Goal: Task Accomplishment & Management: Complete application form

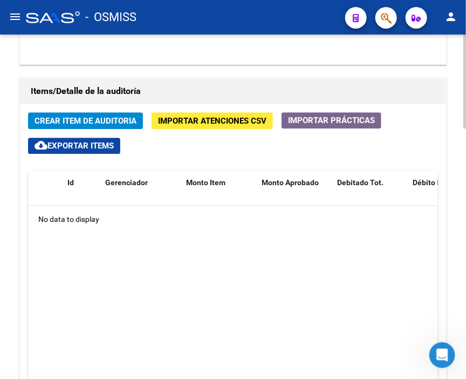
scroll to position [779, 0]
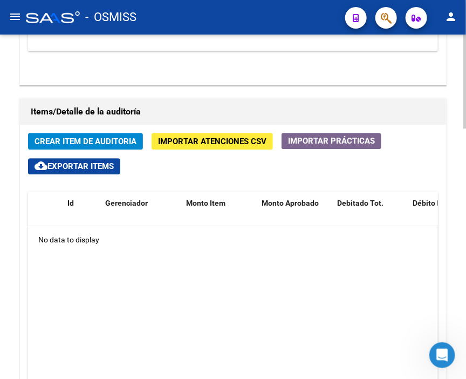
drag, startPoint x: 276, startPoint y: 50, endPoint x: 229, endPoint y: 56, distance: 47.4
click at [276, 96] on div "Items/Detalle de la auditoría Crear Item de Auditoria Importar Atenciones CSV I…" at bounding box center [232, 294] width 431 height 397
click at [106, 136] on span "Crear Item de Auditoria" at bounding box center [86, 141] width 102 height 10
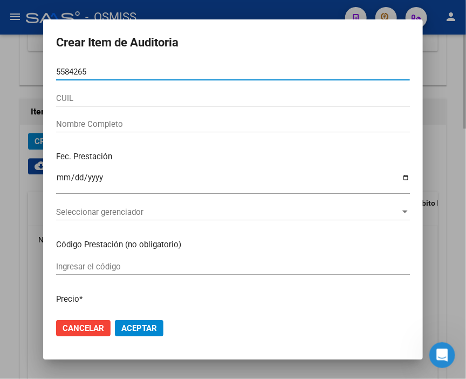
type input "55842653"
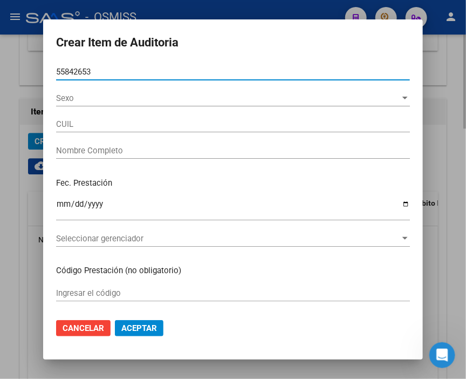
type input "20558426536"
type input "[PERSON_NAME]"
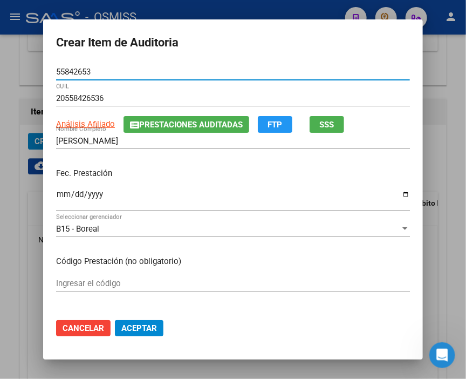
type input "55842653"
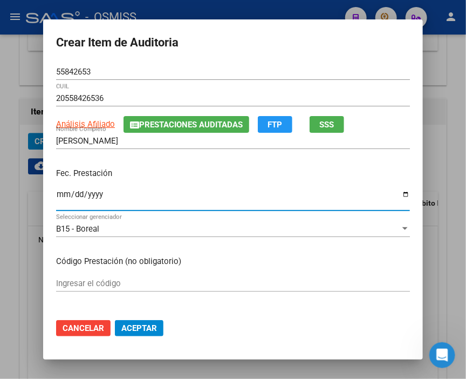
click at [62, 193] on input "Ingresar la fecha" at bounding box center [233, 198] width 354 height 17
type input "[DATE]"
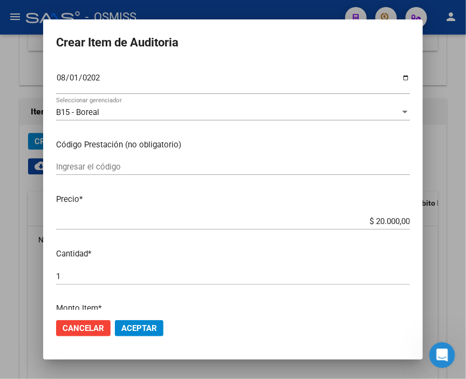
scroll to position [120, 0]
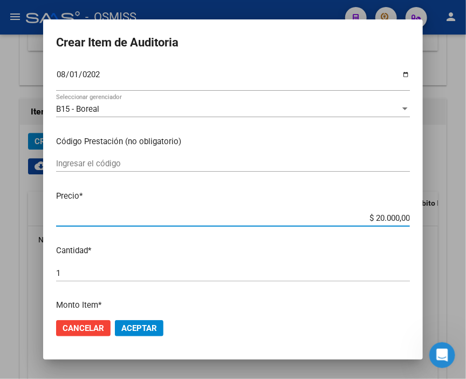
drag, startPoint x: 324, startPoint y: 213, endPoint x: 452, endPoint y: 220, distance: 128.0
click at [452, 220] on div "Crear Item de Auditoria 55842653 Nro Documento 20558426536 CUIL Análisis Afilia…" at bounding box center [233, 189] width 466 height 379
click at [151, 324] on span "Aceptar" at bounding box center [139, 328] width 36 height 10
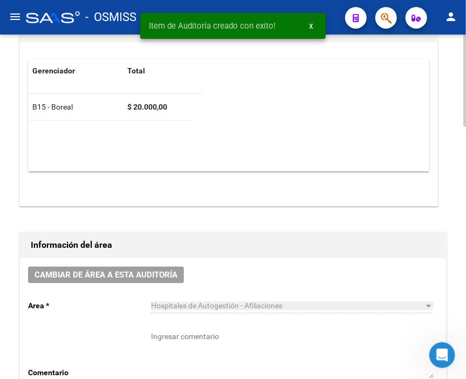
scroll to position [317, 0]
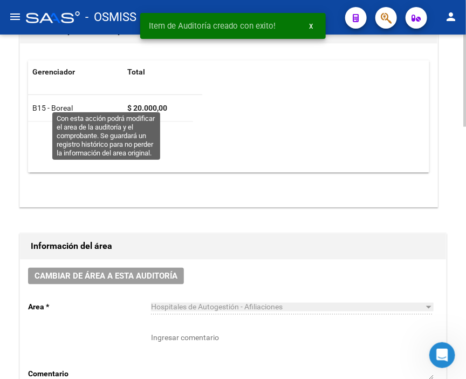
click at [143, 267] on button "Cambiar de área a esta auditoría" at bounding box center [106, 275] width 156 height 17
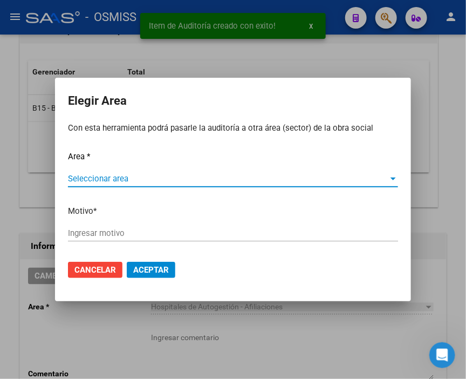
click at [83, 174] on span "Seleccionar area" at bounding box center [228, 179] width 320 height 10
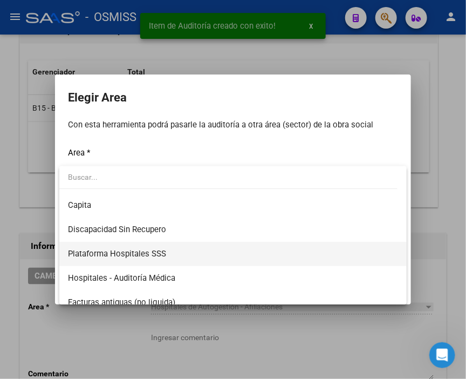
scroll to position [120, 0]
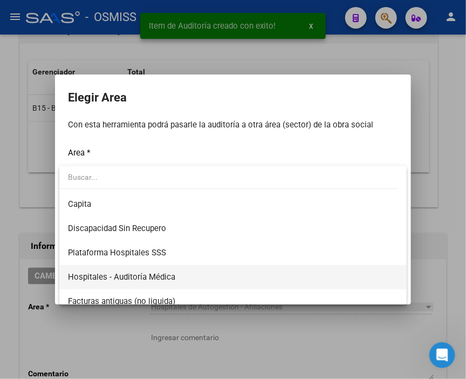
click at [176, 271] on span "Hospitales - Auditoría Médica" at bounding box center [233, 277] width 330 height 24
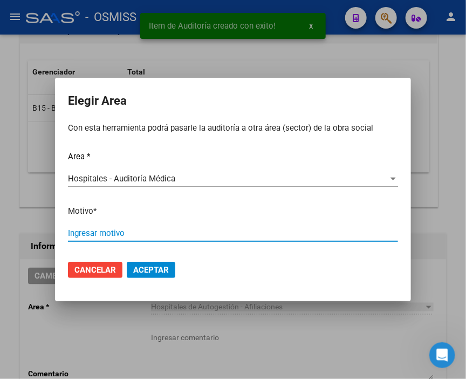
click at [124, 236] on input "Ingresar motivo" at bounding box center [233, 233] width 330 height 10
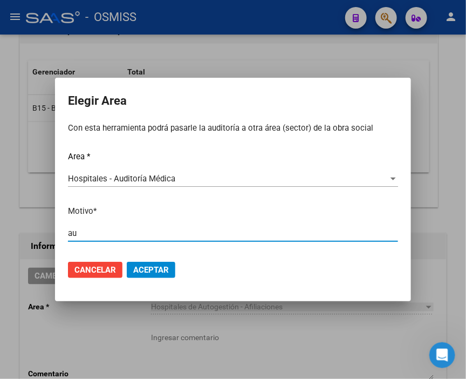
type input "a"
type input "AUDITADO"
click at [147, 267] on span "Aceptar" at bounding box center [151, 270] width 36 height 10
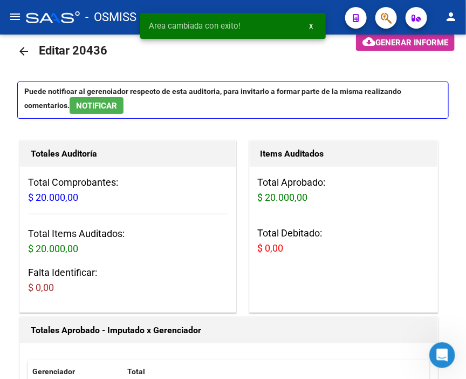
scroll to position [0, 0]
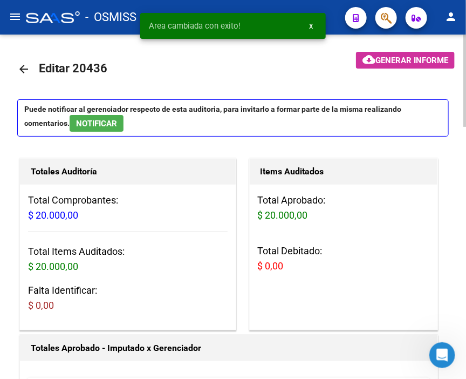
click at [23, 63] on mat-icon "arrow_back" at bounding box center [23, 69] width 13 height 13
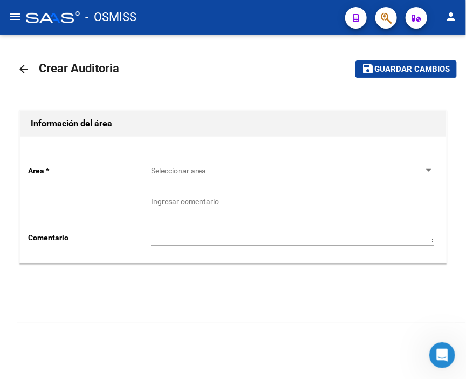
click at [184, 168] on span "Seleccionar area" at bounding box center [287, 170] width 273 height 9
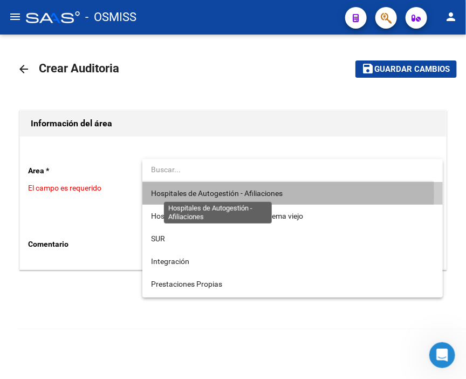
click at [202, 193] on span "Hospitales de Autogestión - Afiliaciones" at bounding box center [217, 193] width 132 height 9
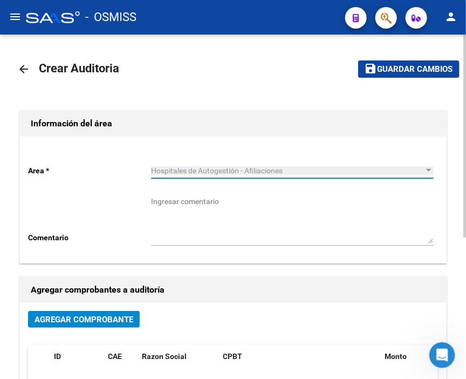
click at [126, 315] on span "Agregar Comprobante" at bounding box center [84, 319] width 99 height 10
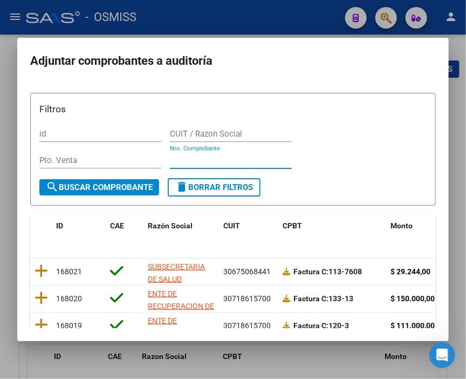
click at [182, 160] on input "Nro. Comprobante" at bounding box center [231, 160] width 122 height 10
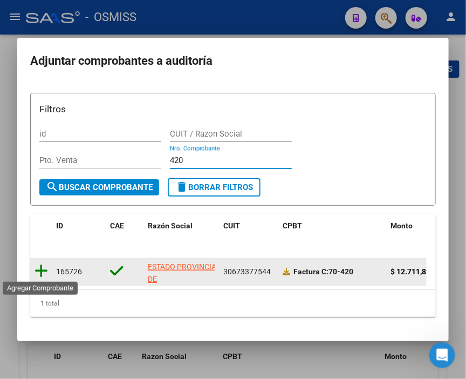
type input "420"
click at [44, 265] on icon at bounding box center [41, 270] width 13 height 15
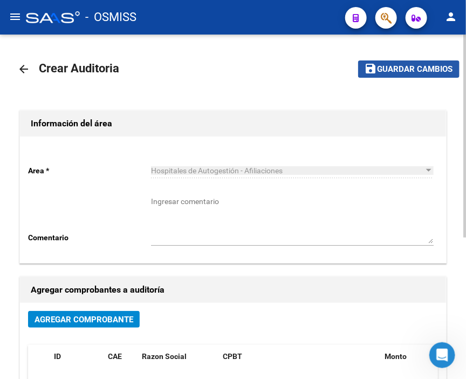
click at [417, 67] on span "Guardar cambios" at bounding box center [414, 70] width 75 height 10
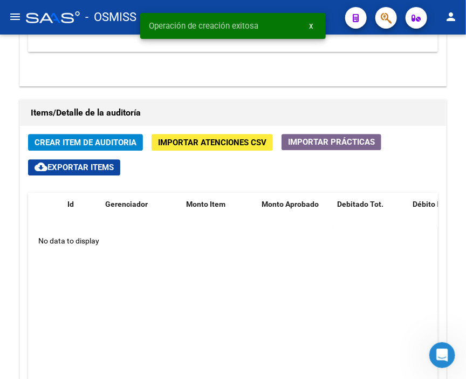
scroll to position [779, 0]
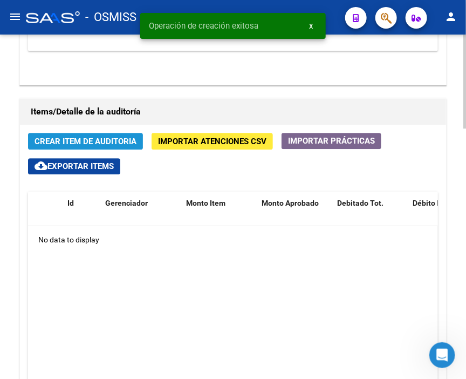
click at [87, 136] on span "Crear Item de Auditoria" at bounding box center [86, 141] width 102 height 10
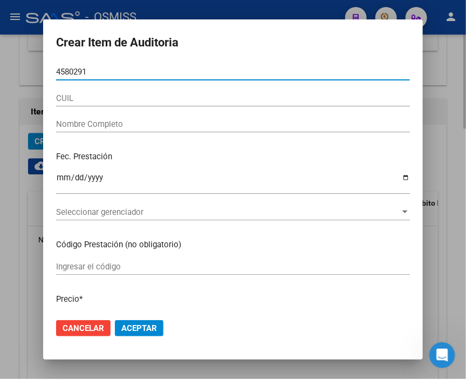
type input "45802912"
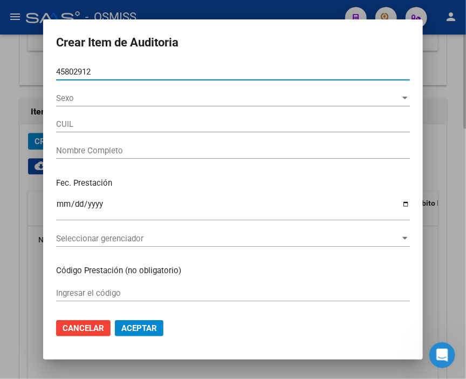
type input "27458029127"
type input "[PERSON_NAME]"
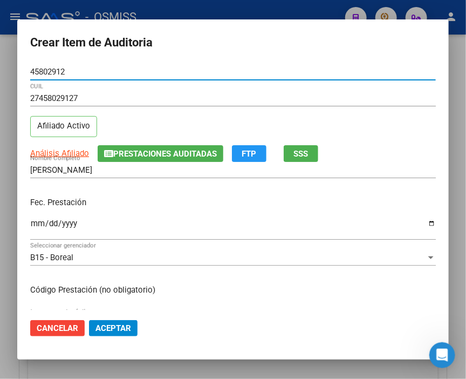
type input "45802912"
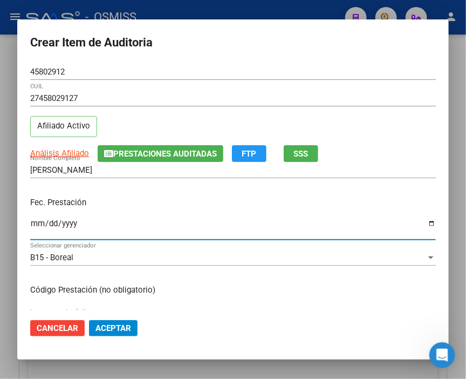
click at [35, 224] on input "Ingresar la fecha" at bounding box center [233, 227] width 406 height 17
type input "[DATE]"
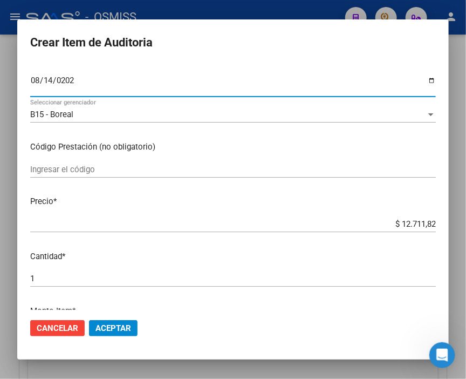
scroll to position [180, 0]
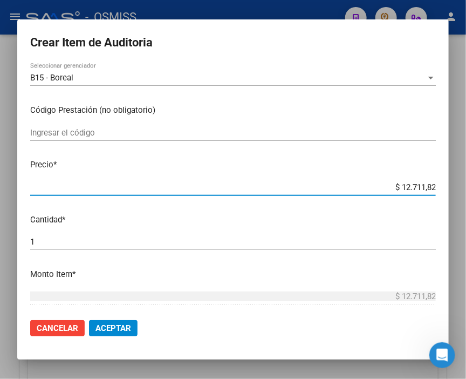
drag, startPoint x: 369, startPoint y: 187, endPoint x: 464, endPoint y: 188, distance: 94.4
click at [464, 188] on div "Crear Item de Auditoria 45802912 Nro Documento 27458029127 CUIL Afiliado Activo…" at bounding box center [233, 189] width 466 height 379
type input "$ 0,07"
type input "$ 0,77"
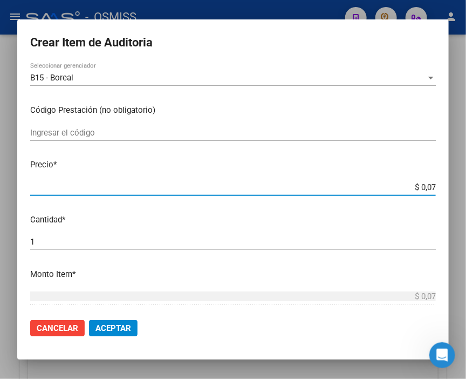
type input "$ 0,77"
type input "$ 7,71"
type input "$ 77,11"
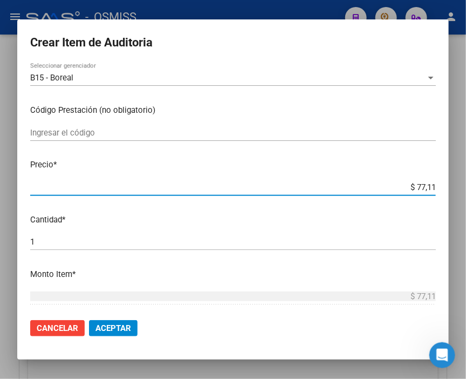
type input "$ 771,18"
type input "$ 7.711,82"
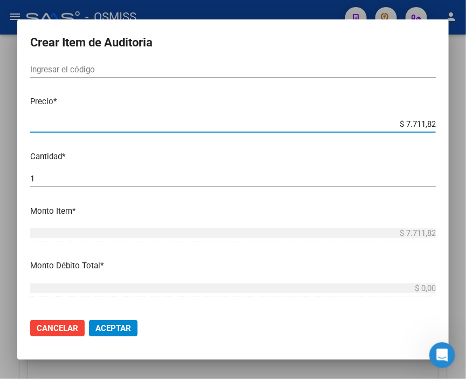
scroll to position [359, 0]
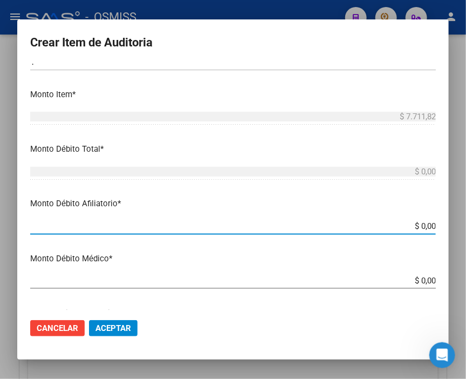
drag, startPoint x: 392, startPoint y: 223, endPoint x: 448, endPoint y: 225, distance: 55.6
click at [448, 225] on mat-dialog-content "45802912 Nro Documento 27458029127 CUIL Afiliado Activo Análisis Afiliado Prest…" at bounding box center [232, 187] width 431 height 246
type input "$ 0,07"
type input "$ 0,77"
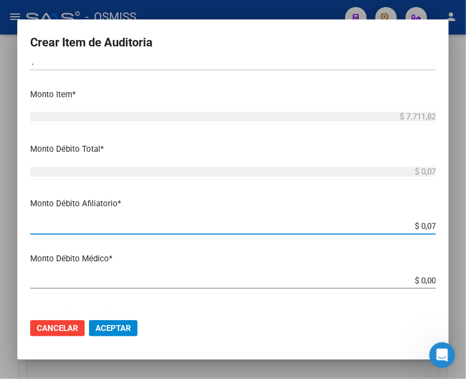
type input "$ 0,77"
type input "$ 7,71"
type input "$ 77,11"
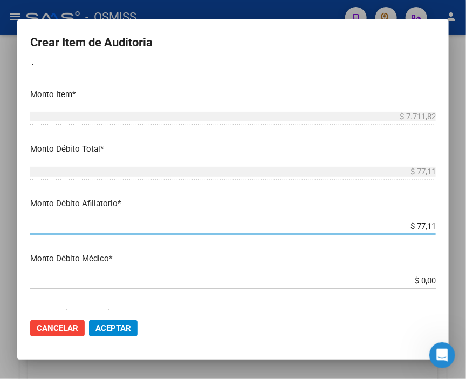
type input "$ 771,18"
type input "$ 7.711,82"
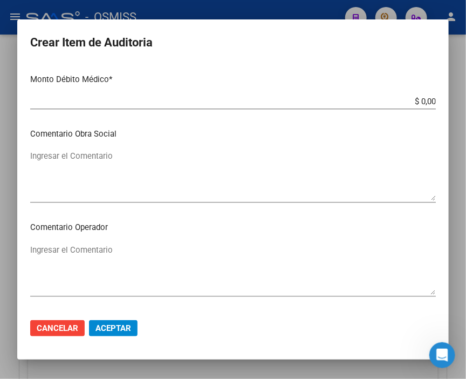
scroll to position [539, 0]
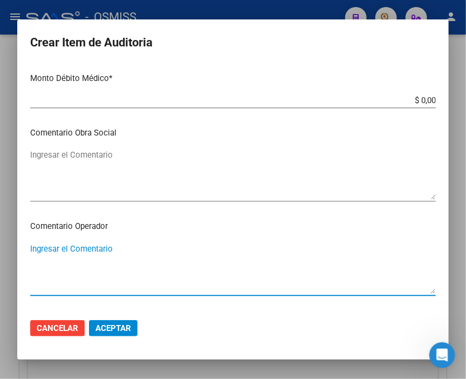
click at [84, 246] on textarea "Ingresar el Comentario" at bounding box center [233, 268] width 406 height 51
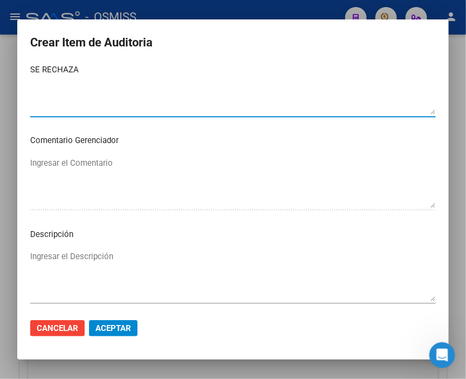
scroll to position [719, 0]
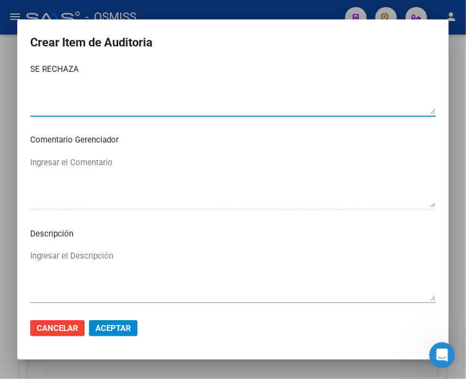
type textarea "SE RECHAZA"
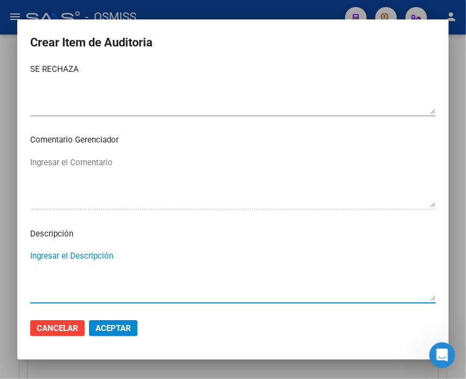
click at [82, 251] on textarea "Ingresar el Descripción" at bounding box center [233, 275] width 406 height 51
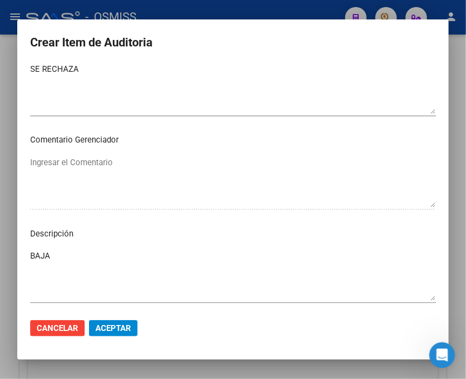
click at [128, 248] on div "BAJA Ingresar el Descripción" at bounding box center [233, 275] width 406 height 55
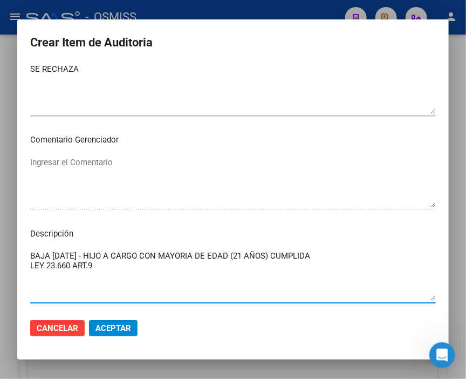
type textarea "BAJA [DATE] - HIJO A CARGO CON MAYORIA DE EDAD (21 AÑOS) CUMPLIDA LEY 23.660 AR…"
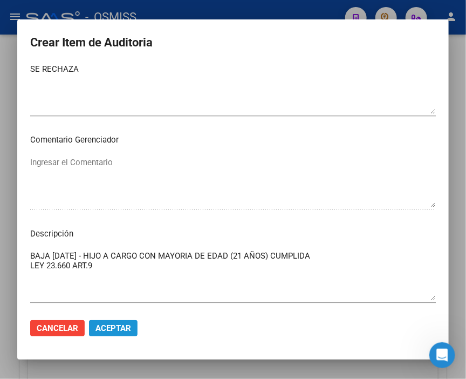
click at [117, 330] on span "Aceptar" at bounding box center [113, 328] width 36 height 10
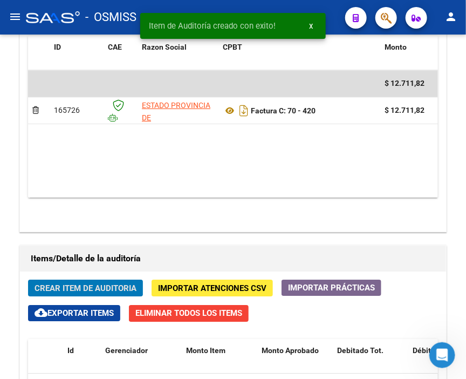
scroll to position [796, 0]
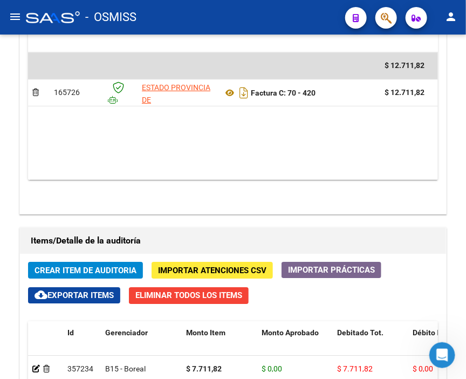
click at [230, 19] on div "- OSMISS" at bounding box center [181, 17] width 311 height 24
click at [61, 265] on span "Crear Item de Auditoria" at bounding box center [86, 270] width 102 height 10
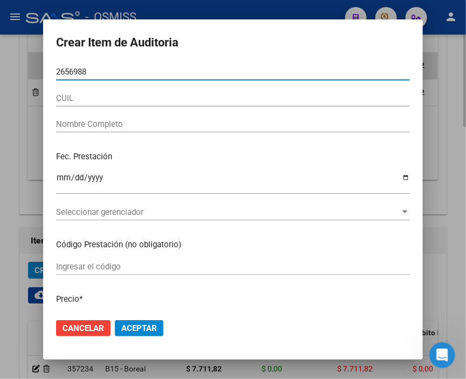
type input "26569881"
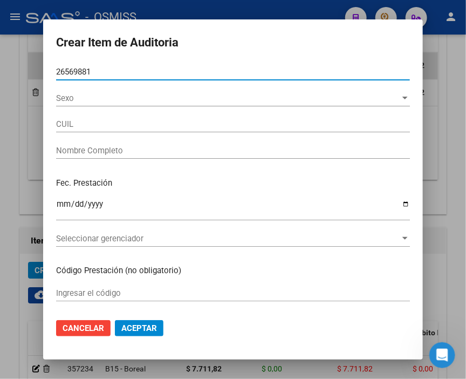
type input "27265698811"
type input "[PERSON_NAME]"
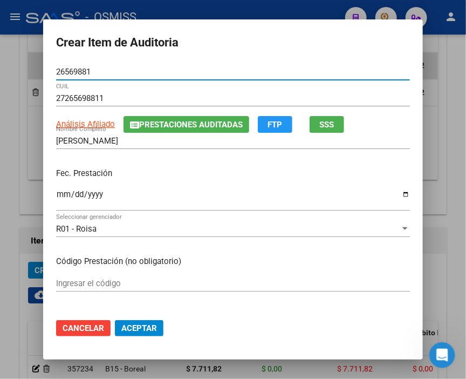
type input "26569881"
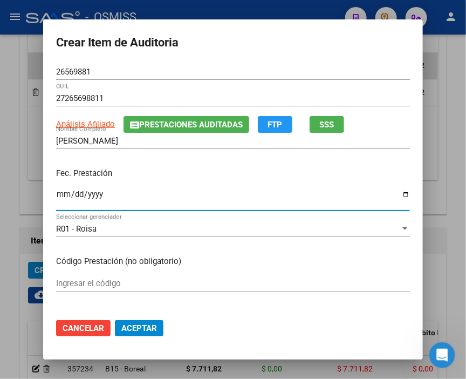
click at [56, 200] on input "Ingresar la fecha" at bounding box center [233, 198] width 354 height 17
type input "0225-08-14"
type input "[DATE]"
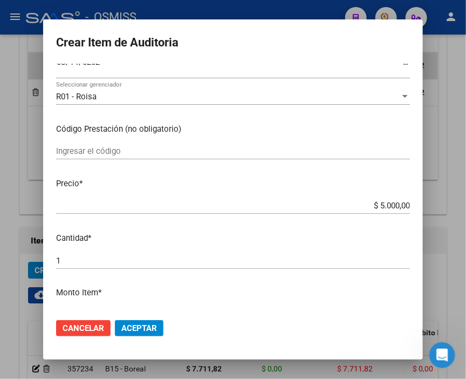
scroll to position [180, 0]
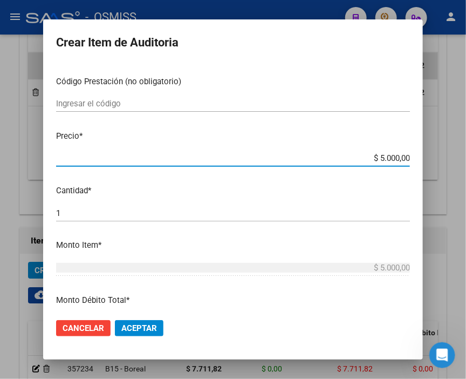
drag, startPoint x: 339, startPoint y: 159, endPoint x: 452, endPoint y: 158, distance: 113.2
click at [452, 158] on div "Crear Item de Auditoria 26569881 Nro Documento 27265698811 CUIL Análisis Afilia…" at bounding box center [233, 189] width 466 height 379
click at [232, 153] on input "$ 5.000,00" at bounding box center [233, 158] width 354 height 10
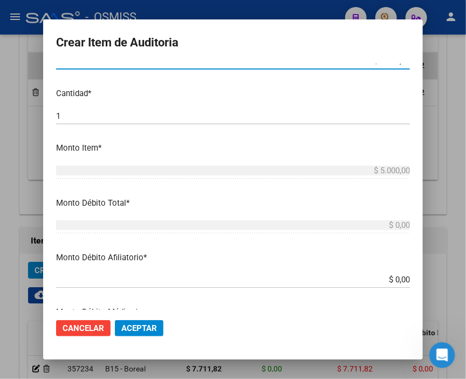
scroll to position [299, 0]
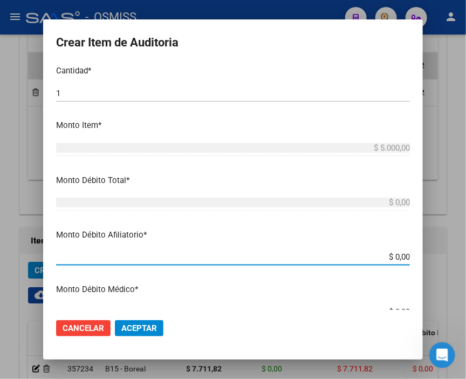
drag, startPoint x: 358, startPoint y: 252, endPoint x: 464, endPoint y: 255, distance: 106.3
click at [464, 255] on div "Crear Item de Auditoria 26569881 Nro Documento 27265698811 CUIL Análisis Afilia…" at bounding box center [233, 189] width 466 height 379
type input "$ 0,05"
type input "$ 0,50"
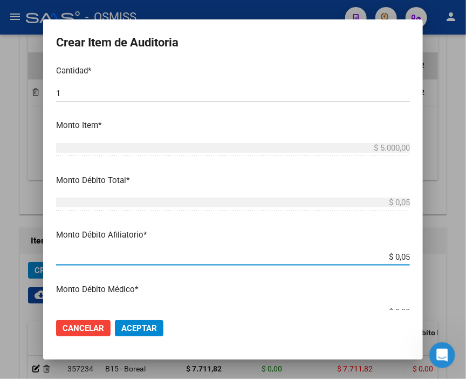
type input "$ 0,50"
type input "$ 5,00"
type input "$ 50,00"
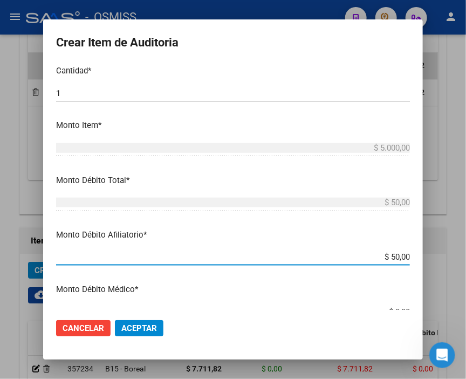
type input "$ 500,00"
type input "$ 5.000,00"
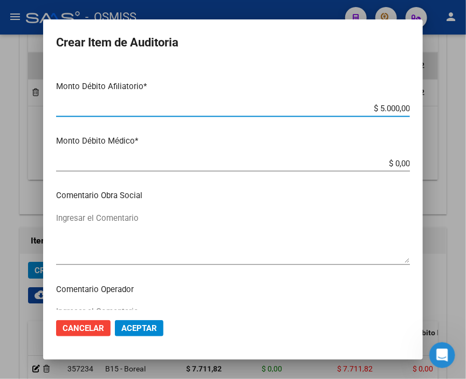
scroll to position [479, 0]
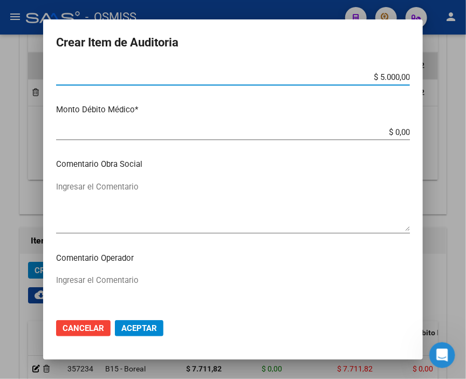
click at [111, 191] on textarea "Ingresar el Comentario" at bounding box center [233, 206] width 354 height 51
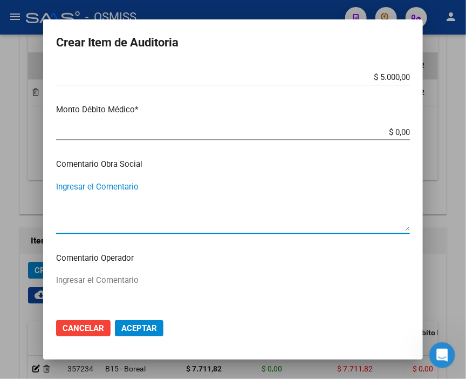
click at [121, 278] on textarea "Ingresar el Comentario" at bounding box center [233, 299] width 354 height 51
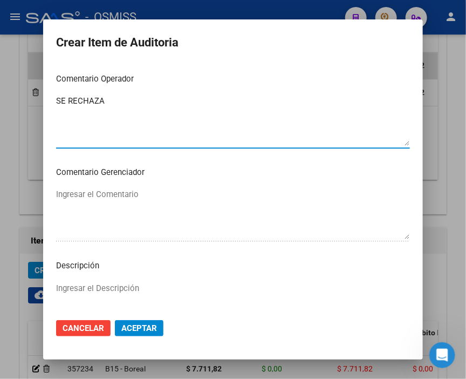
scroll to position [659, 0]
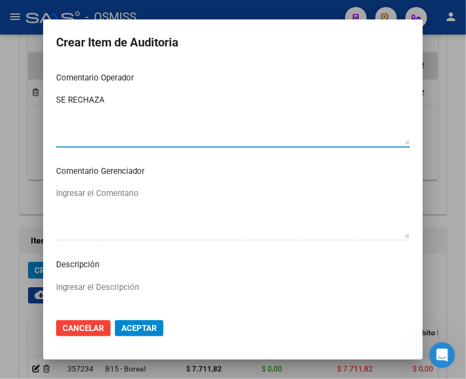
type textarea "SE RECHAZA"
click at [71, 286] on textarea "Ingresar el Descripción" at bounding box center [233, 306] width 354 height 51
click at [290, 171] on p "Comentario Gerenciador" at bounding box center [233, 171] width 354 height 12
click at [121, 281] on textarea "BAJA" at bounding box center [233, 306] width 354 height 51
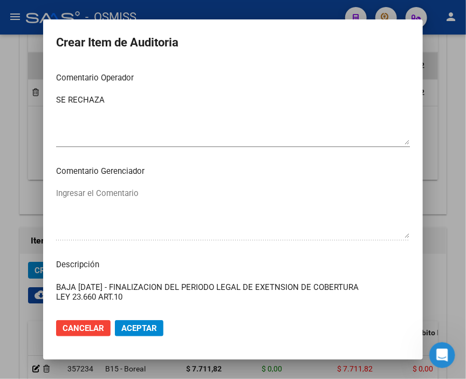
type textarea "BAJA [DATE] - FINALIZACION DEL PERIODO LEGAL DE EXETNSION DE COBERTURA LEY 23.6…"
click at [154, 331] on button "Aceptar" at bounding box center [139, 328] width 49 height 16
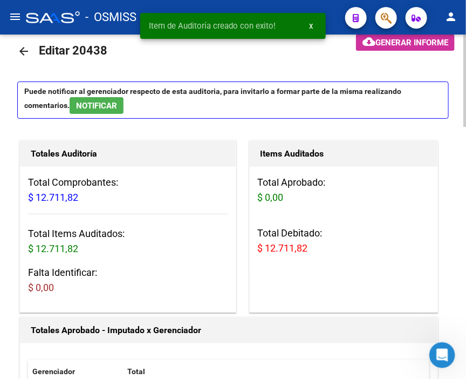
scroll to position [0, 0]
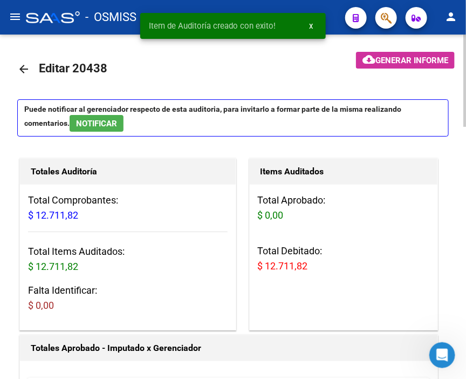
click at [396, 58] on span "Generar informe" at bounding box center [411, 61] width 73 height 10
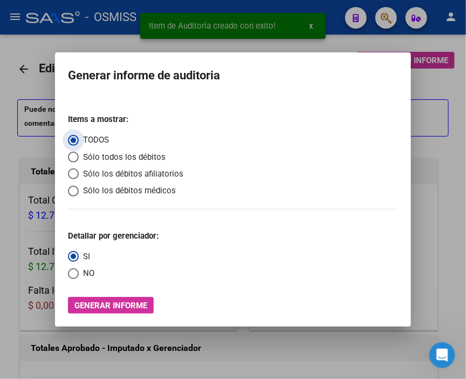
click at [114, 169] on span "Sólo los débitos afiliatorios" at bounding box center [131, 174] width 105 height 12
click at [79, 169] on input "Sólo los débitos afiliatorios" at bounding box center [73, 173] width 11 height 11
radio input "true"
click at [74, 272] on span "Select an option" at bounding box center [73, 273] width 11 height 11
click at [74, 272] on input "NO" at bounding box center [73, 273] width 11 height 11
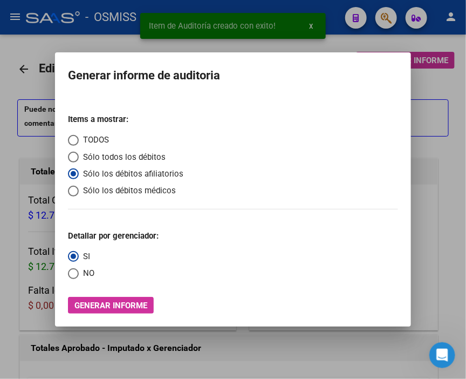
radio input "true"
click at [108, 302] on span "Generar informe" at bounding box center [110, 305] width 73 height 10
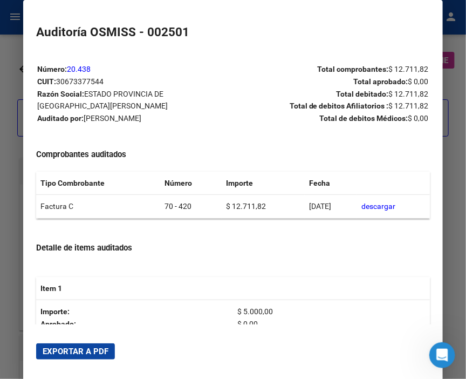
click at [87, 347] on span "Exportar a PDF" at bounding box center [76, 351] width 66 height 10
click at [7, 108] on div at bounding box center [233, 189] width 466 height 379
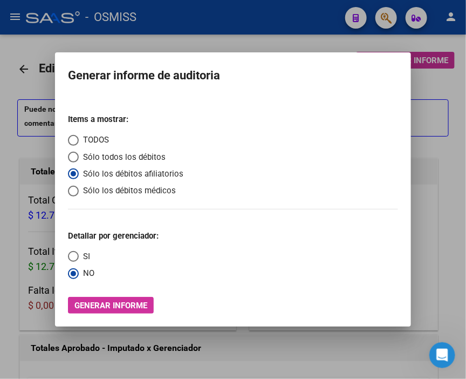
click at [7, 108] on div at bounding box center [233, 189] width 466 height 379
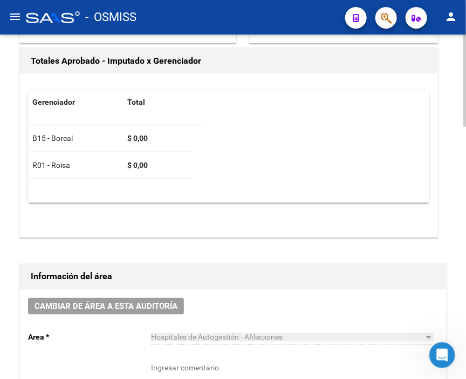
scroll to position [299, 0]
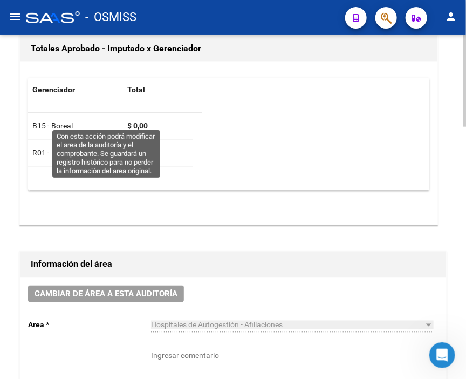
click at [133, 289] on span "Cambiar de área a esta auditoría" at bounding box center [106, 294] width 143 height 10
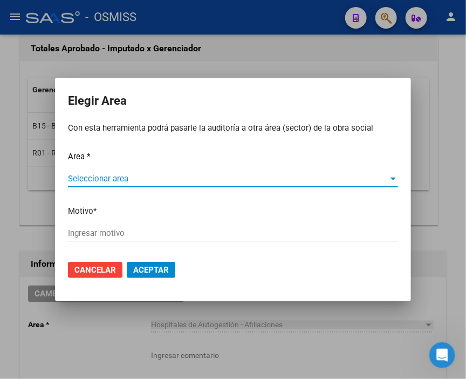
click at [92, 176] on span "Seleccionar area" at bounding box center [228, 179] width 320 height 10
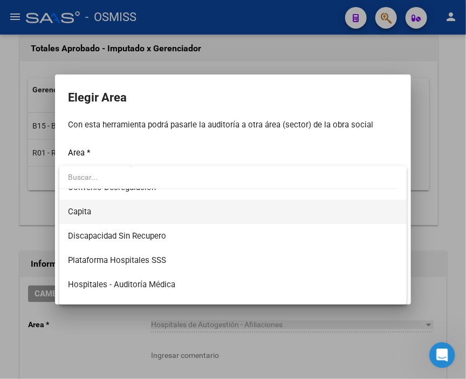
scroll to position [120, 0]
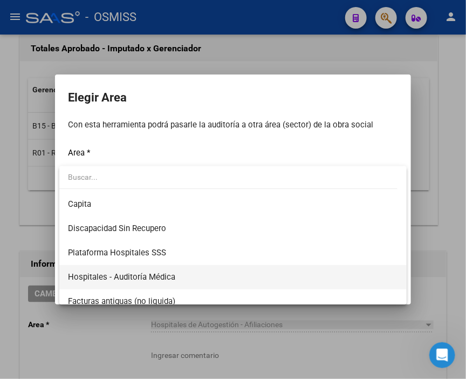
click at [171, 276] on span "Hospitales - Auditoría Médica" at bounding box center [121, 277] width 107 height 10
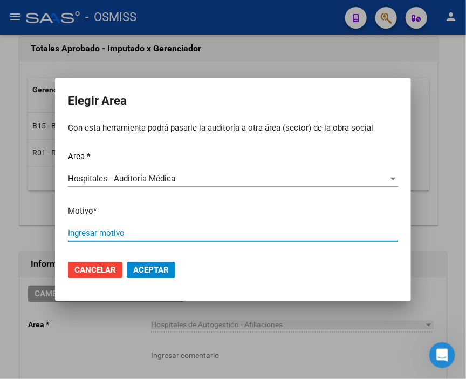
click at [110, 234] on input "Ingresar motivo" at bounding box center [233, 233] width 330 height 10
type input "AUDITADO"
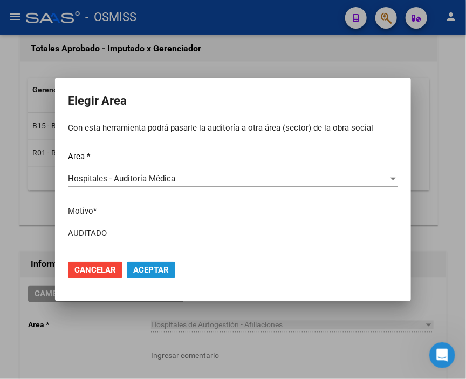
click at [155, 270] on span "Aceptar" at bounding box center [151, 270] width 36 height 10
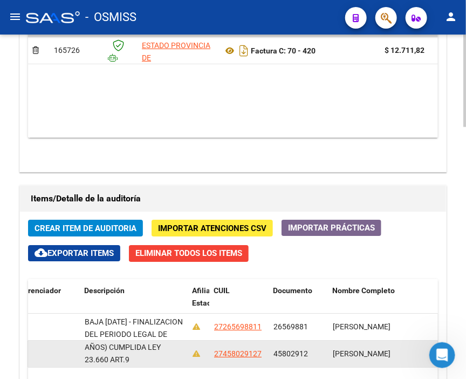
scroll to position [1, 0]
drag, startPoint x: 84, startPoint y: 173, endPoint x: 168, endPoint y: 185, distance: 84.6
click at [168, 342] on div "BAJA [DATE] - HIJO A CARGO CON MAYORIA DE EDAD (21 AÑOS) CUMPLIDA LEY 23.660 AR…" at bounding box center [134, 353] width 99 height 23
copy span "BAJA [DATE] - HIJO A CARGO CON MAYORIA DE EDAD (21 AÑOS) CUMPLIDA LEY 23.660 AR…"
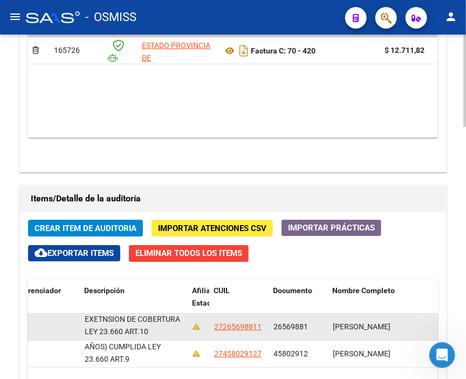
drag, startPoint x: 85, startPoint y: 144, endPoint x: 176, endPoint y: 158, distance: 92.2
click at [176, 315] on div "BAJA [DATE] - FINALIZACION DEL PERIODO LEGAL DE EXETNSION DE COBERTURA LEY 23.6…" at bounding box center [134, 326] width 99 height 23
copy span "BAJA [DATE] - FINALIZACION DEL PERIODO LEGAL DE EXETNSION DE COBERTURA LEY 23.6…"
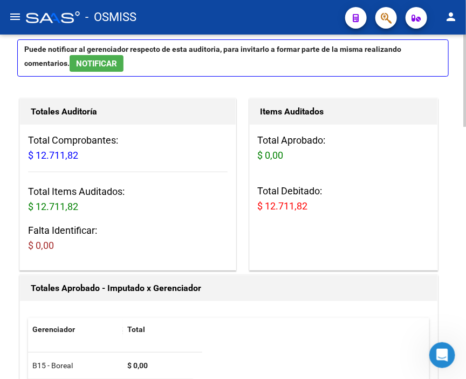
scroll to position [0, 0]
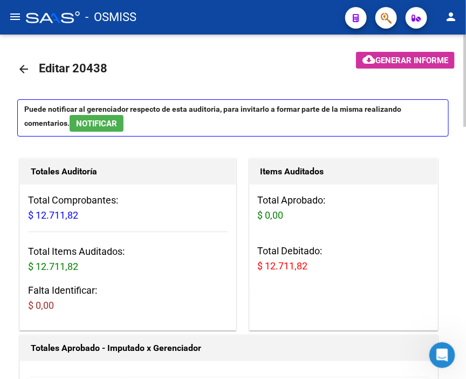
click at [28, 67] on mat-icon "arrow_back" at bounding box center [23, 69] width 13 height 13
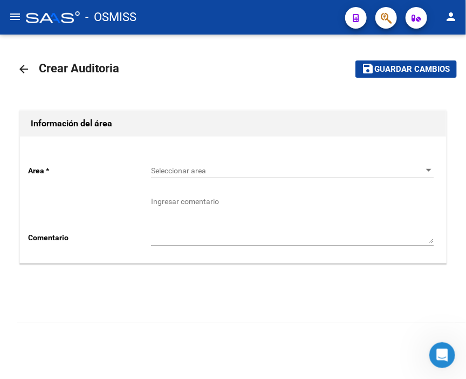
click at [235, 163] on div "Seleccionar area Seleccionar area" at bounding box center [292, 167] width 283 height 22
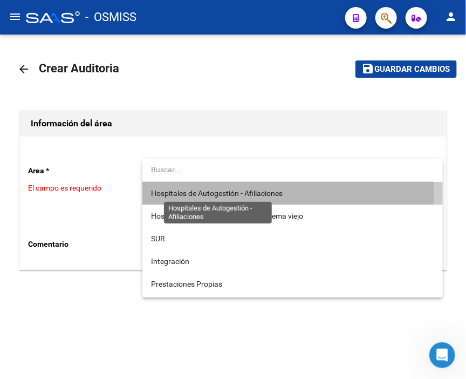
click at [200, 195] on span "Hospitales de Autogestión - Afiliaciones" at bounding box center [217, 193] width 132 height 9
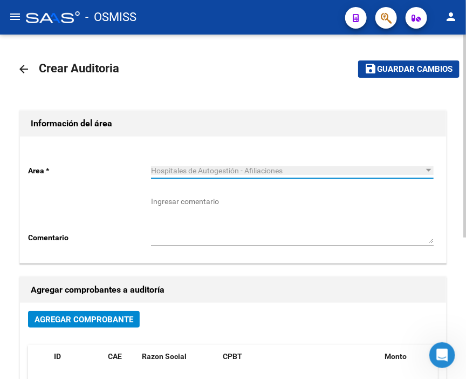
click at [95, 318] on span "Agregar Comprobante" at bounding box center [84, 319] width 99 height 10
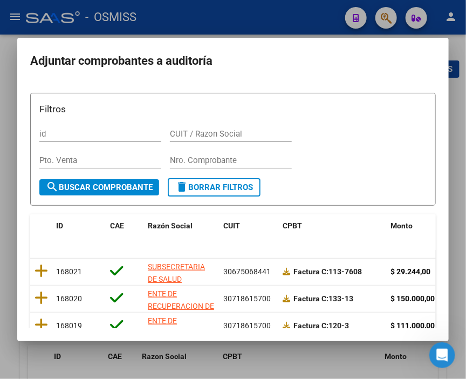
click at [187, 165] on div "Nro. Comprobante" at bounding box center [231, 160] width 122 height 16
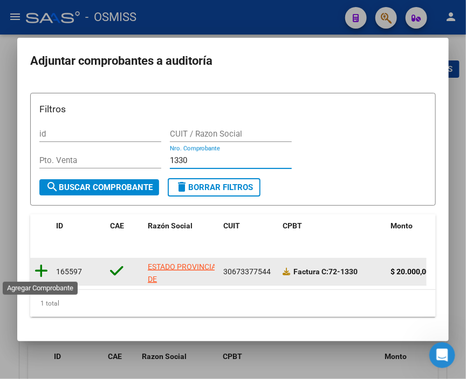
type input "1330"
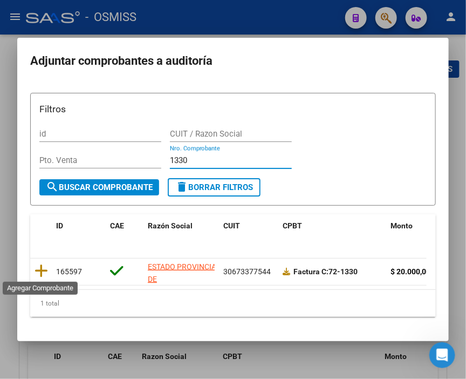
drag, startPoint x: 35, startPoint y: 271, endPoint x: 46, endPoint y: 256, distance: 19.2
click at [35, 271] on icon at bounding box center [41, 270] width 13 height 15
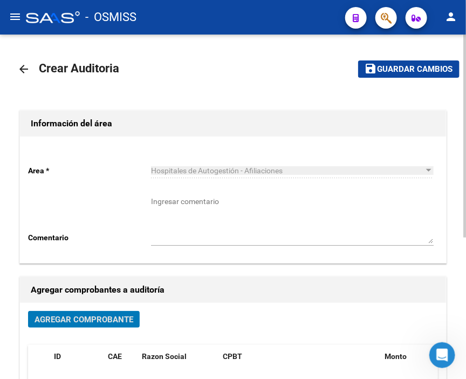
click at [386, 74] on button "save Guardar cambios" at bounding box center [408, 68] width 101 height 17
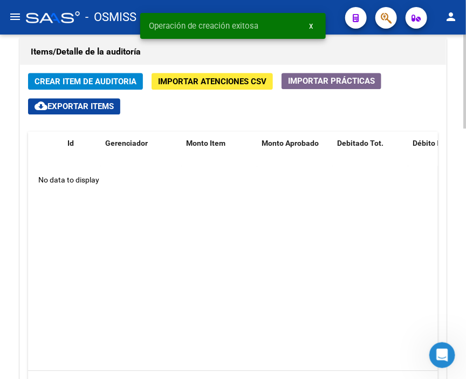
scroll to position [779, 0]
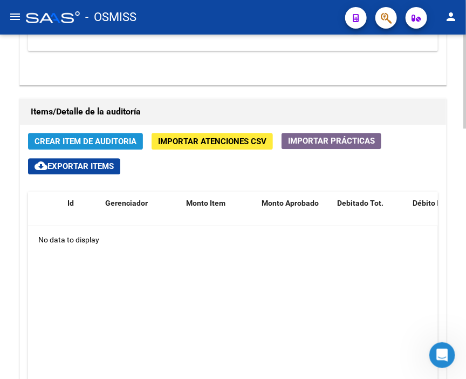
click at [115, 133] on button "Crear Item de Auditoria" at bounding box center [85, 141] width 115 height 17
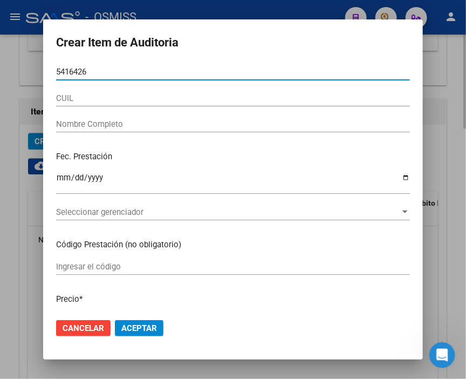
type input "54164263"
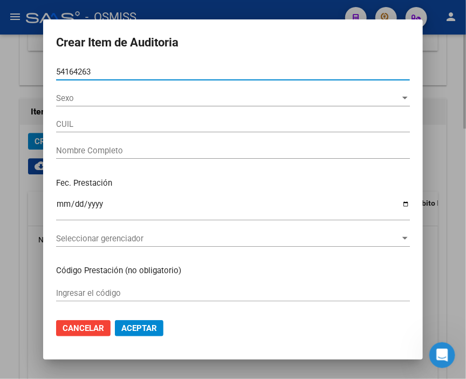
type input "20541642634"
type input "[PERSON_NAME] [PERSON_NAME]"
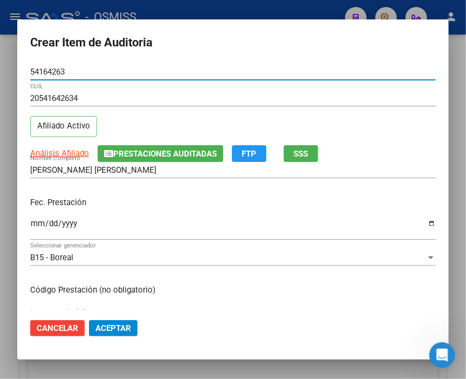
type input "54164263"
click at [40, 222] on input "Ingresar la fecha" at bounding box center [233, 227] width 406 height 17
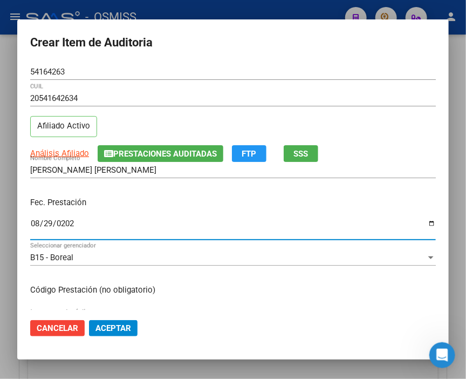
type input "[DATE]"
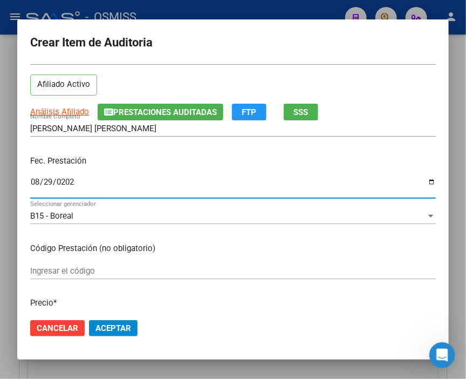
scroll to position [120, 0]
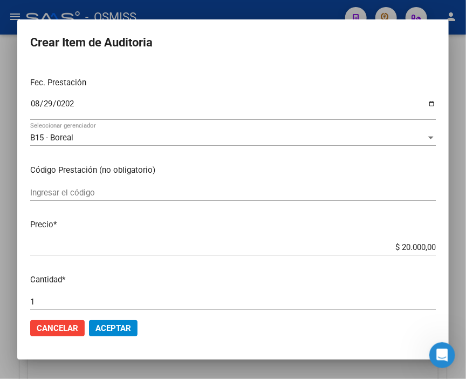
click at [139, 327] on mat-dialog-actions "Cancelar Aceptar" at bounding box center [233, 328] width 406 height 37
click at [119, 321] on button "Aceptar" at bounding box center [113, 328] width 49 height 16
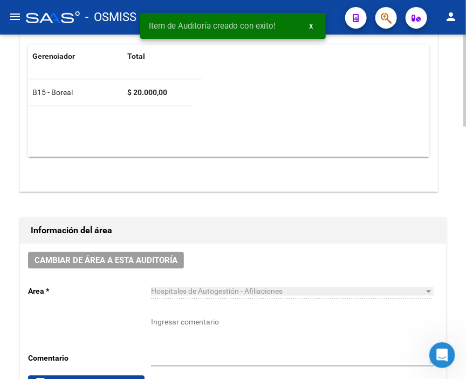
scroll to position [317, 0]
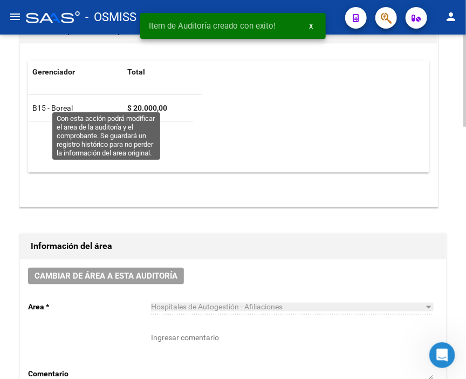
click at [130, 271] on span "Cambiar de área a esta auditoría" at bounding box center [106, 276] width 143 height 10
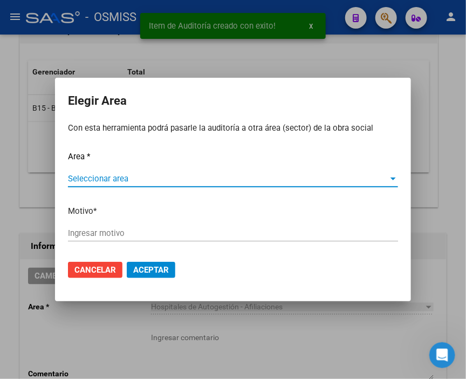
click at [87, 174] on span "Seleccionar area" at bounding box center [228, 179] width 320 height 10
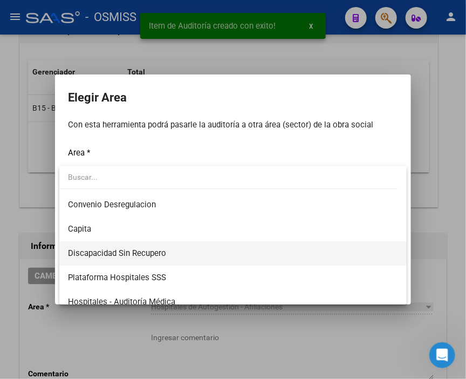
scroll to position [120, 0]
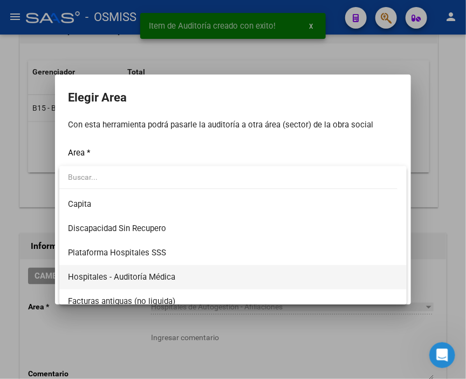
click at [169, 269] on span "Hospitales - Auditoría Médica" at bounding box center [233, 277] width 330 height 24
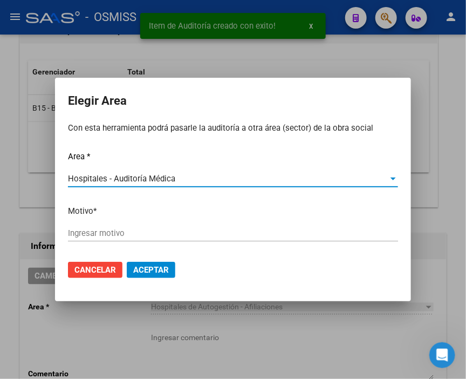
click at [121, 225] on div "Ingresar motivo" at bounding box center [233, 233] width 330 height 16
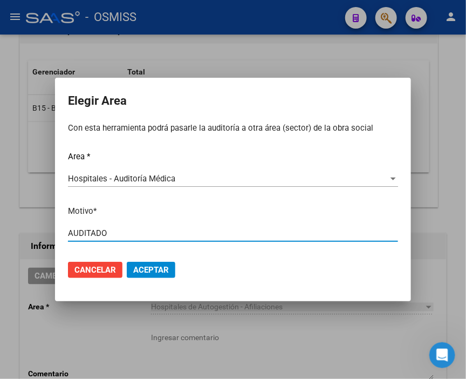
type input "AUDITADO"
click at [154, 272] on span "Aceptar" at bounding box center [151, 270] width 36 height 10
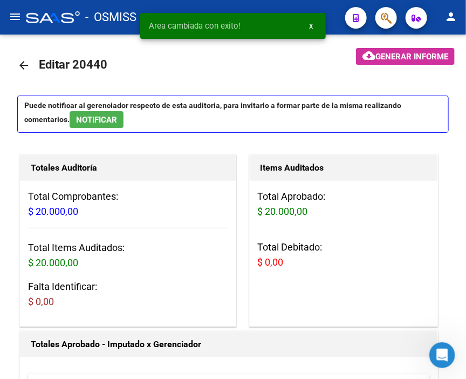
scroll to position [0, 0]
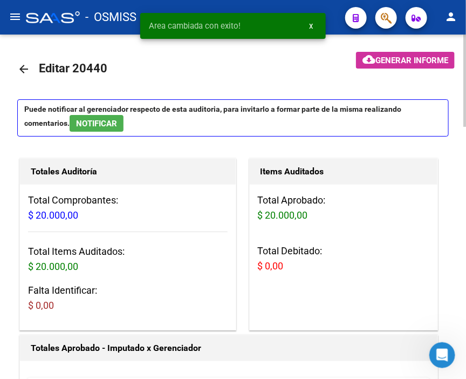
click at [22, 68] on mat-icon "arrow_back" at bounding box center [23, 69] width 13 height 13
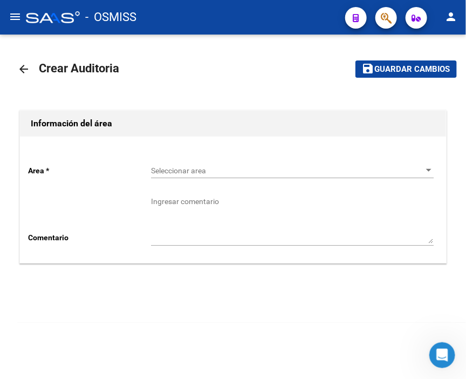
click at [198, 176] on div "Seleccionar area Seleccionar area" at bounding box center [292, 167] width 283 height 22
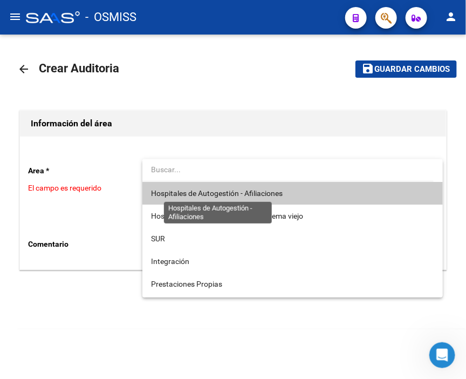
click at [209, 193] on span "Hospitales de Autogestión - Afiliaciones" at bounding box center [217, 193] width 132 height 9
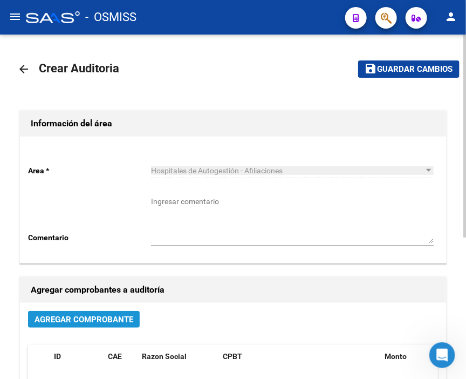
click at [112, 317] on span "Agregar Comprobante" at bounding box center [84, 319] width 99 height 10
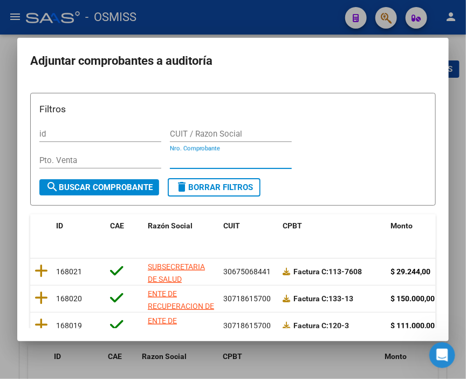
click at [216, 159] on input "Nro. Comprobante" at bounding box center [231, 160] width 122 height 10
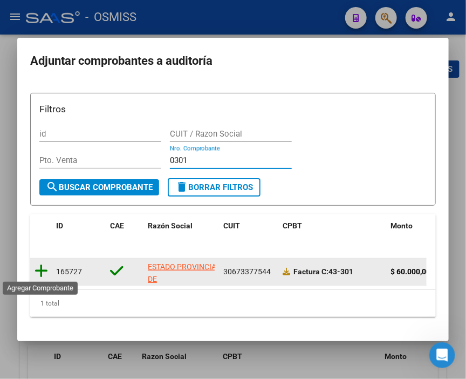
type input "0301"
click at [43, 267] on icon at bounding box center [41, 270] width 13 height 15
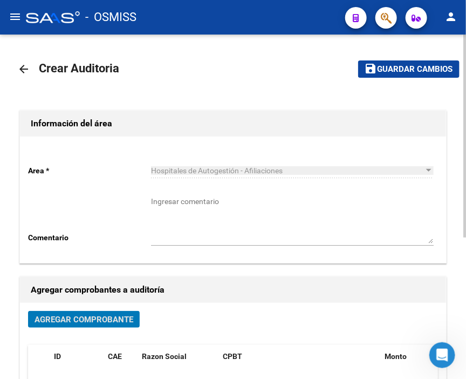
click at [395, 70] on span "Guardar cambios" at bounding box center [414, 70] width 75 height 10
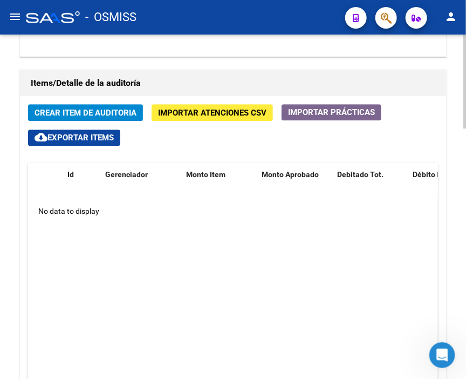
scroll to position [779, 0]
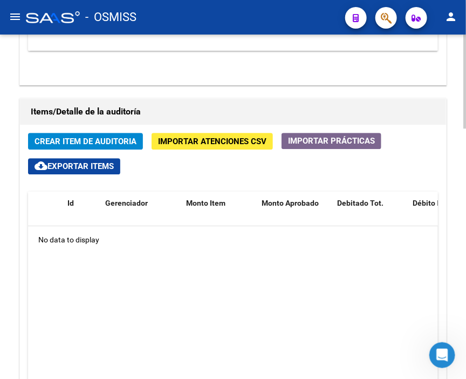
click at [349, 286] on datatable-body "No data to display" at bounding box center [233, 328] width 410 height 204
drag, startPoint x: 263, startPoint y: 68, endPoint x: 168, endPoint y: 61, distance: 95.1
click at [263, 103] on h1 "Items/Detalle de la auditoría" at bounding box center [233, 111] width 404 height 17
click at [109, 133] on button "Crear Item de Auditoria" at bounding box center [85, 141] width 115 height 17
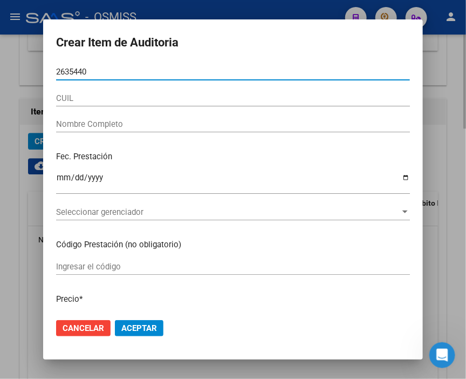
type input "26354407"
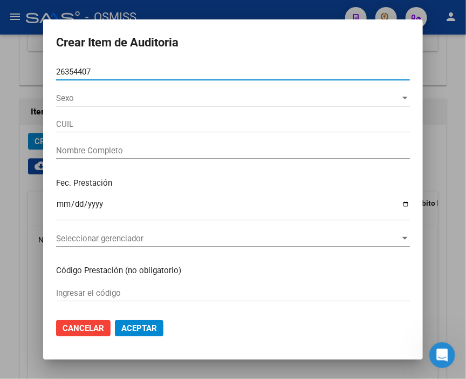
type input "20263544073"
type input "SALDA?A [PERSON_NAME] -"
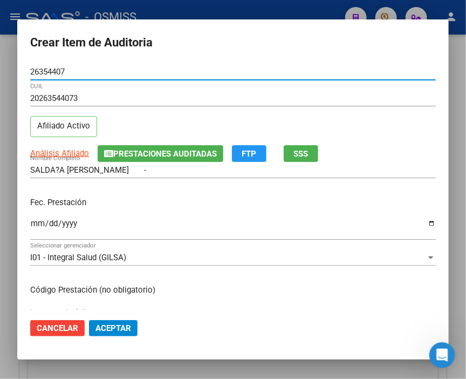
type input "26354407"
click at [38, 222] on input "Ingresar la fecha" at bounding box center [233, 227] width 406 height 17
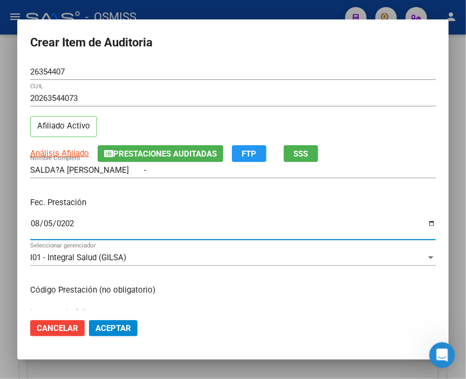
type input "[DATE]"
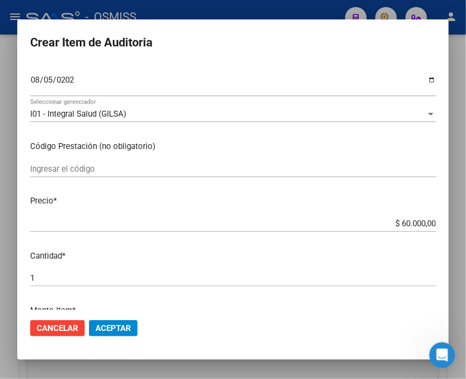
scroll to position [180, 0]
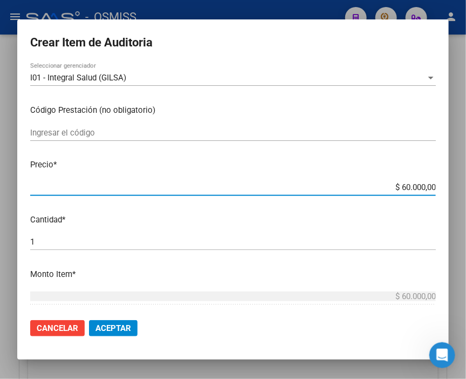
drag, startPoint x: 357, startPoint y: 190, endPoint x: 464, endPoint y: 187, distance: 106.8
click at [464, 187] on div "Crear Item de Auditoria 26354407 Nro Documento 20263544073 CUIL Afiliado Activo…" at bounding box center [233, 189] width 466 height 379
click at [236, 164] on p "Precio *" at bounding box center [233, 165] width 406 height 12
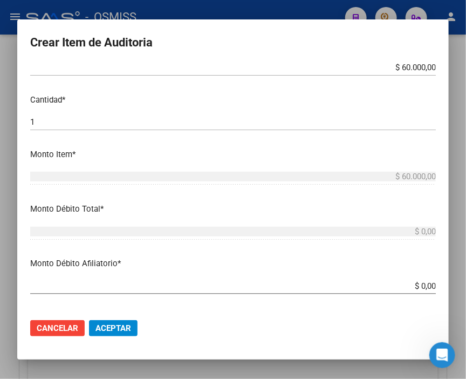
scroll to position [359, 0]
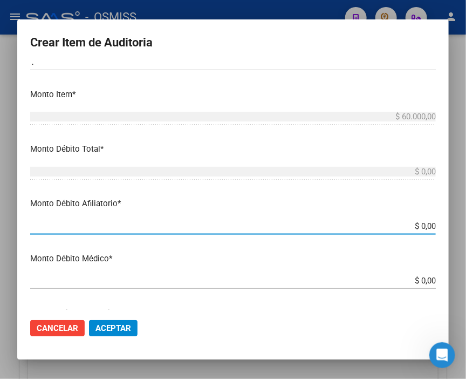
drag, startPoint x: 380, startPoint y: 225, endPoint x: 464, endPoint y: 242, distance: 85.7
click at [464, 242] on div "Crear Item de Auditoria 26354407 Nro Documento 20263544073 CUIL Afiliado Activo…" at bounding box center [233, 189] width 466 height 379
type input "$ 0,06"
type input "$ 0,60"
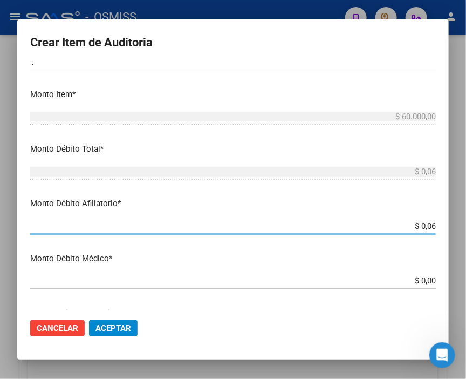
type input "$ 0,60"
type input "$ 6,00"
type input "$ 60,00"
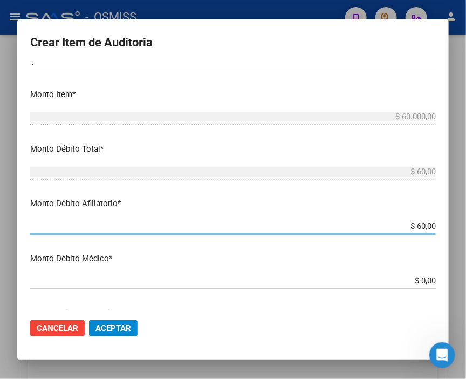
type input "$ 600,00"
type input "$ 6.000,00"
type input "$ 60.000,00"
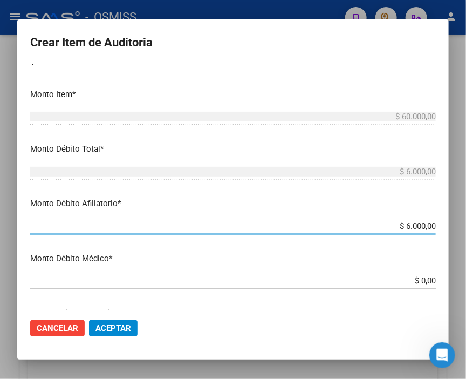
type input "$ 60.000,00"
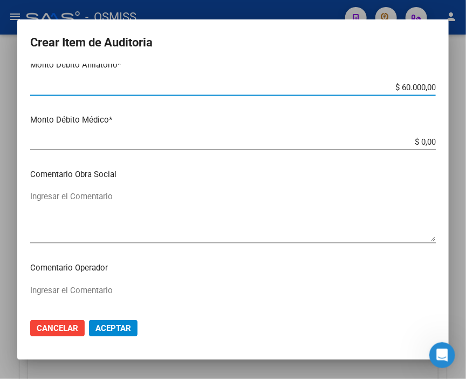
scroll to position [539, 0]
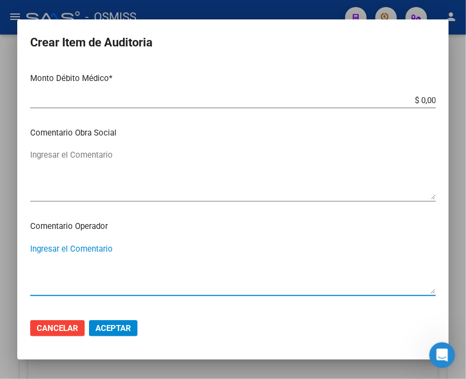
click at [75, 244] on textarea "Ingresar el Comentario" at bounding box center [233, 268] width 406 height 51
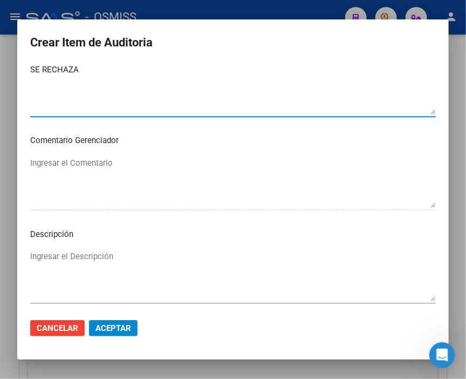
scroll to position [719, 0]
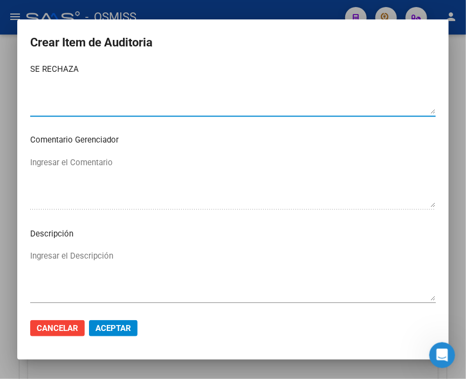
type textarea "SE RECHAZA"
click at [65, 252] on textarea "Ingresar el Descripción" at bounding box center [233, 275] width 406 height 51
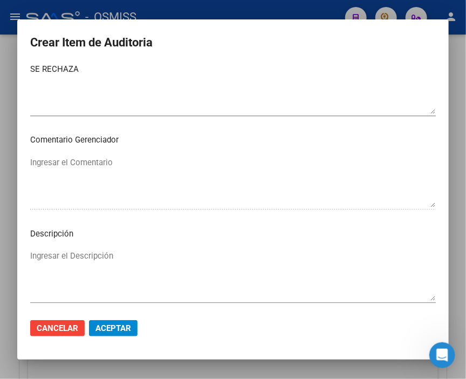
click at [227, 99] on textarea "SE RECHAZA" at bounding box center [233, 88] width 406 height 51
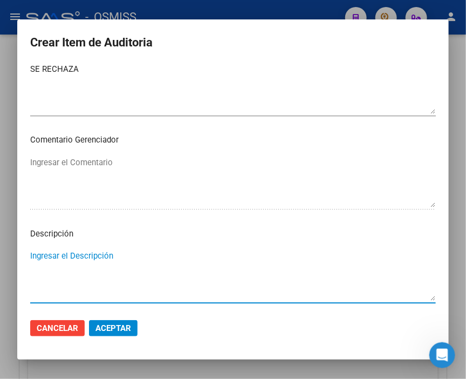
click at [61, 255] on textarea "Ingresar el Descripción" at bounding box center [233, 275] width 406 height 51
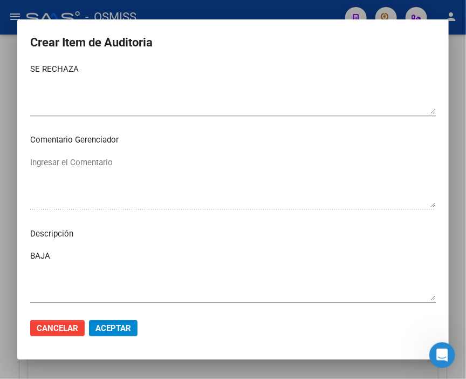
click at [273, 83] on textarea "SE RECHAZA" at bounding box center [233, 88] width 406 height 51
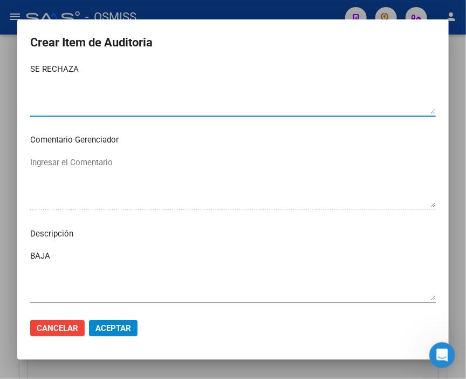
click at [81, 244] on mat-dialog-content "26354407 Nro Documento 20263544073 CUIL Afiliado Activo Análisis Afiliado Prest…" at bounding box center [232, 187] width 431 height 246
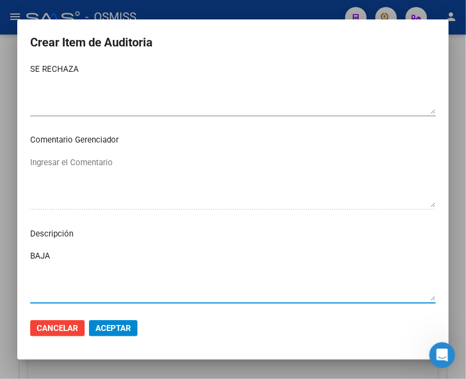
click at [81, 256] on textarea "BAJA" at bounding box center [233, 275] width 406 height 51
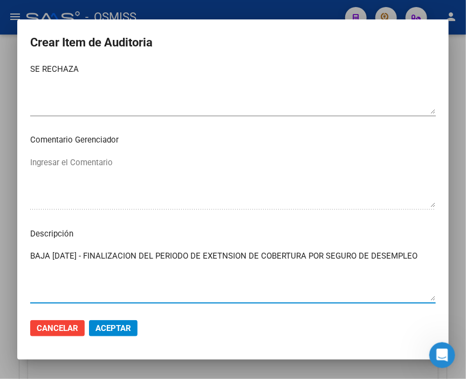
type textarea "BAJA [DATE] - FINALIZACION DEL PERIODO DE EXETNSION DE COBERTURA POR SEGURO DE …"
click at [125, 324] on span "Aceptar" at bounding box center [113, 328] width 36 height 10
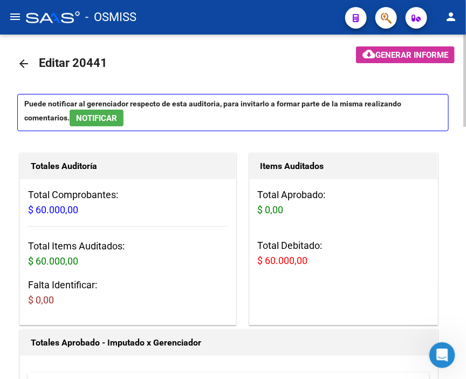
scroll to position [0, 0]
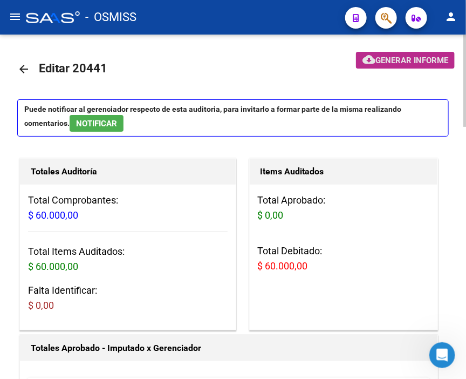
click at [389, 64] on span "Generar informe" at bounding box center [411, 61] width 73 height 10
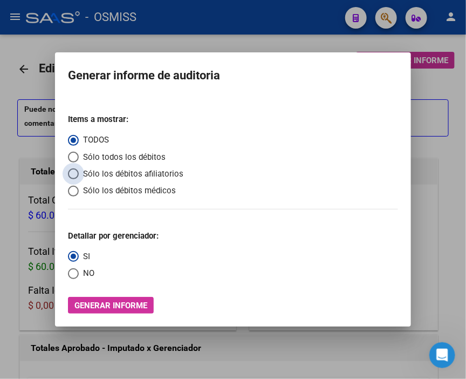
click at [130, 173] on span "Sólo los débitos afiliatorios" at bounding box center [131, 174] width 105 height 12
click at [79, 173] on input "Sólo los débitos afiliatorios" at bounding box center [73, 173] width 11 height 11
radio input "true"
click at [74, 273] on span "Select an option" at bounding box center [73, 273] width 11 height 11
click at [74, 273] on input "NO" at bounding box center [73, 273] width 11 height 11
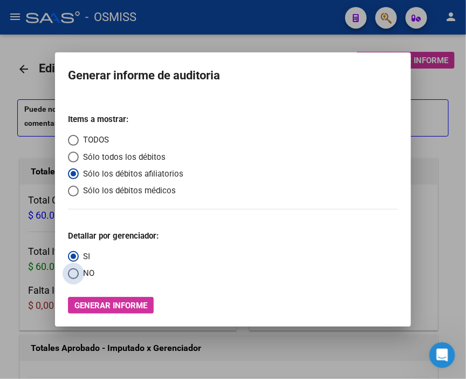
radio input "true"
click at [112, 304] on span "Generar informe" at bounding box center [110, 305] width 73 height 10
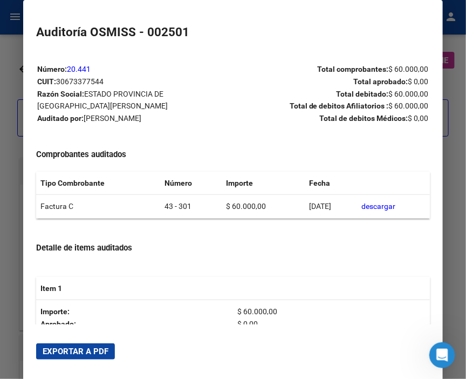
click at [86, 346] on span "Exportar a PDF" at bounding box center [76, 351] width 66 height 10
click at [19, 175] on div at bounding box center [233, 189] width 466 height 379
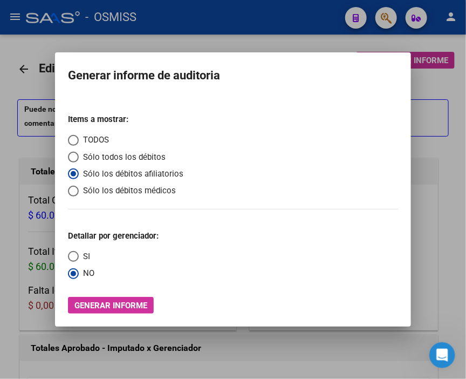
click at [19, 175] on div at bounding box center [233, 189] width 466 height 379
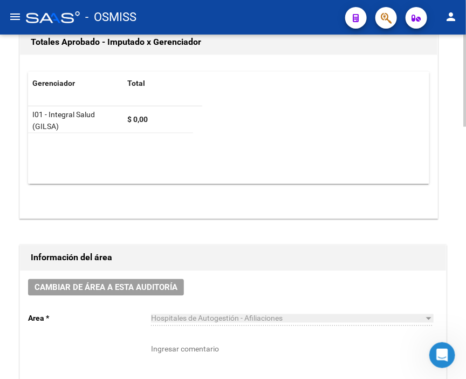
scroll to position [299, 0]
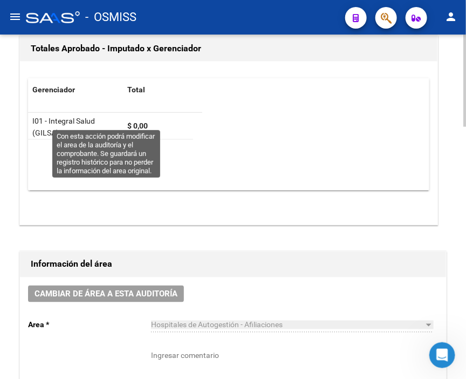
click at [136, 289] on span "Cambiar de área a esta auditoría" at bounding box center [106, 294] width 143 height 10
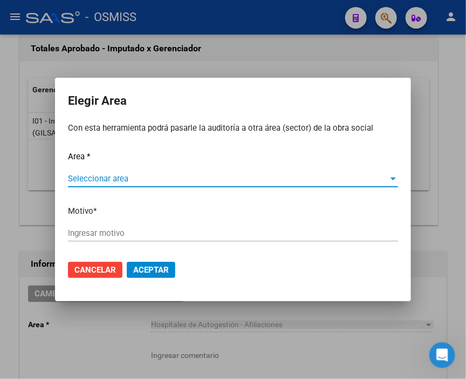
click at [106, 174] on span "Seleccionar area" at bounding box center [228, 179] width 320 height 10
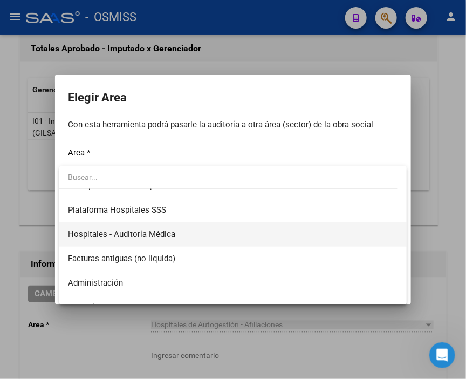
scroll to position [180, 0]
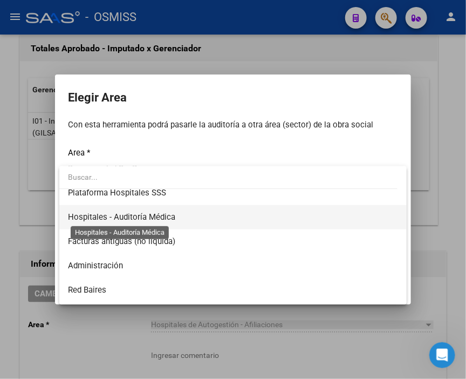
click at [162, 212] on span "Hospitales - Auditoría Médica" at bounding box center [121, 217] width 107 height 10
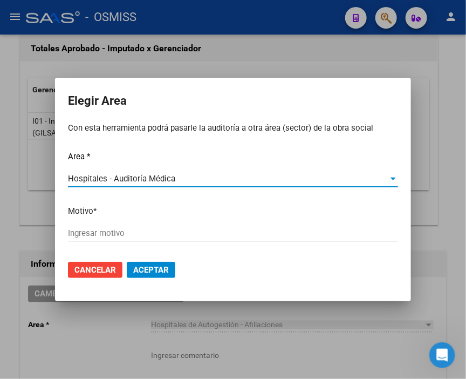
click at [121, 234] on input "Ingresar motivo" at bounding box center [233, 233] width 330 height 10
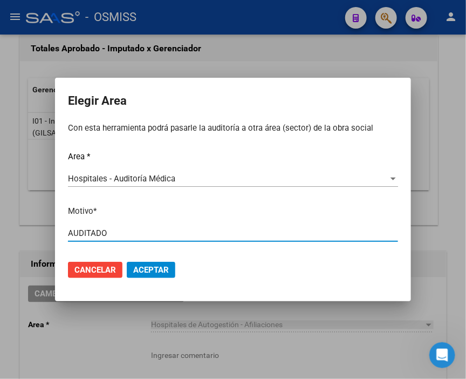
type input "AUDITADO"
click at [154, 270] on span "Aceptar" at bounding box center [151, 270] width 36 height 10
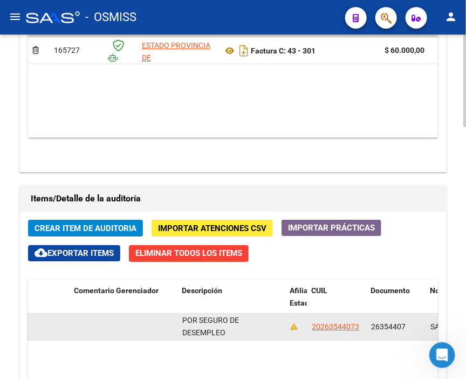
scroll to position [1, 0]
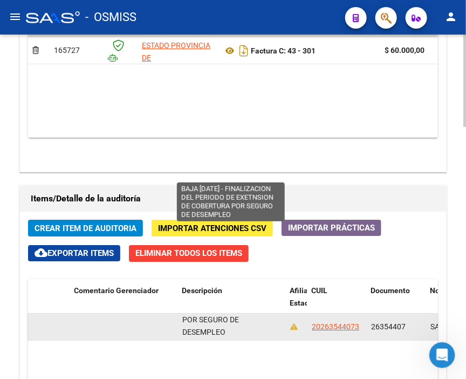
drag, startPoint x: 181, startPoint y: 143, endPoint x: 263, endPoint y: 157, distance: 82.7
click at [263, 315] on div "BAJA [DATE] - FINALIZACION DEL PERIODO DE EXETNSION DE COBERTURA POR SEGURO DE …" at bounding box center [231, 326] width 99 height 23
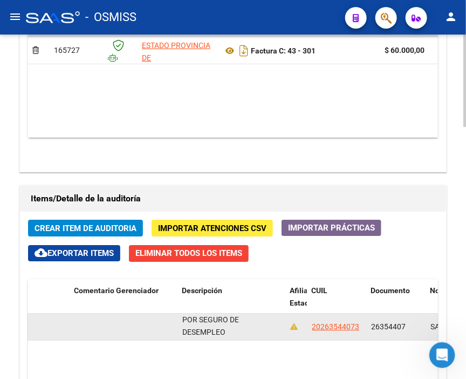
copy span "BAJA [DATE] - FINALIZACION DEL PERIODO DE EXETNSION DE COBERTURA POR SEGURO DE …"
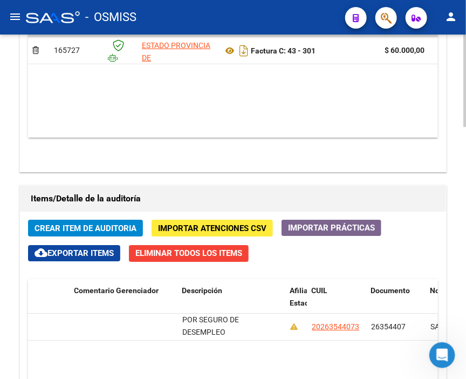
drag, startPoint x: 241, startPoint y: 155, endPoint x: 185, endPoint y: 134, distance: 59.6
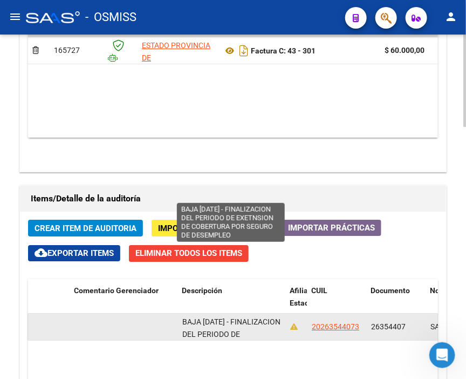
click at [196, 317] on span "BAJA [DATE] - FINALIZACION DEL PERIODO DE EXETNSION DE COBERTURA POR SEGURO DE …" at bounding box center [231, 346] width 98 height 58
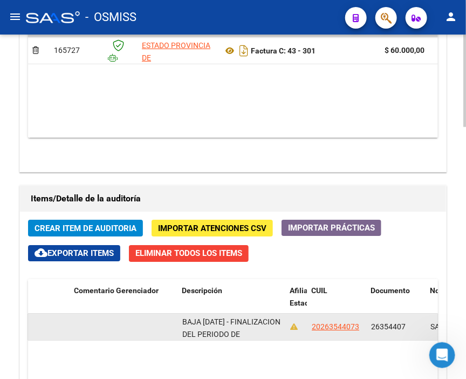
scroll to position [38, 0]
click at [236, 315] on div "BAJA [DATE] - FINALIZACION DEL PERIODO DE EXETNSION DE COBERTURA POR SEGURO DE …" at bounding box center [231, 326] width 99 height 23
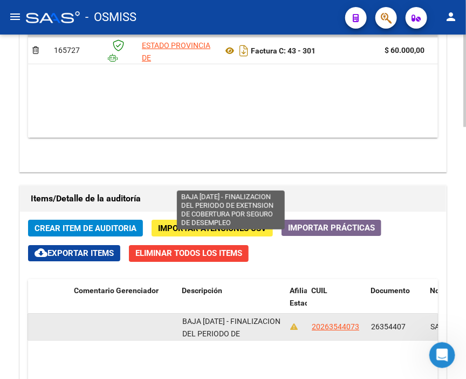
scroll to position [0, 0]
drag, startPoint x: 236, startPoint y: 155, endPoint x: 183, endPoint y: 142, distance: 53.9
click at [183, 315] on div "BAJA [DATE] - FINALIZACION DEL PERIODO DE EXETNSION DE COBERTURA POR SEGURO DE …" at bounding box center [231, 326] width 99 height 23
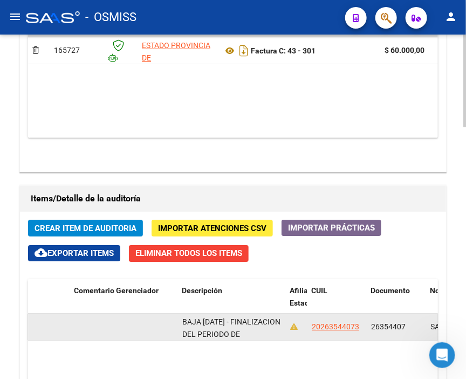
copy span "BAJA [DATE] - FINALIZACION DEL PERIODO DE EXETNSION DE COBERTURA POR SEGURO DE …"
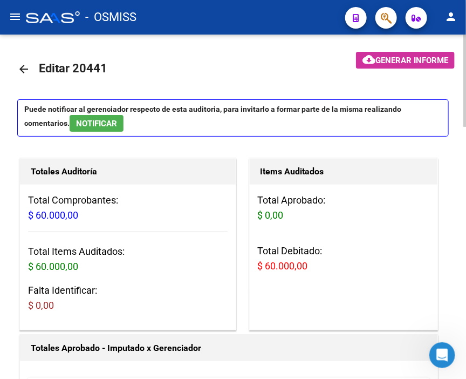
click at [29, 68] on mat-icon "arrow_back" at bounding box center [23, 69] width 13 height 13
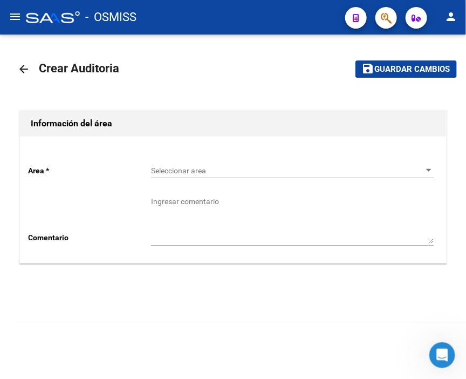
click at [176, 163] on div "Seleccionar area Seleccionar area" at bounding box center [292, 167] width 283 height 22
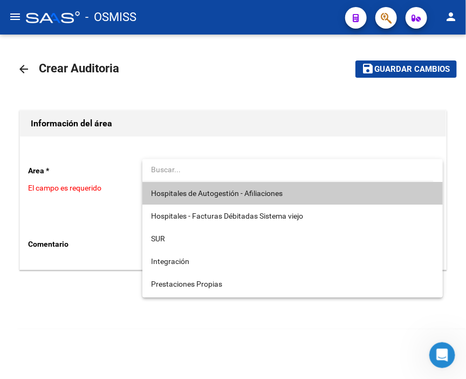
click at [204, 190] on span "Hospitales de Autogestión - Afiliaciones" at bounding box center [217, 193] width 132 height 9
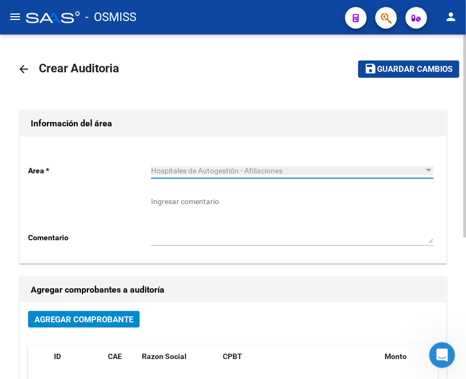
click at [114, 317] on span "Agregar Comprobante" at bounding box center [84, 319] width 99 height 10
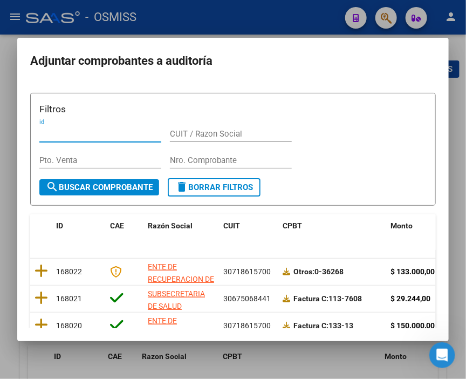
click at [192, 157] on input "Nro. Comprobante" at bounding box center [231, 160] width 122 height 10
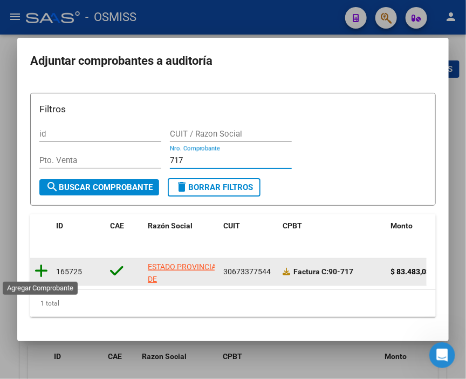
type input "717"
click at [46, 272] on icon at bounding box center [41, 270] width 13 height 15
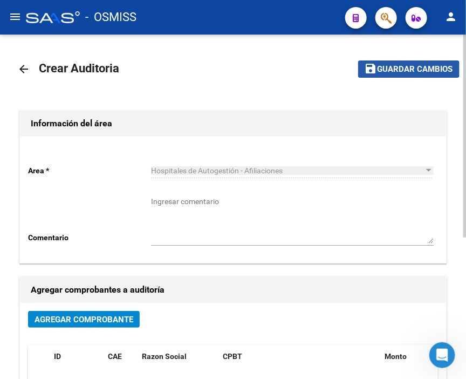
click at [407, 69] on span "Guardar cambios" at bounding box center [414, 70] width 75 height 10
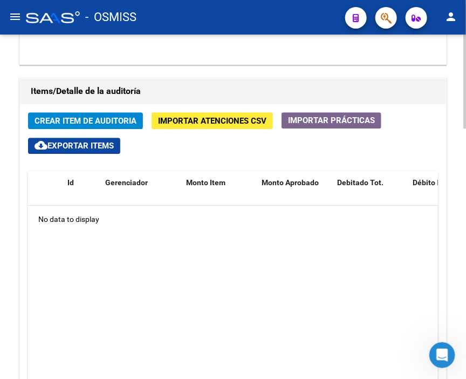
scroll to position [779, 0]
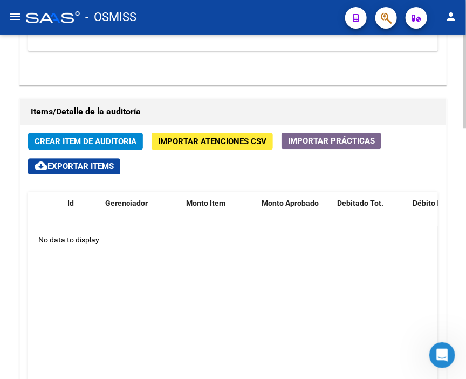
drag, startPoint x: 303, startPoint y: 232, endPoint x: 271, endPoint y: 212, distance: 38.0
click at [303, 232] on datatable-body "No data to display" at bounding box center [233, 328] width 410 height 204
click at [95, 133] on button "Crear Item de Auditoria" at bounding box center [85, 141] width 115 height 17
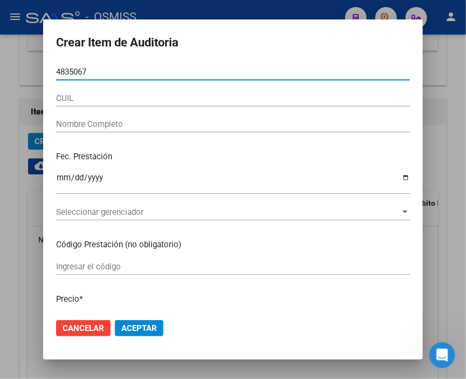
click at [71, 71] on input "4835067" at bounding box center [233, 72] width 354 height 10
type input "48353067"
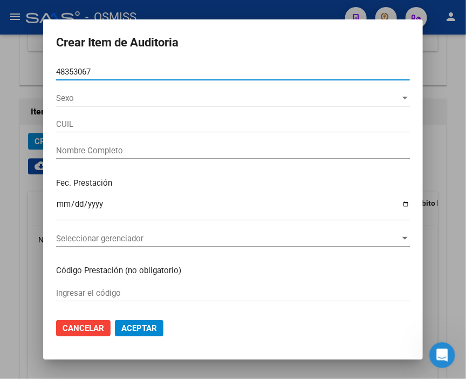
type input "20483530677"
type input "[PERSON_NAME] [PERSON_NAME]"
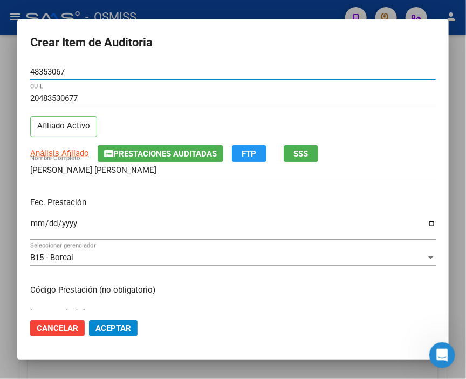
type input "48353067"
click at [31, 219] on input "Ingresar la fecha" at bounding box center [233, 227] width 406 height 17
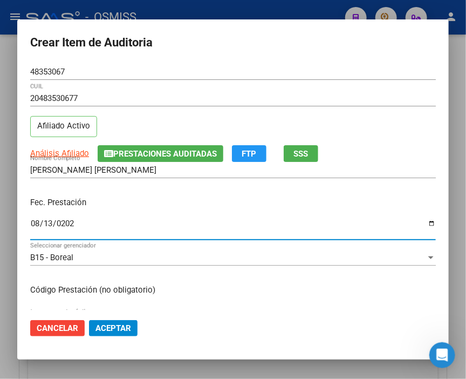
type input "[DATE]"
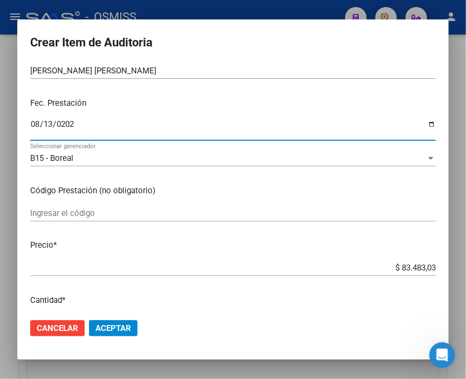
scroll to position [120, 0]
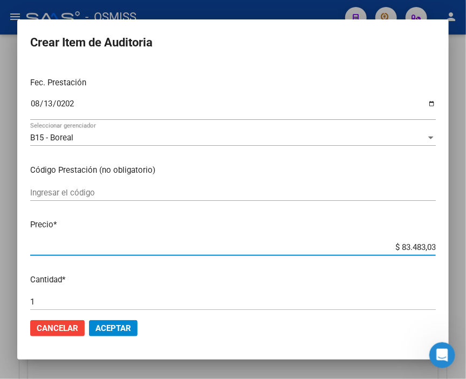
drag, startPoint x: 374, startPoint y: 250, endPoint x: 454, endPoint y: 249, distance: 80.4
click at [454, 249] on div "Crear Item de Auditoria 48353067 Nro Documento 20483530677 CUIL Afiliado Activo…" at bounding box center [233, 189] width 466 height 379
type input "$ 0,03"
type input "$ 0,32"
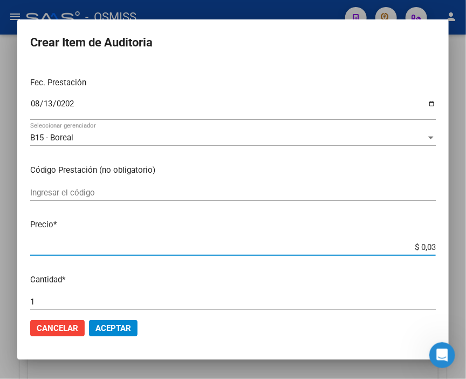
type input "$ 0,32"
type input "$ 3,20"
type input "$ 32,00"
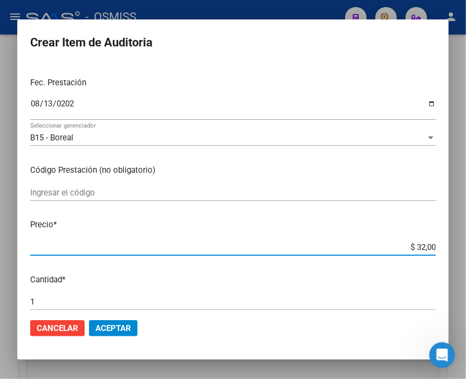
type input "$ 320,00"
type input "$ 3.200,00"
type input "$ 32.000,00"
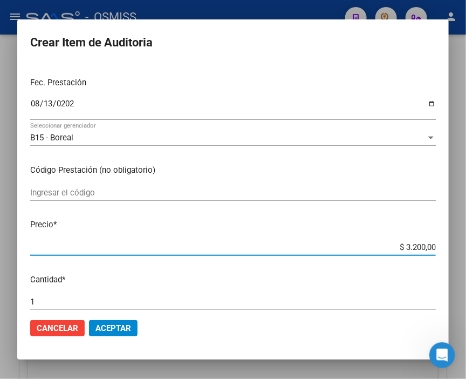
type input "$ 32.000,00"
click at [120, 327] on span "Aceptar" at bounding box center [113, 328] width 36 height 10
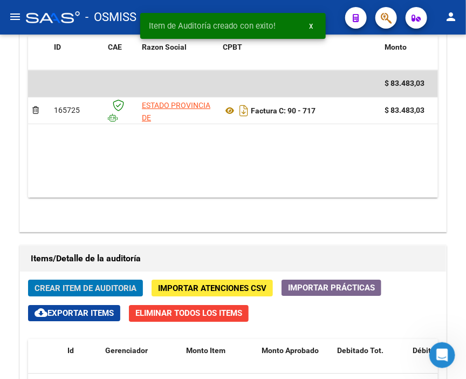
scroll to position [796, 0]
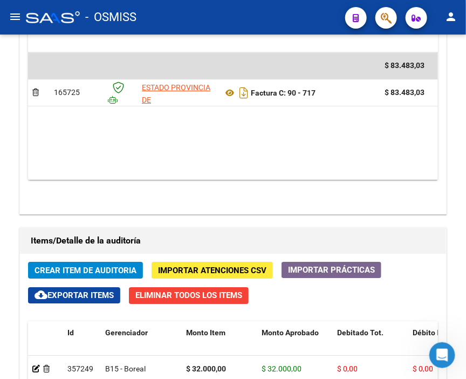
click at [220, 12] on div "- OSMISS" at bounding box center [181, 17] width 311 height 24
click at [93, 265] on span "Crear Item de Auditoria" at bounding box center [86, 270] width 102 height 10
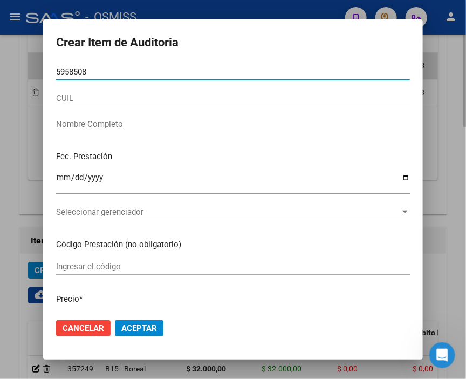
type input "59585083"
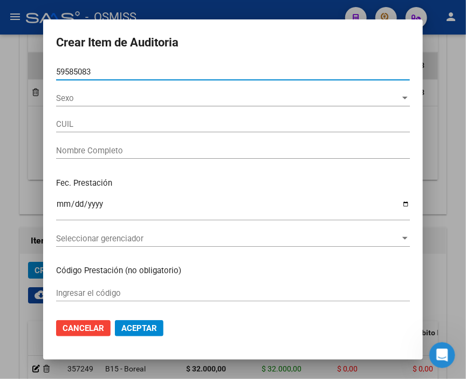
type input "27595850830"
type input "[PERSON_NAME]"
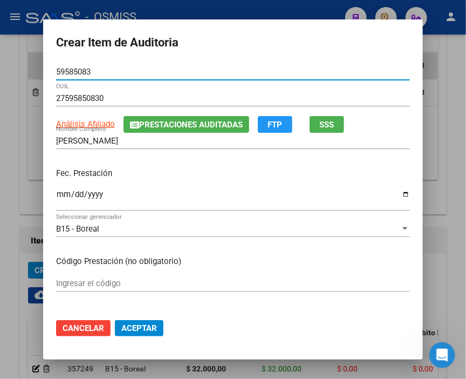
type input "59585083"
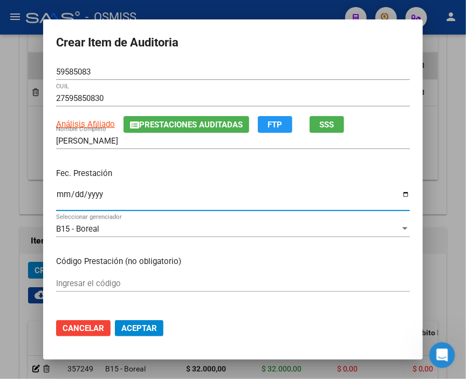
click at [58, 192] on input "Ingresar la fecha" at bounding box center [233, 198] width 354 height 17
type input "[DATE]"
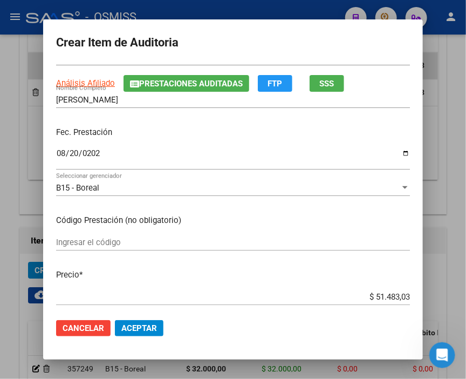
scroll to position [60, 0]
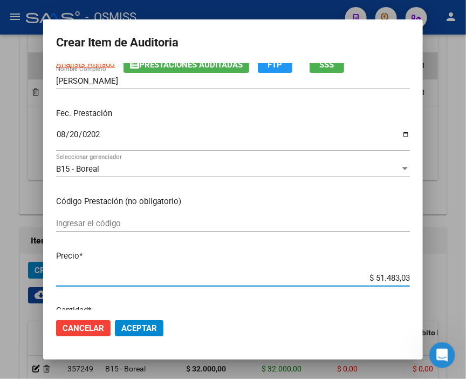
drag, startPoint x: 350, startPoint y: 273, endPoint x: 435, endPoint y: 274, distance: 84.1
click at [435, 274] on div "Crear Item de Auditoria 59585083 Nro Documento 27595850830 CUIL Análisis Afilia…" at bounding box center [233, 189] width 466 height 379
type input "$ 0,04"
type input "$ 0,40"
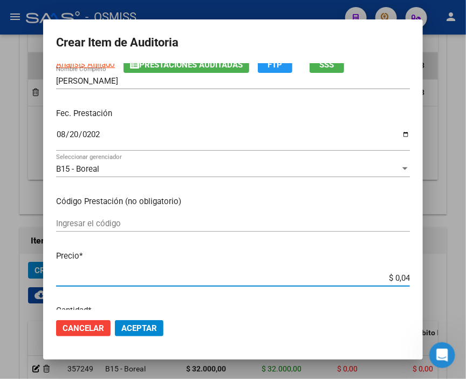
type input "$ 0,40"
type input "$ 4,00"
type input "$ 40,00"
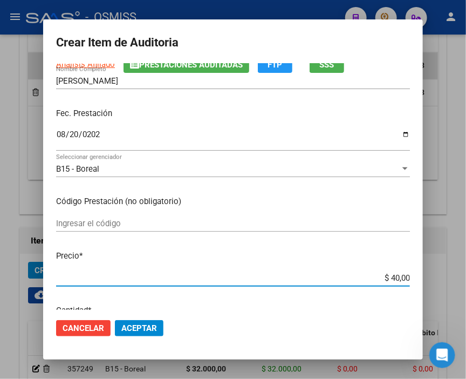
type input "$ 400,00"
type input "$ 4.000,00"
type input "$ 40.000,00"
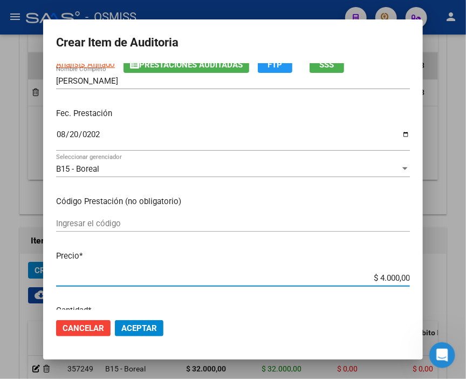
type input "$ 40.000,00"
click at [152, 327] on span "Aceptar" at bounding box center [139, 328] width 36 height 10
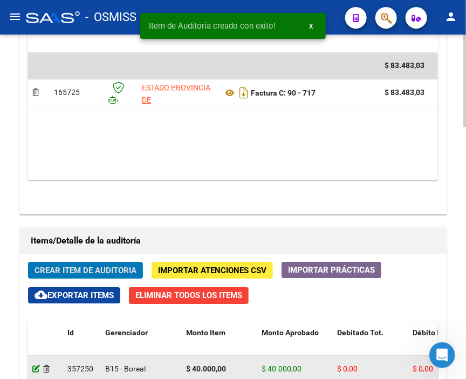
click at [33, 365] on icon at bounding box center [36, 369] width 8 height 8
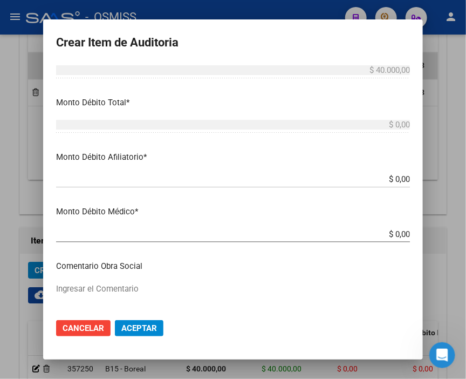
scroll to position [359, 0]
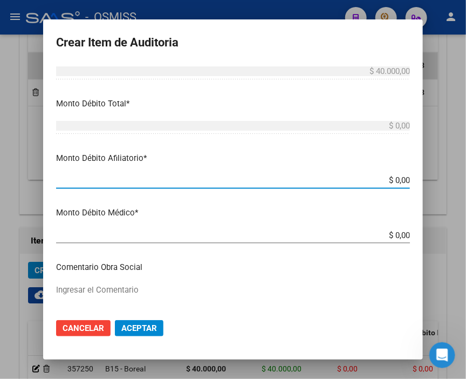
drag, startPoint x: 370, startPoint y: 179, endPoint x: 435, endPoint y: 178, distance: 64.7
click at [435, 178] on div "Crear Item de Auditoria 59585083 Nro Documento 27595850830 CUIL [PERSON_NAME] N…" at bounding box center [233, 189] width 466 height 379
type input "$ 0,04"
type input "$ 0,40"
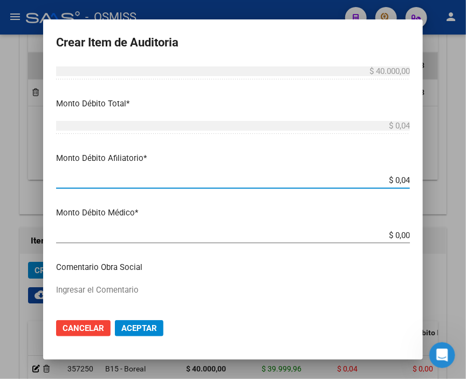
type input "$ 0,40"
type input "$ 4,00"
type input "$ 40,00"
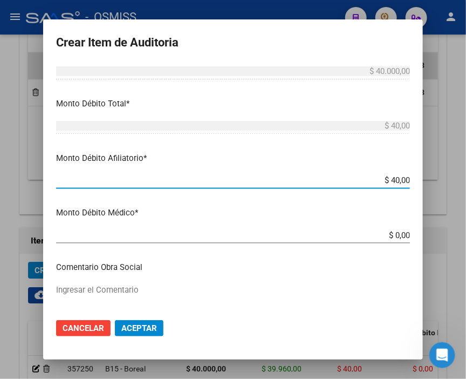
type input "$ 400,00"
type input "$ 4.000,00"
type input "$ 40.000,00"
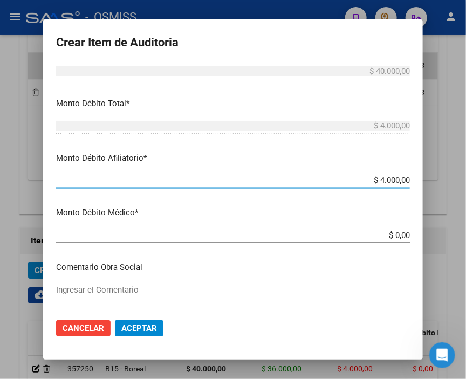
type input "$ 40.000,00"
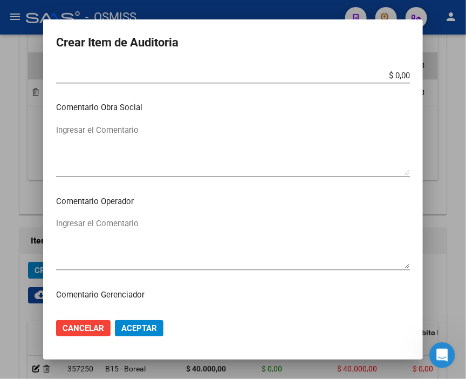
scroll to position [539, 0]
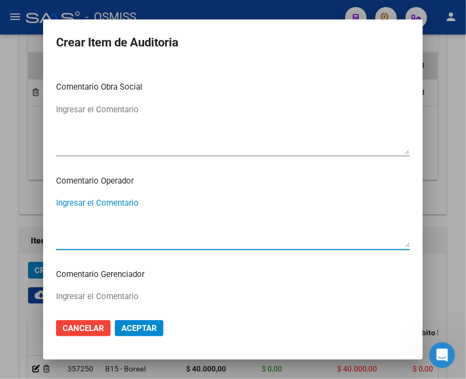
click at [108, 207] on textarea "Ingresar el Comentario" at bounding box center [233, 222] width 354 height 51
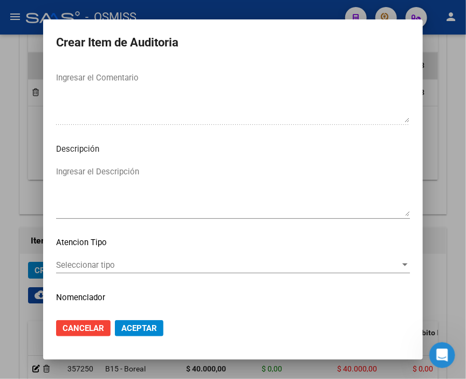
scroll to position [779, 0]
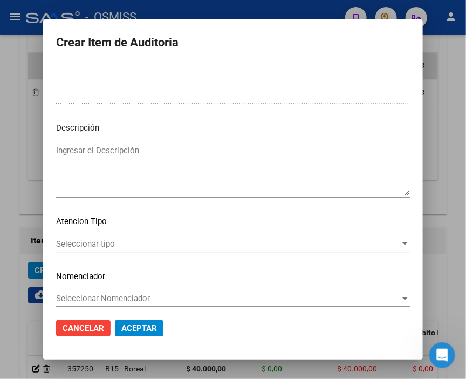
type textarea "SE RECHAZA"
click at [76, 152] on textarea "Ingresar el Descripción" at bounding box center [233, 170] width 354 height 51
paste textarea "OBRA SOCIAL DEL PERSONAL DE LA ACTIVIDAD PERFUMISTA"
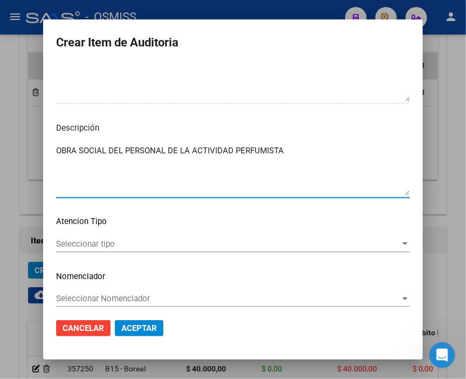
type textarea "OBRA SOCIAL DEL PERSONAL DE LA ACTIVIDAD PERFUMISTA"
click at [135, 329] on span "Aceptar" at bounding box center [139, 328] width 36 height 10
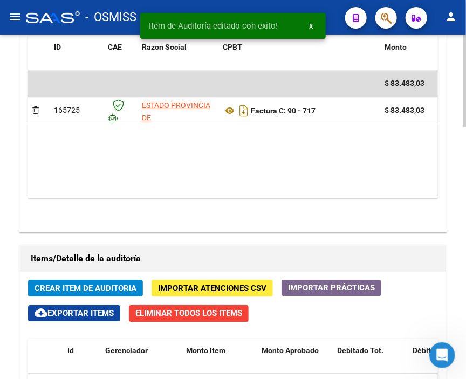
scroll to position [839, 0]
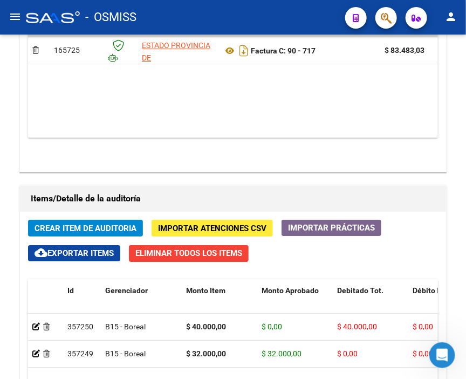
click at [185, 14] on div "- OSMISS" at bounding box center [181, 17] width 311 height 24
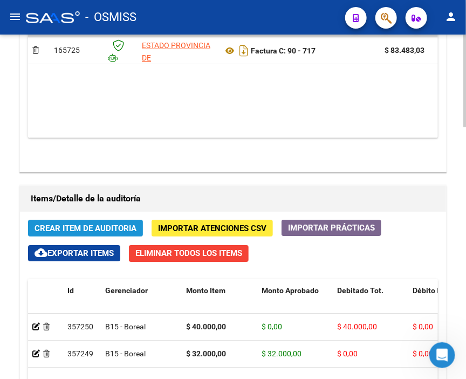
click at [100, 223] on span "Crear Item de Auditoria" at bounding box center [86, 228] width 102 height 10
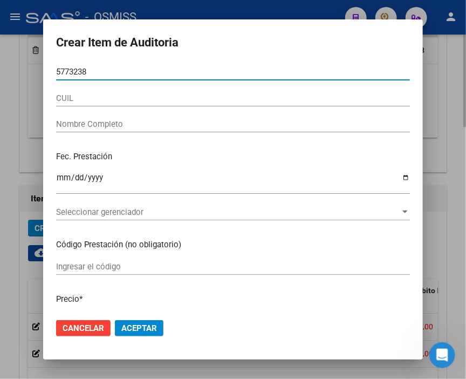
type input "57732384"
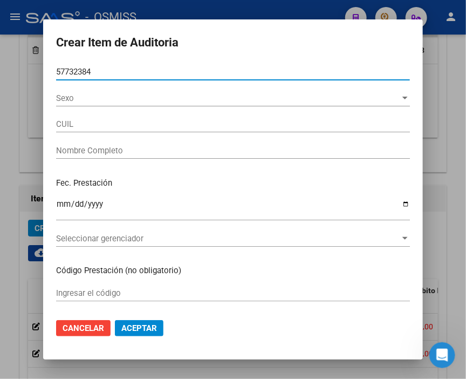
type input "20577323845"
type input "[PERSON_NAME] [PERSON_NAME]"
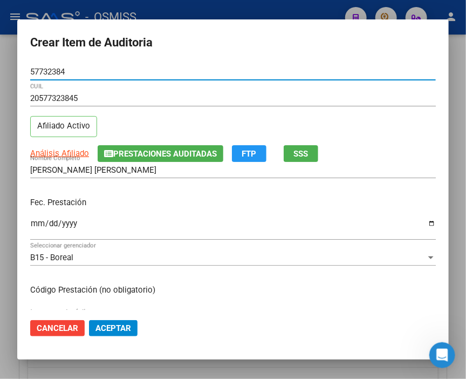
type input "57732384"
click at [29, 222] on mat-dialog-content "57732384 Nro Documento 20577323845 CUIL Afiliado Activo Análisis Afiliado Prest…" at bounding box center [232, 187] width 431 height 246
click at [35, 221] on input "Ingresar la fecha" at bounding box center [233, 227] width 406 height 17
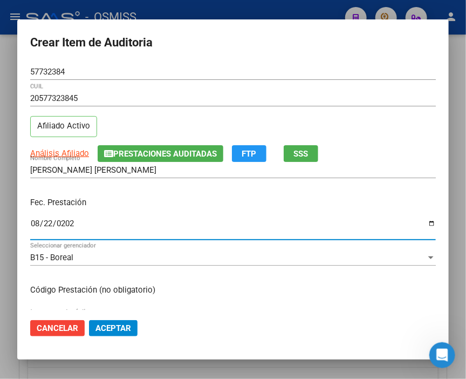
type input "[DATE]"
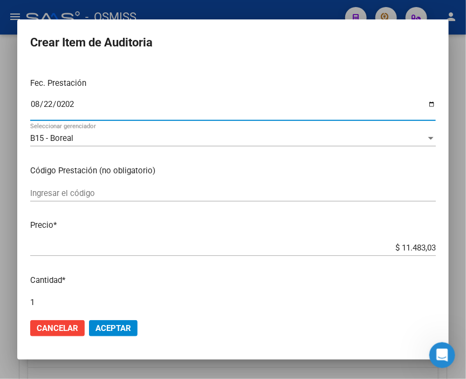
scroll to position [120, 0]
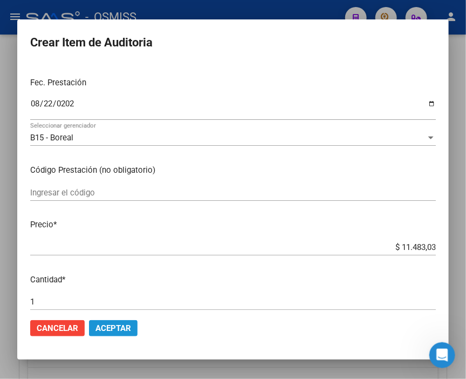
click at [126, 326] on span "Aceptar" at bounding box center [113, 328] width 36 height 10
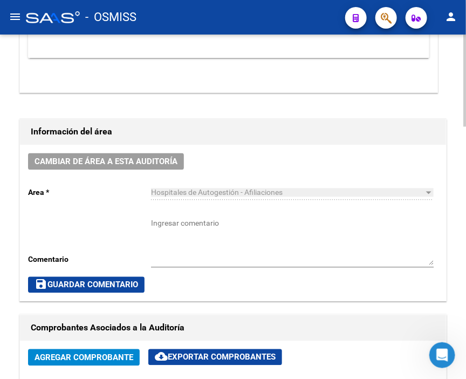
scroll to position [359, 0]
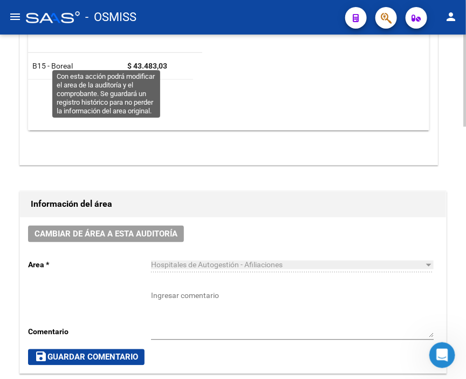
click at [127, 225] on button "Cambiar de área a esta auditoría" at bounding box center [106, 233] width 156 height 17
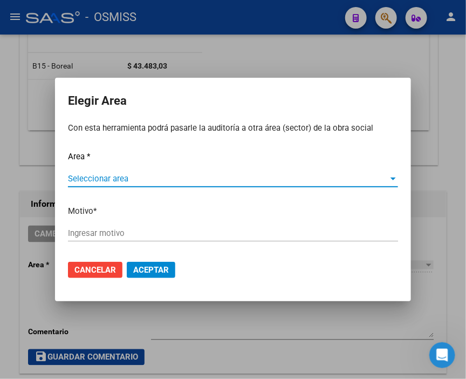
click at [104, 178] on span "Seleccionar area" at bounding box center [228, 179] width 320 height 10
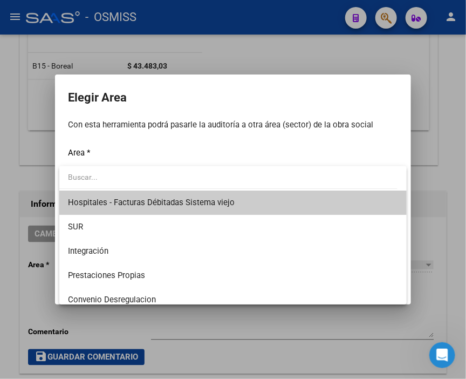
scroll to position [120, 0]
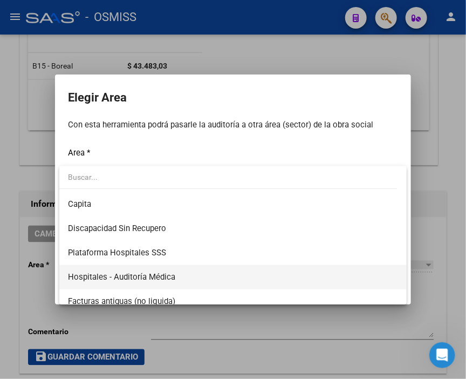
click at [178, 266] on span "Hospitales - Auditoría Médica" at bounding box center [233, 277] width 330 height 24
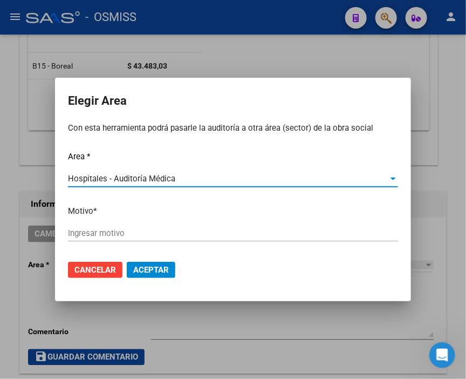
click at [152, 238] on input "Ingresar motivo" at bounding box center [233, 233] width 330 height 10
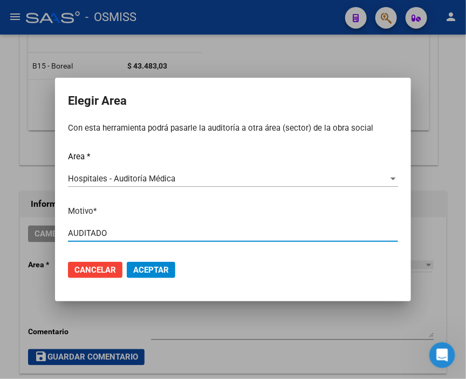
type input "AUDITADO"
click at [152, 265] on span "Aceptar" at bounding box center [151, 270] width 36 height 10
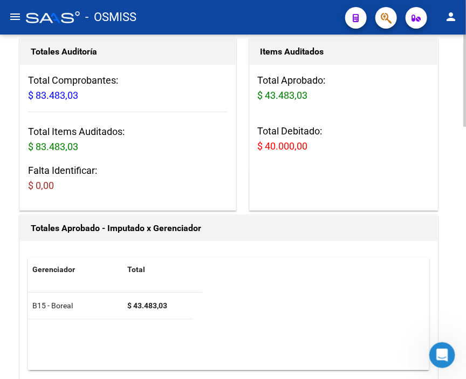
scroll to position [0, 0]
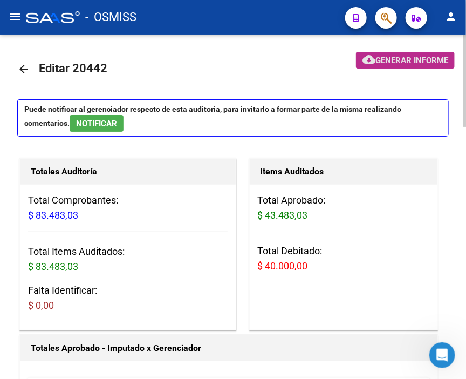
click at [408, 61] on span "Generar informe" at bounding box center [411, 61] width 73 height 10
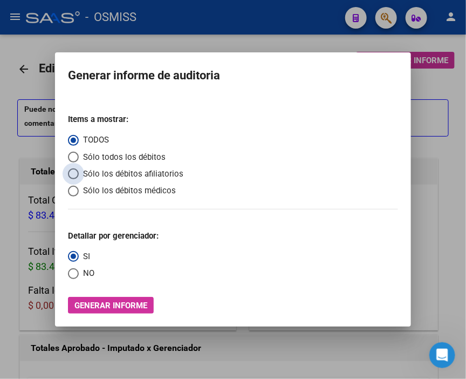
click at [108, 177] on span "Sólo los débitos afiliatorios" at bounding box center [131, 174] width 105 height 12
click at [79, 177] on input "Sólo los débitos afiliatorios" at bounding box center [73, 173] width 11 height 11
radio input "true"
click at [79, 271] on span "NO" at bounding box center [87, 273] width 16 height 12
click at [79, 271] on input "NO" at bounding box center [73, 273] width 11 height 11
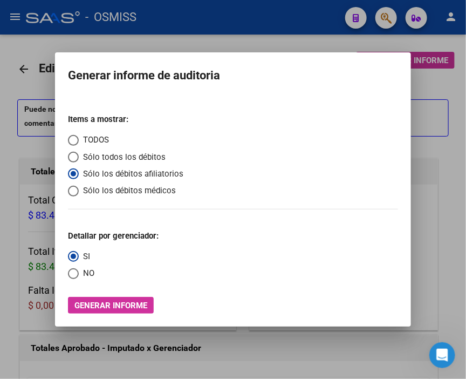
radio input "true"
click at [119, 301] on span "Generar informe" at bounding box center [110, 305] width 73 height 10
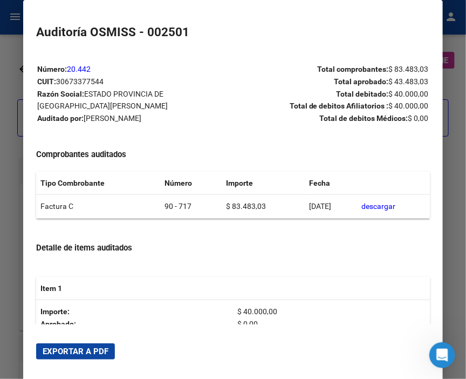
click at [99, 353] on span "Exportar a PDF" at bounding box center [76, 351] width 66 height 10
click at [8, 102] on div at bounding box center [233, 189] width 466 height 379
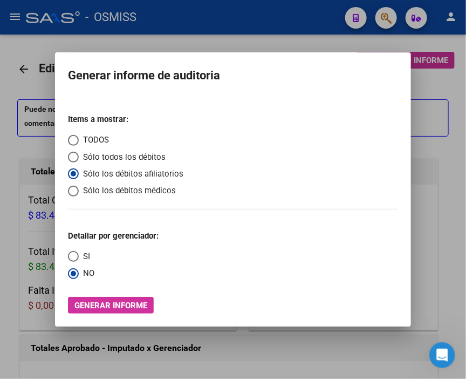
click at [11, 138] on div at bounding box center [233, 189] width 466 height 379
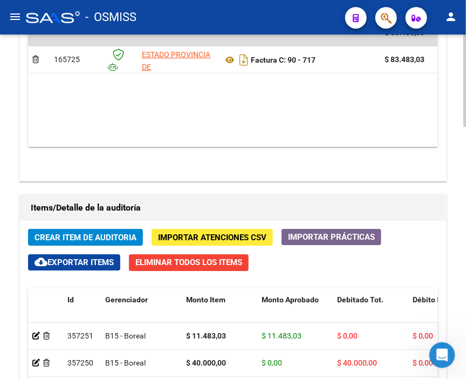
scroll to position [839, 0]
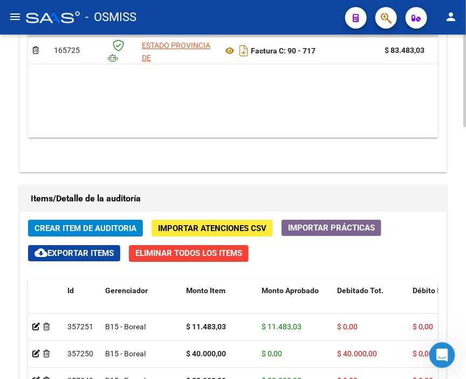
drag, startPoint x: 95, startPoint y: 332, endPoint x: 218, endPoint y: 331, distance: 123.5
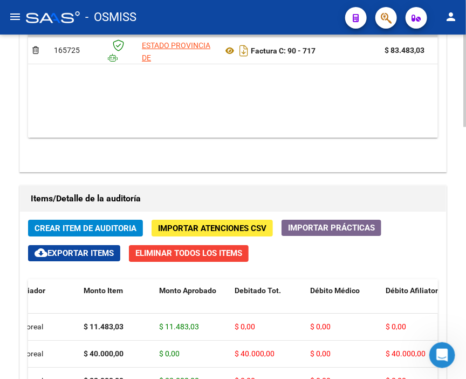
scroll to position [0, 0]
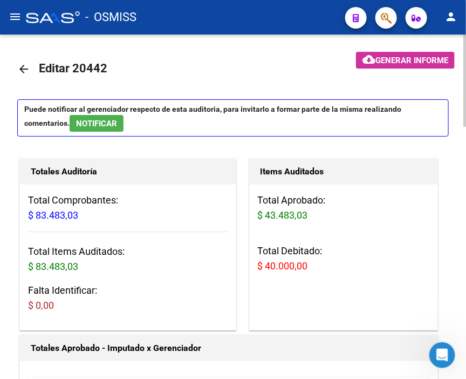
click at [404, 57] on span "Generar informe" at bounding box center [411, 61] width 73 height 10
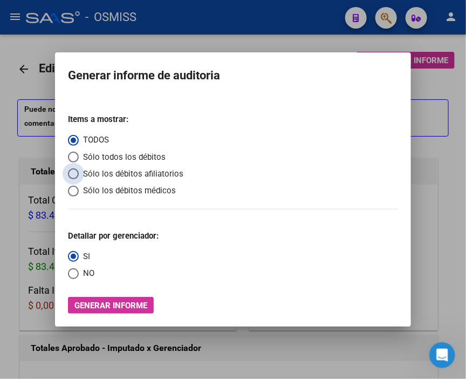
click at [98, 171] on span "Sólo los débitos afiliatorios" at bounding box center [131, 174] width 105 height 12
click at [79, 171] on input "Sólo los débitos afiliatorios" at bounding box center [73, 173] width 11 height 11
radio input "true"
click at [74, 273] on span "Select an option" at bounding box center [73, 273] width 11 height 11
click at [74, 273] on input "NO" at bounding box center [73, 273] width 11 height 11
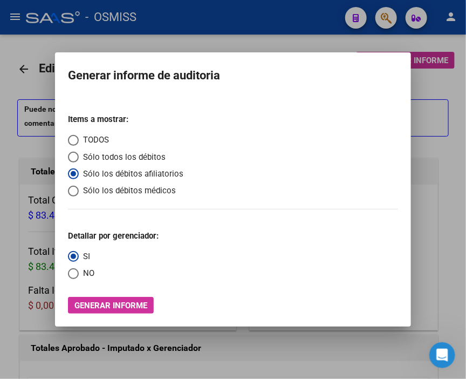
radio input "true"
click at [126, 298] on button "Generar informe" at bounding box center [111, 305] width 86 height 17
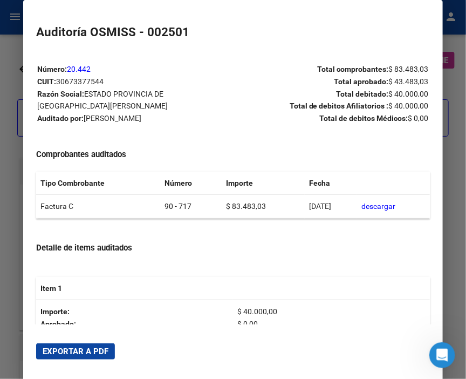
click at [99, 343] on button "Exportar a PDF" at bounding box center [75, 351] width 79 height 16
click at [9, 109] on div at bounding box center [233, 189] width 466 height 379
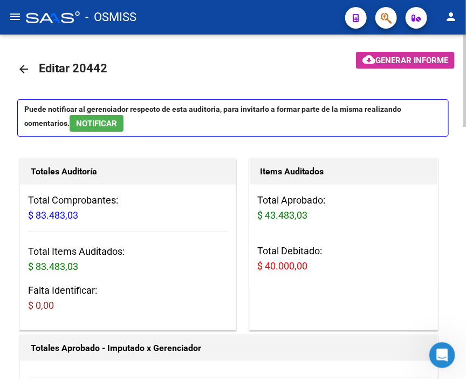
click at [17, 61] on link "arrow_back" at bounding box center [28, 68] width 22 height 25
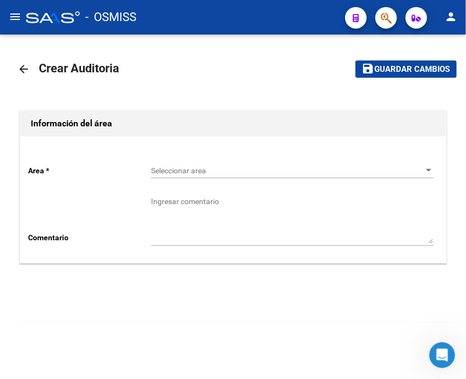
click at [202, 173] on span "Seleccionar area" at bounding box center [287, 170] width 273 height 9
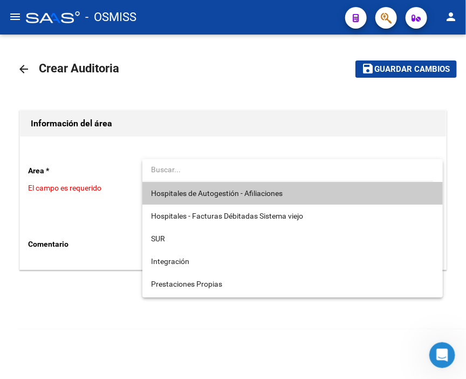
click at [207, 180] on input "dropdown search" at bounding box center [287, 169] width 291 height 23
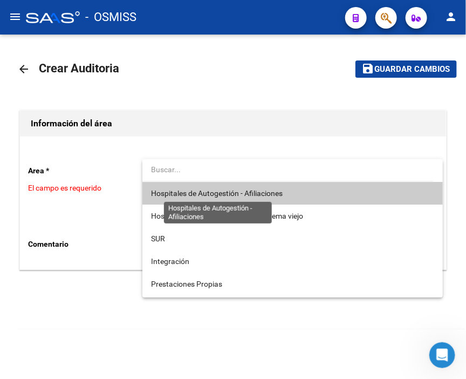
click at [203, 184] on span "Hospitales de Autogestión - Afiliaciones" at bounding box center [292, 193] width 283 height 23
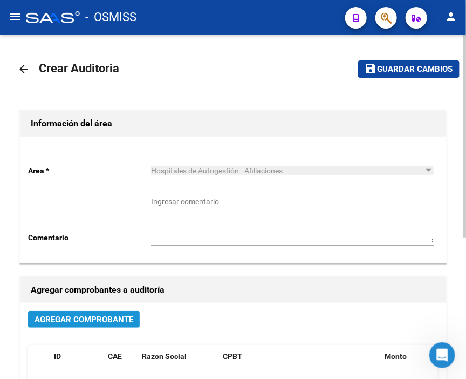
click at [84, 327] on button "Agregar Comprobante" at bounding box center [84, 319] width 112 height 17
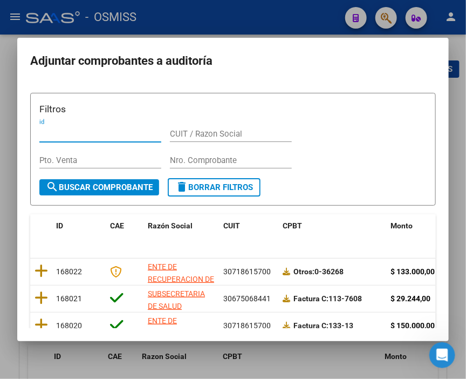
click at [185, 159] on input "Nro. Comprobante" at bounding box center [231, 160] width 122 height 10
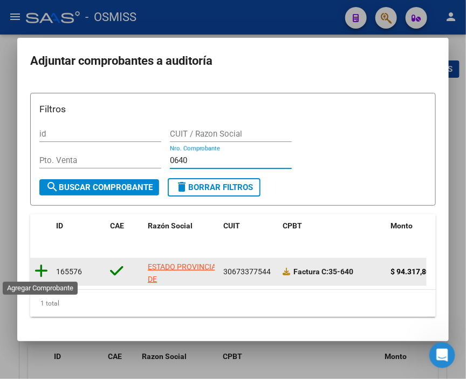
type input "0640"
click at [41, 271] on icon at bounding box center [41, 270] width 13 height 15
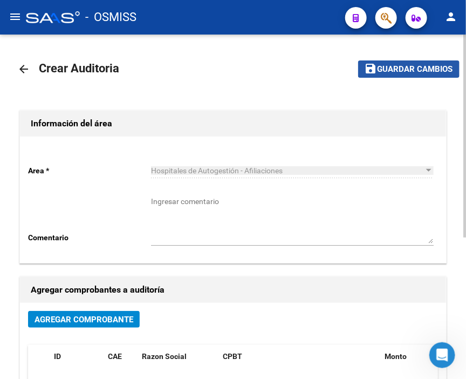
click at [391, 65] on span "Guardar cambios" at bounding box center [414, 70] width 75 height 10
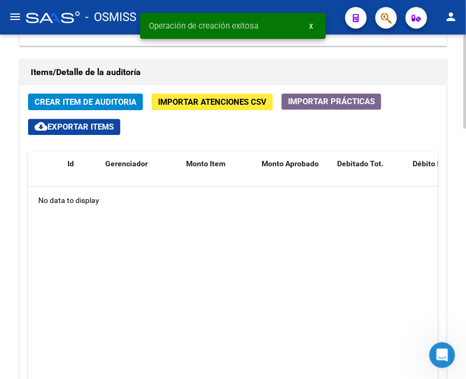
scroll to position [825, 0]
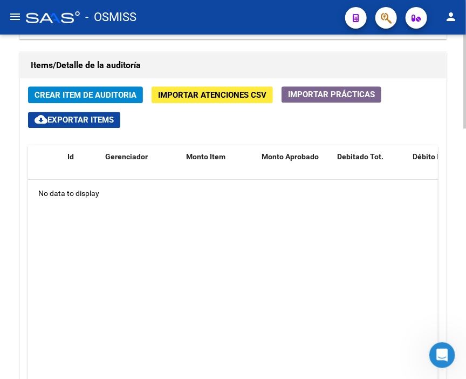
click at [464, 267] on div at bounding box center [464, 294] width 3 height 93
click at [324, 186] on datatable-body "No data to display" at bounding box center [233, 282] width 410 height 204
click at [74, 90] on span "Crear Item de Auditoria" at bounding box center [86, 95] width 102 height 10
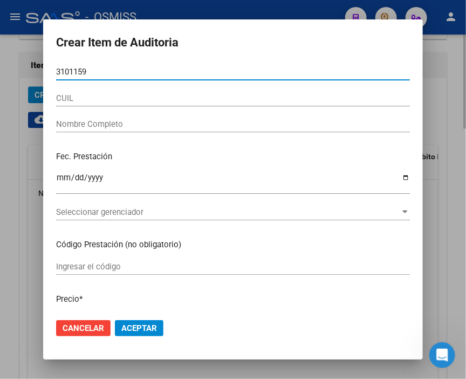
type input "31011599"
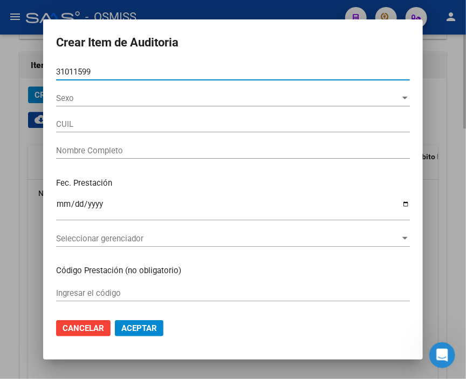
type input "27310115997"
type input "[PERSON_NAME]"
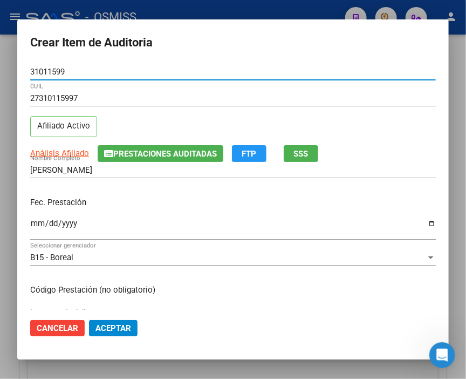
type input "31011599"
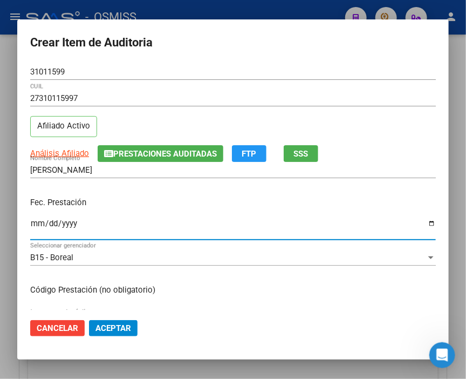
click at [38, 221] on input "Ingresar la fecha" at bounding box center [233, 227] width 406 height 17
type input "[DATE]"
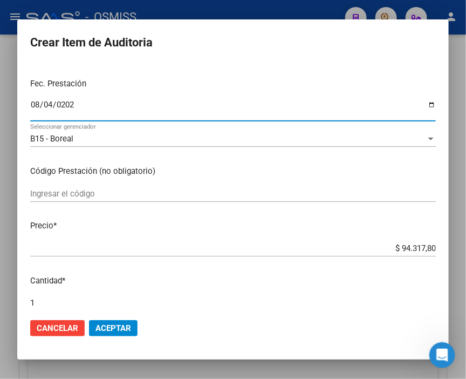
scroll to position [120, 0]
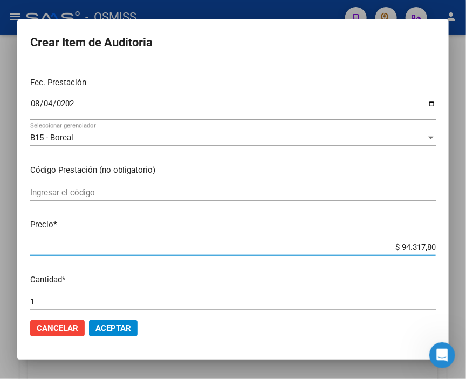
drag, startPoint x: 373, startPoint y: 250, endPoint x: 464, endPoint y: 250, distance: 91.1
click at [464, 250] on div "Crear Item de Auditoria 31011599 Nro Documento 27310115997 CUIL Afiliado Activo…" at bounding box center [233, 189] width 466 height 379
type input "$ 0,02"
type input "$ 0,20"
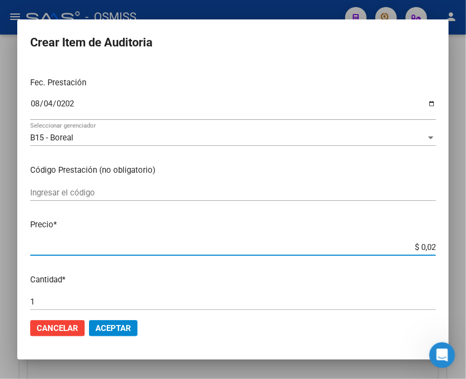
type input "$ 0,20"
type input "$ 2,00"
type input "$ 20,00"
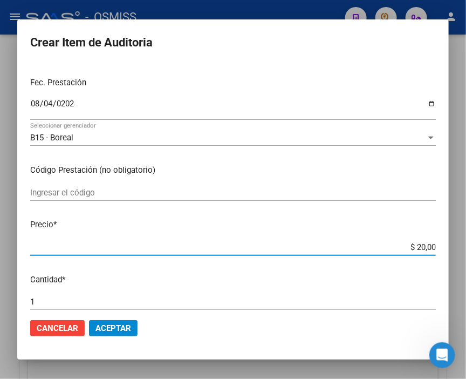
type input "$ 200,00"
type input "$ 2.000,00"
type input "$ 20.000,00"
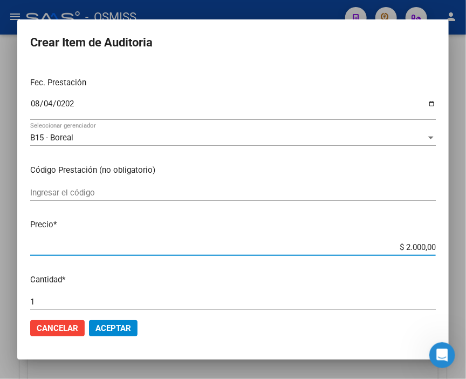
type input "$ 20.000,00"
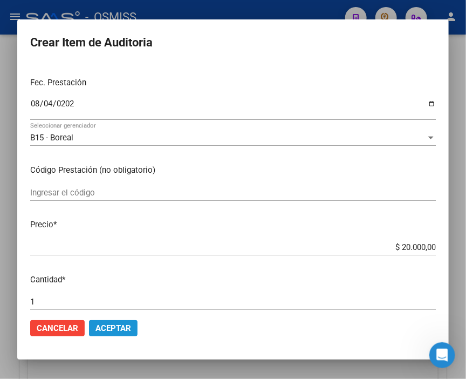
click at [125, 328] on span "Aceptar" at bounding box center [113, 328] width 36 height 10
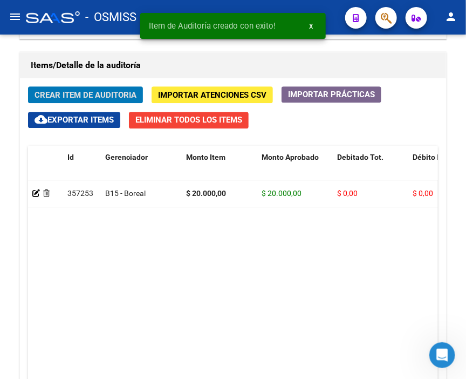
scroll to position [843, 0]
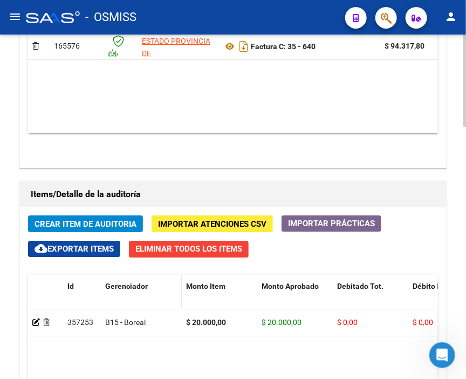
click at [91, 219] on span "Crear Item de Auditoria" at bounding box center [86, 224] width 102 height 10
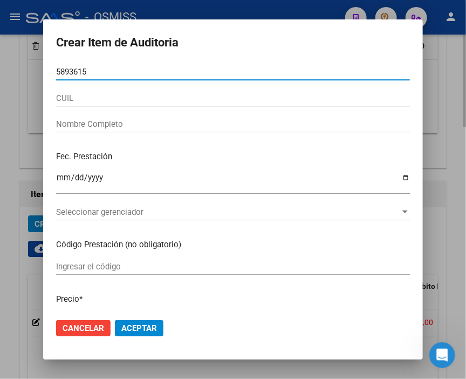
type input "58936159"
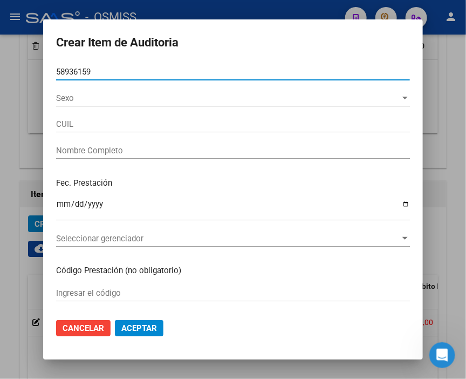
type input "20589361599"
type input "[PERSON_NAME]"
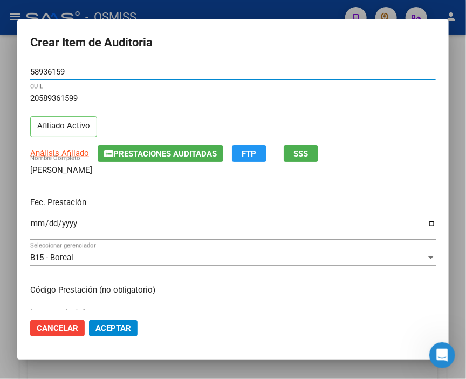
type input "58936159"
click at [38, 219] on input "Ingresar la fecha" at bounding box center [233, 227] width 406 height 17
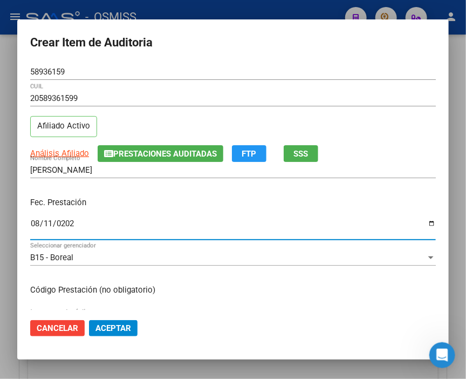
type input "[DATE]"
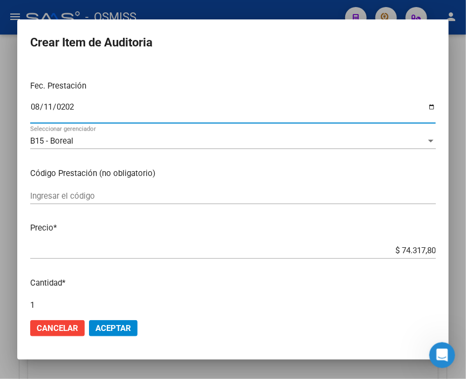
scroll to position [120, 0]
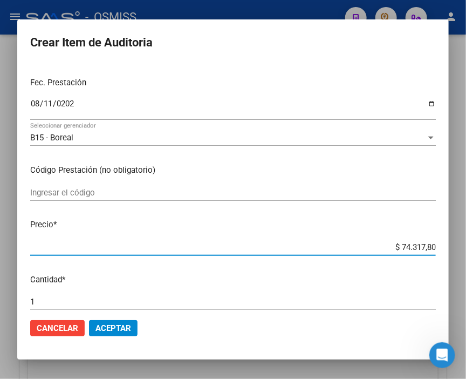
drag, startPoint x: 379, startPoint y: 246, endPoint x: 464, endPoint y: 254, distance: 85.0
click at [464, 254] on div "Crear Item de Auditoria 58936159 Nro Documento 20589361599 CUIL Afiliado Activo…" at bounding box center [233, 189] width 466 height 379
type input "$ 0,01"
type input "$ 0,10"
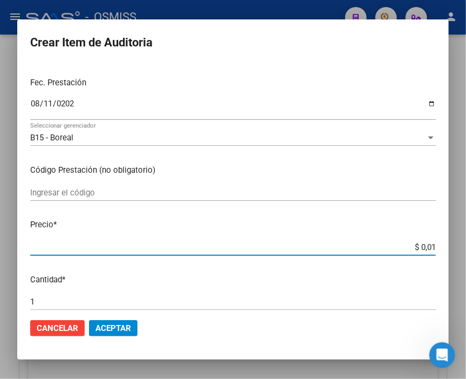
type input "$ 0,10"
type input "$ 1,03"
type input "$ 10,31"
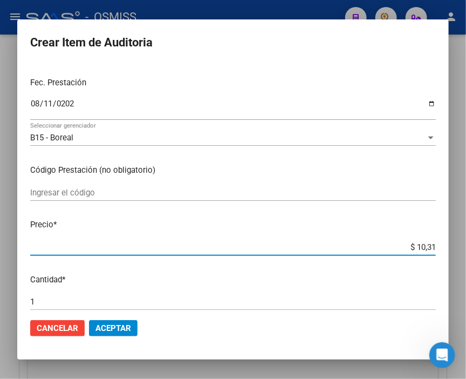
type input "$ 103,17"
type input "$ 1.031,78"
type input "$ 10.317,80"
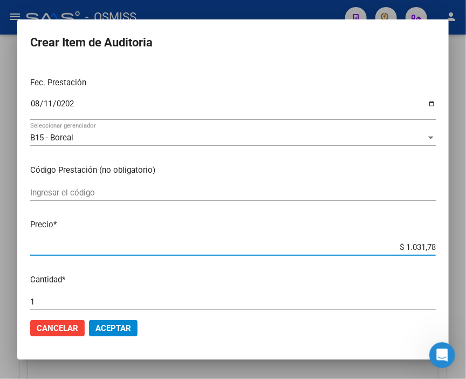
type input "$ 10.317,80"
click at [111, 325] on span "Aceptar" at bounding box center [113, 328] width 36 height 10
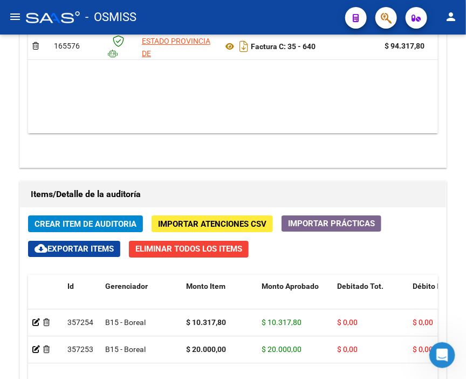
click at [187, 11] on div "- OSMISS" at bounding box center [181, 17] width 311 height 24
click at [101, 219] on span "Crear Item de Auditoria" at bounding box center [86, 224] width 102 height 10
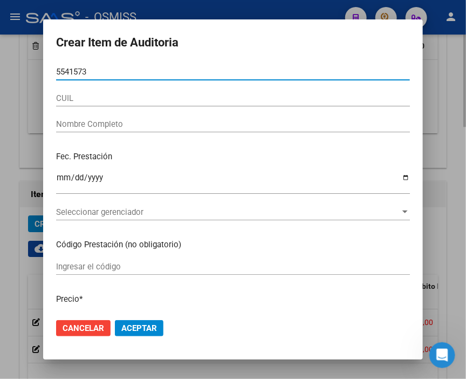
type input "55415730"
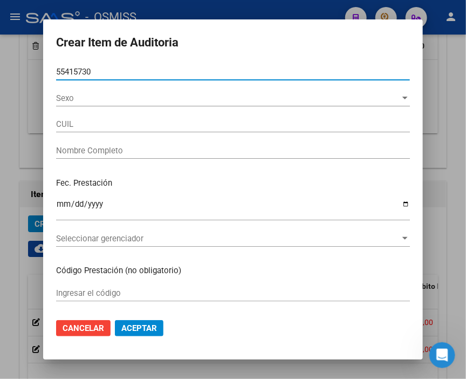
type input "27554157306"
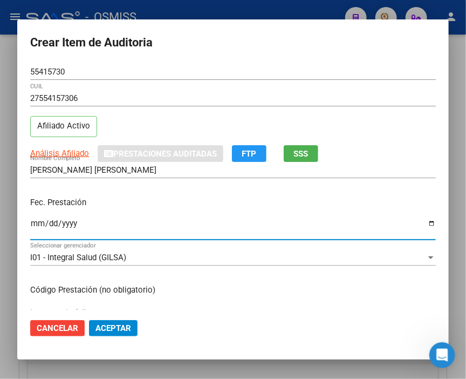
click at [37, 222] on input "Ingresar la fecha" at bounding box center [233, 227] width 406 height 17
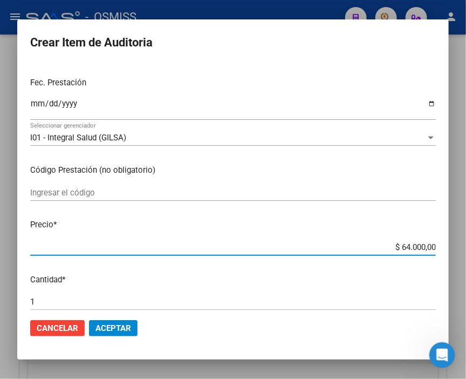
drag, startPoint x: 371, startPoint y: 244, endPoint x: 464, endPoint y: 244, distance: 92.7
click at [464, 244] on div "Crear Item de Auditoria 55415730 Nro Documento 27554157306 CUIL Afiliado Activo…" at bounding box center [233, 189] width 466 height 379
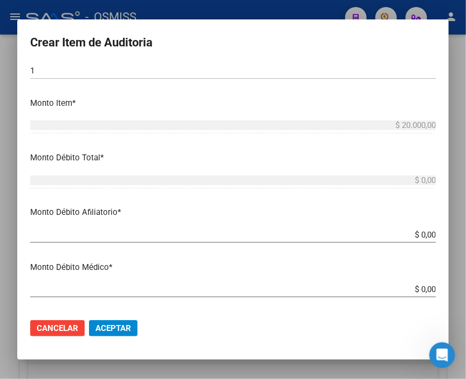
scroll to position [359, 0]
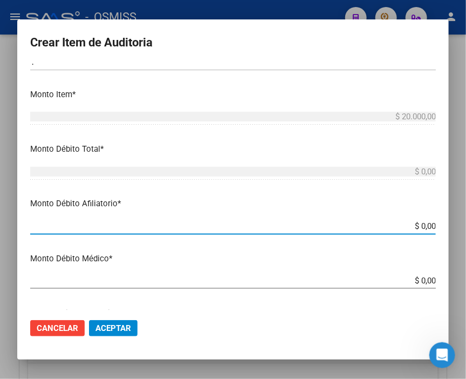
drag, startPoint x: 375, startPoint y: 222, endPoint x: 464, endPoint y: 233, distance: 89.6
click at [464, 233] on div "Crear Item de Auditoria 55415730 Nro Documento 27554157306 CUIL Afiliado Activo…" at bounding box center [233, 189] width 466 height 379
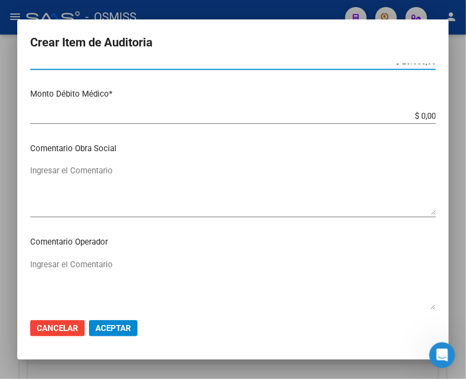
scroll to position [539, 0]
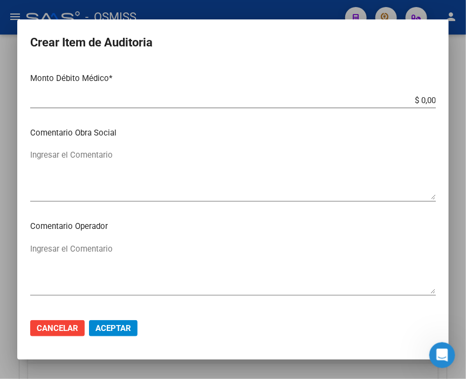
click at [115, 244] on textarea "Ingresar el Comentario" at bounding box center [233, 268] width 406 height 51
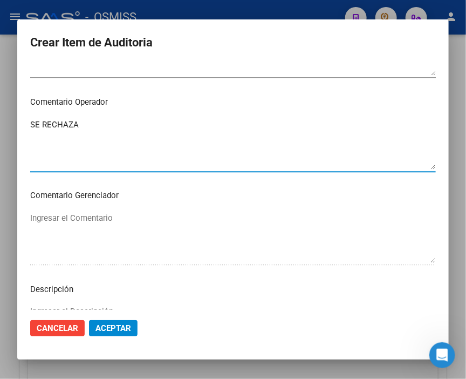
scroll to position [719, 0]
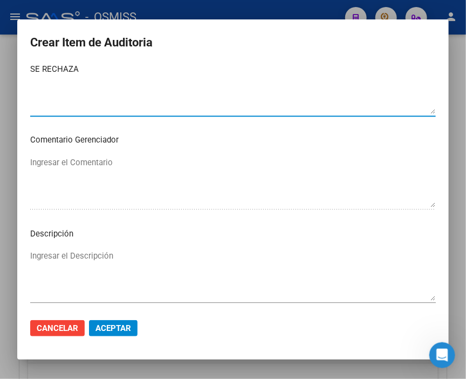
click at [56, 251] on textarea "Ingresar el Descripción" at bounding box center [233, 275] width 406 height 51
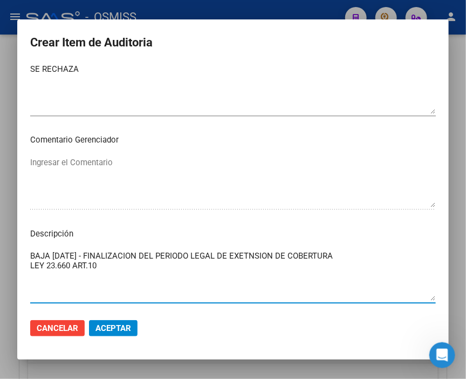
click at [125, 324] on span "Aceptar" at bounding box center [113, 328] width 36 height 10
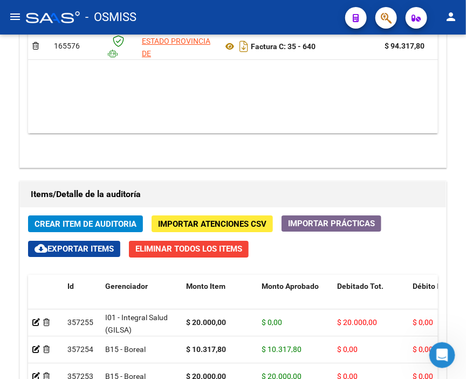
click at [198, 22] on div "- OSMISS" at bounding box center [181, 17] width 311 height 24
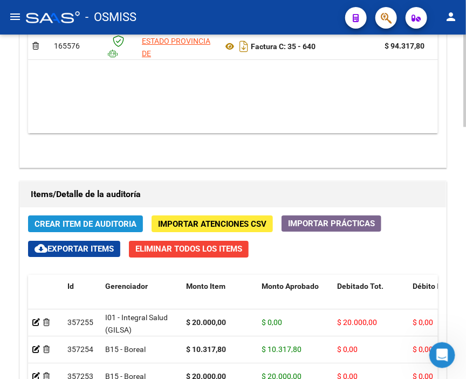
click at [93, 215] on button "Crear Item de Auditoria" at bounding box center [85, 223] width 115 height 17
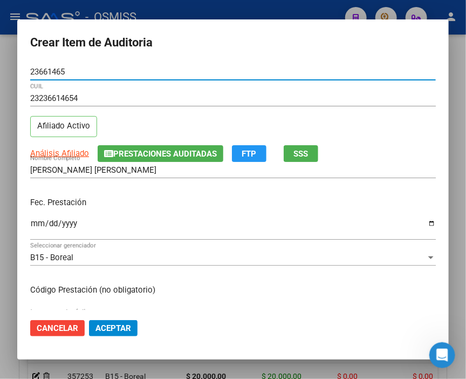
click at [39, 219] on input "Ingresar la fecha" at bounding box center [233, 227] width 406 height 17
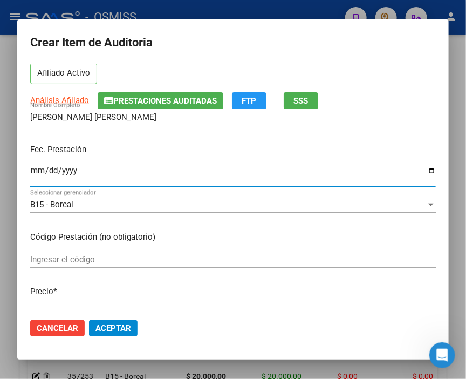
scroll to position [120, 0]
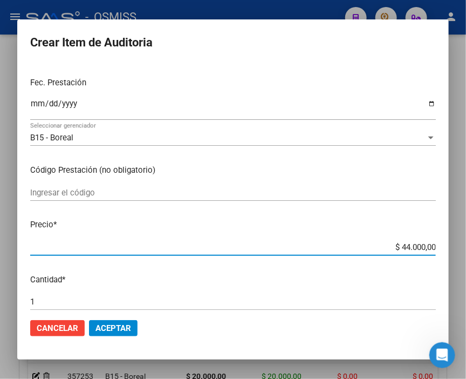
drag, startPoint x: 376, startPoint y: 245, endPoint x: 464, endPoint y: 244, distance: 87.4
click at [464, 244] on div "Crear Item de Auditoria 23661465 Nro Documento 23236614654 CUIL Afiliado Activo…" at bounding box center [233, 189] width 466 height 379
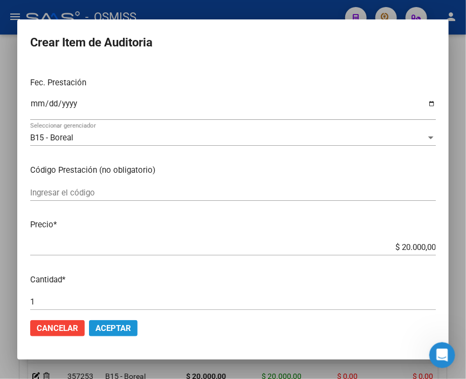
click at [127, 324] on span "Aceptar" at bounding box center [113, 328] width 36 height 10
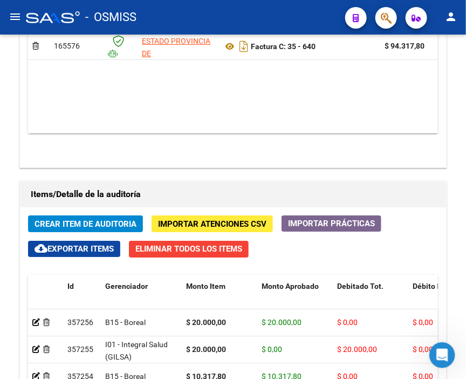
click at [238, 6] on div "- OSMISS" at bounding box center [181, 17] width 311 height 24
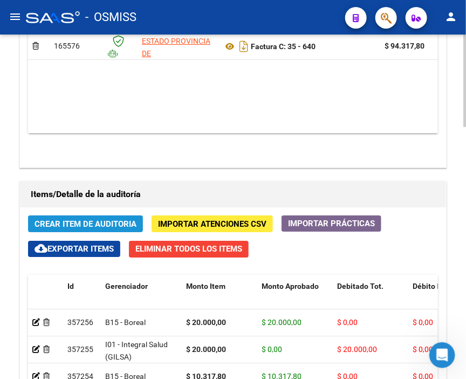
click at [79, 219] on span "Crear Item de Auditoria" at bounding box center [86, 224] width 102 height 10
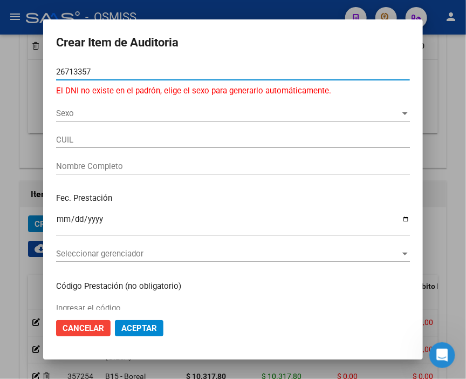
click at [74, 69] on input "26713357" at bounding box center [233, 72] width 354 height 10
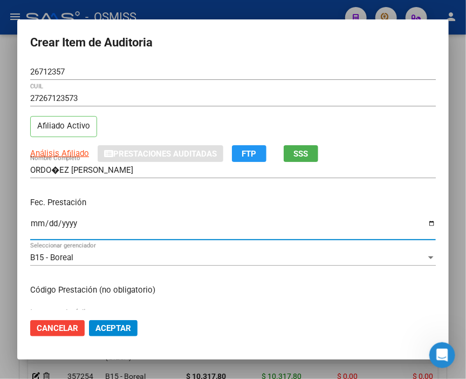
click at [33, 222] on input "Ingresar la fecha" at bounding box center [233, 227] width 406 height 17
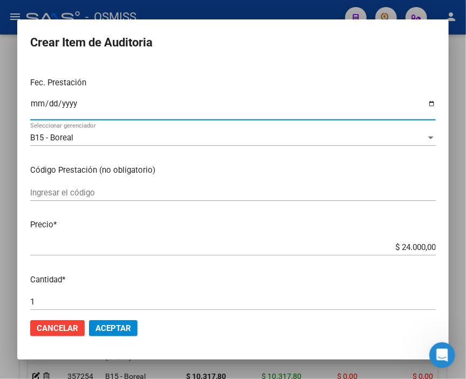
click at [111, 326] on span "Aceptar" at bounding box center [113, 328] width 36 height 10
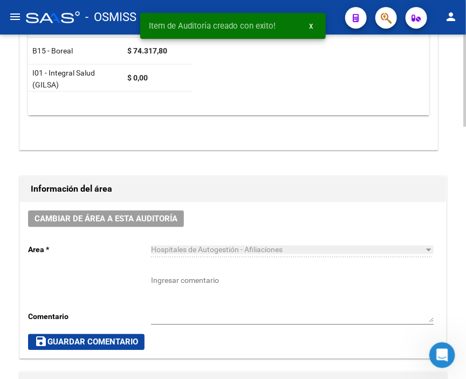
scroll to position [304, 0]
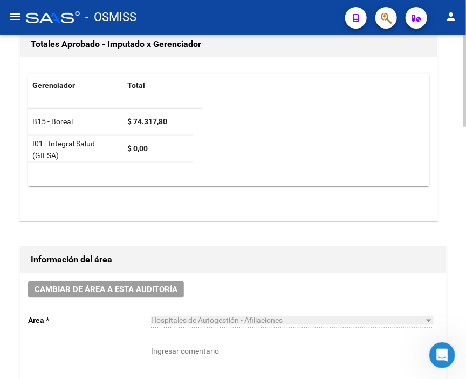
click at [154, 281] on button "Cambiar de área a esta auditoría" at bounding box center [106, 289] width 156 height 17
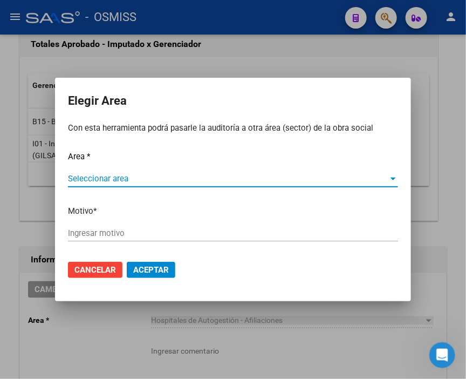
click at [109, 176] on span "Seleccionar area" at bounding box center [228, 179] width 320 height 10
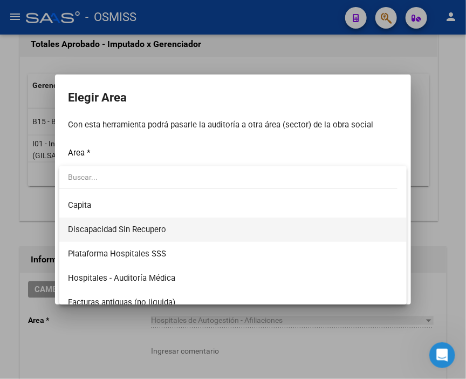
scroll to position [120, 0]
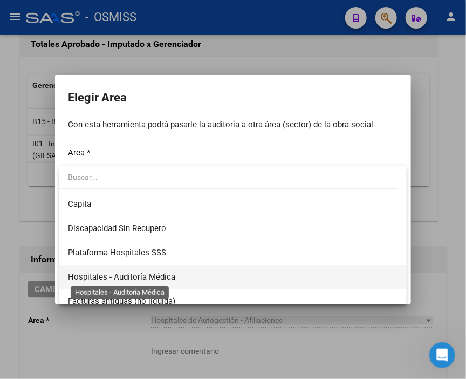
click at [163, 275] on span "Hospitales - Auditoría Médica" at bounding box center [121, 277] width 107 height 10
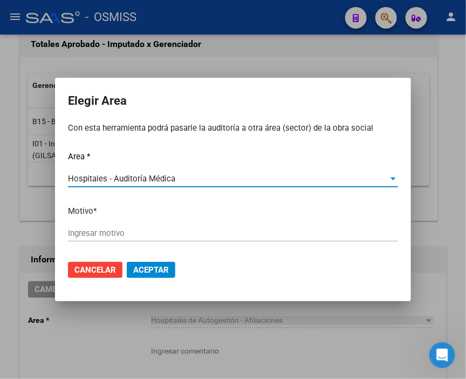
click at [116, 228] on input "Ingresar motivo" at bounding box center [233, 233] width 330 height 10
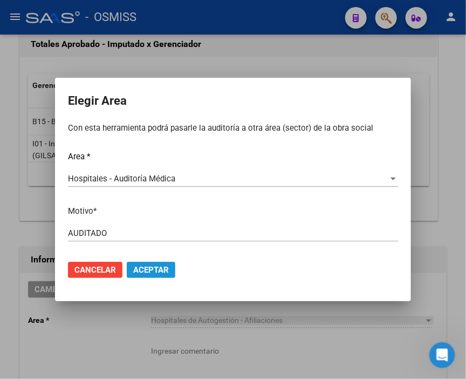
click at [160, 274] on button "Aceptar" at bounding box center [151, 270] width 49 height 16
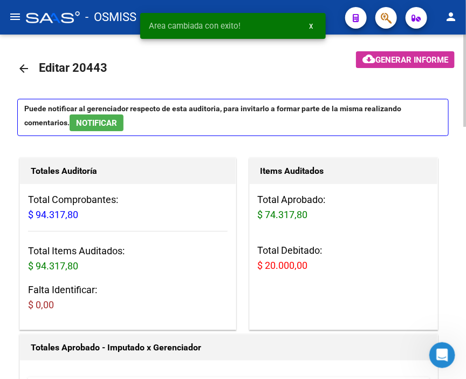
scroll to position [0, 0]
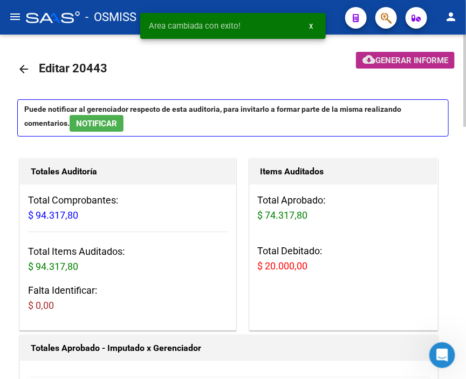
click at [398, 62] on span "Generar informe" at bounding box center [411, 61] width 73 height 10
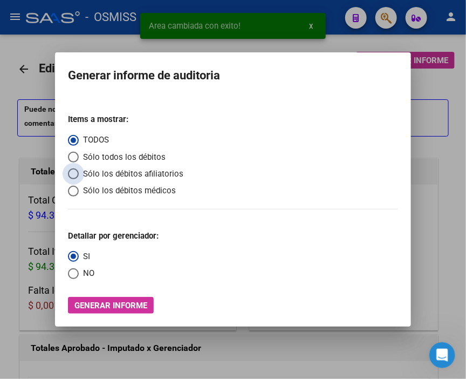
click at [97, 173] on span "Sólo los débitos afiliatorios" at bounding box center [131, 174] width 105 height 12
click at [79, 173] on input "Sólo los débitos afiliatorios" at bounding box center [73, 173] width 11 height 11
click at [81, 268] on span "NO" at bounding box center [87, 273] width 16 height 12
click at [79, 268] on input "NO" at bounding box center [73, 273] width 11 height 11
click at [110, 299] on button "Generar informe" at bounding box center [111, 305] width 86 height 17
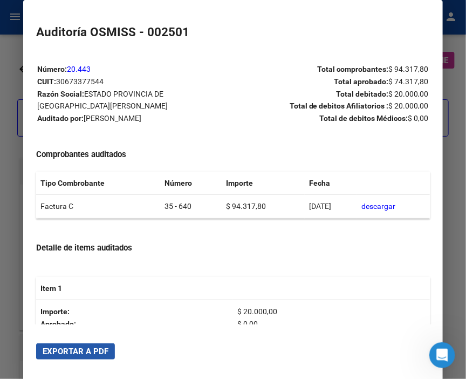
click at [88, 349] on span "Exportar a PDF" at bounding box center [76, 351] width 66 height 10
click at [22, 45] on div at bounding box center [233, 189] width 466 height 379
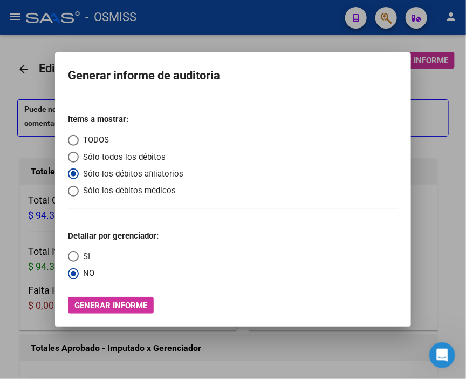
click at [20, 45] on div at bounding box center [233, 189] width 466 height 379
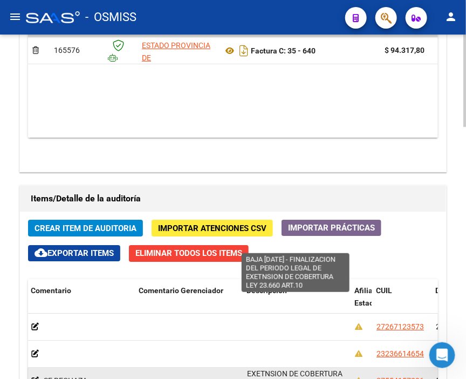
scroll to position [1, 0]
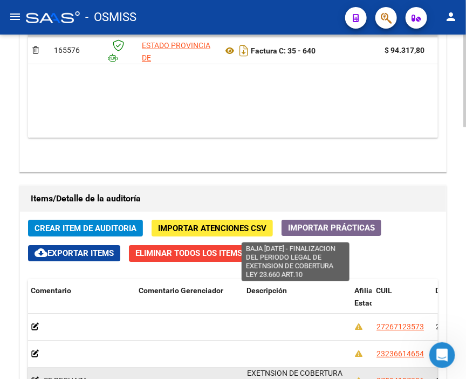
drag, startPoint x: 245, startPoint y: 197, endPoint x: 327, endPoint y: 209, distance: 82.8
click at [327, 367] on datatable-body-cell "BAJA [DATE] - FINALIZACION DEL PERIODO LEGAL DE EXETNSION DE COBERTURA LEY 23.6…" at bounding box center [297, 380] width 108 height 26
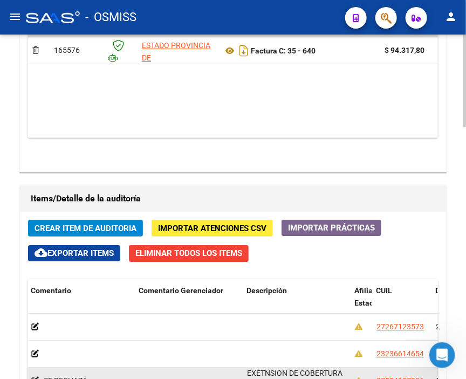
copy span "BAJA [DATE] - FINALIZACION DEL PERIODO LEGAL DE EXETNSION DE COBERTURA LEY 23.6…"
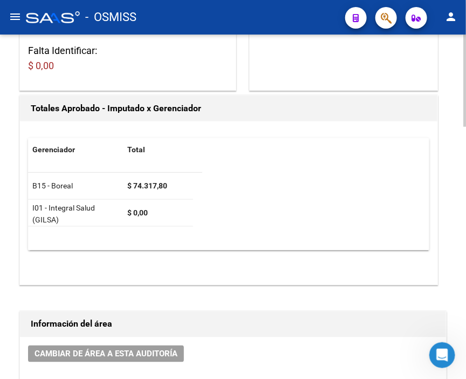
scroll to position [0, 0]
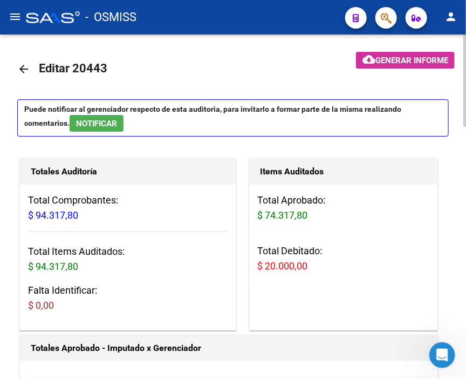
click at [24, 66] on mat-icon "arrow_back" at bounding box center [23, 69] width 13 height 13
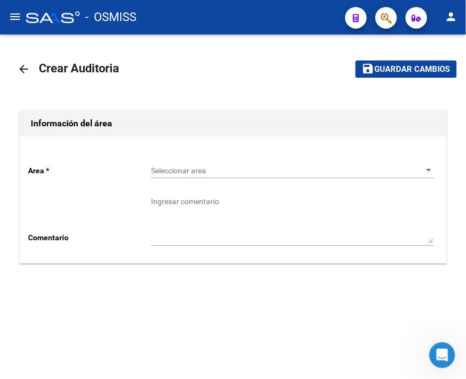
click at [188, 163] on div "Seleccionar area Seleccionar area" at bounding box center [292, 167] width 283 height 22
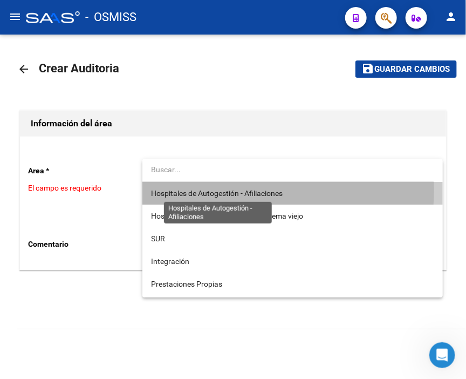
click at [214, 190] on span "Hospitales de Autogestión - Afiliaciones" at bounding box center [217, 193] width 132 height 9
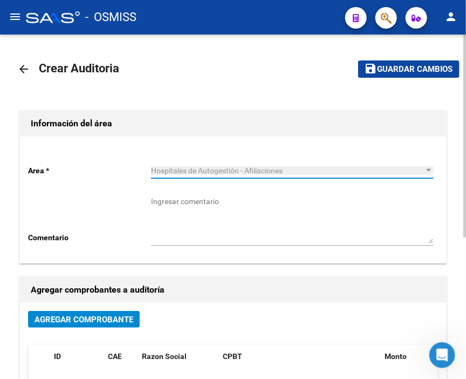
click at [107, 322] on span "Agregar Comprobante" at bounding box center [84, 319] width 99 height 10
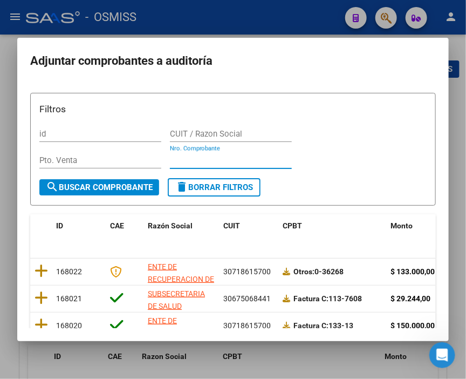
click at [190, 162] on input "Nro. Comprobante" at bounding box center [231, 160] width 122 height 10
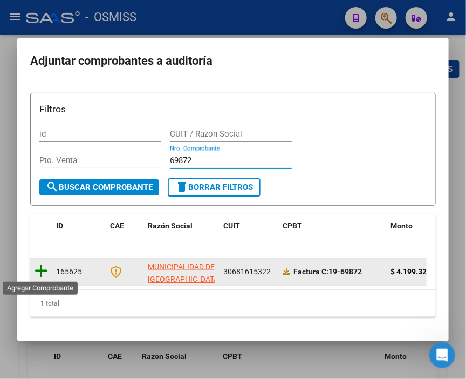
click at [40, 266] on icon at bounding box center [41, 270] width 13 height 15
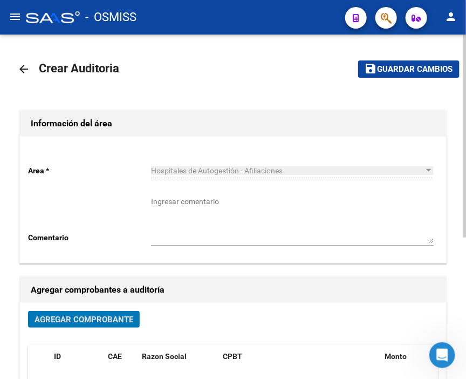
click at [402, 72] on span "Guardar cambios" at bounding box center [414, 70] width 75 height 10
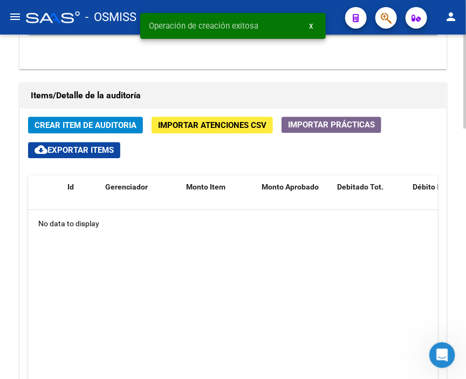
scroll to position [779, 0]
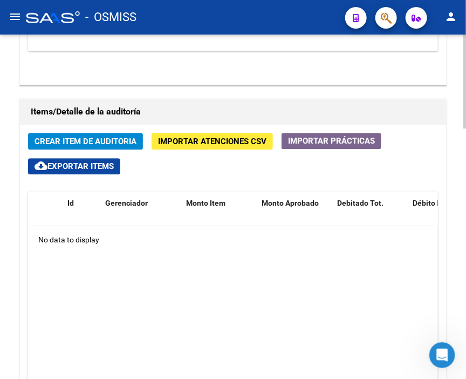
click at [207, 96] on div "Items/Detalle de la auditoría Crear Item de Auditoria Importar Atenciones CSV I…" at bounding box center [232, 294] width 431 height 397
click at [83, 136] on span "Crear Item de Auditoria" at bounding box center [86, 141] width 102 height 10
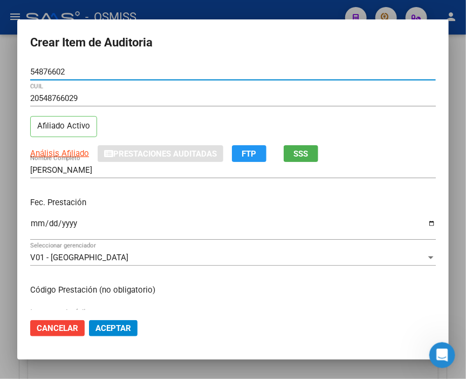
click at [39, 223] on input "Ingresar la fecha" at bounding box center [233, 227] width 406 height 17
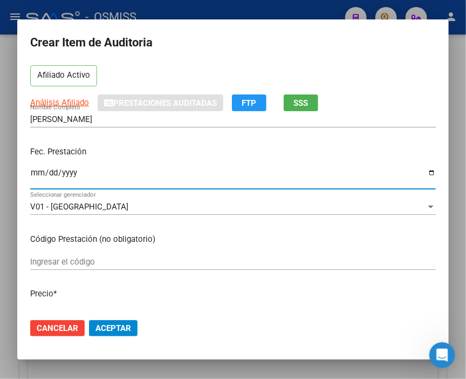
scroll to position [120, 0]
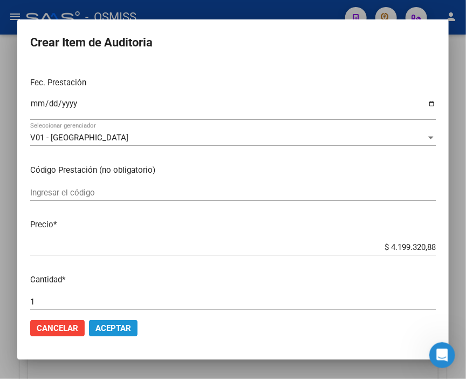
click at [118, 324] on span "Aceptar" at bounding box center [113, 328] width 36 height 10
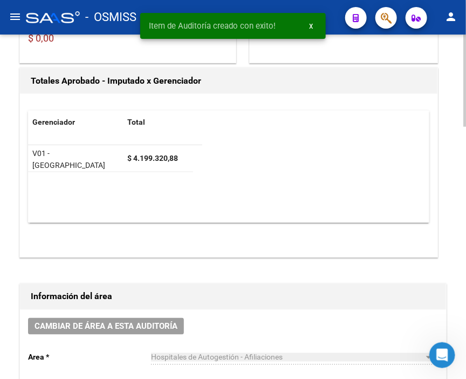
scroll to position [257, 0]
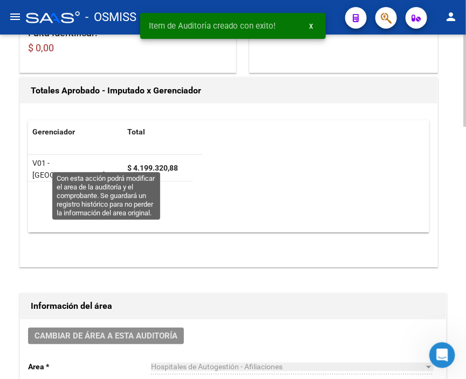
click at [95, 331] on span "Cambiar de área a esta auditoría" at bounding box center [106, 336] width 143 height 10
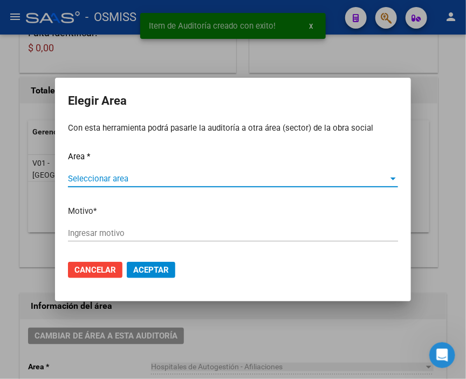
click at [88, 178] on span "Seleccionar area" at bounding box center [228, 179] width 320 height 10
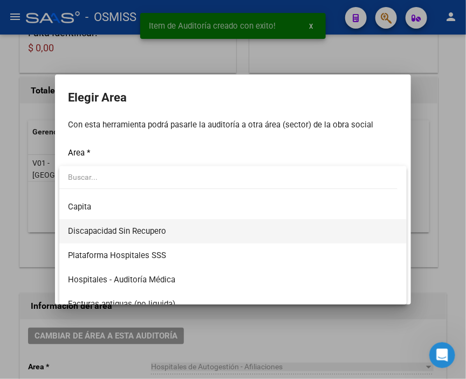
scroll to position [120, 0]
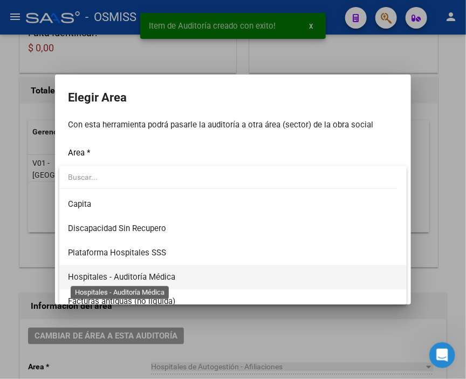
click at [168, 273] on span "Hospitales - Auditoría Médica" at bounding box center [121, 277] width 107 height 10
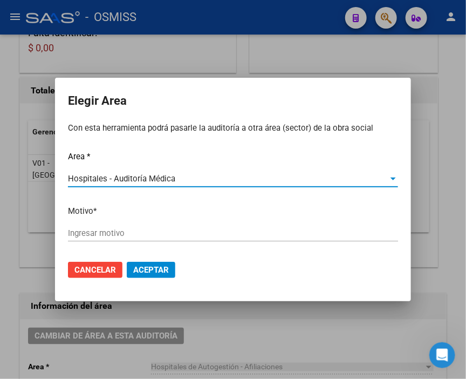
click at [106, 229] on input "Ingresar motivo" at bounding box center [233, 233] width 330 height 10
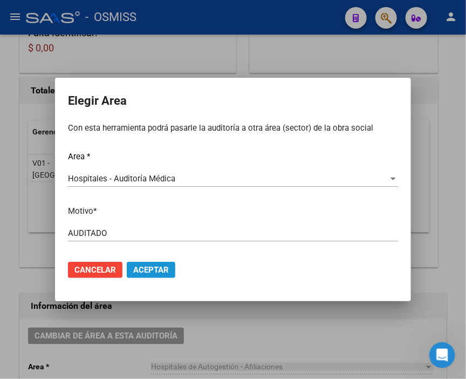
click at [149, 270] on span "Aceptar" at bounding box center [151, 270] width 36 height 10
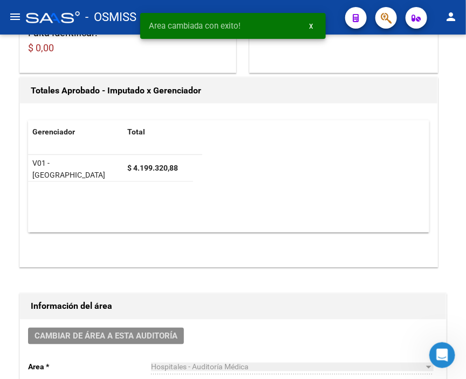
scroll to position [0, 0]
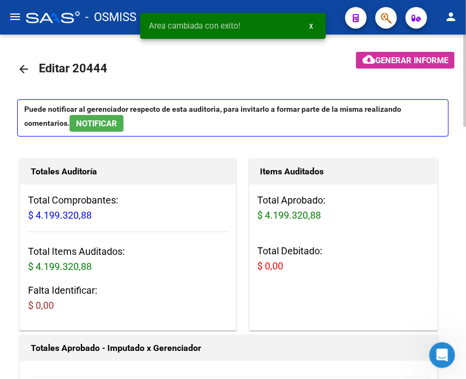
click at [25, 67] on mat-icon "arrow_back" at bounding box center [23, 69] width 13 height 13
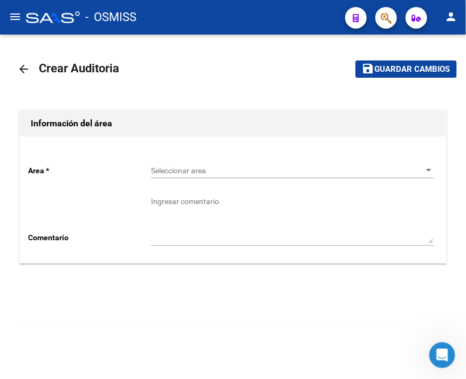
click at [182, 168] on span "Seleccionar area" at bounding box center [287, 170] width 273 height 9
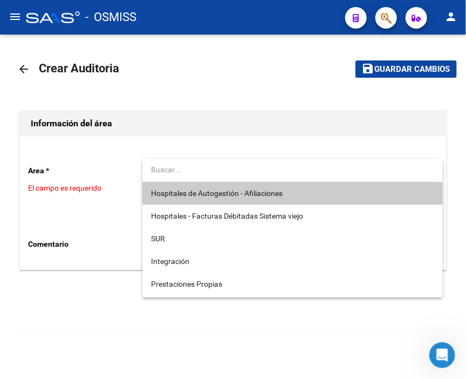
click at [215, 183] on span "Hospitales de Autogestión - Afiliaciones" at bounding box center [292, 193] width 283 height 23
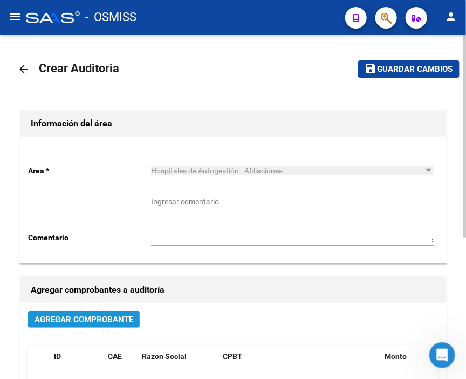
click at [108, 318] on span "Agregar Comprobante" at bounding box center [84, 319] width 99 height 10
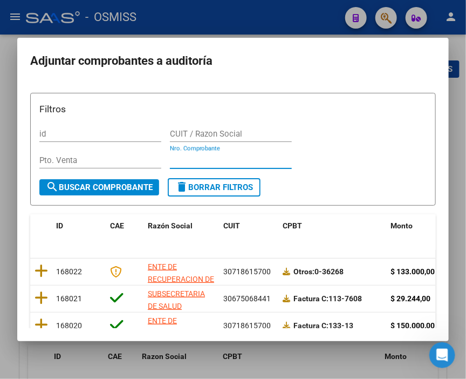
click at [217, 157] on input "Nro. Comprobante" at bounding box center [231, 160] width 122 height 10
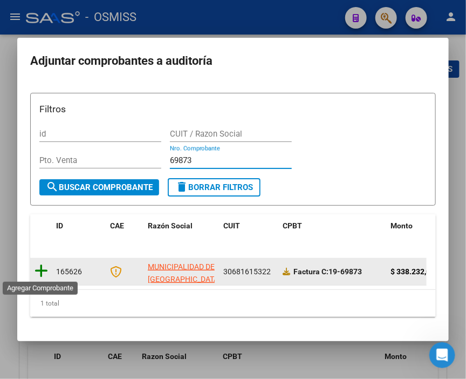
click at [38, 263] on icon at bounding box center [41, 270] width 13 height 15
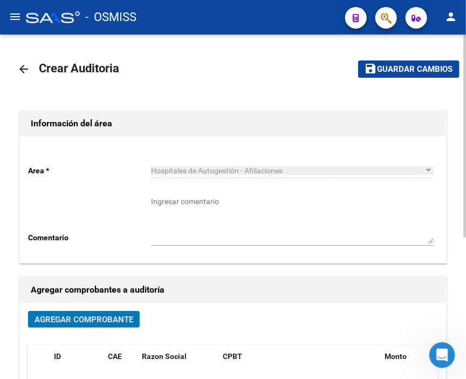
click at [394, 71] on span "Guardar cambios" at bounding box center [414, 70] width 75 height 10
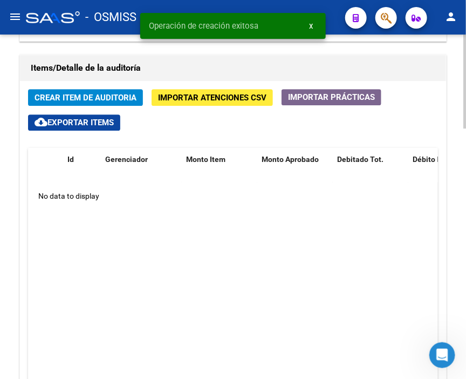
scroll to position [839, 0]
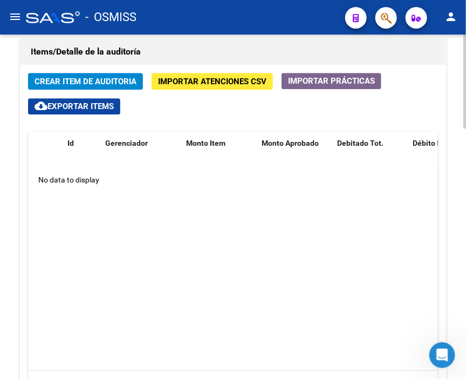
click at [92, 77] on span "Crear Item de Auditoria" at bounding box center [86, 82] width 102 height 10
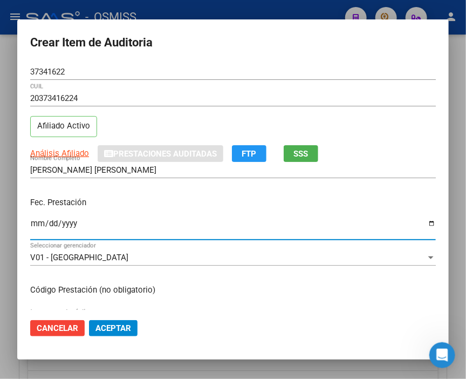
click at [40, 223] on input "Ingresar la fecha" at bounding box center [233, 227] width 406 height 17
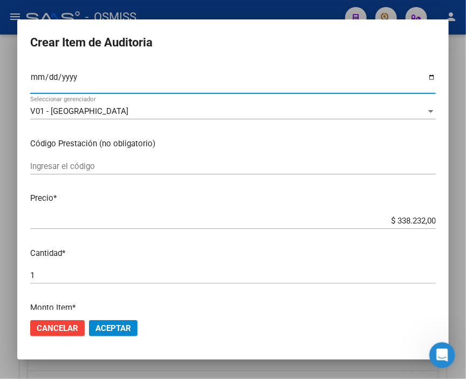
scroll to position [180, 0]
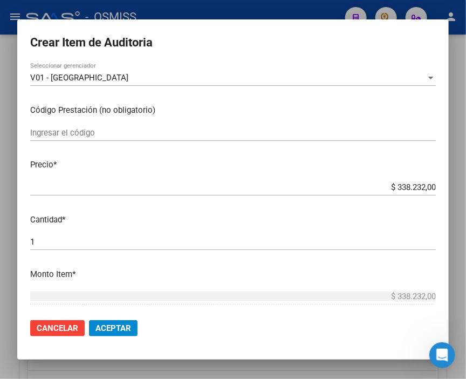
click at [138, 329] on mat-dialog-actions "Cancelar Aceptar" at bounding box center [233, 328] width 406 height 37
click at [126, 326] on span "Aceptar" at bounding box center [113, 328] width 36 height 10
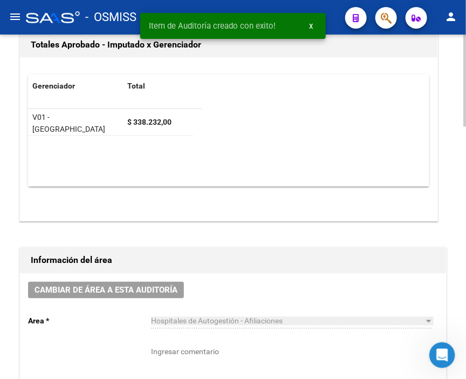
scroll to position [308, 0]
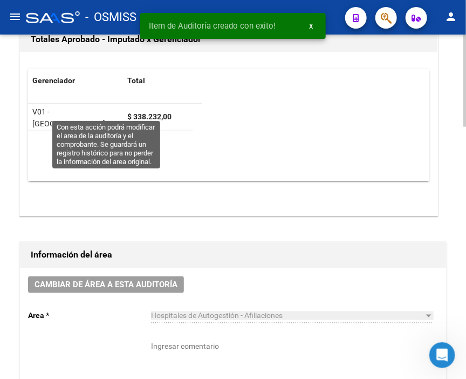
click at [121, 280] on span "Cambiar de área a esta auditoría" at bounding box center [106, 285] width 143 height 10
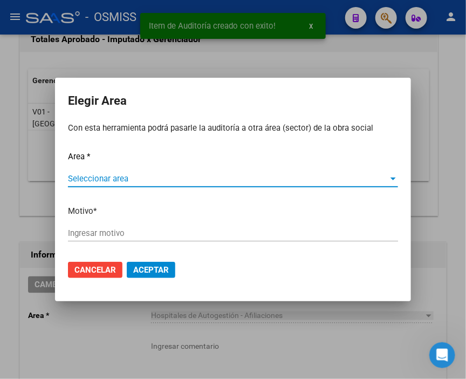
click at [95, 175] on span "Seleccionar area" at bounding box center [228, 179] width 320 height 10
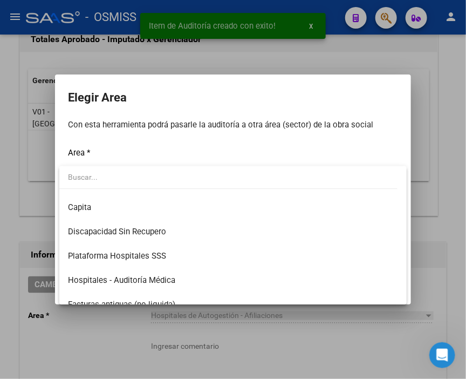
scroll to position [120, 0]
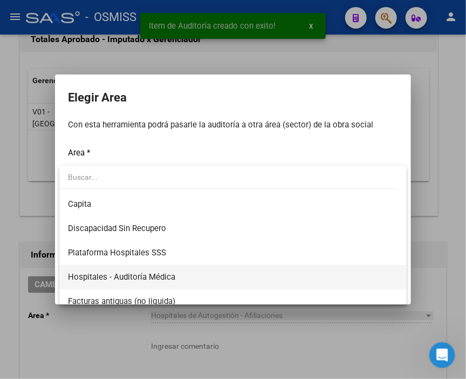
click at [169, 270] on span "Hospitales - Auditoría Médica" at bounding box center [233, 277] width 330 height 24
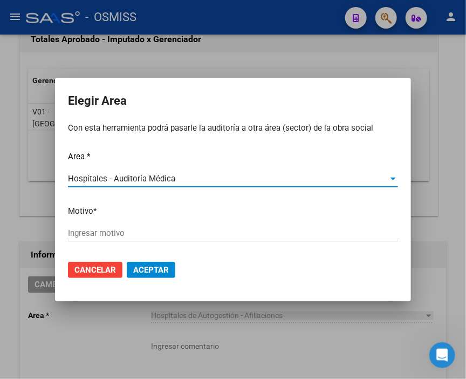
click at [135, 236] on input "Ingresar motivo" at bounding box center [233, 233] width 330 height 10
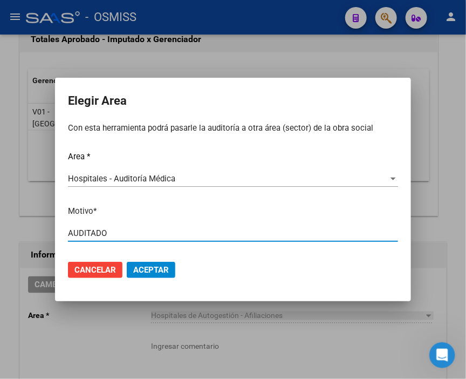
click at [144, 263] on button "Aceptar" at bounding box center [151, 270] width 49 height 16
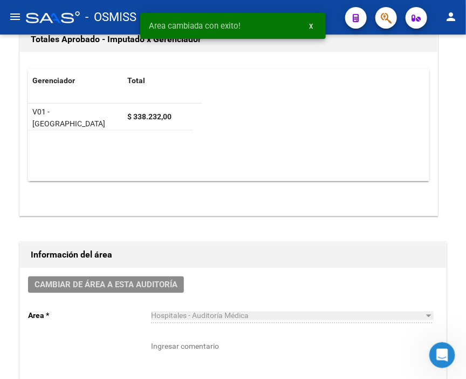
scroll to position [0, 0]
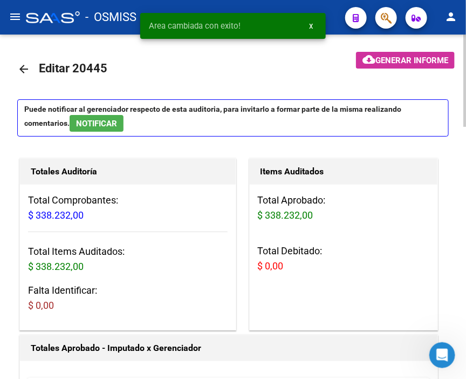
click at [19, 71] on mat-icon "arrow_back" at bounding box center [23, 69] width 13 height 13
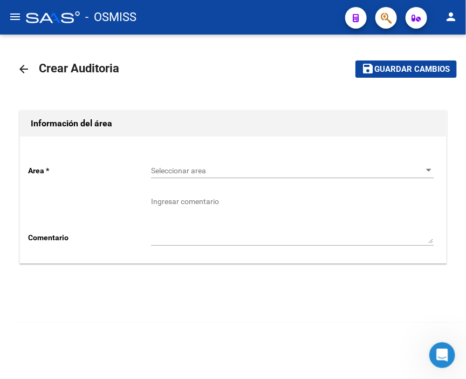
click at [194, 160] on div "Seleccionar area Seleccionar area" at bounding box center [292, 167] width 283 height 22
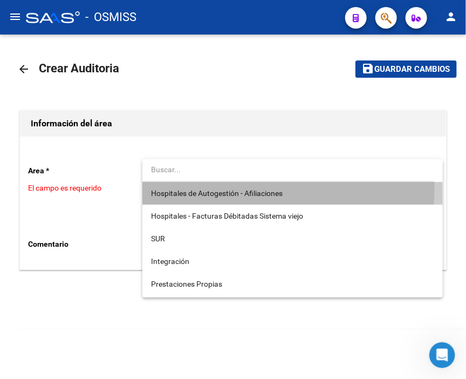
click at [209, 185] on span "Hospitales de Autogestión - Afiliaciones" at bounding box center [292, 193] width 283 height 23
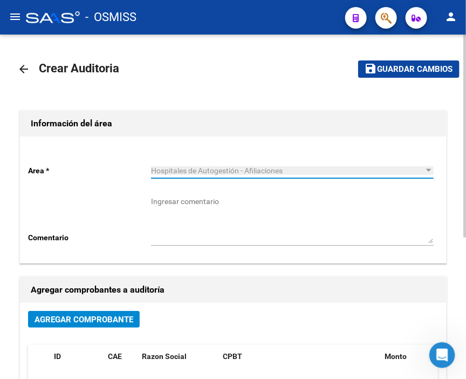
click at [110, 318] on span "Agregar Comprobante" at bounding box center [84, 319] width 99 height 10
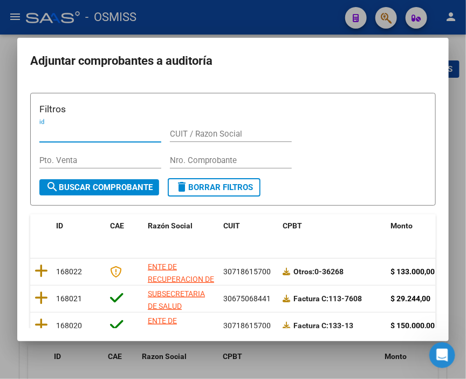
click at [175, 159] on input "Nro. Comprobante" at bounding box center [231, 160] width 122 height 10
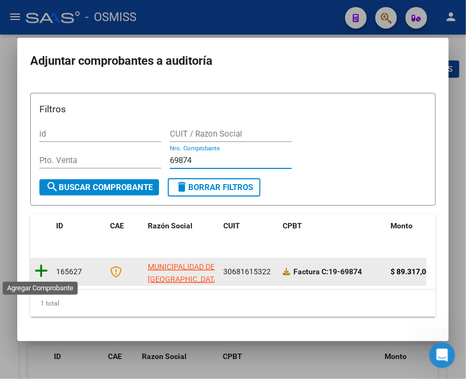
click at [44, 265] on icon at bounding box center [41, 270] width 13 height 15
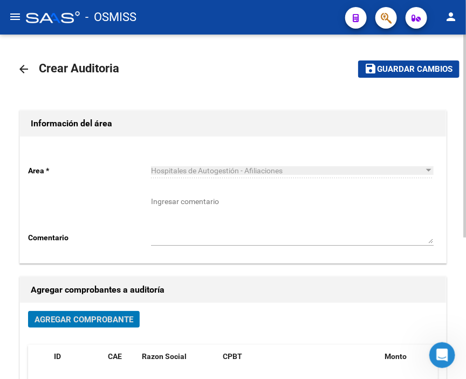
click at [422, 68] on span "Guardar cambios" at bounding box center [414, 70] width 75 height 10
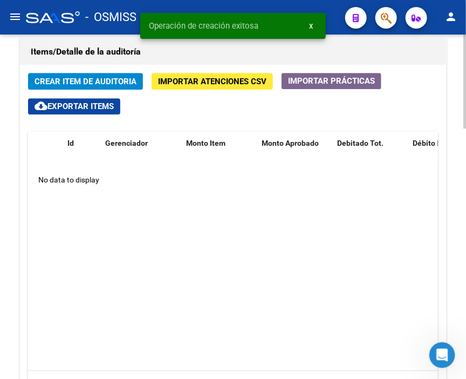
scroll to position [819, 0]
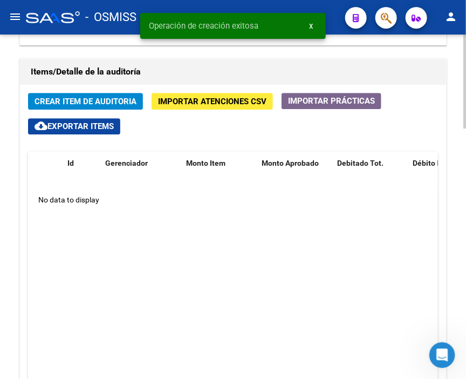
click at [464, 315] on div at bounding box center [464, 293] width 3 height 94
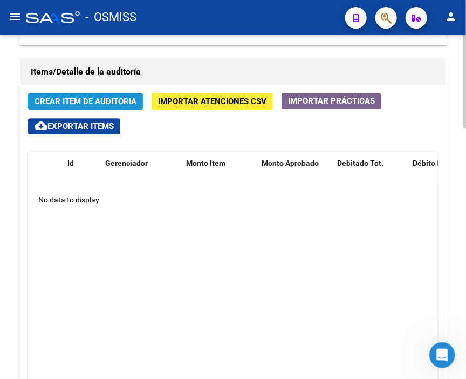
click at [87, 97] on span "Crear Item de Auditoria" at bounding box center [86, 102] width 102 height 10
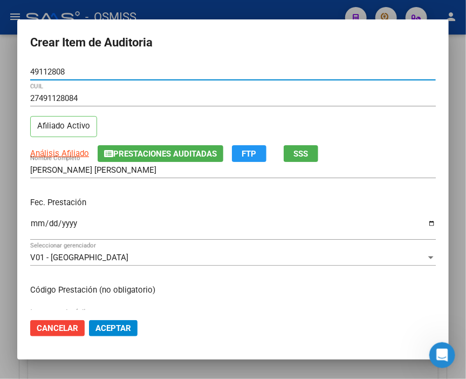
click at [36, 223] on input "Ingresar la fecha" at bounding box center [233, 227] width 406 height 17
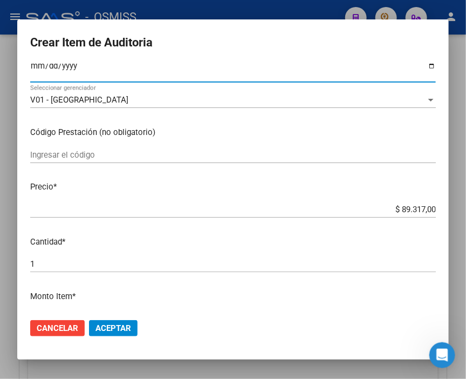
scroll to position [180, 0]
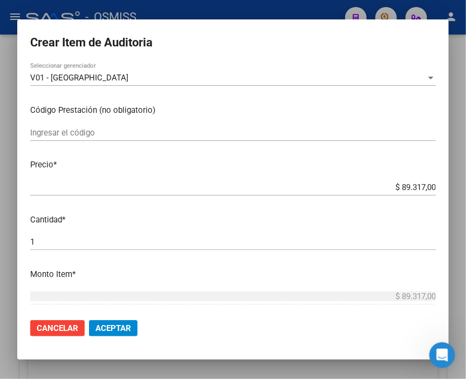
click at [113, 320] on button "Aceptar" at bounding box center [113, 328] width 49 height 16
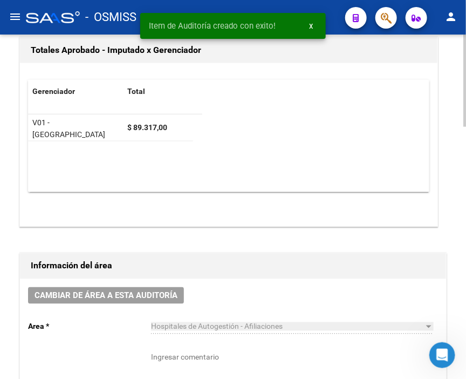
scroll to position [297, 0]
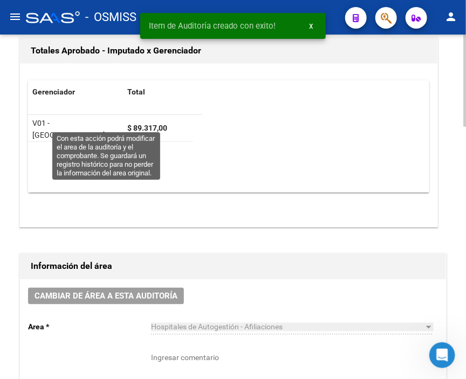
click at [129, 279] on div "Cambiar de área a esta auditoría Area * Hospitales de Autogestión - Afiliacione…" at bounding box center [233, 357] width 426 height 156
click at [125, 287] on button "Cambiar de área a esta auditoría" at bounding box center [106, 295] width 156 height 17
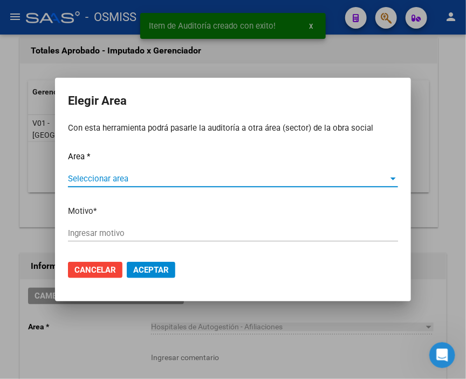
click at [81, 175] on span "Seleccionar area" at bounding box center [228, 179] width 320 height 10
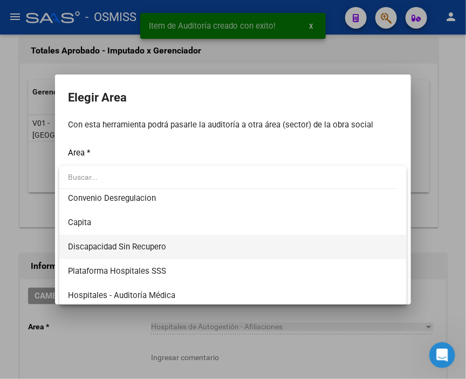
scroll to position [120, 0]
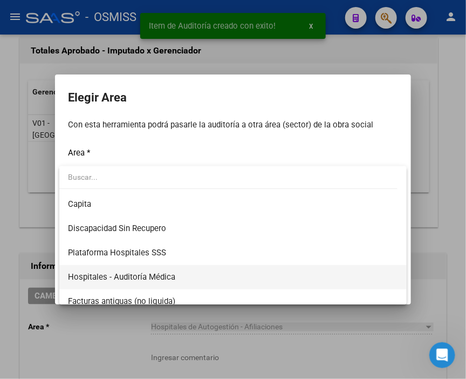
click at [177, 274] on span "Hospitales - Auditoría Médica" at bounding box center [233, 277] width 330 height 24
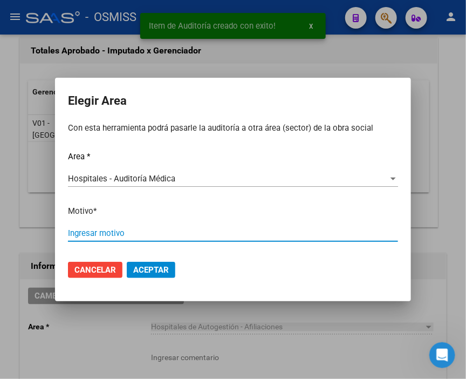
click at [114, 233] on input "Ingresar motivo" at bounding box center [233, 233] width 330 height 10
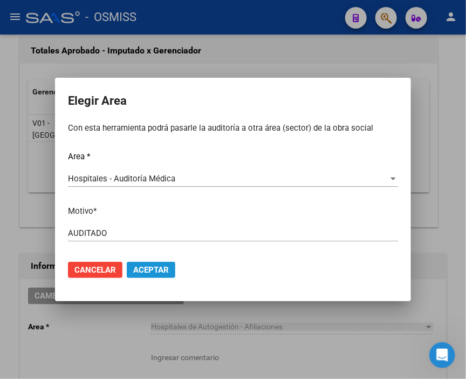
click at [168, 272] on span "Aceptar" at bounding box center [151, 270] width 36 height 10
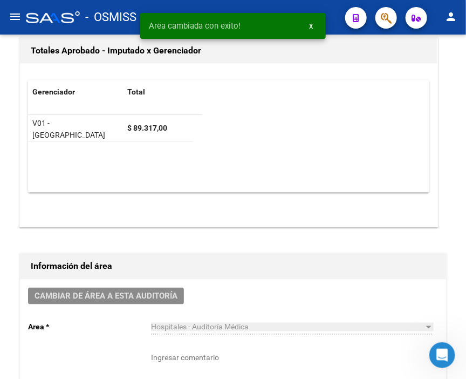
scroll to position [0, 0]
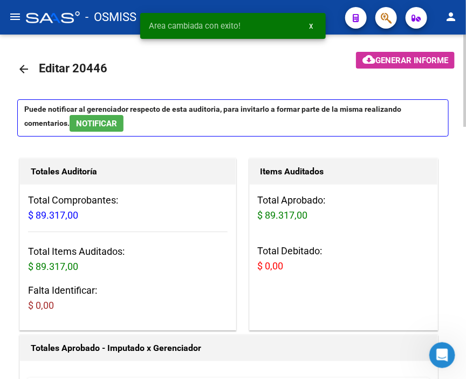
click at [19, 65] on mat-icon "arrow_back" at bounding box center [23, 69] width 13 height 13
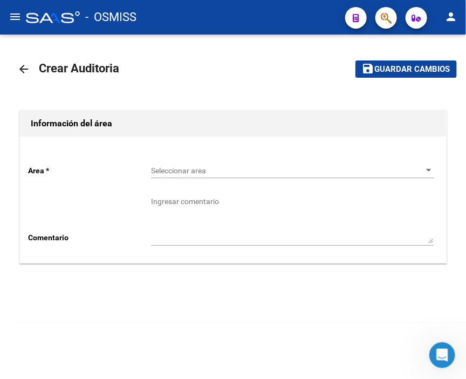
click at [190, 174] on span "Seleccionar area" at bounding box center [287, 170] width 273 height 9
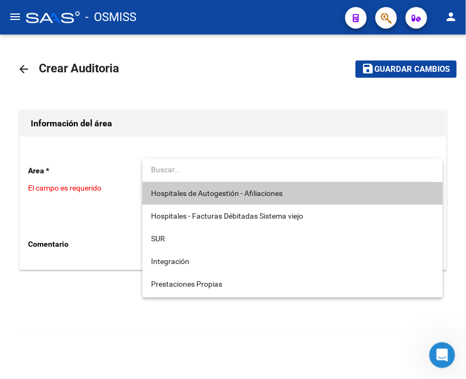
click at [202, 189] on span "Hospitales de Autogestión - Afiliaciones" at bounding box center [217, 193] width 132 height 9
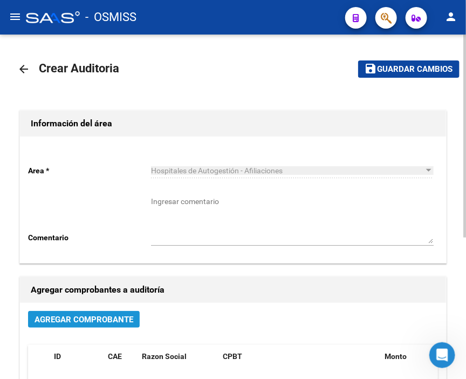
click at [82, 317] on span "Agregar Comprobante" at bounding box center [84, 319] width 99 height 10
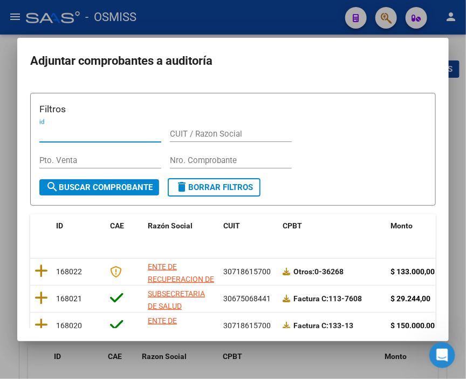
click at [194, 157] on input "Nro. Comprobante" at bounding box center [231, 160] width 122 height 10
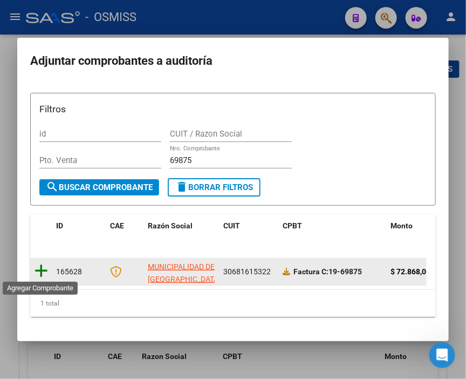
click at [39, 267] on icon at bounding box center [41, 270] width 13 height 15
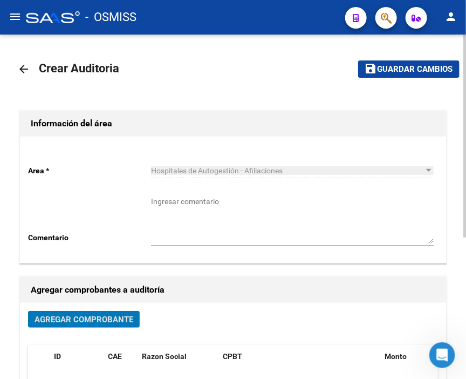
click at [402, 75] on button "save Guardar cambios" at bounding box center [408, 68] width 101 height 17
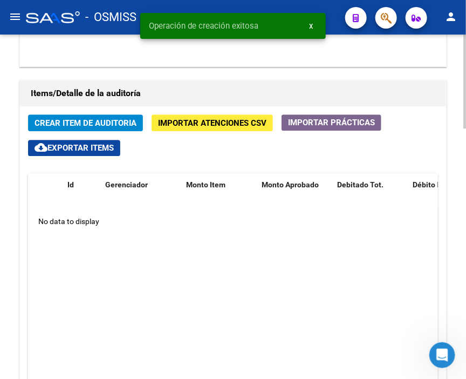
scroll to position [779, 0]
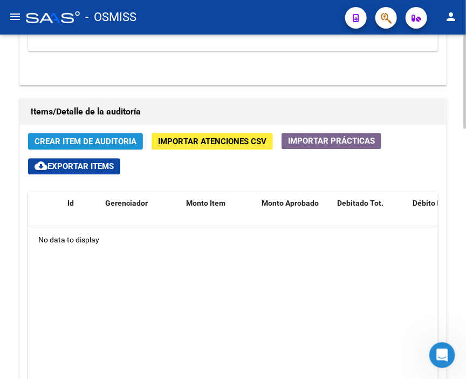
click at [112, 136] on span "Crear Item de Auditoria" at bounding box center [86, 141] width 102 height 10
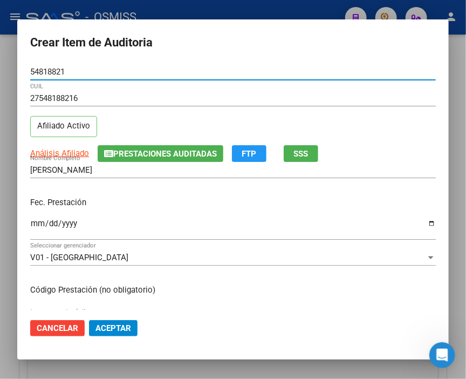
click at [36, 219] on input "Ingresar la fecha" at bounding box center [233, 227] width 406 height 17
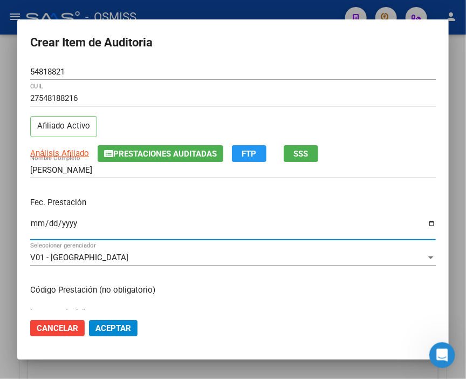
scroll to position [120, 0]
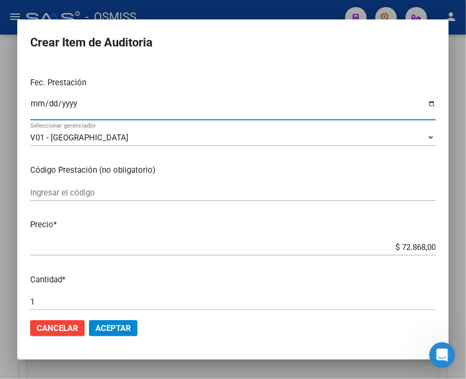
click at [119, 332] on span "Aceptar" at bounding box center [113, 328] width 36 height 10
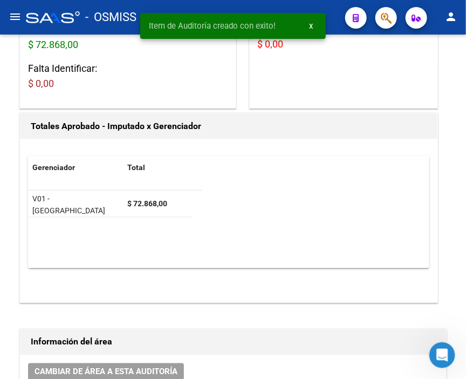
scroll to position [197, 0]
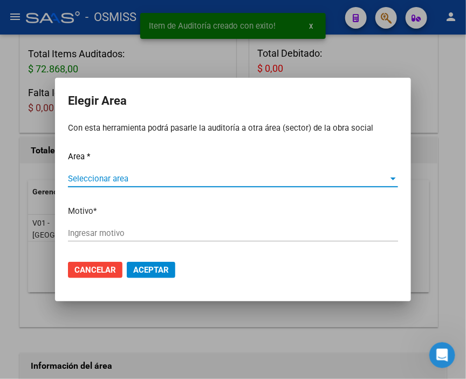
click at [126, 184] on div "Seleccionar area Seleccionar area" at bounding box center [233, 183] width 330 height 26
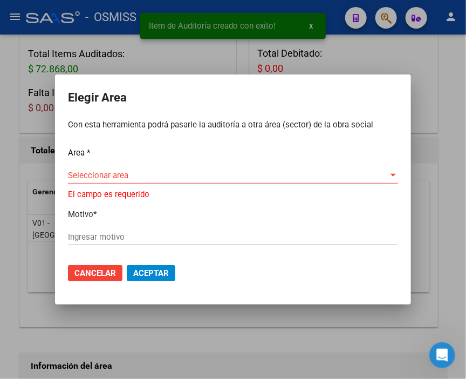
click at [120, 173] on span "Seleccionar area" at bounding box center [228, 175] width 320 height 10
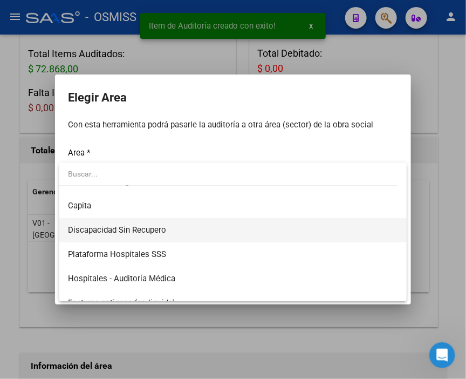
scroll to position [120, 0]
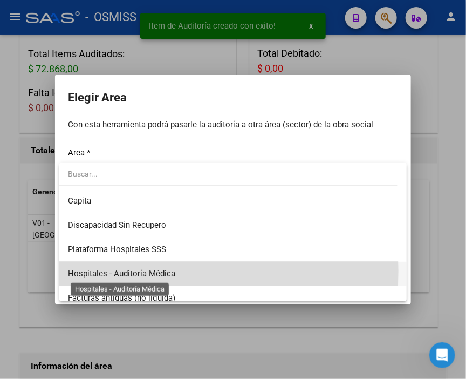
click at [170, 270] on span "Hospitales - Auditoría Médica" at bounding box center [121, 274] width 107 height 10
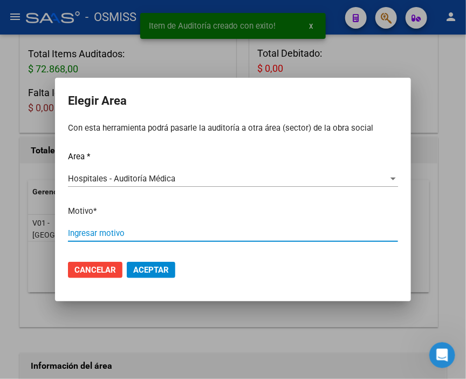
click at [114, 233] on input "Ingresar motivo" at bounding box center [233, 233] width 330 height 10
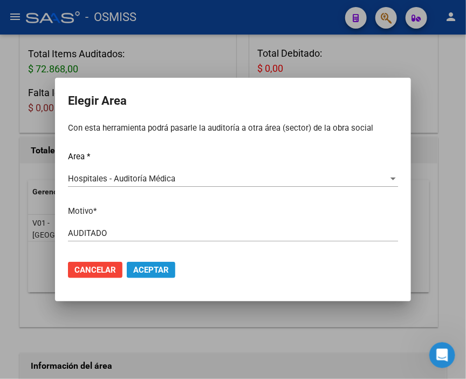
click at [155, 271] on span "Aceptar" at bounding box center [151, 270] width 36 height 10
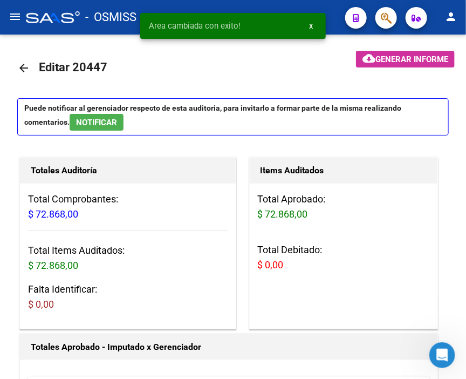
scroll to position [0, 0]
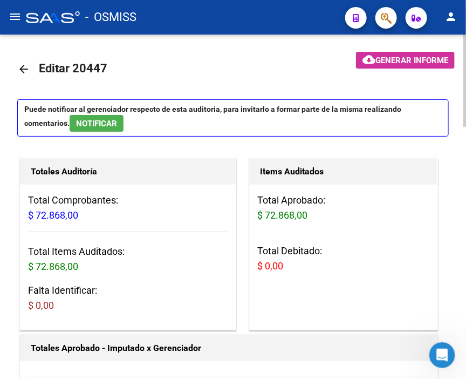
click at [23, 70] on mat-icon "arrow_back" at bounding box center [23, 69] width 13 height 13
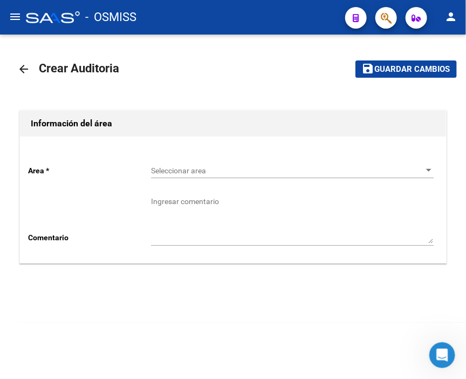
click at [170, 168] on span "Seleccionar area" at bounding box center [287, 170] width 273 height 9
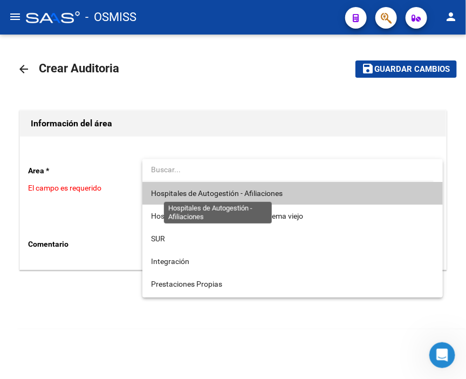
click at [212, 198] on span "Hospitales de Autogestión - Afiliaciones" at bounding box center [292, 193] width 283 height 23
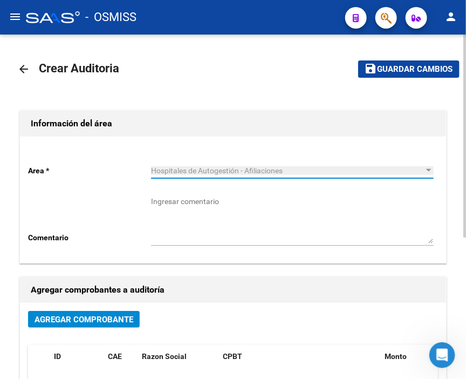
click at [120, 317] on span "Agregar Comprobante" at bounding box center [84, 319] width 99 height 10
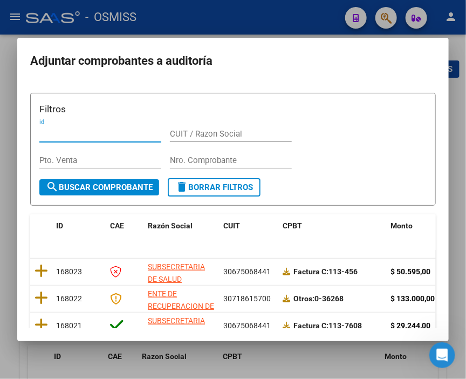
click at [196, 162] on input "Nro. Comprobante" at bounding box center [231, 160] width 122 height 10
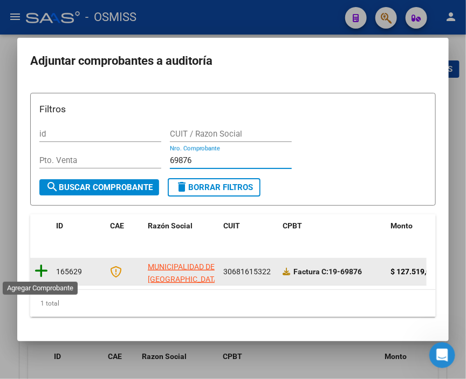
click at [40, 268] on icon at bounding box center [41, 270] width 13 height 15
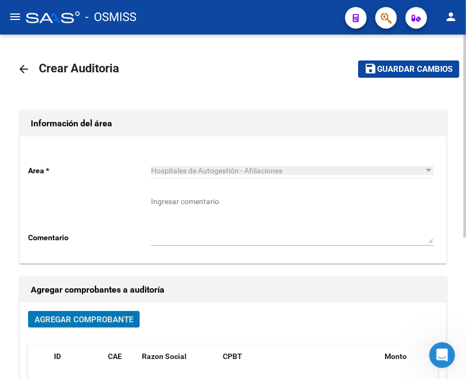
click at [398, 73] on span "Guardar cambios" at bounding box center [414, 70] width 75 height 10
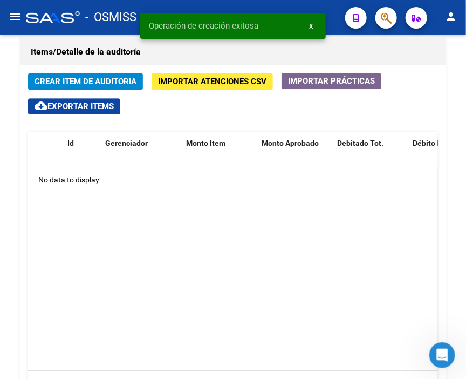
scroll to position [779, 0]
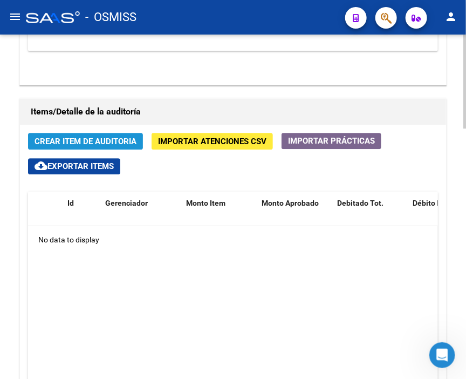
click at [94, 136] on span "Crear Item de Auditoria" at bounding box center [86, 141] width 102 height 10
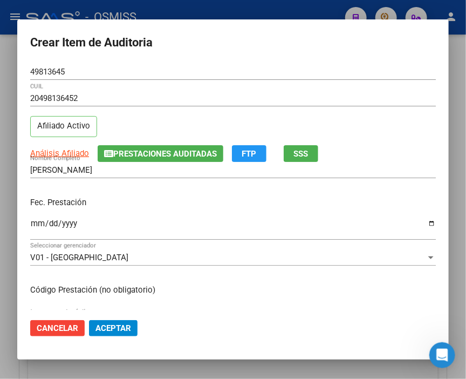
click at [31, 215] on div "Fec. Prestación Ingresar la fecha" at bounding box center [233, 218] width 406 height 61
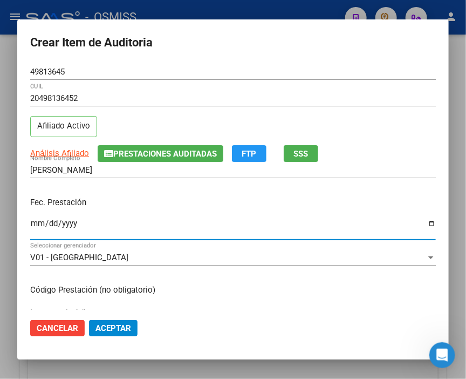
click at [39, 223] on input "Ingresar la fecha" at bounding box center [233, 227] width 406 height 17
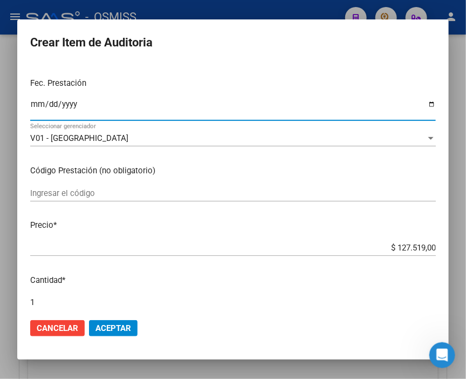
scroll to position [120, 0]
click at [122, 326] on span "Aceptar" at bounding box center [113, 328] width 36 height 10
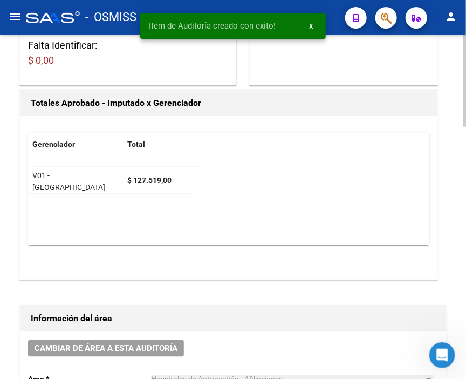
scroll to position [257, 0]
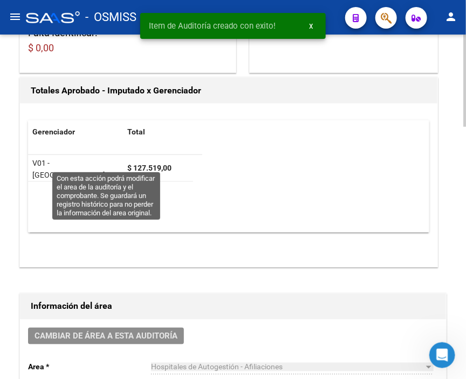
click at [144, 331] on span "Cambiar de área a esta auditoría" at bounding box center [106, 336] width 143 height 10
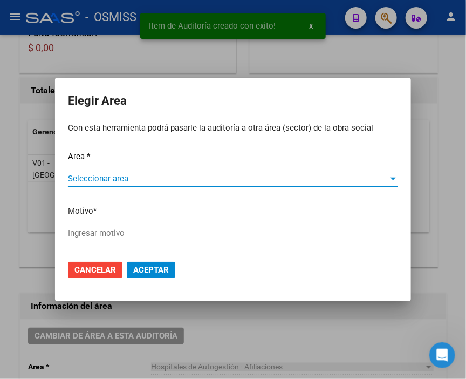
click at [114, 177] on span "Seleccionar area" at bounding box center [228, 179] width 320 height 10
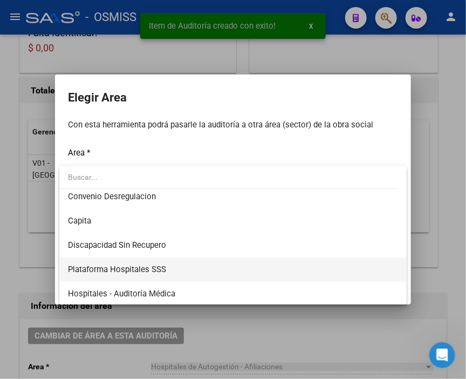
scroll to position [120, 0]
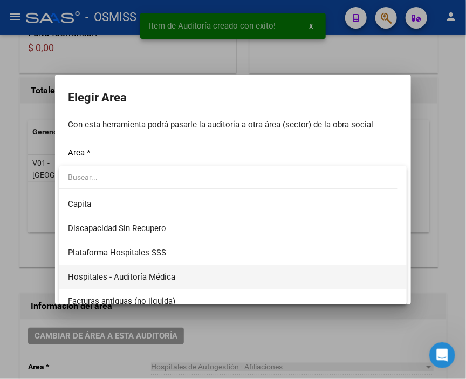
click at [157, 266] on span "Hospitales - Auditoría Médica" at bounding box center [233, 277] width 330 height 24
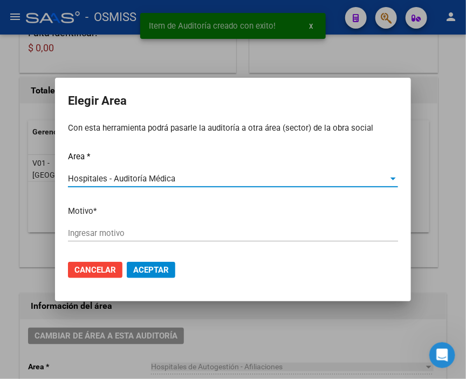
click at [139, 231] on input "Ingresar motivo" at bounding box center [233, 233] width 330 height 10
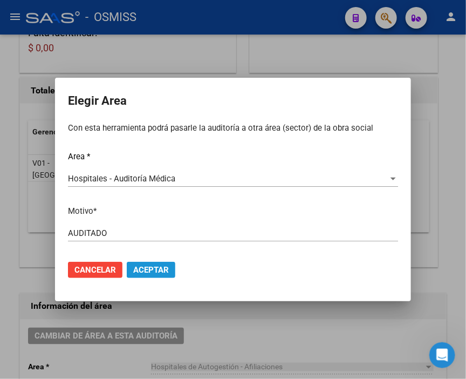
click at [148, 263] on button "Aceptar" at bounding box center [151, 270] width 49 height 16
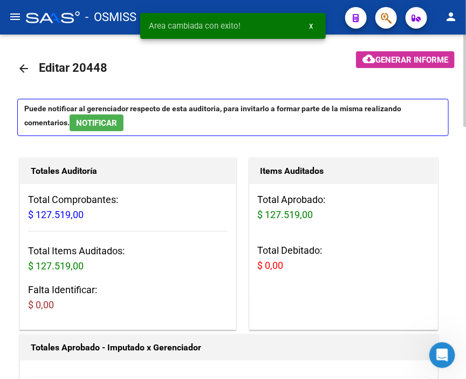
scroll to position [0, 0]
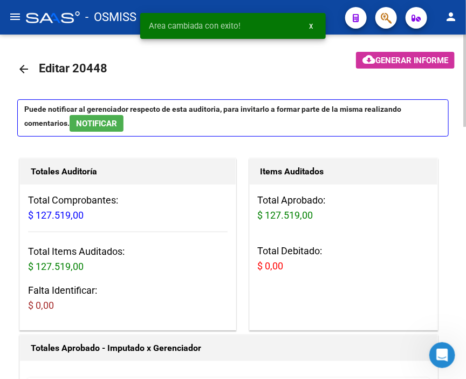
click at [28, 68] on mat-icon "arrow_back" at bounding box center [23, 69] width 13 height 13
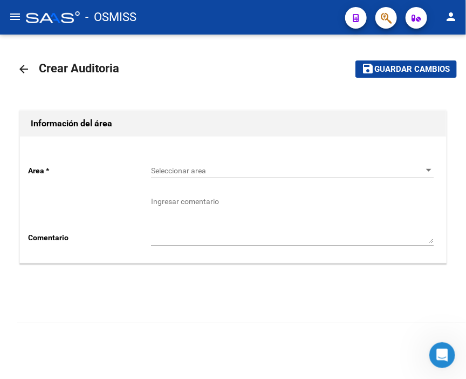
click at [188, 162] on div "Seleccionar area Seleccionar area" at bounding box center [292, 167] width 283 height 22
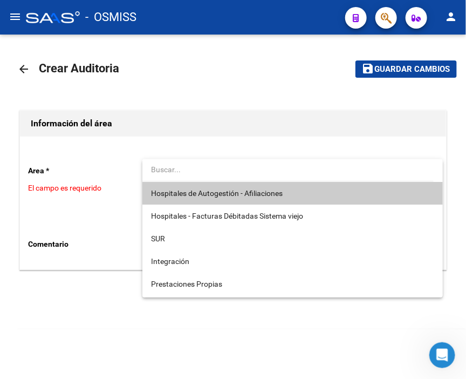
click at [197, 180] on input "dropdown search" at bounding box center [287, 169] width 291 height 23
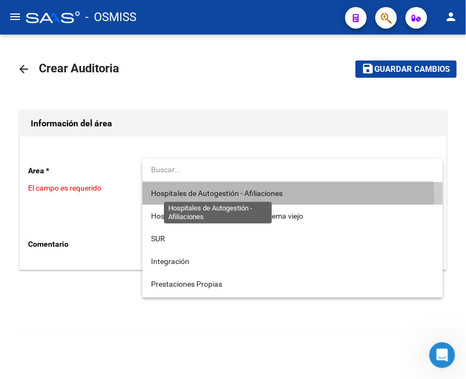
click at [195, 197] on span "Hospitales de Autogestión - Afiliaciones" at bounding box center [217, 193] width 132 height 9
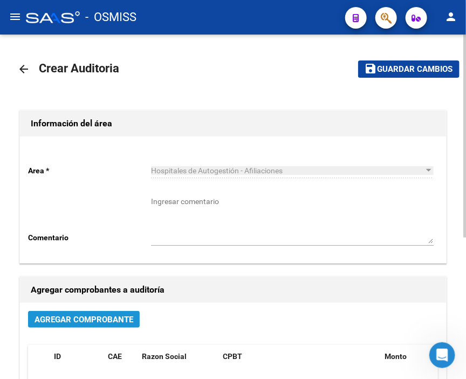
click at [105, 317] on span "Agregar Comprobante" at bounding box center [84, 319] width 99 height 10
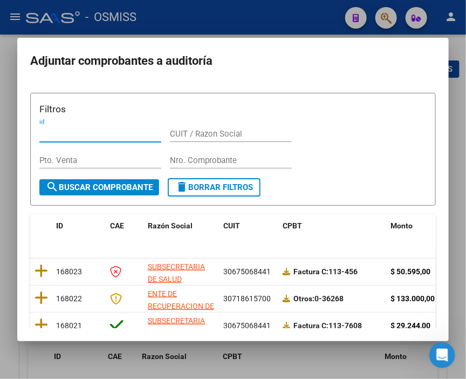
click at [186, 156] on input "Nro. Comprobante" at bounding box center [231, 160] width 122 height 10
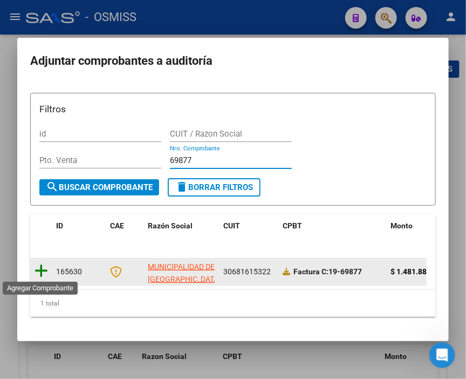
click at [39, 268] on icon at bounding box center [41, 270] width 13 height 15
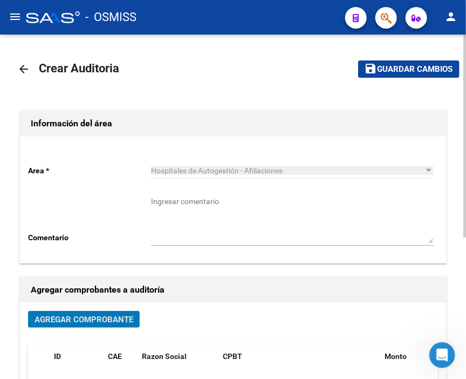
click at [389, 73] on span "Guardar cambios" at bounding box center [414, 70] width 75 height 10
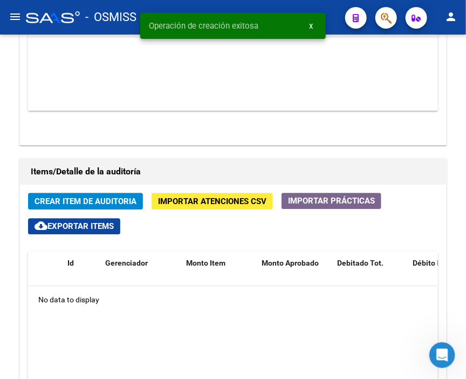
scroll to position [779, 0]
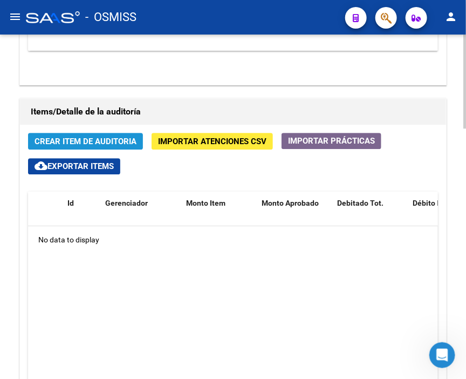
click at [83, 136] on span "Crear Item de Auditoria" at bounding box center [86, 141] width 102 height 10
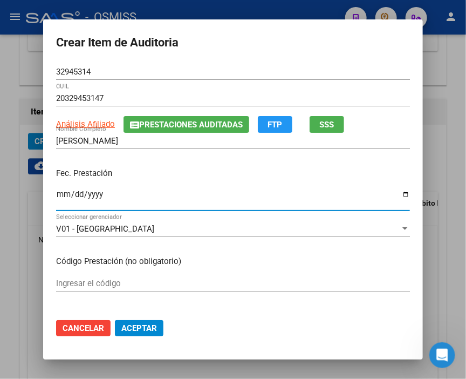
click at [58, 198] on input "Ingresar la fecha" at bounding box center [233, 198] width 354 height 17
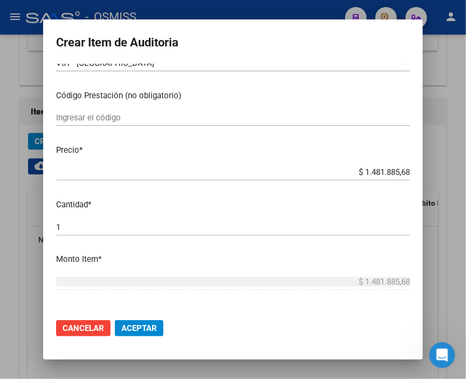
scroll to position [180, 0]
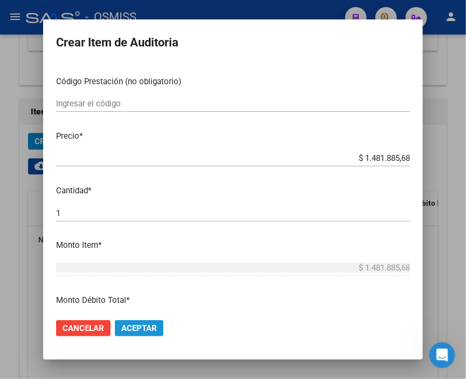
click at [148, 321] on button "Aceptar" at bounding box center [139, 328] width 49 height 16
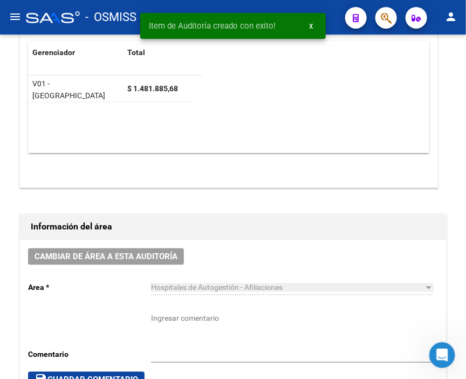
scroll to position [317, 0]
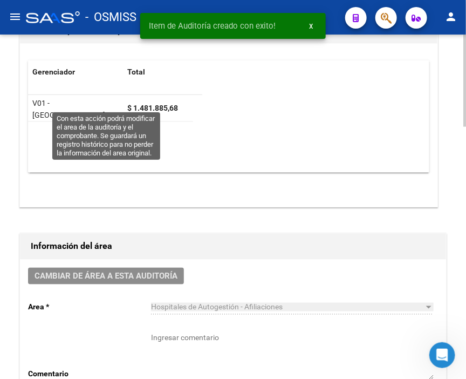
click at [119, 271] on span "Cambiar de área a esta auditoría" at bounding box center [106, 276] width 143 height 10
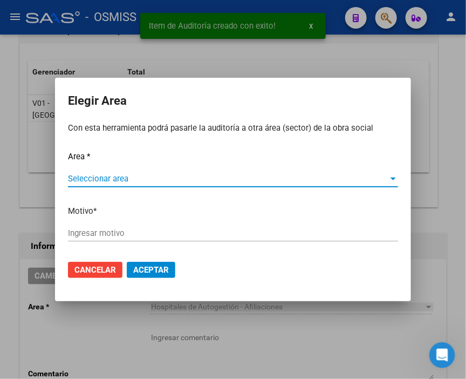
click at [105, 170] on div "Seleccionar area Seleccionar area" at bounding box center [233, 178] width 330 height 16
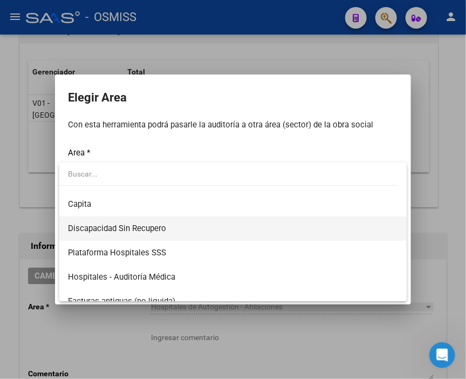
scroll to position [120, 0]
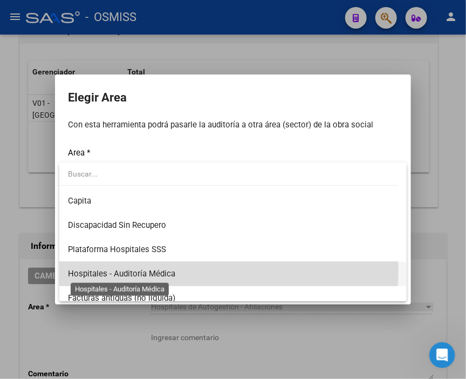
click at [151, 270] on span "Hospitales - Auditoría Médica" at bounding box center [121, 274] width 107 height 10
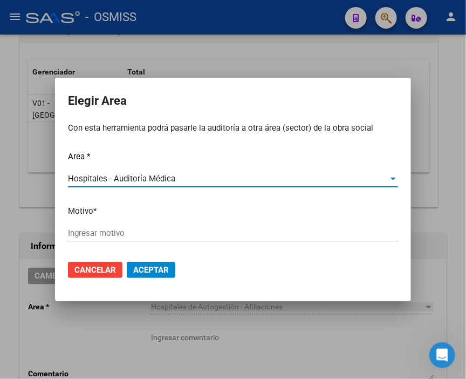
click at [122, 234] on input "Ingresar motivo" at bounding box center [233, 233] width 330 height 10
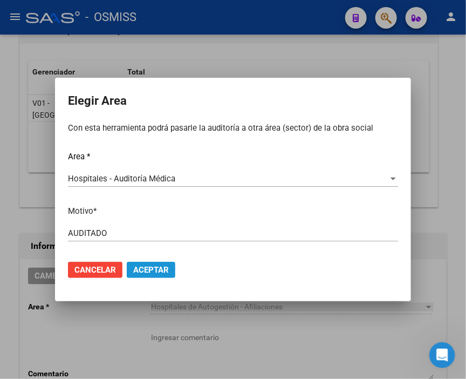
click at [153, 262] on button "Aceptar" at bounding box center [151, 270] width 49 height 16
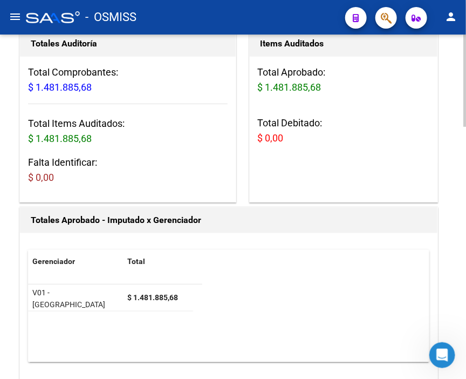
scroll to position [0, 0]
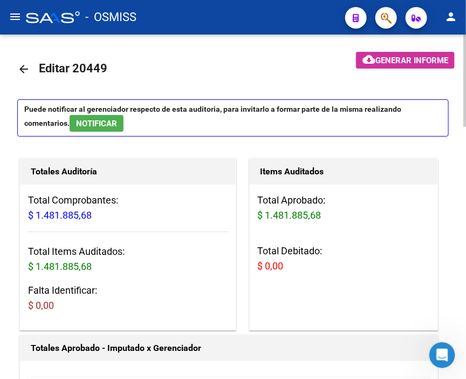
click at [22, 65] on mat-icon "arrow_back" at bounding box center [23, 69] width 13 height 13
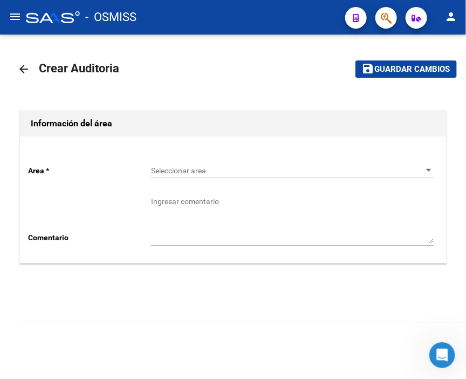
click at [203, 161] on div "Seleccionar area Seleccionar area" at bounding box center [292, 167] width 283 height 22
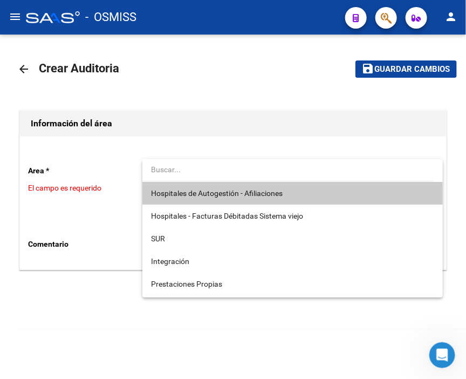
click at [222, 192] on span "Hospitales de Autogestión - Afiliaciones" at bounding box center [217, 193] width 132 height 9
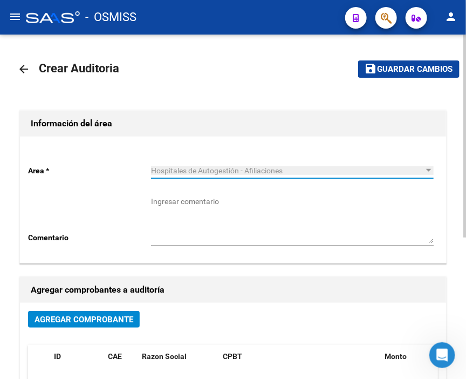
click at [125, 311] on button "Agregar Comprobante" at bounding box center [84, 319] width 112 height 17
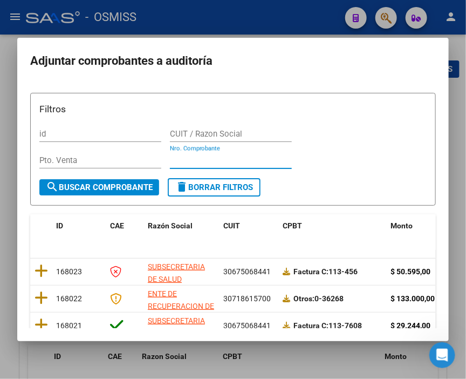
click at [197, 158] on input "Nro. Comprobante" at bounding box center [231, 160] width 122 height 10
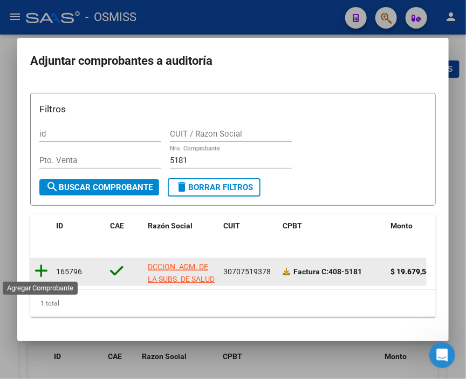
click at [37, 263] on icon at bounding box center [41, 270] width 13 height 15
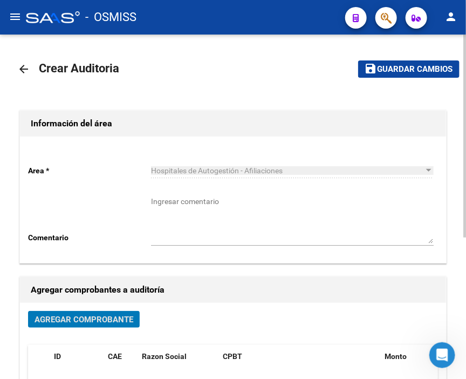
click at [389, 60] on button "save Guardar cambios" at bounding box center [408, 68] width 101 height 17
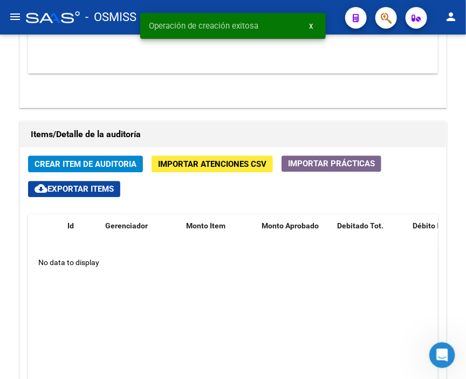
scroll to position [839, 0]
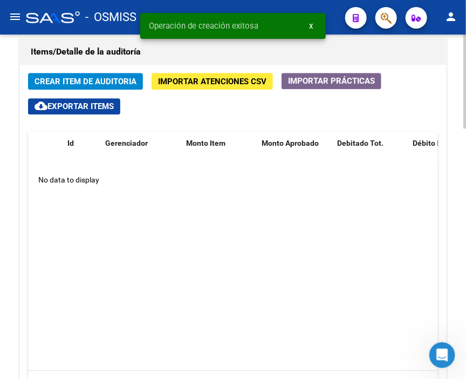
click at [464, 39] on div at bounding box center [464, 207] width 3 height 344
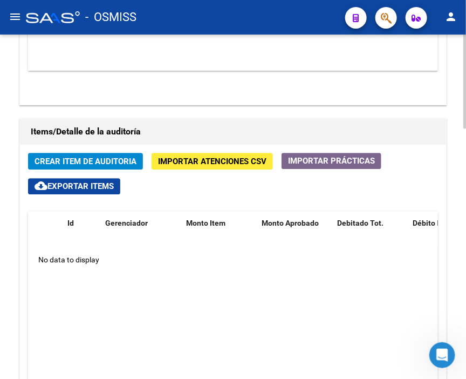
scroll to position [794, 0]
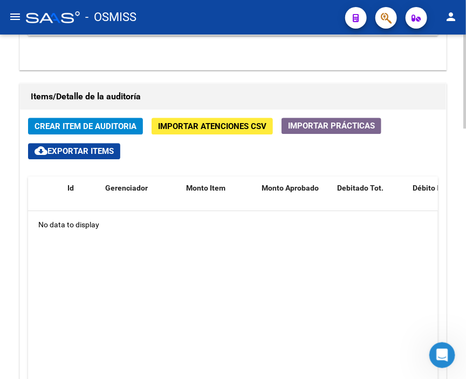
click at [88, 109] on div "Crear Item de Auditoria Importar Atenciones CSV Importar Prácticas cloud_downlo…" at bounding box center [233, 292] width 426 height 366
click at [88, 121] on span "Crear Item de Auditoria" at bounding box center [86, 126] width 102 height 10
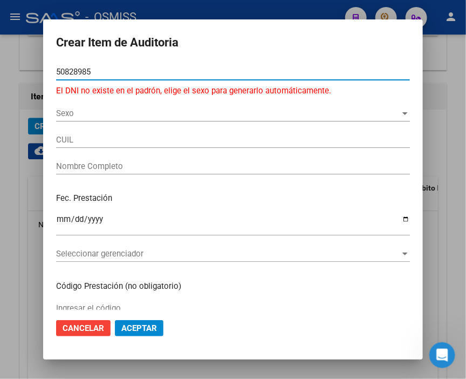
click at [72, 111] on span "Sexo" at bounding box center [228, 113] width 344 height 10
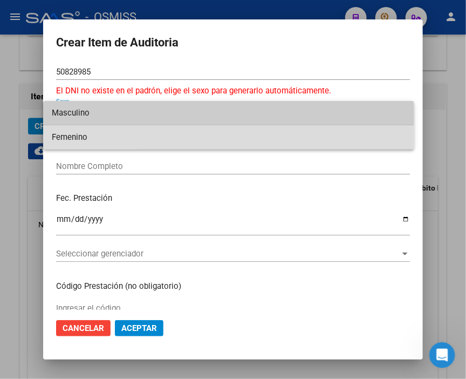
click at [70, 136] on span "Femenino" at bounding box center [229, 137] width 354 height 24
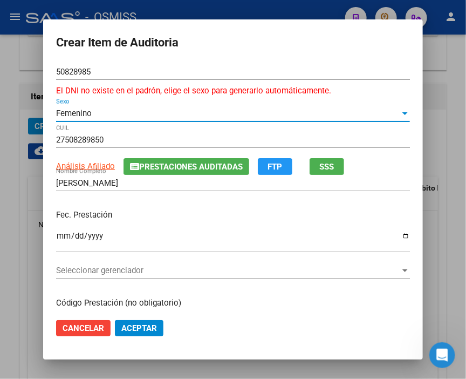
click at [163, 155] on div "27508289850 CUIL" at bounding box center [233, 145] width 354 height 26
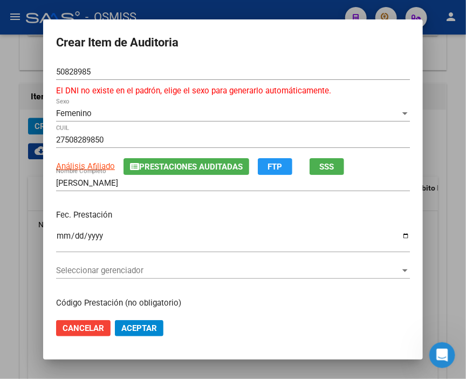
click at [163, 160] on button "Prestaciones Auditadas" at bounding box center [186, 166] width 126 height 17
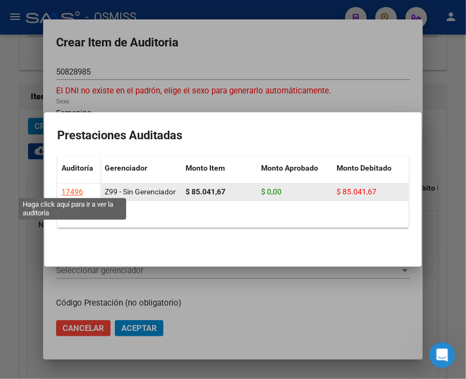
click at [81, 185] on div "17496" at bounding box center [72, 191] width 22 height 12
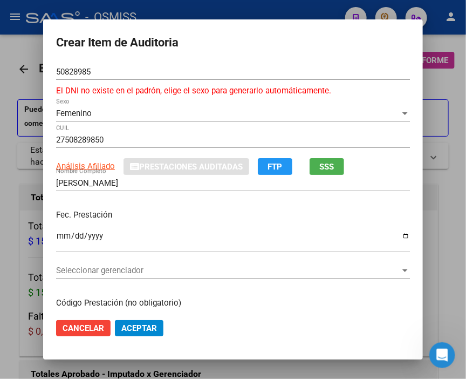
click at [185, 8] on div at bounding box center [233, 189] width 466 height 379
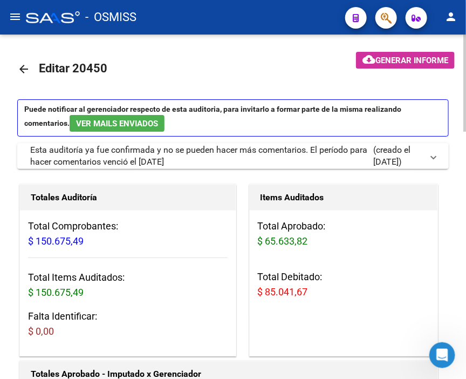
click at [29, 72] on mat-icon "arrow_back" at bounding box center [23, 69] width 13 height 13
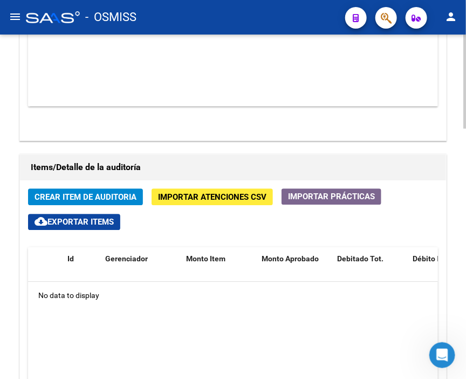
scroll to position [719, 0]
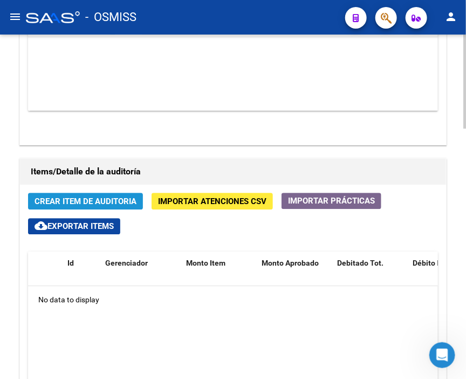
click at [93, 196] on span "Crear Item de Auditoria" at bounding box center [86, 201] width 102 height 10
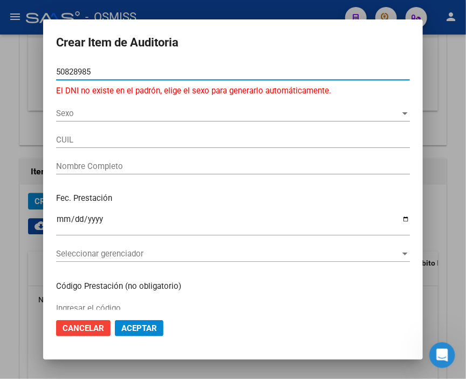
click at [67, 106] on div "Sexo Sexo" at bounding box center [233, 113] width 354 height 16
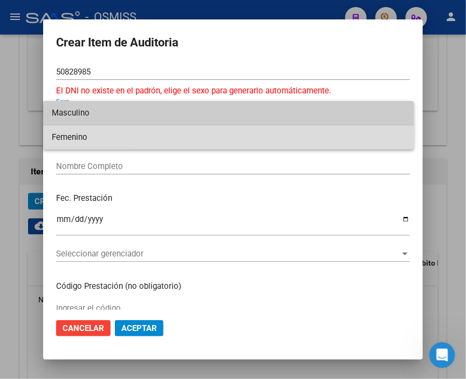
click at [68, 133] on span "Femenino" at bounding box center [229, 137] width 354 height 24
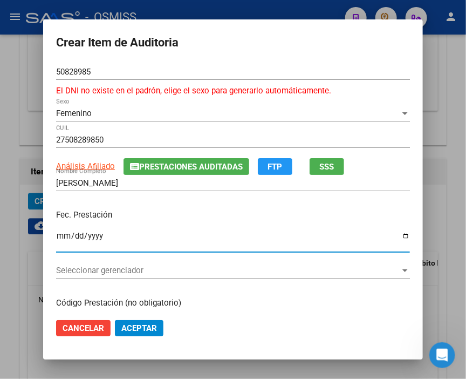
click at [58, 238] on input "Ingresar la fecha" at bounding box center [233, 239] width 354 height 17
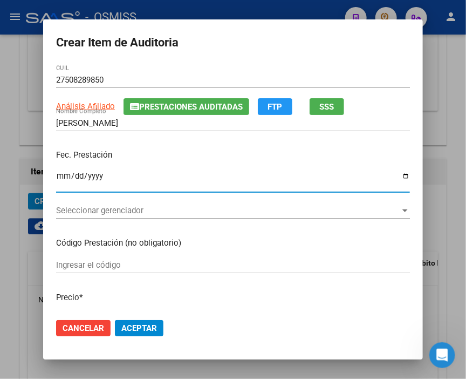
click at [92, 201] on div "[DATE] Ingresar la fecha" at bounding box center [233, 185] width 354 height 33
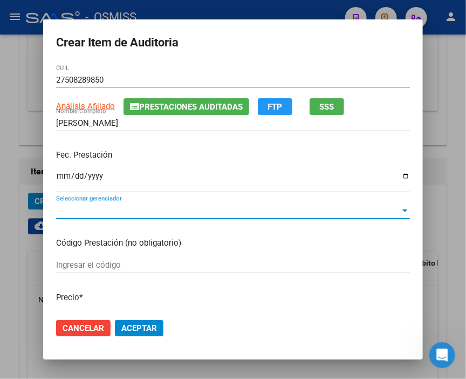
click at [107, 205] on span "Seleccionar gerenciador" at bounding box center [228, 210] width 344 height 10
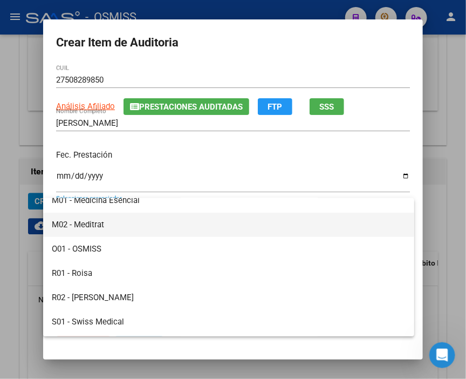
scroll to position [299, 0]
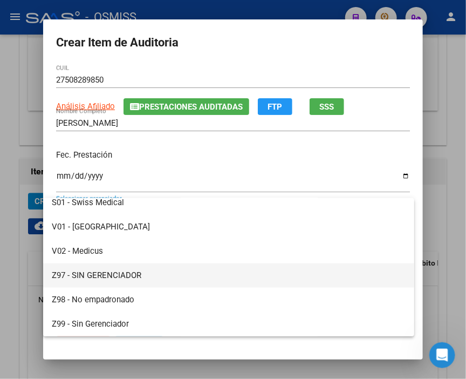
click at [108, 278] on span "Z97 - SIN GERENCIADOR" at bounding box center [229, 275] width 354 height 24
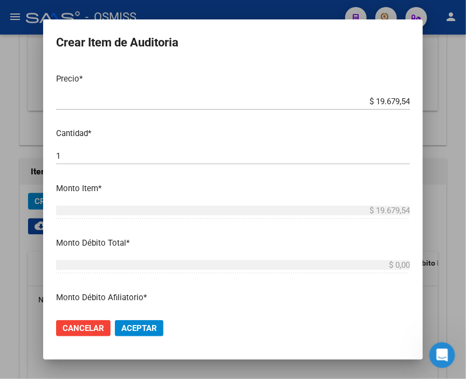
scroll to position [359, 0]
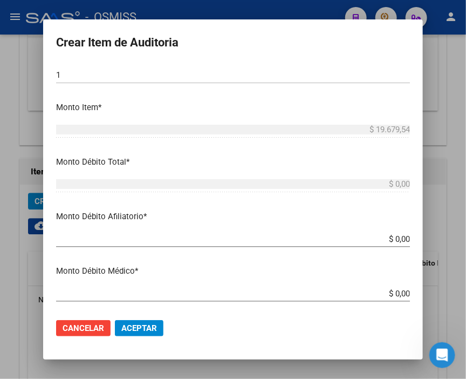
drag, startPoint x: 341, startPoint y: 232, endPoint x: 448, endPoint y: 236, distance: 106.3
click at [448, 236] on div "Crear Item de Auditoria 50828985 Nro Documento El DNI no existe en el padrón, e…" at bounding box center [233, 189] width 466 height 379
click at [381, 244] on div "$ 0,00 Ingresar el monto Afiliatorio" at bounding box center [233, 239] width 354 height 16
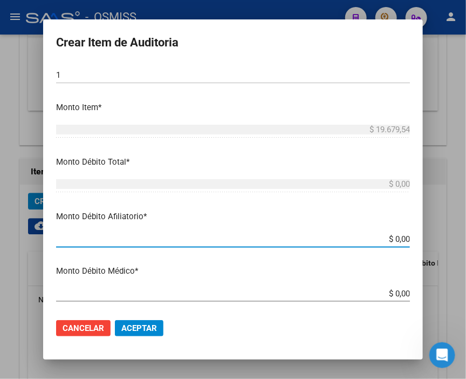
drag, startPoint x: 376, startPoint y: 238, endPoint x: 432, endPoint y: 238, distance: 56.1
click at [432, 238] on div "Crear Item de Auditoria 50828985 Nro Documento El DNI no existe en el padrón, e…" at bounding box center [233, 189] width 466 height 379
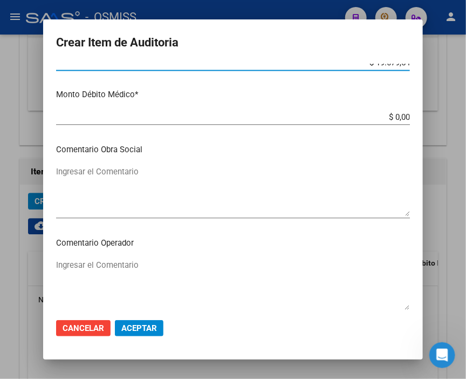
scroll to position [539, 0]
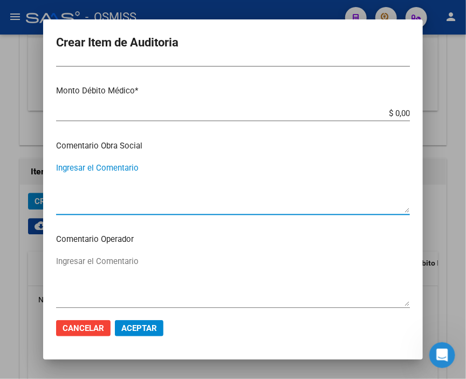
click at [109, 173] on textarea "Ingresar el Comentario" at bounding box center [233, 187] width 354 height 51
click at [116, 258] on textarea "Ingresar el Comentario" at bounding box center [233, 280] width 354 height 51
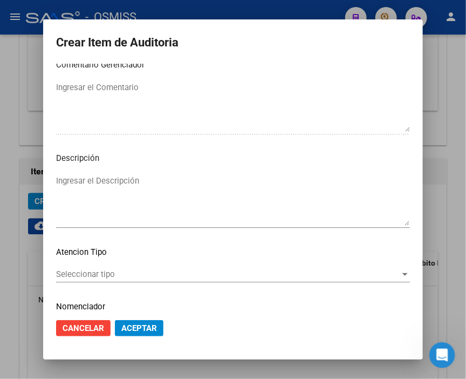
scroll to position [839, 0]
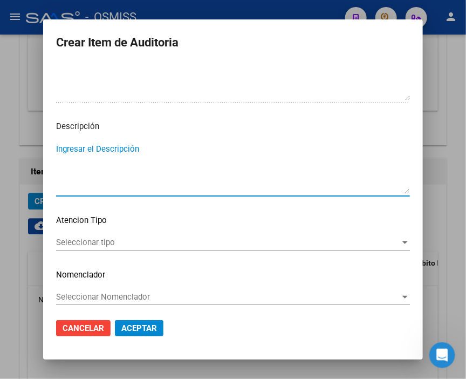
click at [93, 146] on textarea "Ingresar el Descripción" at bounding box center [233, 168] width 354 height 51
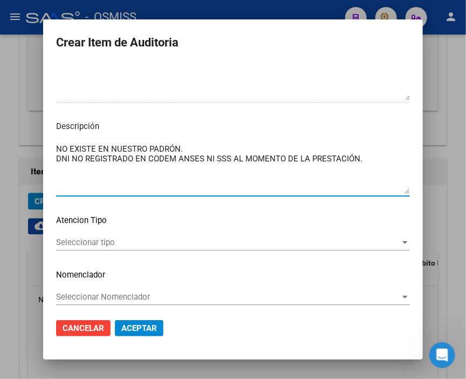
click at [138, 321] on button "Aceptar" at bounding box center [139, 328] width 49 height 16
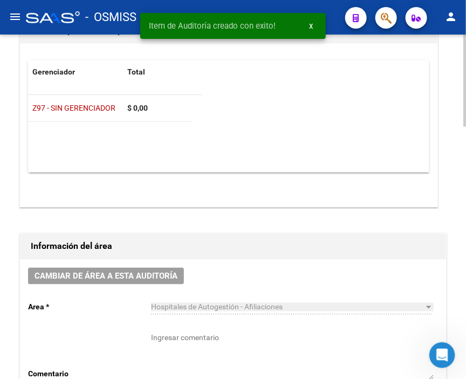
scroll to position [197, 0]
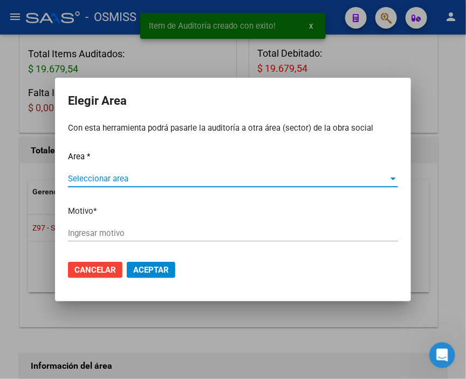
click at [117, 181] on span "Seleccionar area" at bounding box center [228, 179] width 320 height 10
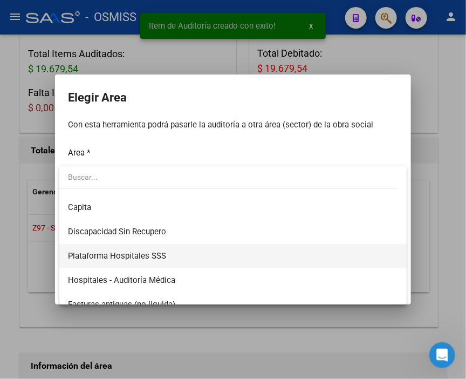
scroll to position [120, 0]
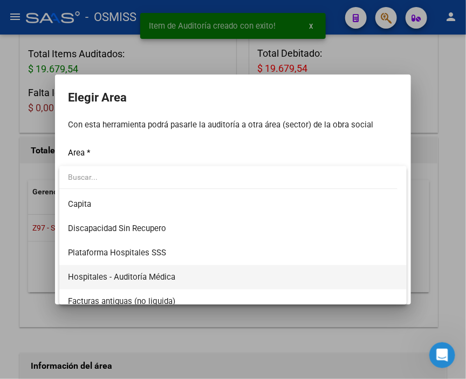
click at [182, 275] on span "Hospitales - Auditoría Médica" at bounding box center [233, 277] width 330 height 24
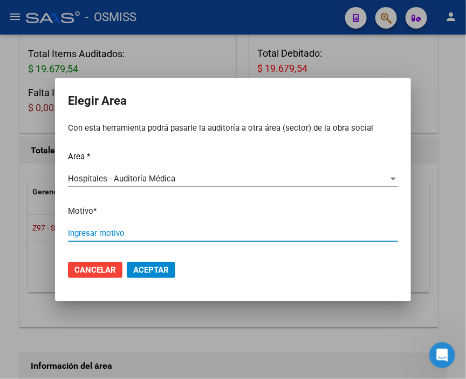
click at [135, 233] on input "Ingresar motivo" at bounding box center [233, 233] width 330 height 10
click at [153, 273] on span "Aceptar" at bounding box center [151, 270] width 36 height 10
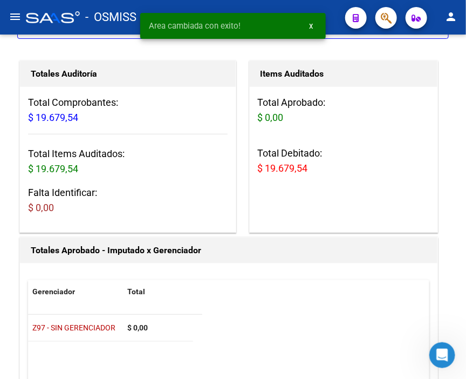
scroll to position [0, 0]
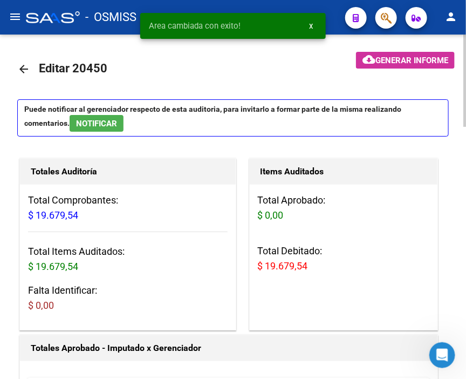
click at [396, 57] on span "Generar informe" at bounding box center [411, 61] width 73 height 10
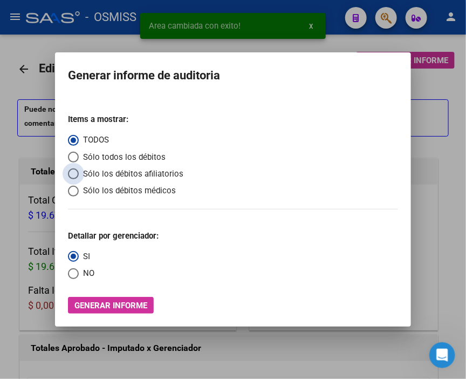
click at [113, 171] on span "Sólo los débitos afiliatorios" at bounding box center [131, 174] width 105 height 12
click at [79, 171] on input "Sólo los débitos afiliatorios" at bounding box center [73, 173] width 11 height 11
click at [88, 277] on span "NO" at bounding box center [87, 273] width 16 height 12
click at [79, 277] on input "NO" at bounding box center [73, 273] width 11 height 11
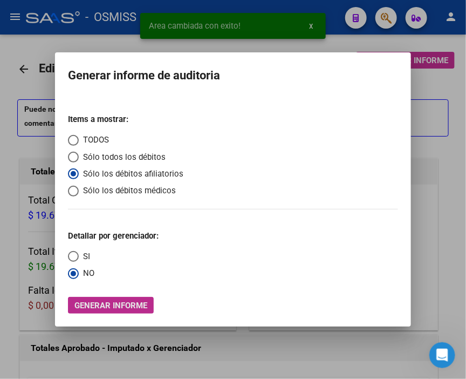
click at [116, 304] on span "Generar informe" at bounding box center [110, 305] width 73 height 10
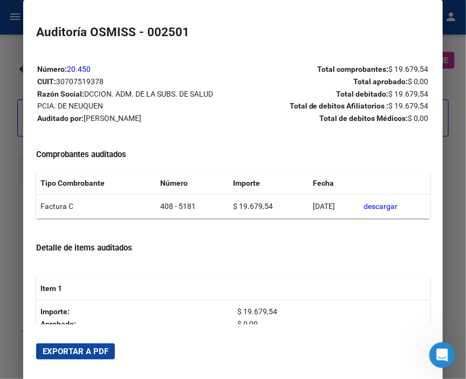
click at [98, 344] on button "Exportar a PDF" at bounding box center [75, 351] width 79 height 16
click at [9, 38] on div at bounding box center [233, 189] width 466 height 379
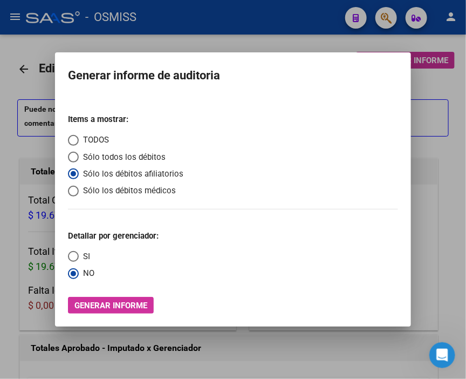
click at [9, 38] on div at bounding box center [233, 189] width 466 height 379
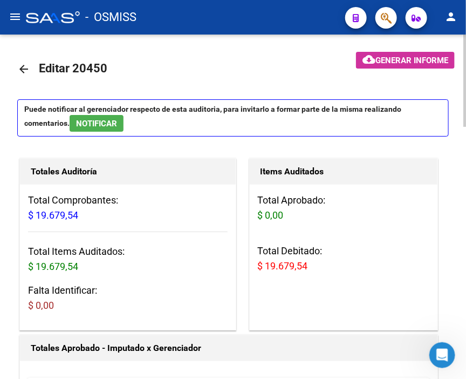
click at [22, 65] on mat-icon "arrow_back" at bounding box center [23, 69] width 13 height 13
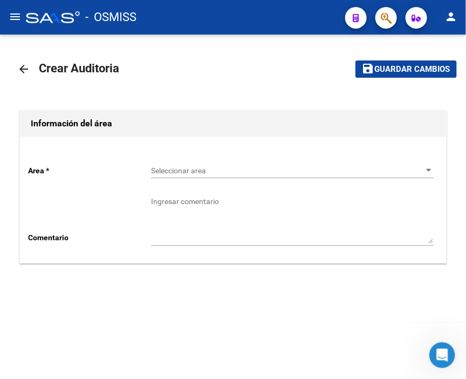
click at [176, 171] on span "Seleccionar area" at bounding box center [287, 170] width 273 height 9
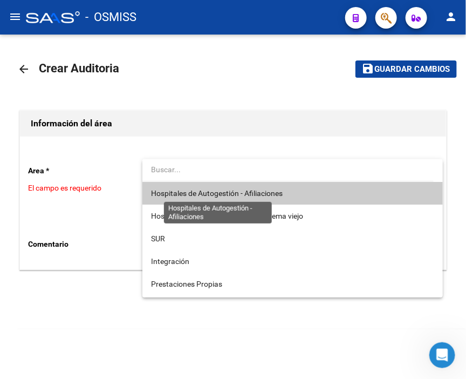
click at [200, 196] on span "Hospitales de Autogestión - Afiliaciones" at bounding box center [217, 193] width 132 height 9
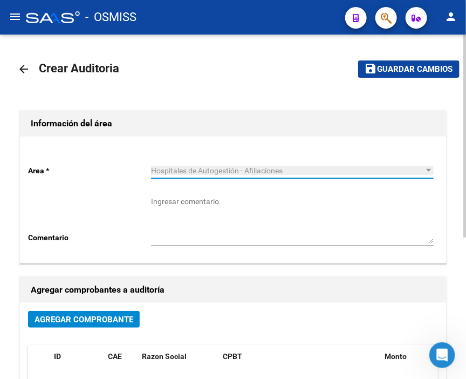
click at [119, 319] on span "Agregar Comprobante" at bounding box center [84, 319] width 99 height 10
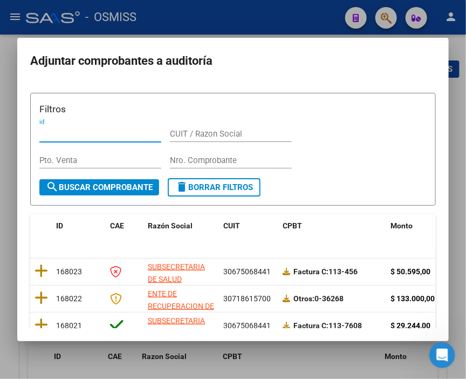
click at [200, 157] on input "Nro. Comprobante" at bounding box center [231, 160] width 122 height 10
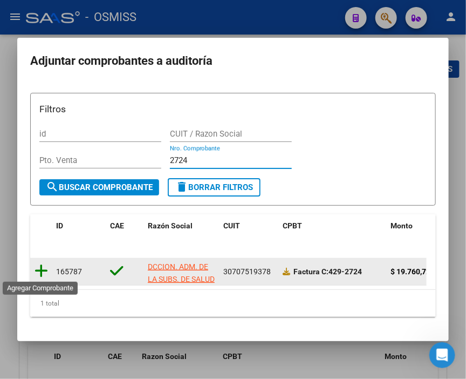
click at [38, 267] on icon at bounding box center [41, 270] width 13 height 15
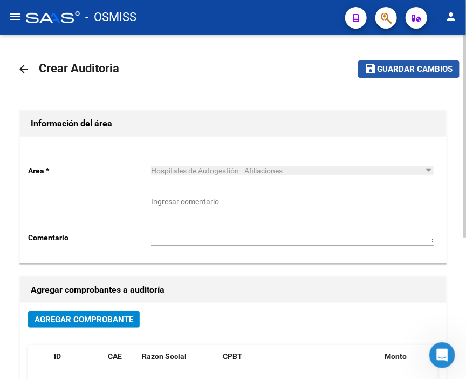
click at [434, 64] on span "save Guardar cambios" at bounding box center [409, 69] width 88 height 10
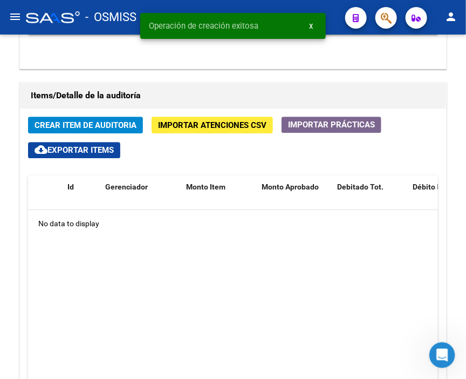
scroll to position [779, 0]
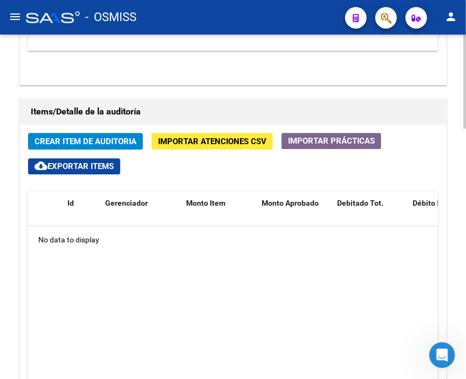
click at [259, 98] on div "Items/Detalle de la auditoría Crear Item de Auditoria Importar Atenciones CSV I…" at bounding box center [232, 294] width 427 height 393
click at [79, 133] on button "Crear Item de Auditoria" at bounding box center [85, 141] width 115 height 17
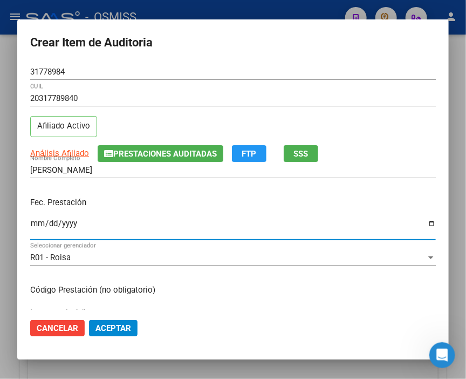
click at [40, 228] on input "Ingresar la fecha" at bounding box center [233, 227] width 406 height 17
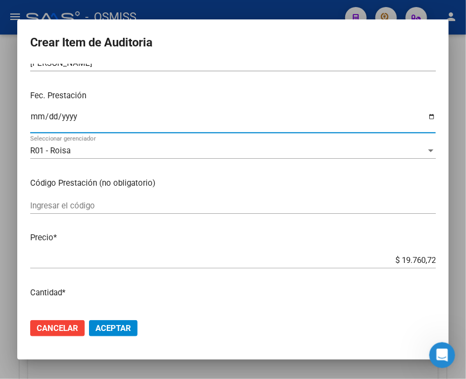
scroll to position [120, 0]
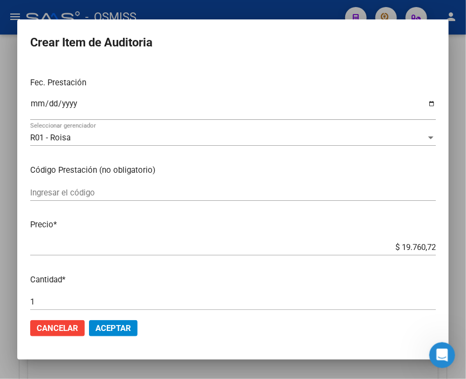
drag, startPoint x: 320, startPoint y: 236, endPoint x: 223, endPoint y: 220, distance: 97.8
click at [320, 236] on mat-dialog-content "31778984 Nro Documento 20317789840 CUIL Afiliado Activo Análisis Afiliado Prest…" at bounding box center [232, 187] width 431 height 246
click at [120, 327] on span "Aceptar" at bounding box center [113, 328] width 36 height 10
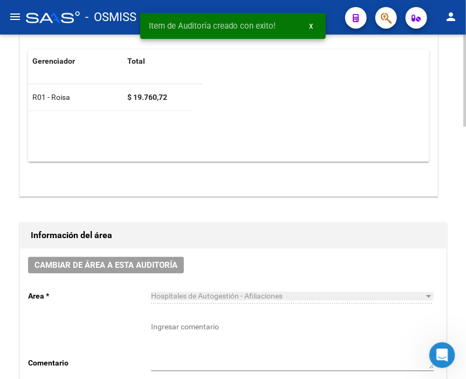
scroll to position [317, 0]
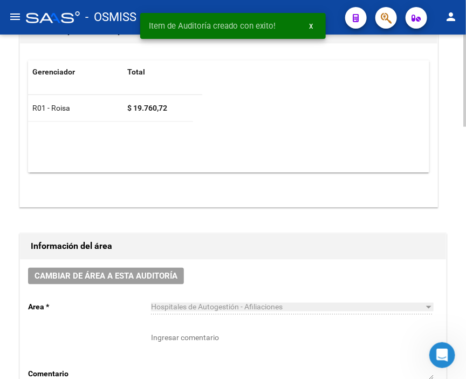
click at [125, 259] on div "Cambiar de área a esta auditoría Area * Hospitales de Autogestión - Afiliacione…" at bounding box center [233, 337] width 426 height 156
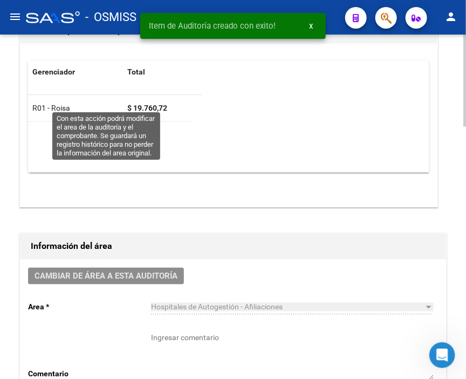
click at [118, 271] on span "Cambiar de área a esta auditoría" at bounding box center [106, 276] width 143 height 10
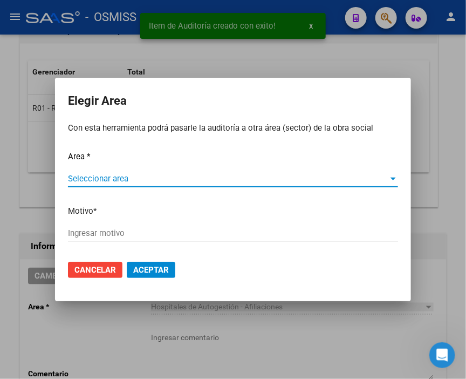
click at [104, 179] on span "Seleccionar area" at bounding box center [228, 179] width 320 height 10
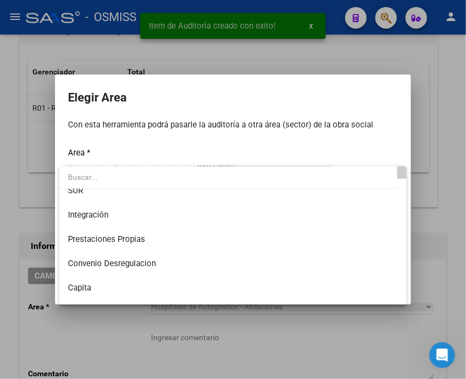
scroll to position [120, 0]
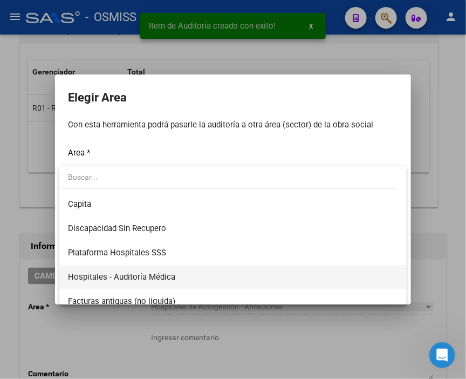
click at [162, 269] on span "Hospitales - Auditoría Médica" at bounding box center [233, 277] width 330 height 24
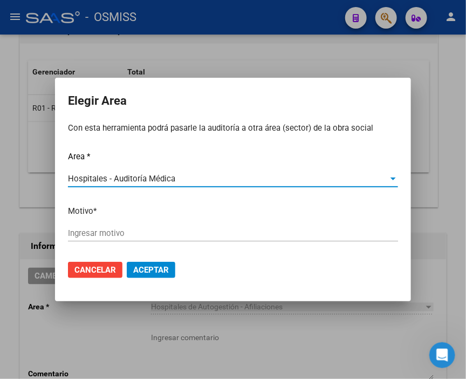
click at [108, 233] on input "Ingresar motivo" at bounding box center [233, 233] width 330 height 10
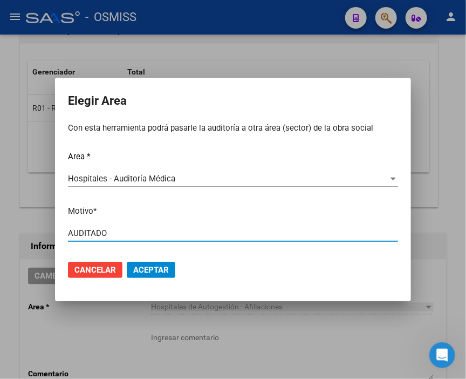
click at [166, 269] on span "Aceptar" at bounding box center [151, 270] width 36 height 10
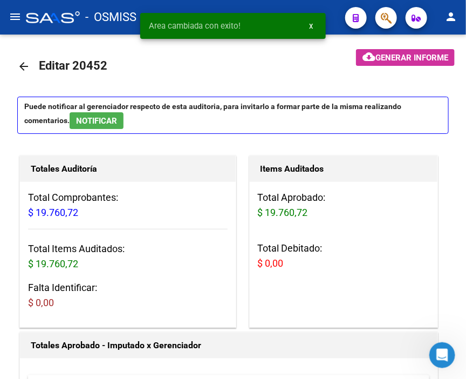
scroll to position [0, 0]
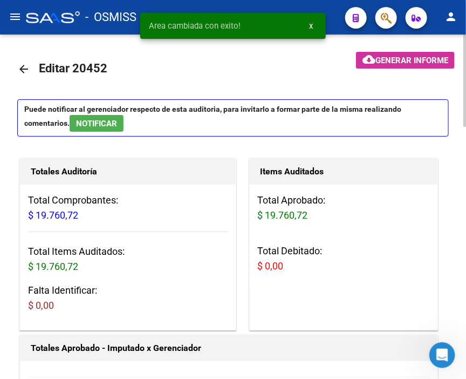
click at [19, 66] on mat-icon "arrow_back" at bounding box center [23, 69] width 13 height 13
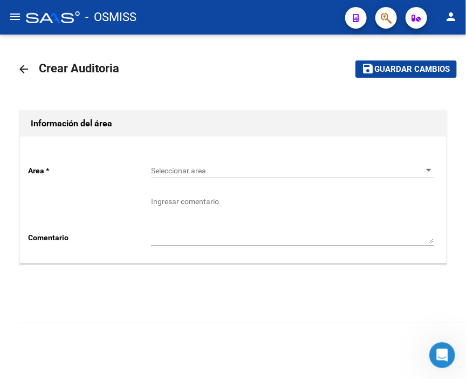
click at [170, 164] on div "Seleccionar area Seleccionar area" at bounding box center [292, 167] width 283 height 22
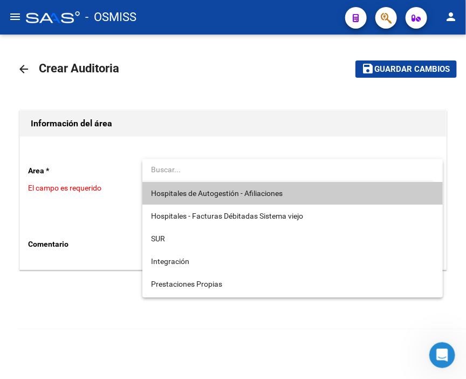
click at [184, 189] on span "Hospitales de Autogestión - Afiliaciones" at bounding box center [217, 193] width 132 height 9
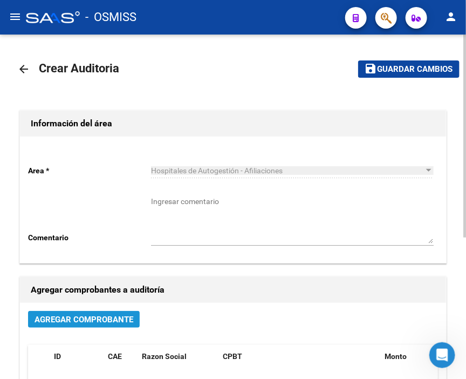
click at [92, 317] on span "Agregar Comprobante" at bounding box center [84, 319] width 99 height 10
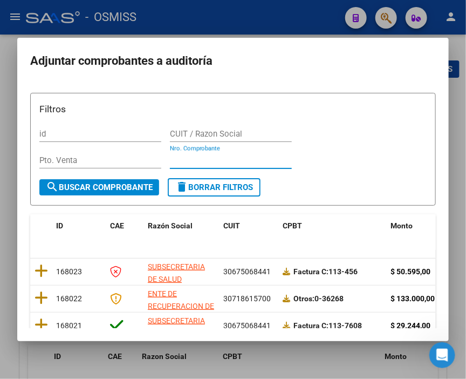
click at [197, 160] on input "Nro. Comprobante" at bounding box center [231, 160] width 122 height 10
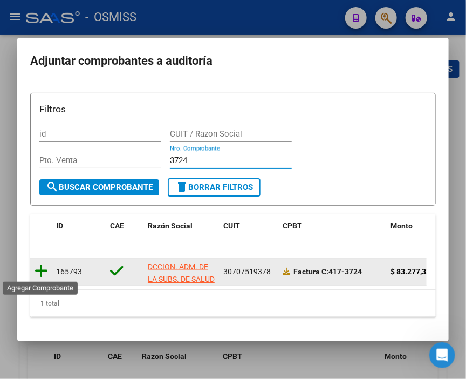
click at [41, 270] on icon at bounding box center [41, 270] width 13 height 15
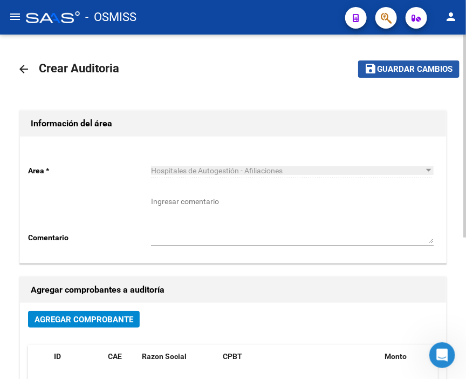
click at [421, 65] on span "Guardar cambios" at bounding box center [414, 70] width 75 height 10
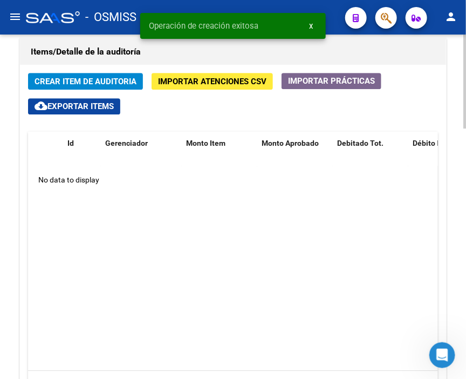
scroll to position [779, 0]
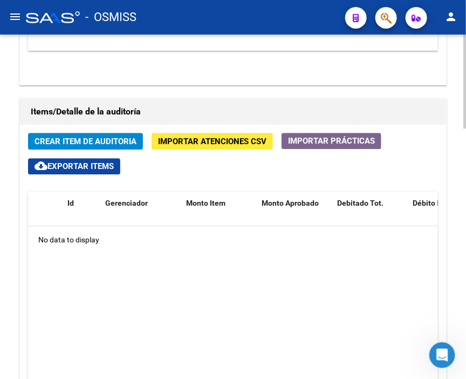
click at [275, 252] on datatable-body "No data to display" at bounding box center [233, 328] width 410 height 204
click at [44, 136] on span "Crear Item de Auditoria" at bounding box center [86, 141] width 102 height 10
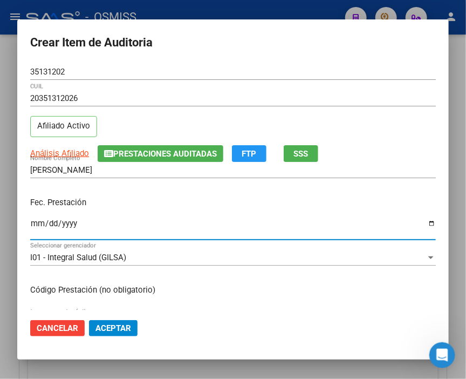
click at [31, 222] on input "Ingresar la fecha" at bounding box center [233, 227] width 406 height 17
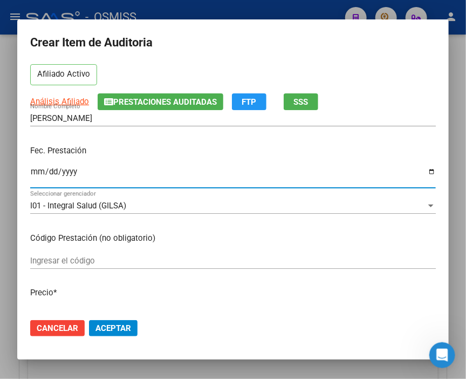
scroll to position [120, 0]
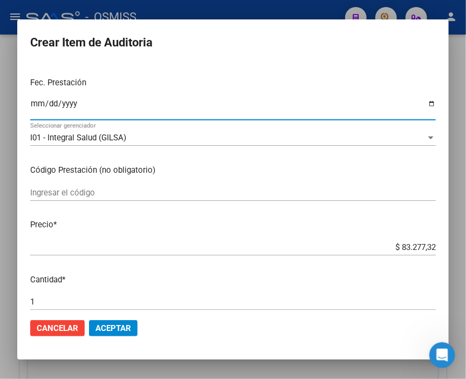
click at [115, 320] on button "Aceptar" at bounding box center [113, 328] width 49 height 16
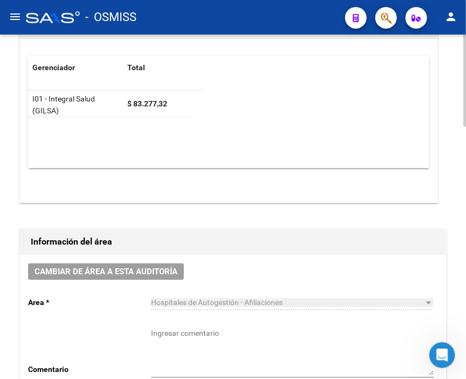
scroll to position [317, 0]
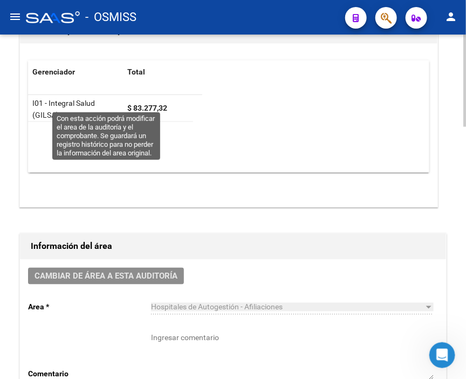
click at [138, 271] on span "Cambiar de área a esta auditoría" at bounding box center [106, 276] width 143 height 10
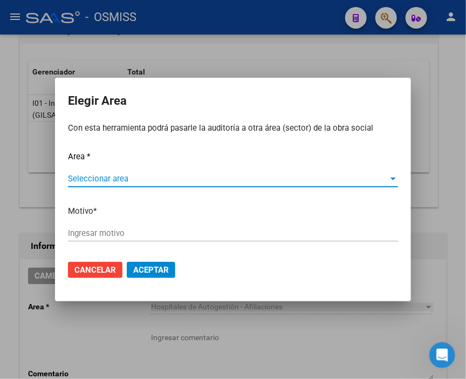
click at [101, 180] on span "Seleccionar area" at bounding box center [228, 179] width 320 height 10
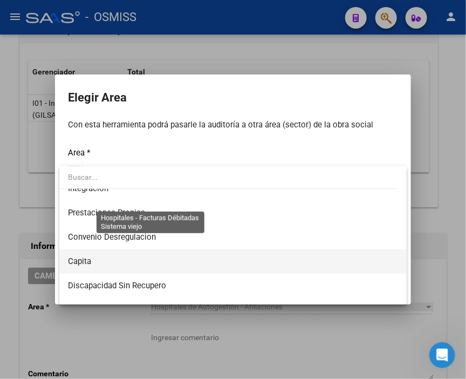
scroll to position [120, 0]
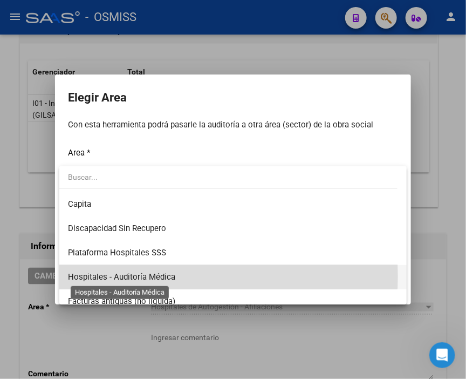
click at [167, 276] on span "Hospitales - Auditoría Médica" at bounding box center [121, 277] width 107 height 10
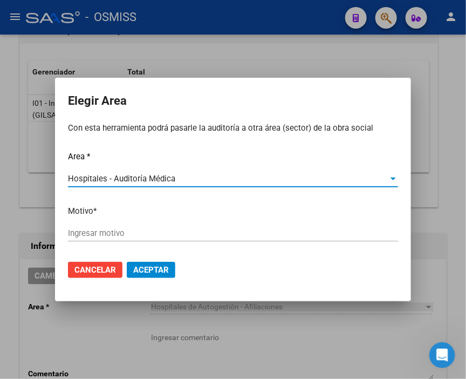
click at [131, 234] on input "Ingresar motivo" at bounding box center [233, 233] width 330 height 10
click at [157, 279] on mat-dialog-actions "Cancelar Aceptar" at bounding box center [233, 269] width 330 height 37
click at [158, 271] on span "Aceptar" at bounding box center [151, 270] width 36 height 10
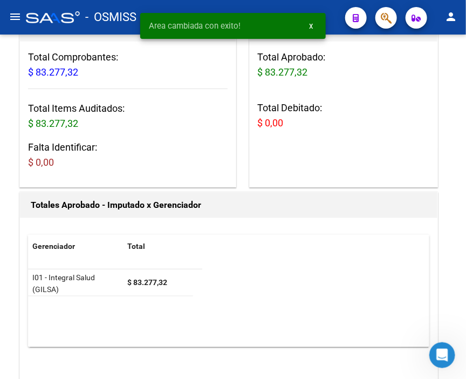
scroll to position [0, 0]
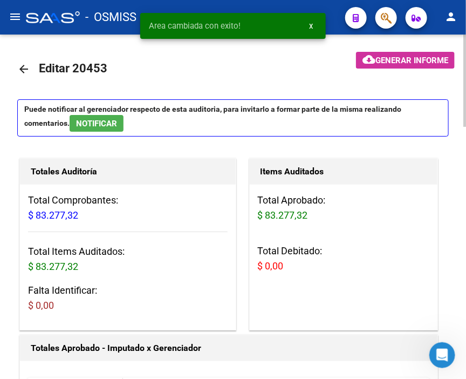
click at [25, 63] on mat-icon "arrow_back" at bounding box center [23, 69] width 13 height 13
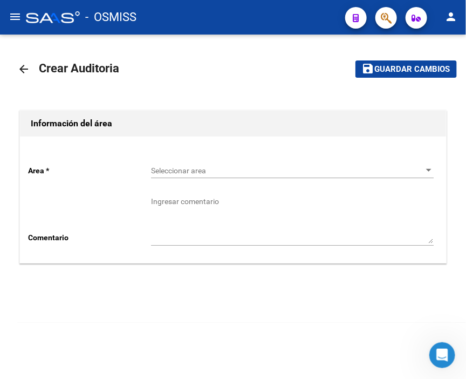
click at [174, 176] on div "Seleccionar area Seleccionar area" at bounding box center [292, 167] width 283 height 22
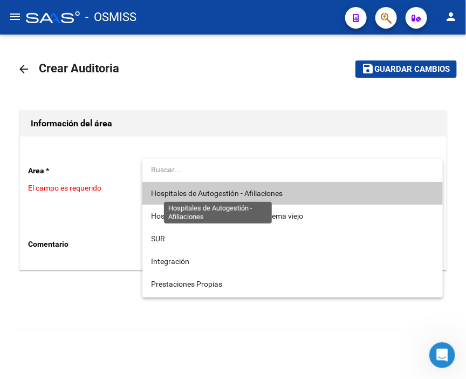
click at [191, 196] on span "Hospitales de Autogestión - Afiliaciones" at bounding box center [217, 193] width 132 height 9
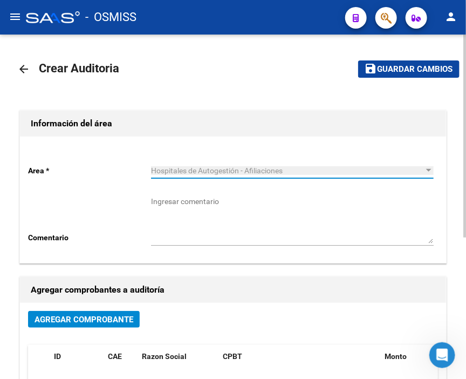
click at [117, 322] on span "Agregar Comprobante" at bounding box center [84, 319] width 99 height 10
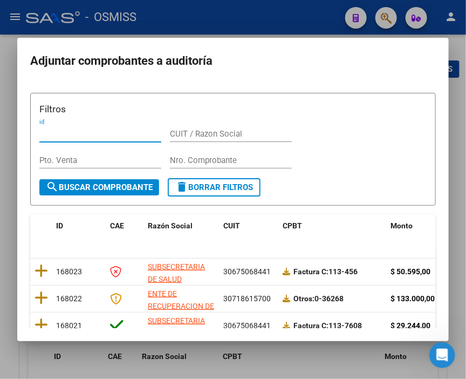
click at [178, 155] on input "Nro. Comprobante" at bounding box center [231, 160] width 122 height 10
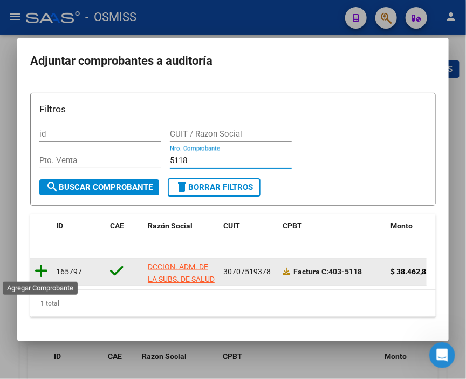
click at [40, 269] on icon at bounding box center [41, 270] width 13 height 15
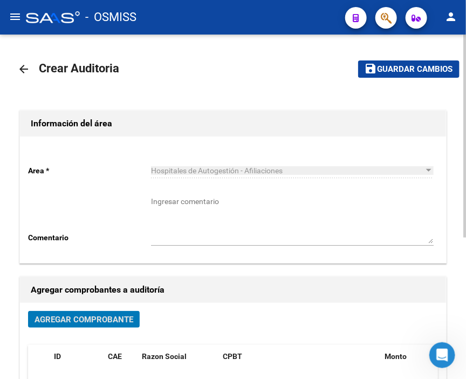
click at [392, 71] on span "Guardar cambios" at bounding box center [414, 70] width 75 height 10
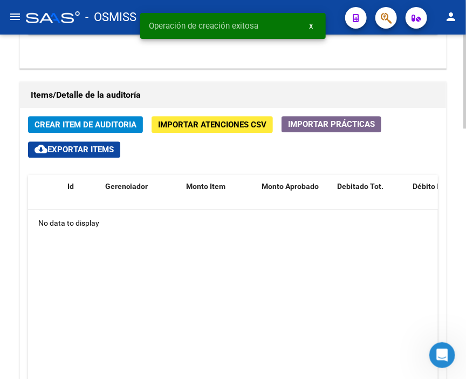
scroll to position [779, 0]
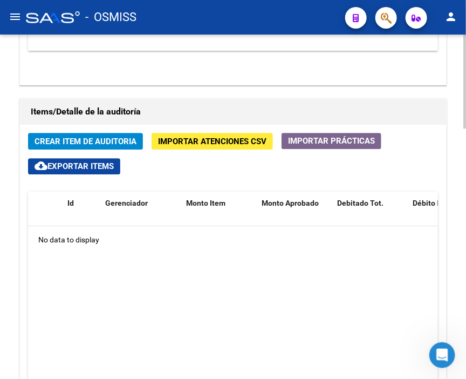
click at [217, 103] on h1 "Items/Detalle de la auditoría" at bounding box center [233, 111] width 404 height 17
click at [114, 136] on span "Crear Item de Auditoria" at bounding box center [86, 141] width 102 height 10
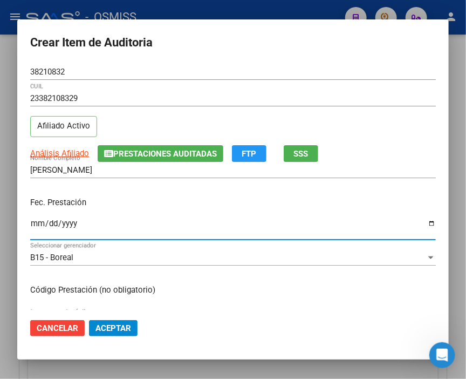
click at [32, 223] on input "Ingresar la fecha" at bounding box center [233, 227] width 406 height 17
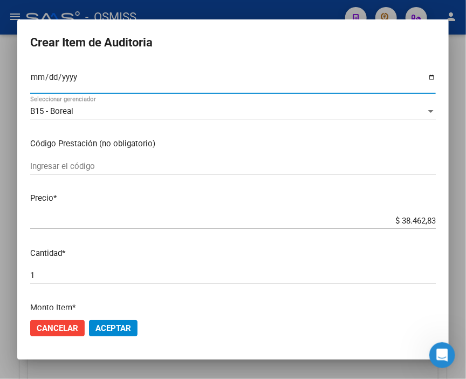
scroll to position [180, 0]
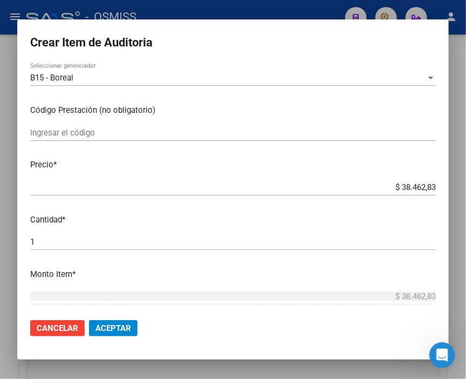
click at [128, 338] on mat-dialog-actions "Cancelar Aceptar" at bounding box center [233, 328] width 406 height 37
click at [125, 333] on button "Aceptar" at bounding box center [113, 328] width 49 height 16
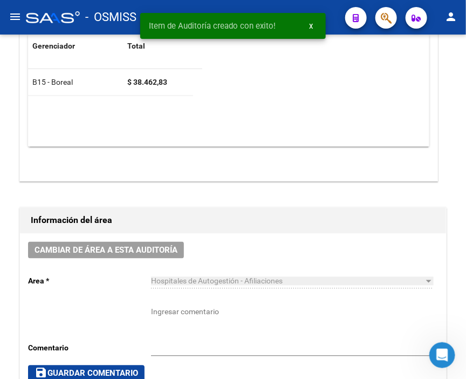
scroll to position [317, 0]
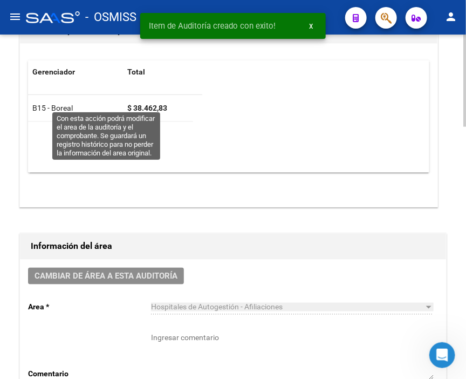
click at [122, 271] on span "Cambiar de área a esta auditoría" at bounding box center [106, 276] width 143 height 10
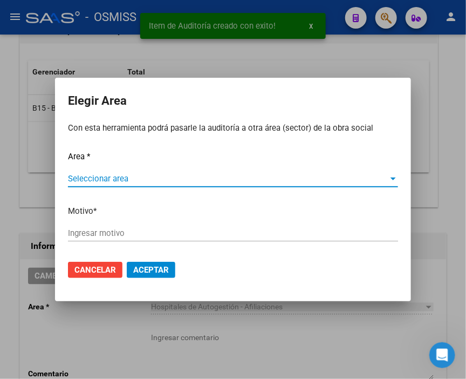
click at [93, 178] on span "Seleccionar area" at bounding box center [228, 179] width 320 height 10
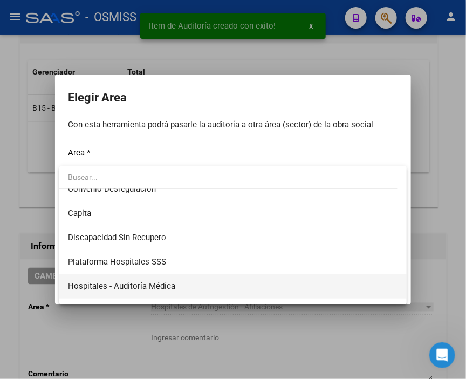
scroll to position [120, 0]
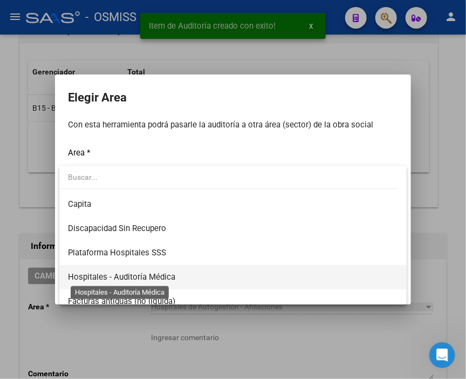
click at [162, 275] on span "Hospitales - Auditoría Médica" at bounding box center [121, 277] width 107 height 10
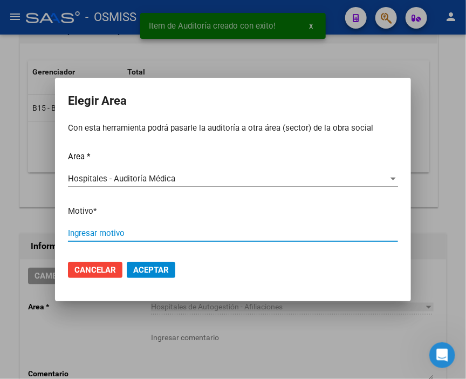
click at [120, 235] on input "Ingresar motivo" at bounding box center [233, 233] width 330 height 10
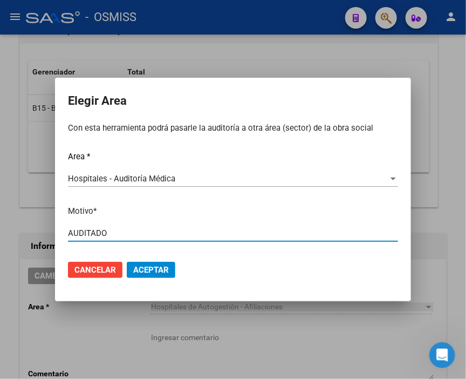
click at [166, 270] on span "Aceptar" at bounding box center [151, 270] width 36 height 10
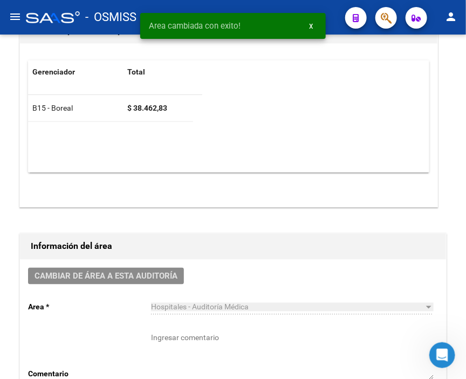
scroll to position [0, 0]
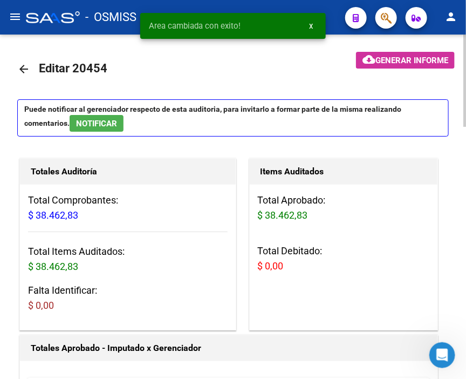
click at [25, 67] on mat-icon "arrow_back" at bounding box center [23, 69] width 13 height 13
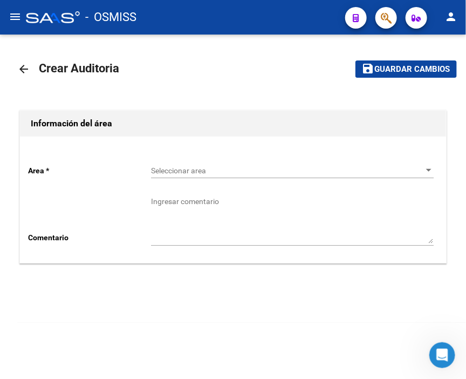
click at [167, 169] on span "Seleccionar area" at bounding box center [287, 170] width 273 height 9
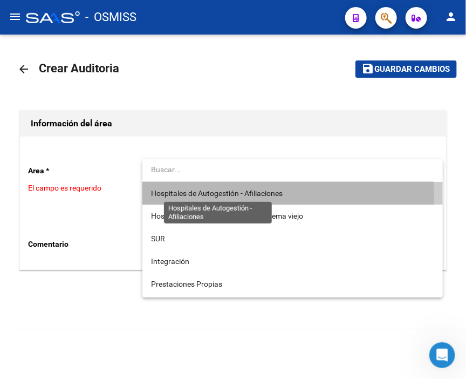
click at [207, 193] on span "Hospitales de Autogestión - Afiliaciones" at bounding box center [217, 193] width 132 height 9
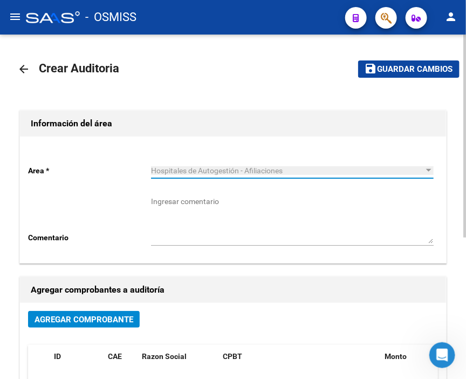
click at [124, 317] on span "Agregar Comprobante" at bounding box center [84, 319] width 99 height 10
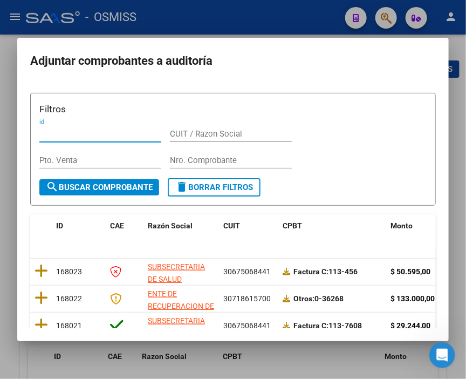
click at [191, 155] on input "Nro. Comprobante" at bounding box center [231, 160] width 122 height 10
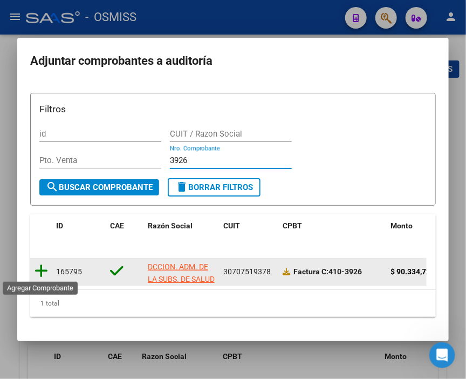
click at [40, 263] on icon at bounding box center [41, 270] width 13 height 15
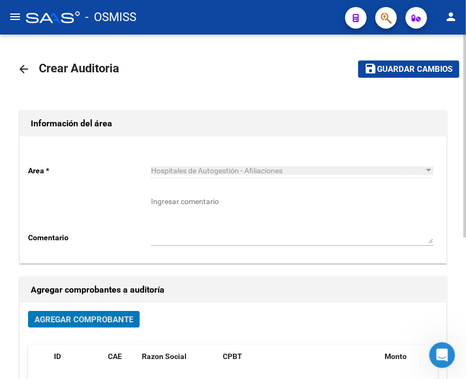
click at [406, 65] on span "Guardar cambios" at bounding box center [414, 70] width 75 height 10
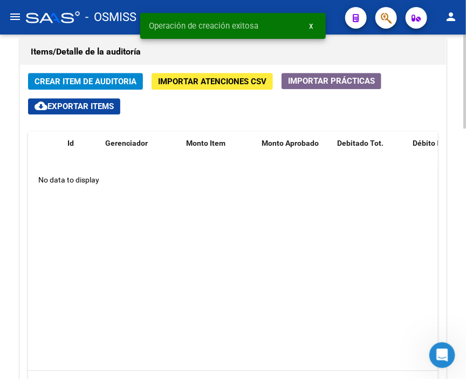
scroll to position [779, 0]
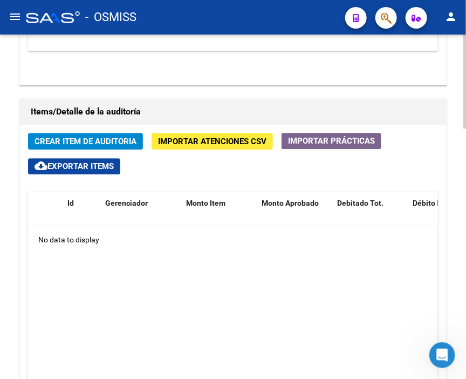
click at [63, 136] on span "Crear Item de Auditoria" at bounding box center [86, 141] width 102 height 10
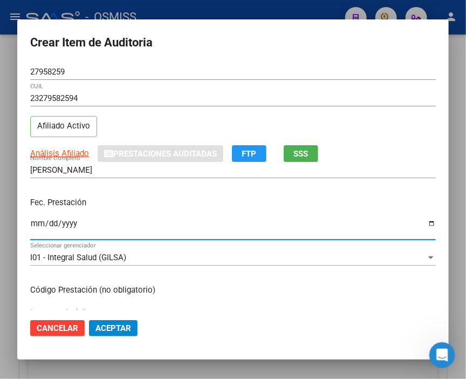
click at [31, 227] on input "Ingresar la fecha" at bounding box center [233, 227] width 406 height 17
click at [32, 219] on input "[DATE]" at bounding box center [233, 227] width 406 height 17
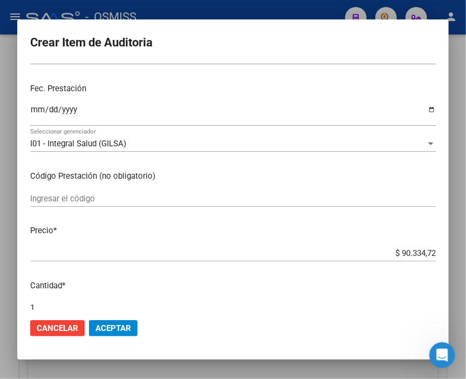
scroll to position [120, 0]
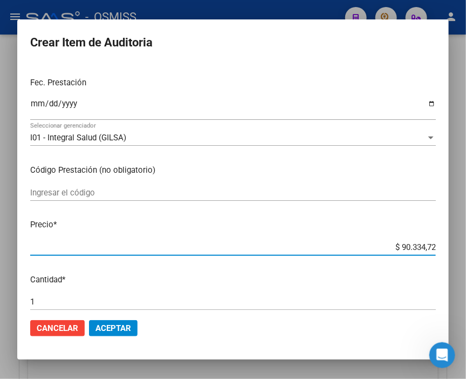
drag, startPoint x: 378, startPoint y: 247, endPoint x: 464, endPoint y: 255, distance: 86.1
click at [464, 255] on div "Crear Item de Auditoria 27958259 Nro Documento 23279582594 CUIL Afiliado Activo…" at bounding box center [233, 189] width 466 height 379
click at [360, 235] on mat-dialog-content "27958259 Nro Documento 23279582594 CUIL Afiliado Activo Análisis Afiliado Prest…" at bounding box center [232, 187] width 431 height 246
drag, startPoint x: 375, startPoint y: 248, endPoint x: 464, endPoint y: 249, distance: 88.4
click at [464, 249] on div "Crear Item de Auditoria 27958259 Nro Documento 23279582594 CUIL Afiliado Activo…" at bounding box center [233, 189] width 466 height 379
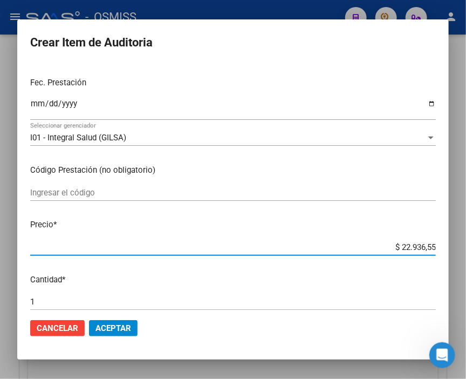
click at [116, 329] on span "Aceptar" at bounding box center [113, 328] width 36 height 10
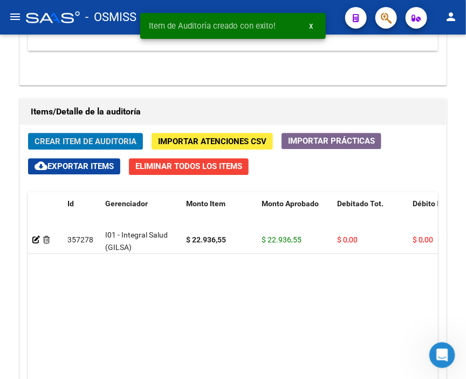
scroll to position [796, 0]
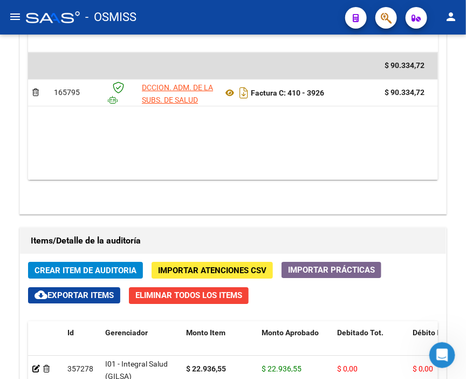
click at [163, 20] on div "- OSMISS" at bounding box center [181, 17] width 311 height 24
click at [95, 262] on button "Crear Item de Auditoria" at bounding box center [85, 270] width 115 height 17
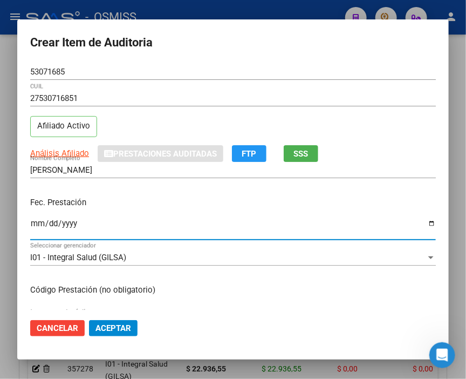
click at [36, 228] on input "Ingresar la fecha" at bounding box center [233, 227] width 406 height 17
click at [36, 219] on input "0262-05-15" at bounding box center [233, 227] width 406 height 17
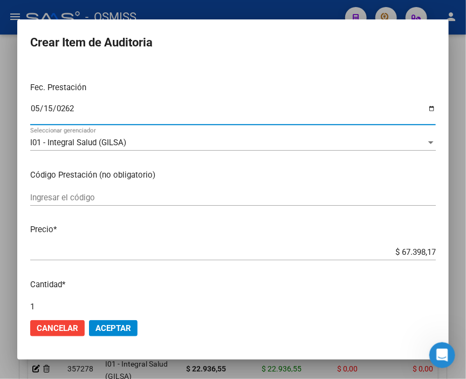
scroll to position [120, 0]
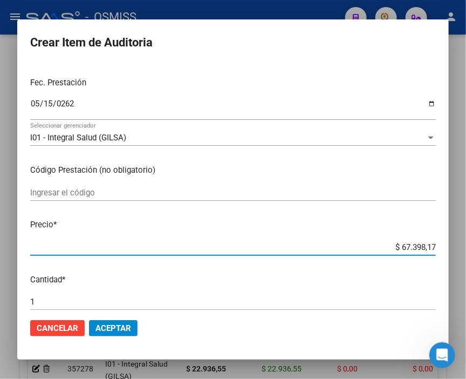
drag, startPoint x: 369, startPoint y: 246, endPoint x: 464, endPoint y: 259, distance: 95.9
click at [464, 259] on div "Crear Item de Auditoria 53071685 Nro Documento 27530716851 CUIL Afiliado Activo…" at bounding box center [233, 189] width 466 height 379
click at [380, 242] on input "$ 67.398,17" at bounding box center [233, 247] width 406 height 10
drag, startPoint x: 373, startPoint y: 248, endPoint x: 464, endPoint y: 247, distance: 91.1
click at [464, 247] on div "Crear Item de Auditoria 53071685 Nro Documento 27530716851 CUIL Afiliado Activo…" at bounding box center [233, 189] width 466 height 379
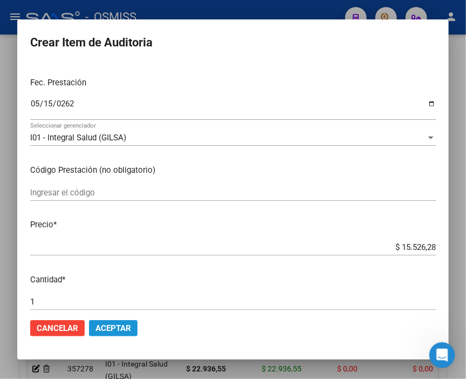
click at [99, 324] on span "Aceptar" at bounding box center [113, 328] width 36 height 10
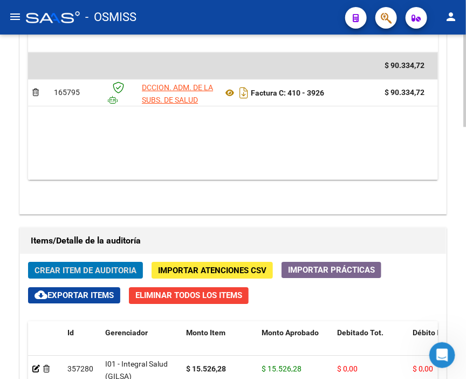
drag, startPoint x: 245, startPoint y: 18, endPoint x: 58, endPoint y: 98, distance: 203.9
click at [245, 18] on div "- OSMISS" at bounding box center [181, 17] width 311 height 24
click at [62, 265] on span "Crear Item de Auditoria" at bounding box center [86, 270] width 102 height 10
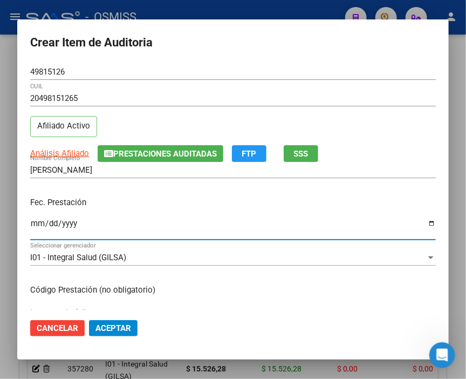
click at [39, 223] on input "Ingresar la fecha" at bounding box center [233, 227] width 406 height 17
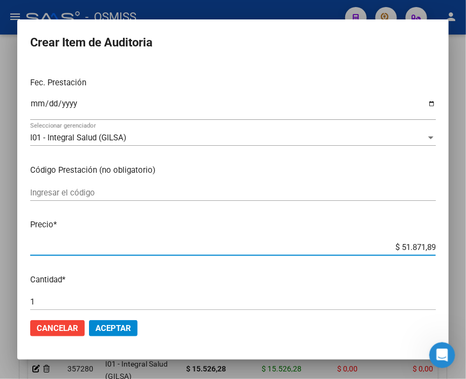
drag, startPoint x: 356, startPoint y: 244, endPoint x: 464, endPoint y: 252, distance: 108.2
click at [464, 252] on div "Crear Item de Auditoria 49815126 Nro Documento 20498151265 CUIL Afiliado Activo…" at bounding box center [233, 189] width 466 height 379
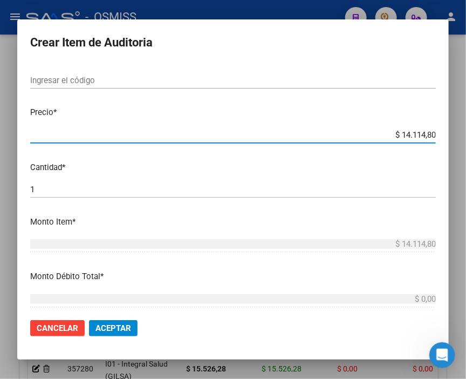
scroll to position [299, 0]
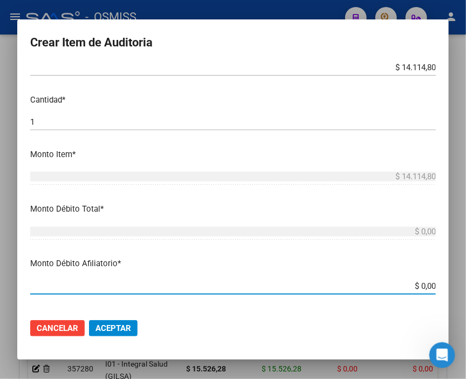
drag, startPoint x: 392, startPoint y: 285, endPoint x: 464, endPoint y: 288, distance: 71.8
click at [464, 288] on div "Crear Item de Auditoria 49815126 Nro Documento 20498151265 CUIL Afiliado Activo…" at bounding box center [233, 189] width 466 height 379
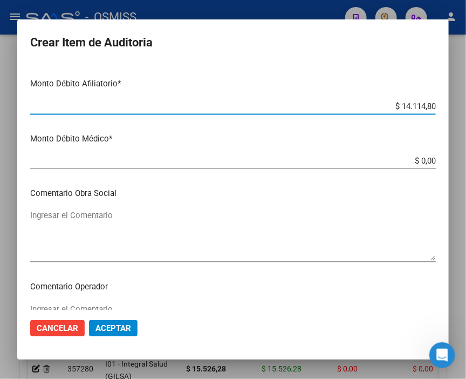
scroll to position [539, 0]
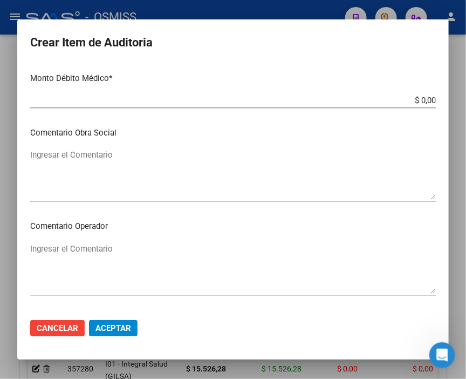
click at [87, 245] on textarea "Ingresar el Comentario" at bounding box center [233, 268] width 406 height 51
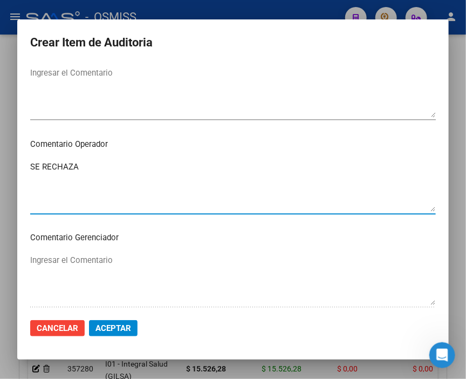
scroll to position [719, 0]
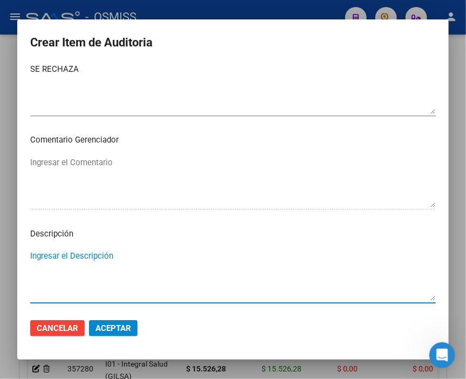
click at [65, 259] on textarea "Ingresar el Descripción" at bounding box center [233, 275] width 406 height 51
click at [159, 253] on textarea "BAJA [DATE] - OPCION DE CAQMBIO SSS" at bounding box center [233, 275] width 406 height 51
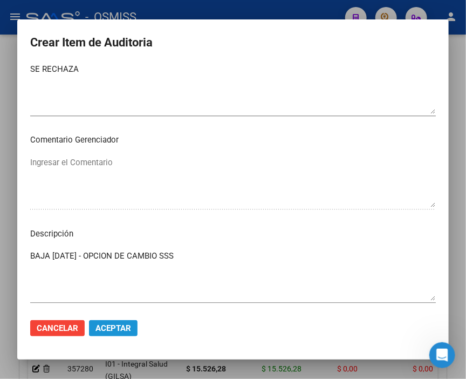
click at [103, 324] on span "Aceptar" at bounding box center [113, 328] width 36 height 10
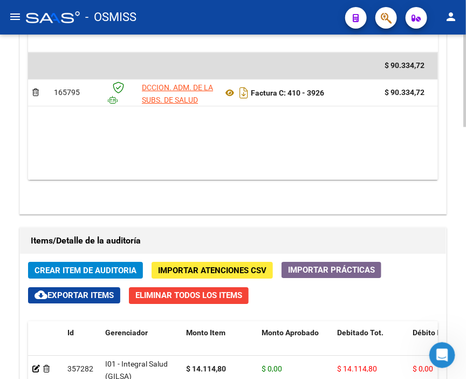
click at [225, 232] on h1 "Items/Detalle de la auditoría" at bounding box center [233, 240] width 404 height 17
click at [87, 265] on span "Crear Item de Auditoria" at bounding box center [86, 270] width 102 height 10
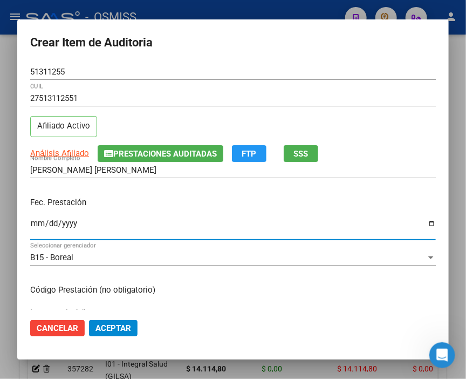
click at [36, 225] on input "Ingresar la fecha" at bounding box center [233, 227] width 406 height 17
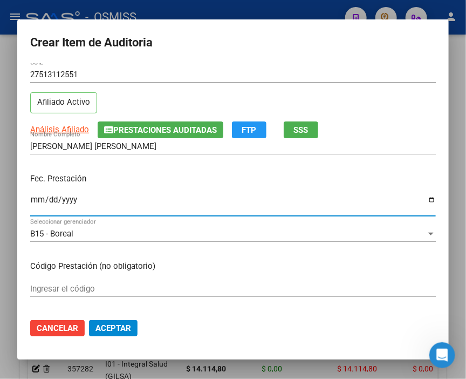
scroll to position [60, 0]
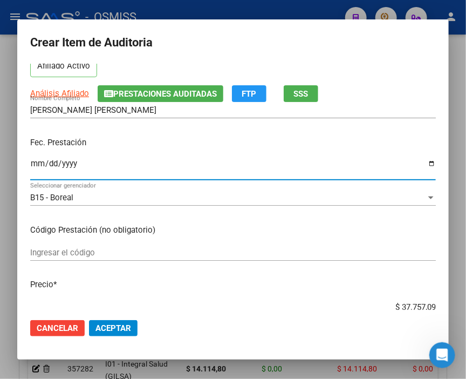
click at [106, 323] on span "Aceptar" at bounding box center [113, 328] width 36 height 10
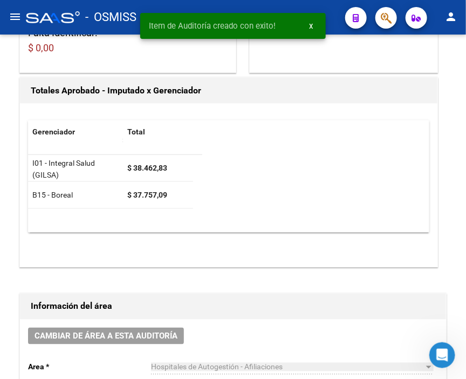
scroll to position [197, 0]
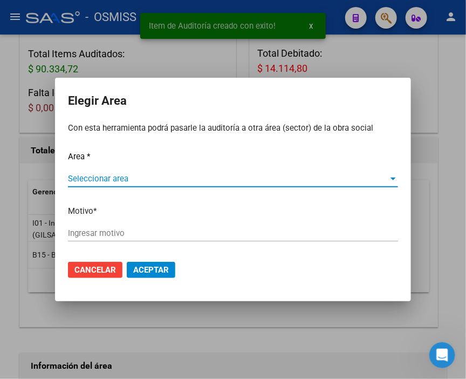
click at [87, 176] on span "Seleccionar area" at bounding box center [228, 179] width 320 height 10
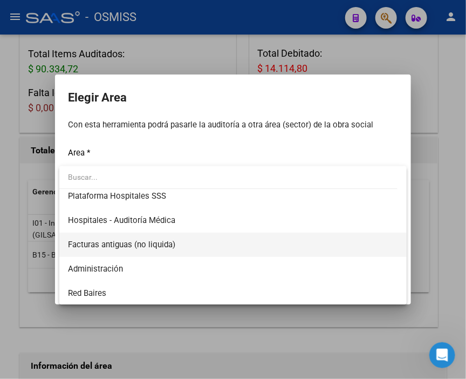
scroll to position [180, 0]
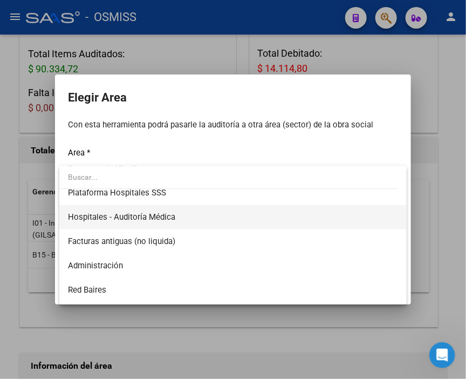
click at [175, 215] on span "Hospitales - Auditoría Médica" at bounding box center [233, 217] width 330 height 24
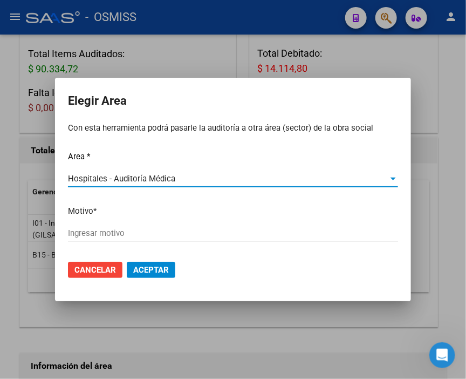
click at [115, 235] on input "Ingresar motivo" at bounding box center [233, 233] width 330 height 10
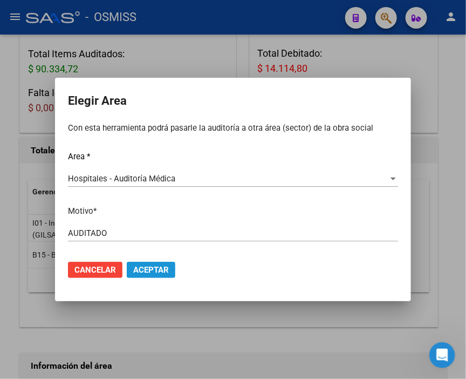
click at [150, 262] on button "Aceptar" at bounding box center [151, 270] width 49 height 16
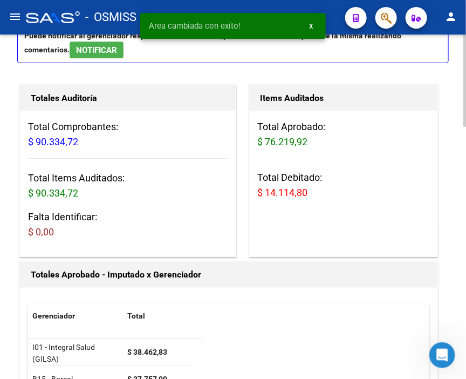
scroll to position [0, 0]
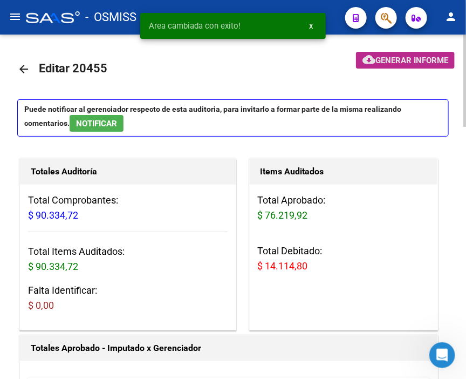
click at [390, 57] on span "Generar informe" at bounding box center [411, 61] width 73 height 10
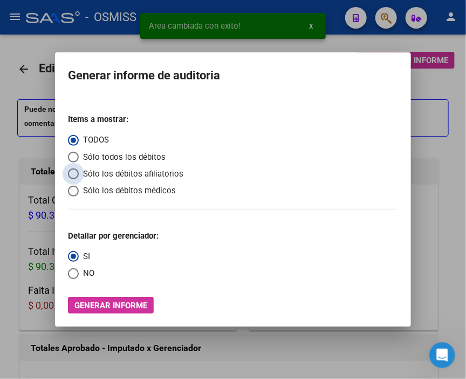
click at [106, 170] on span "Sólo los débitos afiliatorios" at bounding box center [131, 174] width 105 height 12
click at [79, 170] on input "Sólo los débitos afiliatorios" at bounding box center [73, 173] width 11 height 11
click at [81, 277] on span "NO" at bounding box center [87, 273] width 16 height 12
click at [79, 277] on input "NO" at bounding box center [73, 273] width 11 height 11
click at [138, 304] on span "Generar informe" at bounding box center [110, 305] width 73 height 10
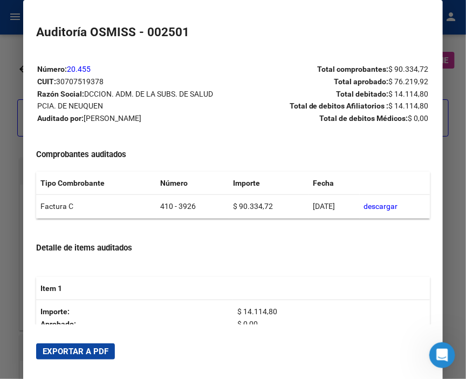
click at [102, 347] on span "Exportar a PDF" at bounding box center [76, 351] width 66 height 10
click at [12, 149] on div at bounding box center [233, 189] width 466 height 379
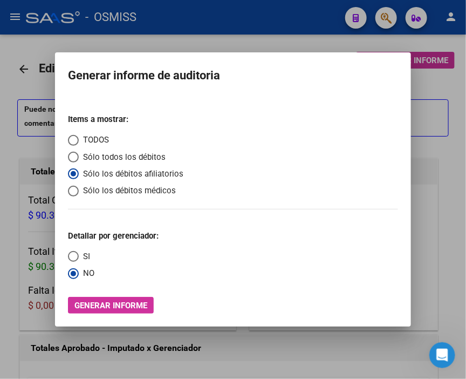
click at [12, 149] on div at bounding box center [233, 189] width 466 height 379
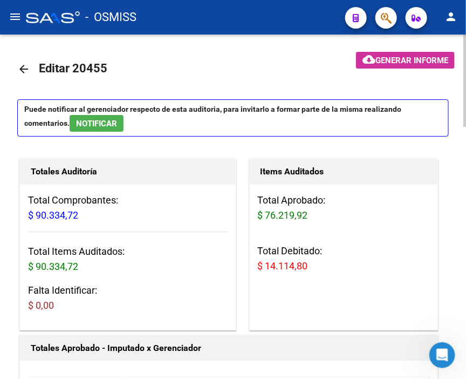
click at [27, 72] on mat-icon "arrow_back" at bounding box center [23, 69] width 13 height 13
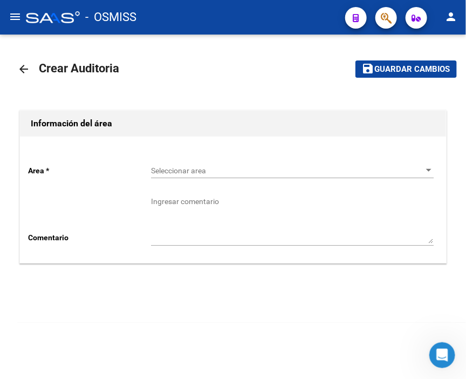
click at [222, 171] on span "Seleccionar area" at bounding box center [287, 170] width 273 height 9
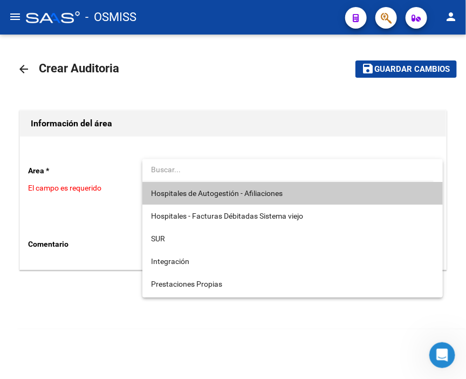
click at [229, 187] on span "Hospitales de Autogestión - Afiliaciones" at bounding box center [292, 193] width 283 height 23
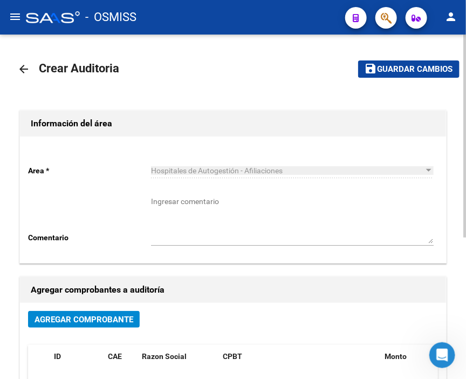
click at [128, 319] on span "Agregar Comprobante" at bounding box center [84, 319] width 99 height 10
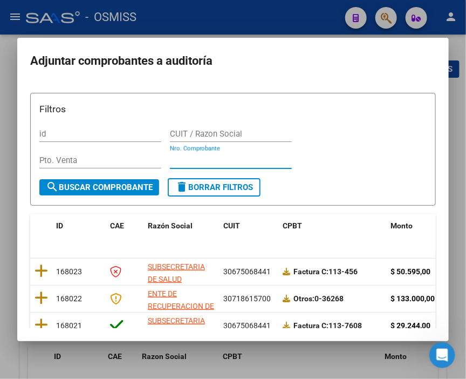
click at [193, 163] on input "Nro. Comprobante" at bounding box center [231, 160] width 122 height 10
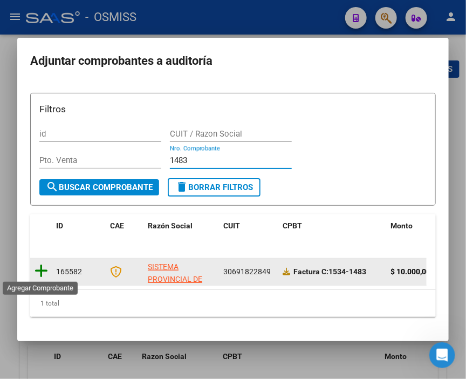
click at [43, 266] on icon at bounding box center [41, 270] width 13 height 15
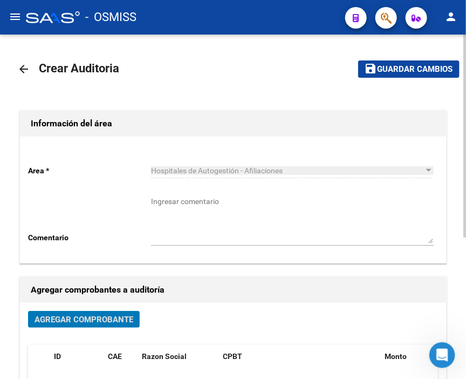
click at [398, 74] on button "save Guardar cambios" at bounding box center [408, 68] width 101 height 17
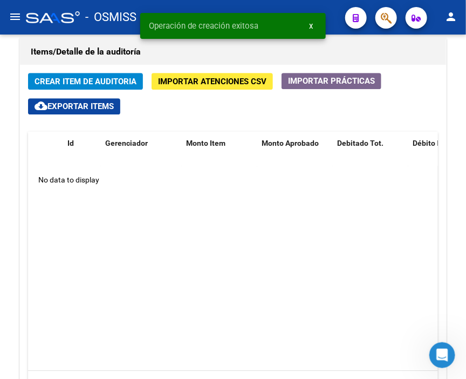
scroll to position [779, 0]
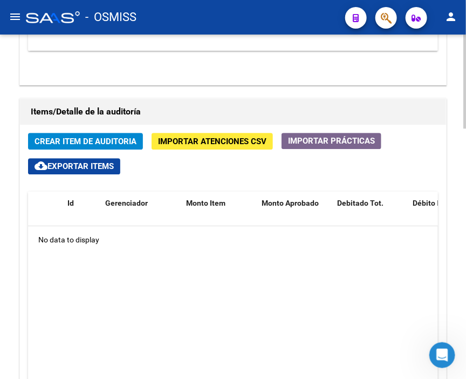
click at [369, 226] on datatable-body "No data to display" at bounding box center [233, 328] width 410 height 204
click at [72, 136] on span "Crear Item de Auditoria" at bounding box center [86, 141] width 102 height 10
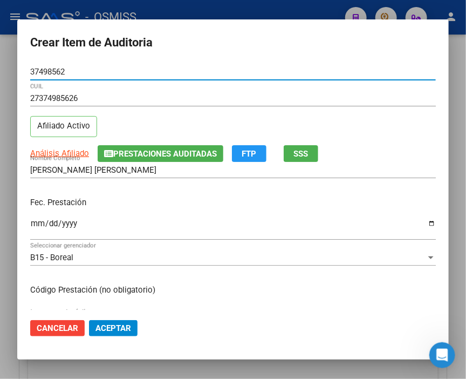
click at [42, 224] on input "Ingresar la fecha" at bounding box center [233, 227] width 406 height 17
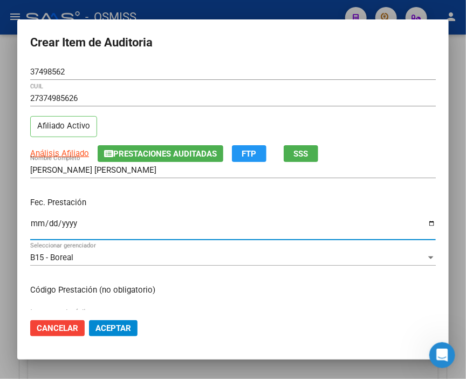
scroll to position [120, 0]
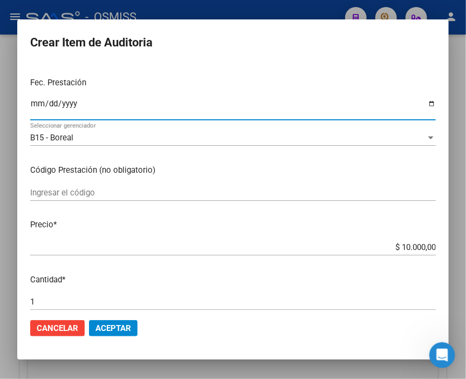
click at [136, 332] on button "Aceptar" at bounding box center [113, 328] width 49 height 16
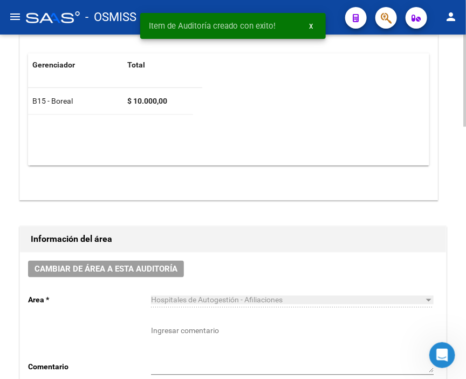
scroll to position [317, 0]
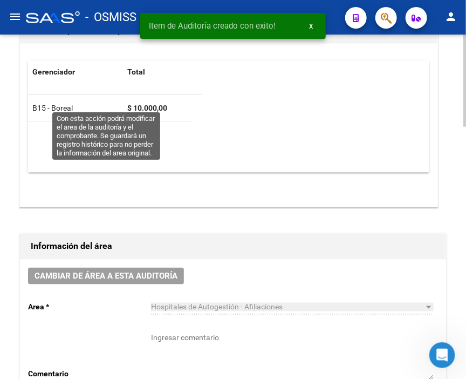
click at [148, 271] on span "Cambiar de área a esta auditoría" at bounding box center [106, 276] width 143 height 10
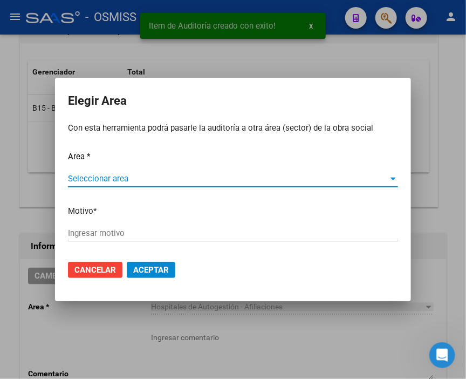
click at [139, 180] on span "Seleccionar area" at bounding box center [228, 179] width 320 height 10
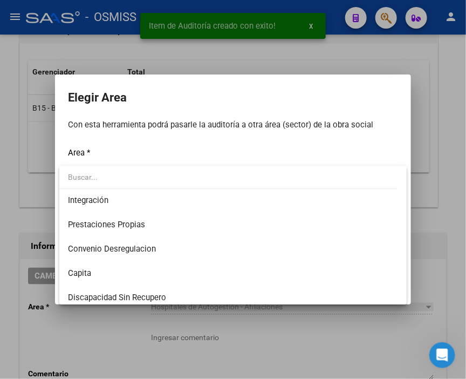
scroll to position [120, 0]
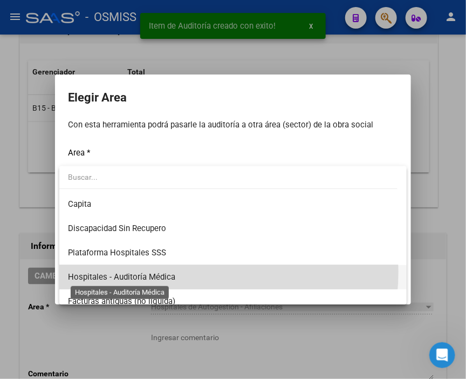
click at [171, 272] on span "Hospitales - Auditoría Médica" at bounding box center [121, 277] width 107 height 10
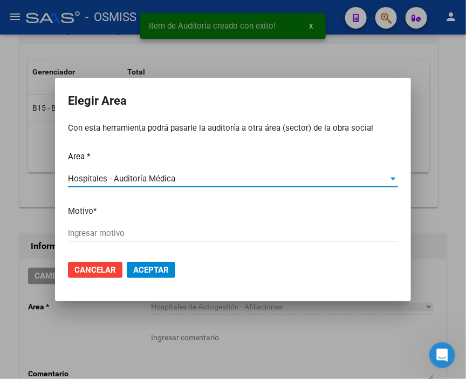
click at [149, 234] on input "Ingresar motivo" at bounding box center [233, 233] width 330 height 10
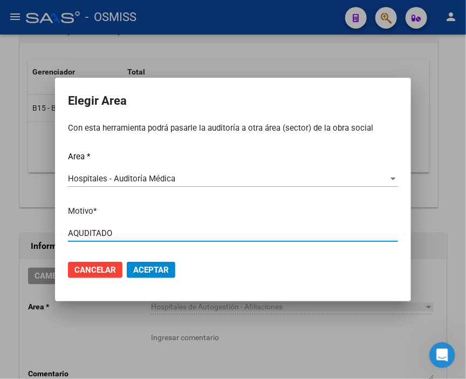
click at [75, 231] on input "AQUDITADO" at bounding box center [233, 233] width 330 height 10
click at [79, 232] on input "AQUDITADO" at bounding box center [233, 233] width 330 height 10
click at [154, 269] on span "Aceptar" at bounding box center [151, 270] width 36 height 10
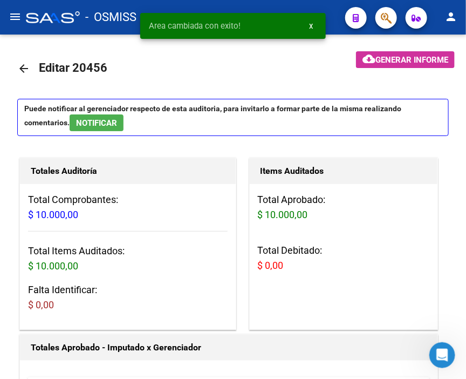
scroll to position [0, 0]
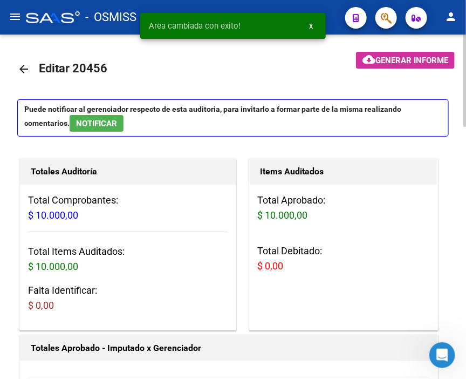
click at [22, 64] on mat-icon "arrow_back" at bounding box center [23, 69] width 13 height 13
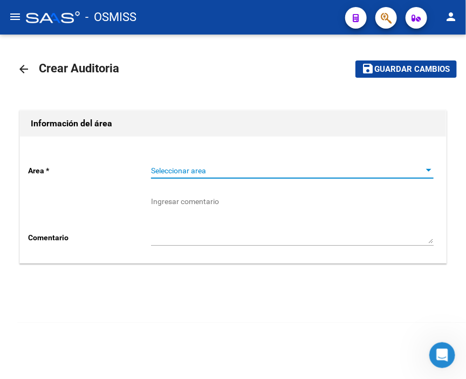
click at [197, 166] on span "Seleccionar area" at bounding box center [287, 170] width 273 height 9
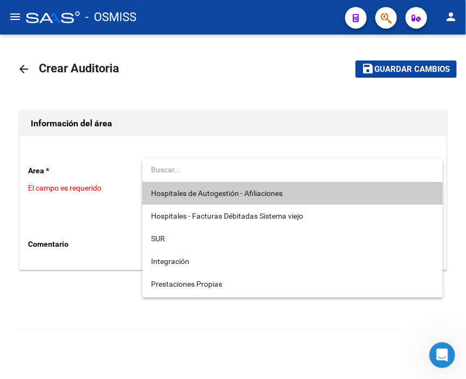
click at [201, 189] on span "Hospitales de Autogestión - Afiliaciones" at bounding box center [217, 193] width 132 height 9
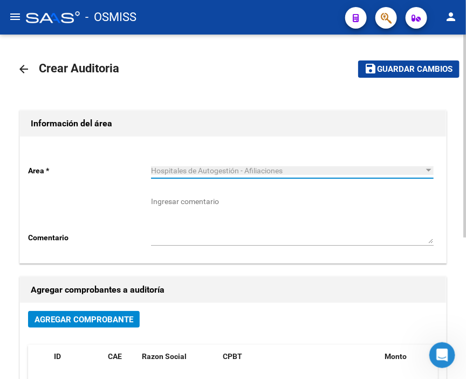
click at [111, 320] on span "Agregar Comprobante" at bounding box center [84, 319] width 99 height 10
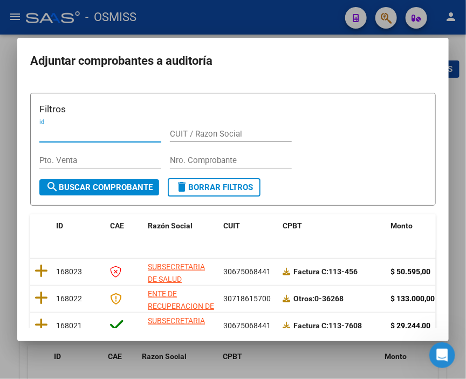
click at [195, 157] on input "Nro. Comprobante" at bounding box center [231, 160] width 122 height 10
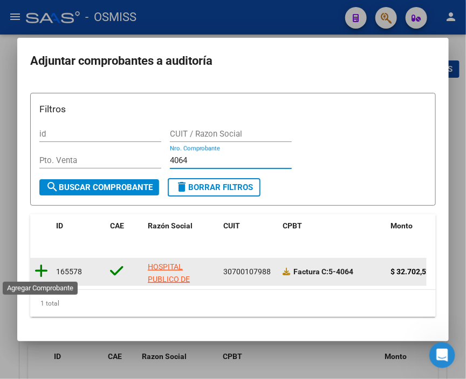
click at [44, 270] on icon at bounding box center [41, 270] width 13 height 15
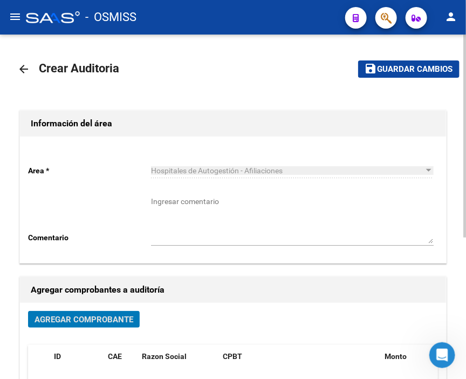
click at [432, 65] on span "Guardar cambios" at bounding box center [414, 70] width 75 height 10
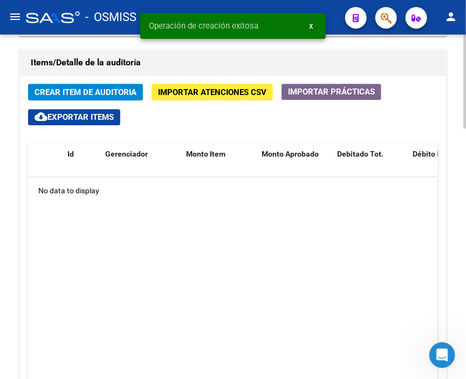
scroll to position [826, 0]
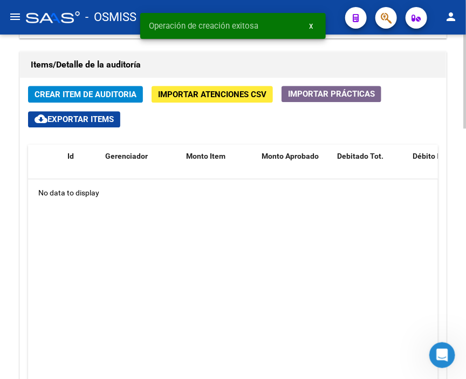
click at [464, 298] on div at bounding box center [464, 295] width 3 height 94
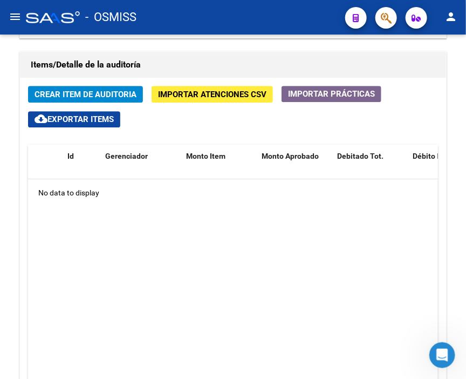
click at [90, 90] on span "Crear Item de Auditoria" at bounding box center [86, 95] width 102 height 10
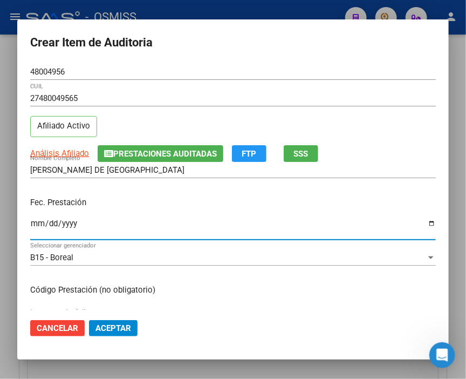
click at [38, 223] on input "Ingresar la fecha" at bounding box center [233, 227] width 406 height 17
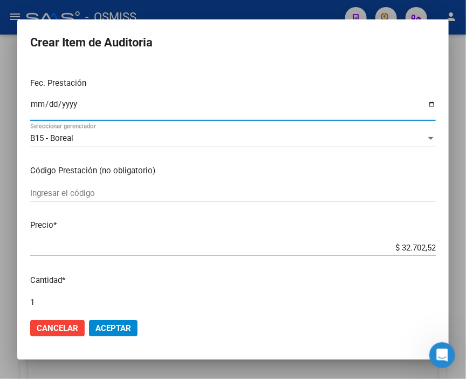
scroll to position [120, 0]
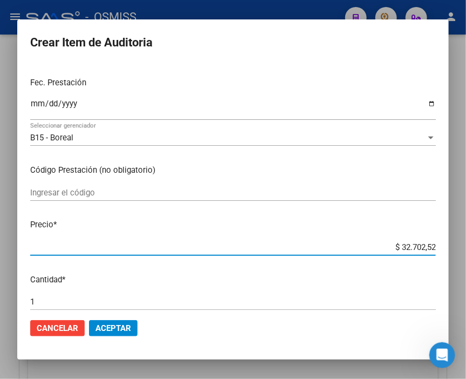
drag, startPoint x: 379, startPoint y: 245, endPoint x: 464, endPoint y: 238, distance: 85.5
click at [464, 238] on div "Crear Item de Auditoria 48004956 Nro Documento 27480049565 CUIL Afiliado Activo…" at bounding box center [233, 189] width 466 height 379
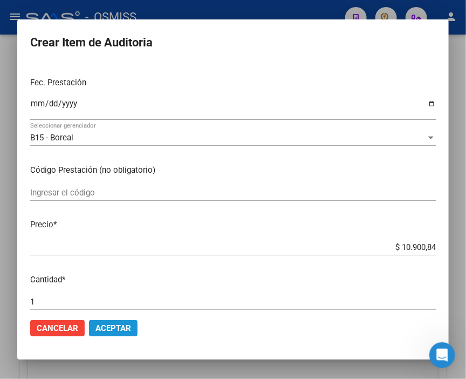
click at [107, 321] on button "Aceptar" at bounding box center [113, 328] width 49 height 16
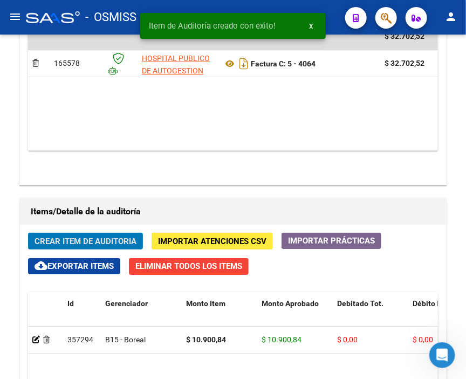
scroll to position [843, 0]
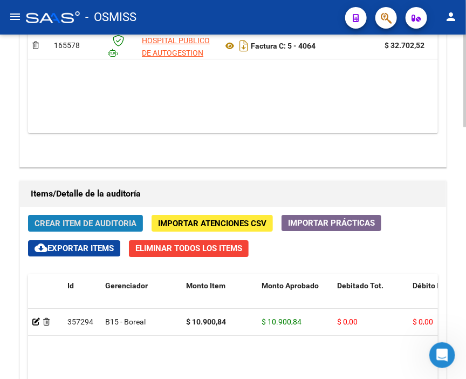
click at [54, 215] on button "Crear Item de Auditoria" at bounding box center [85, 223] width 115 height 17
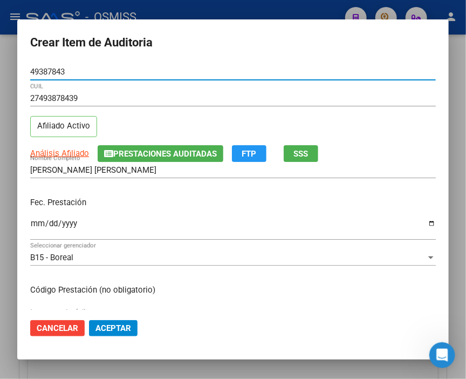
click at [40, 224] on input "Ingresar la fecha" at bounding box center [233, 227] width 406 height 17
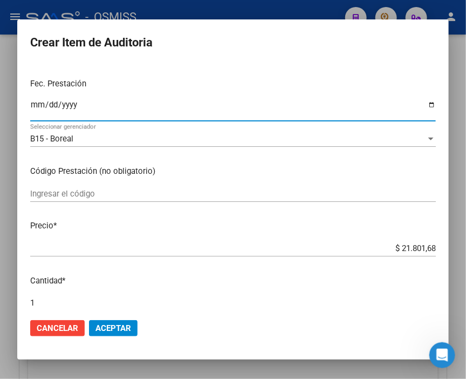
scroll to position [120, 0]
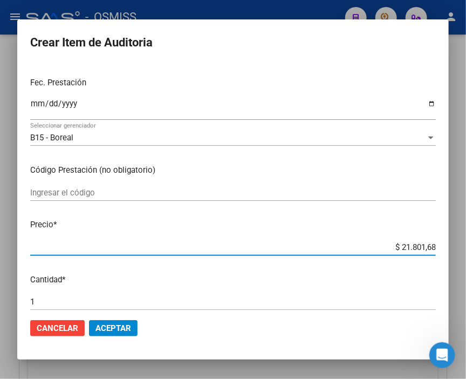
drag, startPoint x: 379, startPoint y: 246, endPoint x: 464, endPoint y: 246, distance: 84.7
click at [464, 246] on div "Crear Item de Auditoria 49387843 Nro Documento 27493878439 CUIL Afiliado Activo…" at bounding box center [233, 189] width 466 height 379
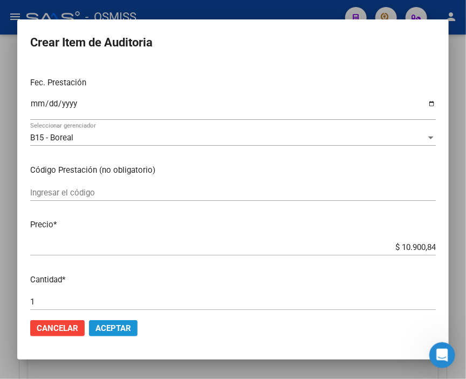
click at [114, 326] on span "Aceptar" at bounding box center [113, 328] width 36 height 10
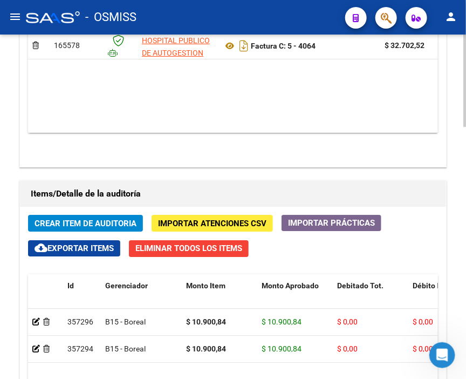
click at [84, 215] on button "Crear Item de Auditoria" at bounding box center [85, 223] width 115 height 17
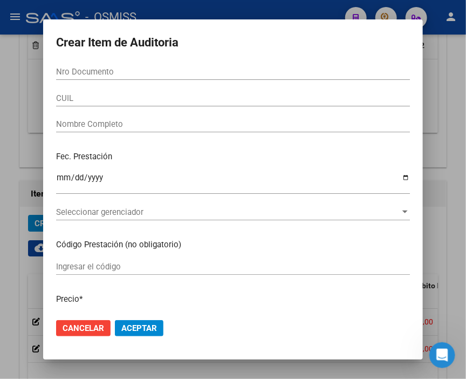
click at [324, 61] on form "Crear Item de Auditoria Nro Documento CUIL Nombre Completo Fec. Prestación Ingr…" at bounding box center [233, 189] width 354 height 314
click at [101, 67] on input "Nro Documento" at bounding box center [233, 72] width 354 height 10
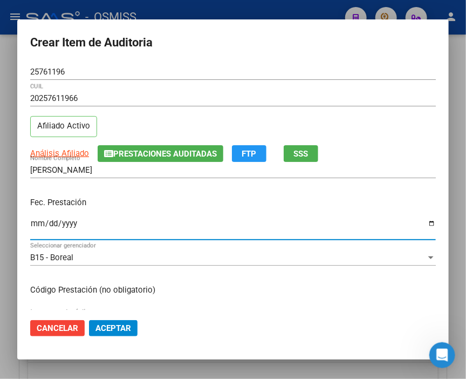
click at [34, 222] on input "Ingresar la fecha" at bounding box center [233, 227] width 406 height 17
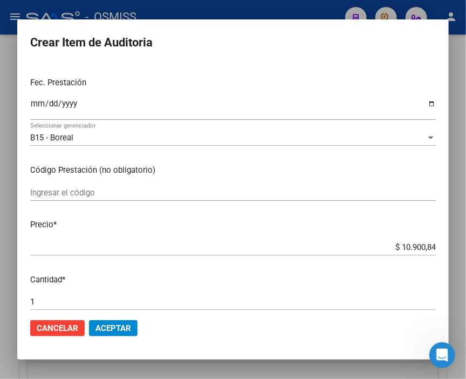
click at [128, 324] on span "Aceptar" at bounding box center [113, 328] width 36 height 10
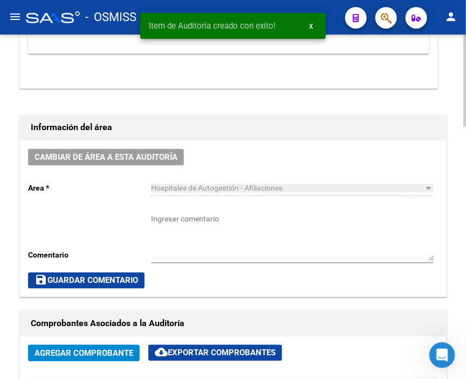
scroll to position [364, 0]
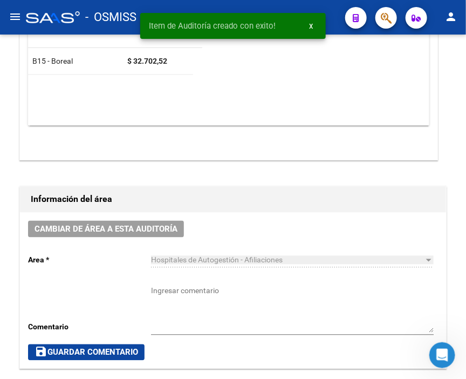
click at [130, 46] on div "Item de Auditoría creado con exito! x" at bounding box center [232, 26] width 211 height 52
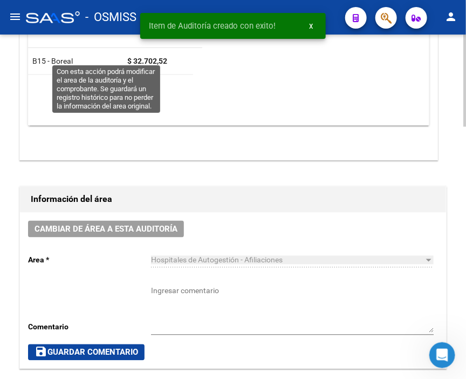
click at [115, 224] on span "Cambiar de área a esta auditoría" at bounding box center [106, 229] width 143 height 10
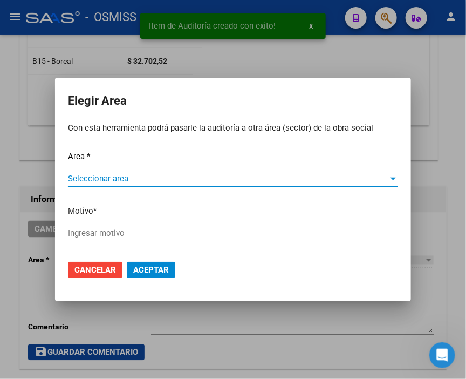
click at [95, 171] on div "Seleccionar area Seleccionar area" at bounding box center [233, 178] width 330 height 16
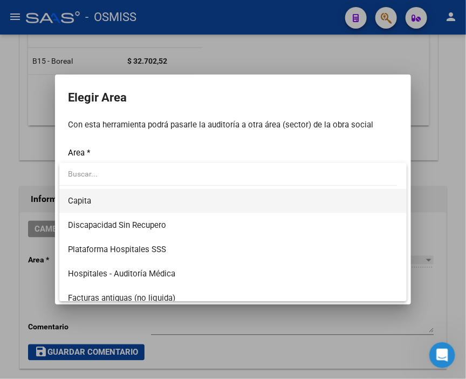
scroll to position [180, 0]
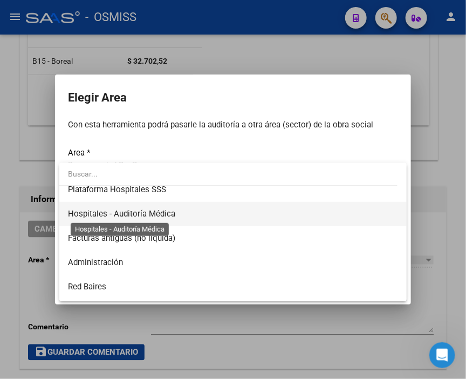
click at [164, 214] on span "Hospitales - Auditoría Médica" at bounding box center [121, 214] width 107 height 10
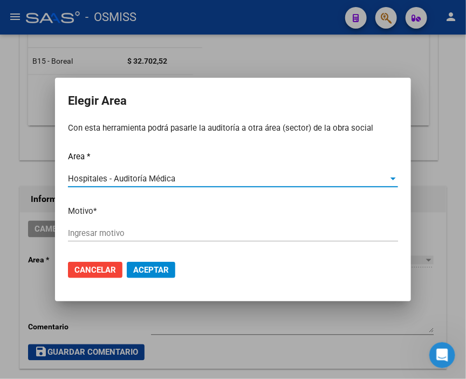
click at [94, 236] on input "Ingresar motivo" at bounding box center [233, 233] width 330 height 10
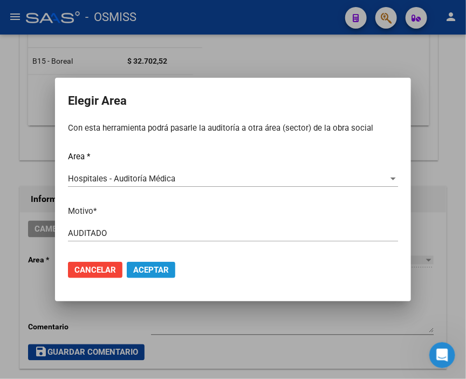
click at [157, 262] on button "Aceptar" at bounding box center [151, 270] width 49 height 16
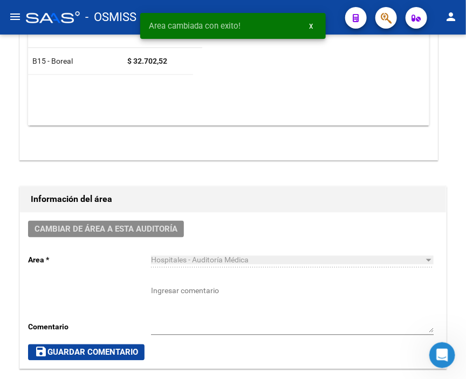
scroll to position [0, 0]
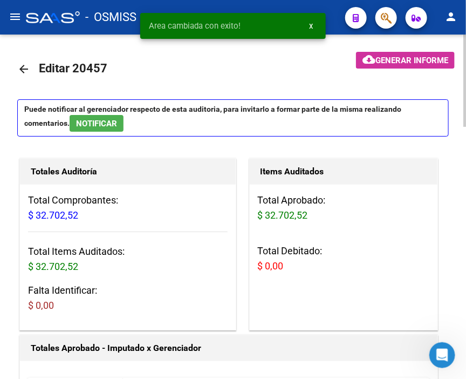
click at [20, 71] on mat-icon "arrow_back" at bounding box center [23, 69] width 13 height 13
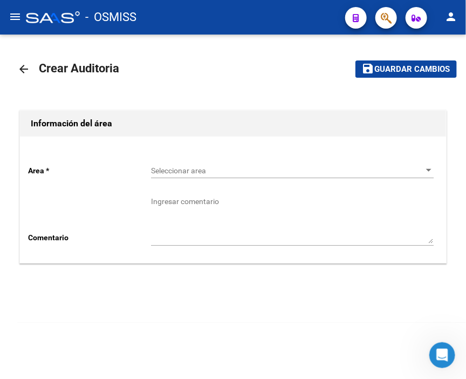
click at [181, 170] on span "Seleccionar area" at bounding box center [287, 170] width 273 height 9
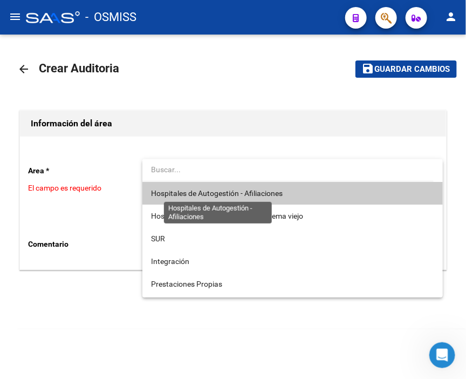
click at [193, 195] on span "Hospitales de Autogestión - Afiliaciones" at bounding box center [217, 193] width 132 height 9
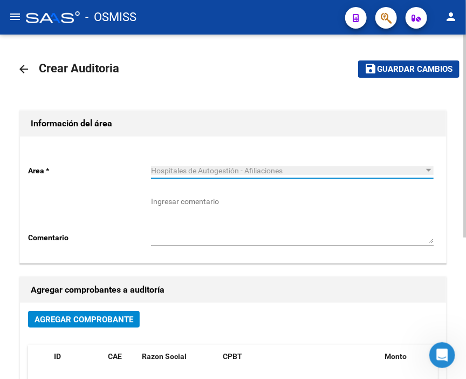
click at [102, 321] on span "Agregar Comprobante" at bounding box center [84, 319] width 99 height 10
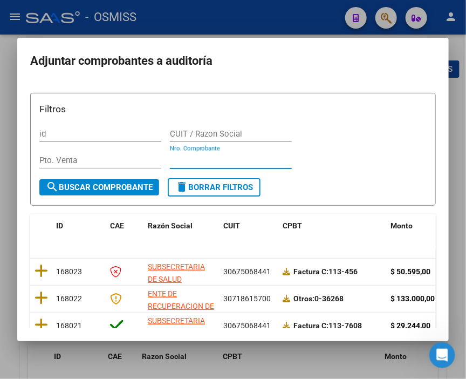
click at [185, 156] on input "Nro. Comprobante" at bounding box center [231, 160] width 122 height 10
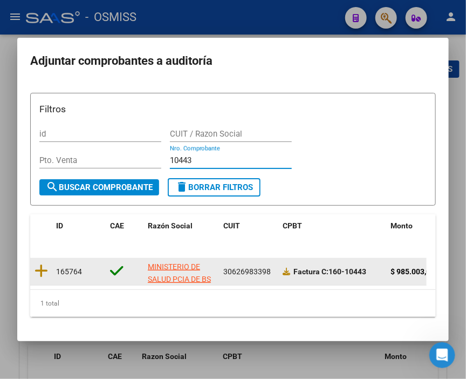
click at [47, 265] on datatable-body-cell at bounding box center [41, 271] width 22 height 26
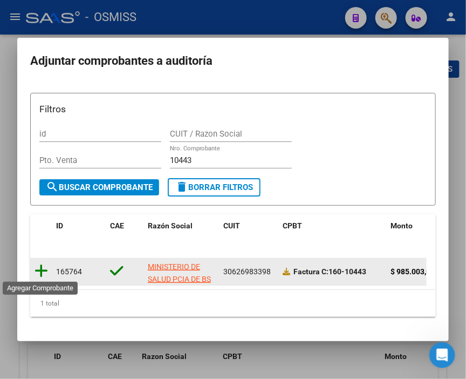
click at [42, 265] on icon at bounding box center [41, 270] width 13 height 15
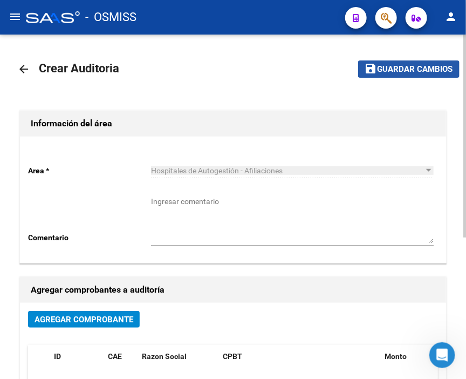
click at [396, 61] on button "save Guardar cambios" at bounding box center [408, 68] width 101 height 17
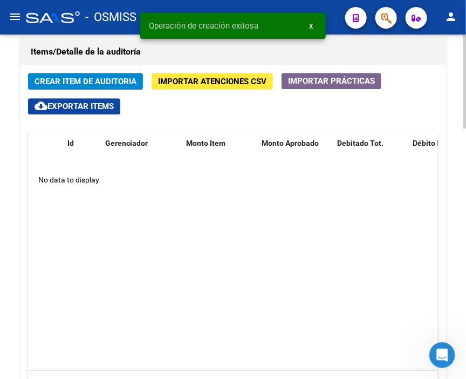
scroll to position [779, 0]
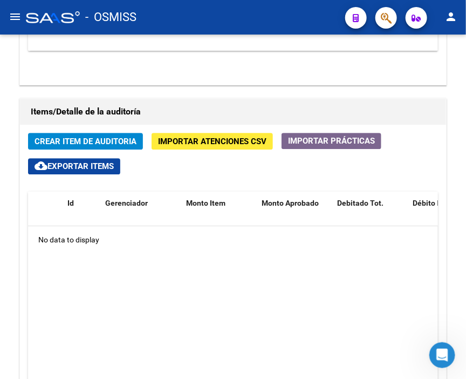
click at [198, 23] on div "- OSMISS" at bounding box center [181, 17] width 311 height 24
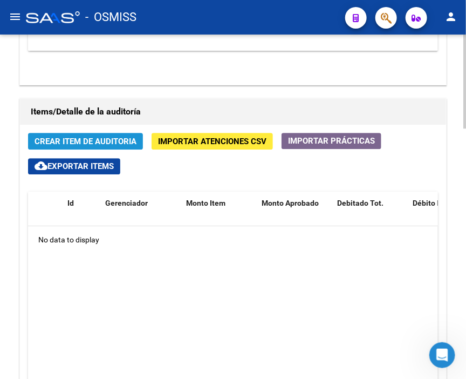
click at [73, 136] on span "Crear Item de Auditoria" at bounding box center [86, 141] width 102 height 10
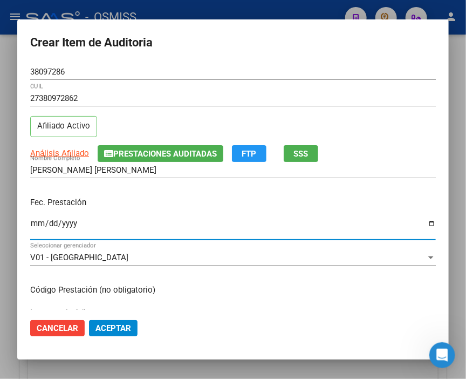
click at [35, 223] on input "Ingresar la fecha" at bounding box center [233, 227] width 406 height 17
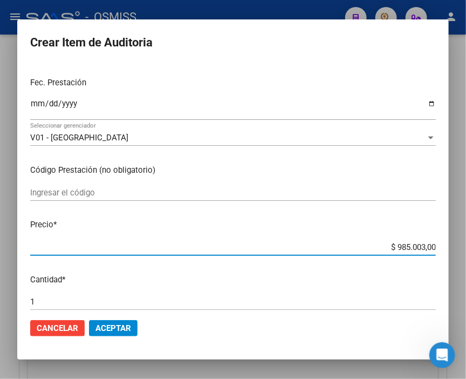
drag, startPoint x: 362, startPoint y: 246, endPoint x: 464, endPoint y: 246, distance: 101.4
click at [464, 246] on div "Crear Item de Auditoria 38097286 Nro Documento 27380972862 CUIL Afiliado Activo…" at bounding box center [233, 189] width 466 height 379
click at [118, 329] on span "Aceptar" at bounding box center [113, 328] width 36 height 10
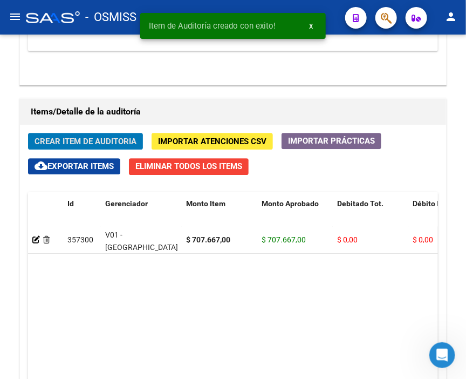
scroll to position [796, 0]
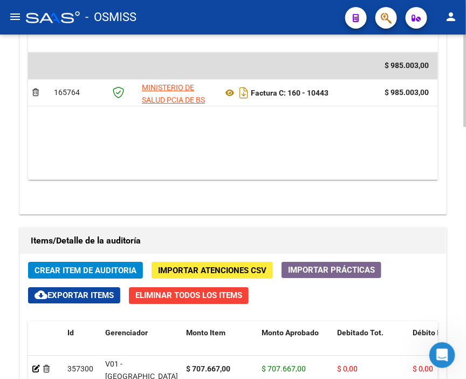
click at [340, 232] on h1 "Items/Detalle de la auditoría" at bounding box center [233, 240] width 404 height 17
click at [98, 265] on span "Crear Item de Auditoria" at bounding box center [86, 270] width 102 height 10
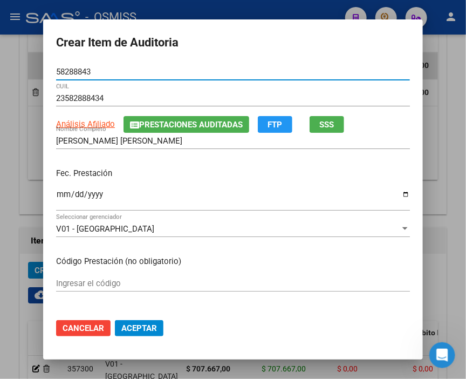
click at [56, 197] on input "Ingresar la fecha" at bounding box center [233, 198] width 354 height 17
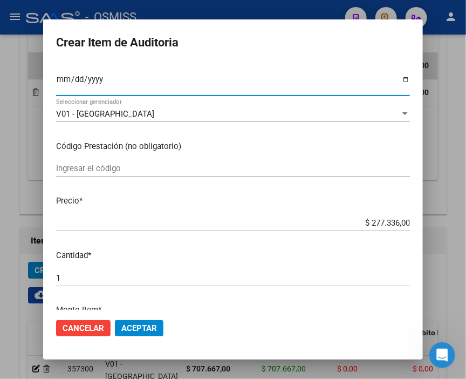
scroll to position [120, 0]
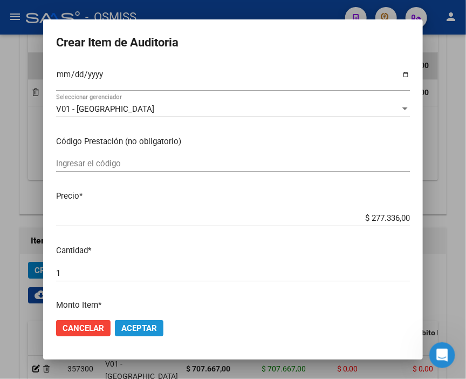
click at [142, 327] on span "Aceptar" at bounding box center [139, 328] width 36 height 10
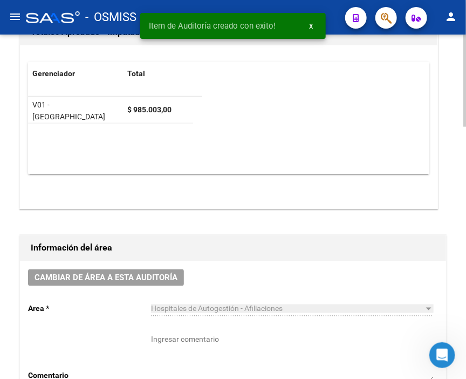
scroll to position [257, 0]
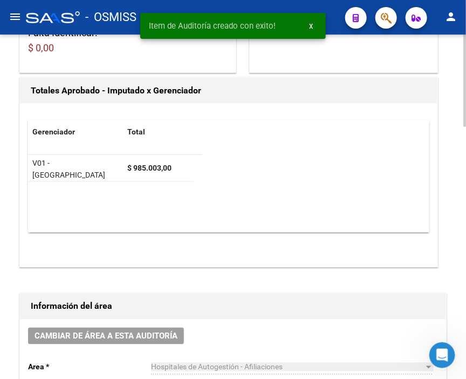
click at [140, 331] on span "Cambiar de área a esta auditoría" at bounding box center [106, 336] width 143 height 10
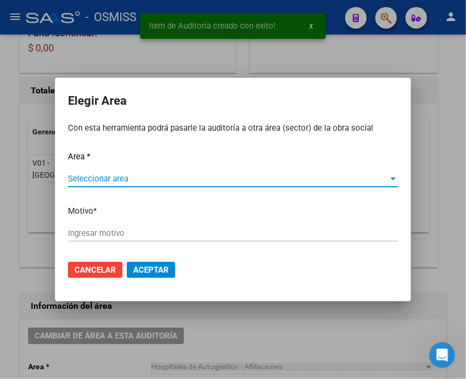
click at [87, 182] on span "Seleccionar area" at bounding box center [228, 179] width 320 height 10
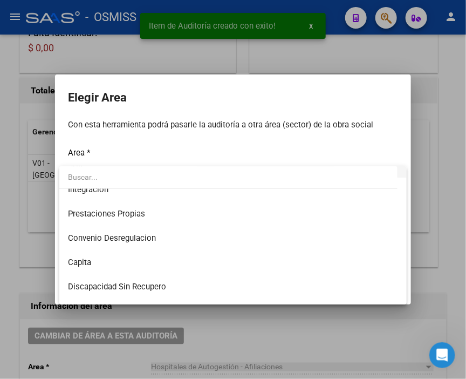
scroll to position [120, 0]
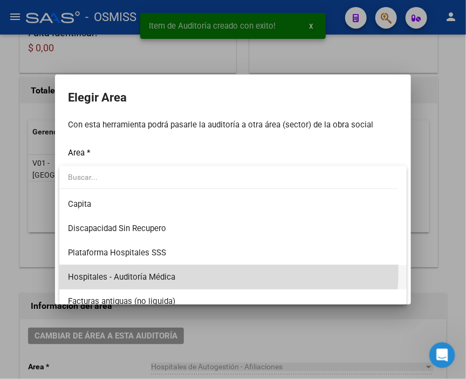
click at [178, 272] on span "Hospitales - Auditoría Médica" at bounding box center [233, 277] width 330 height 24
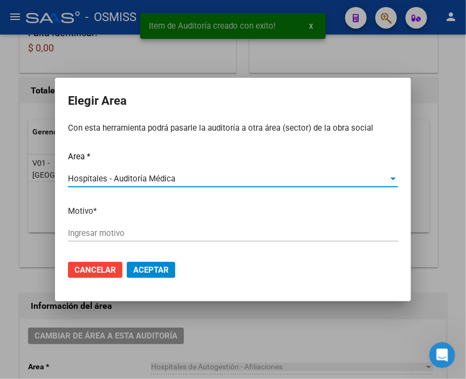
click at [120, 228] on div "Ingresar motivo" at bounding box center [233, 233] width 330 height 16
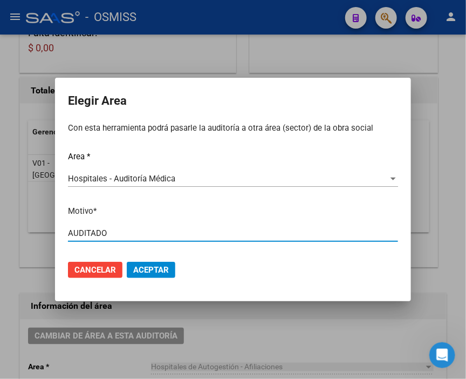
click at [144, 270] on span "Aceptar" at bounding box center [151, 270] width 36 height 10
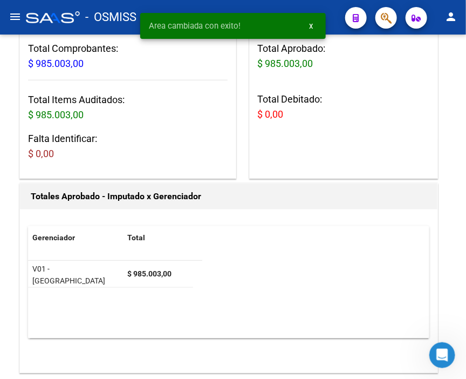
scroll to position [0, 0]
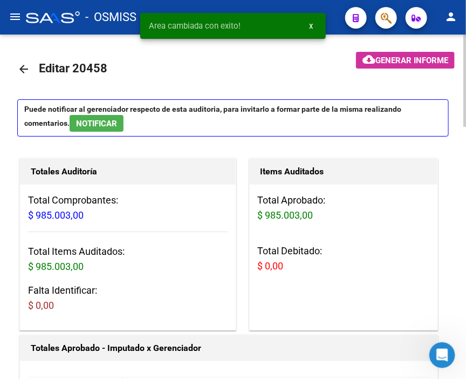
click at [22, 68] on mat-icon "arrow_back" at bounding box center [23, 69] width 13 height 13
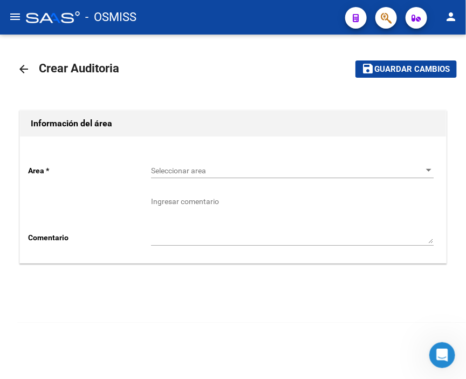
click at [174, 168] on span "Seleccionar area" at bounding box center [287, 170] width 273 height 9
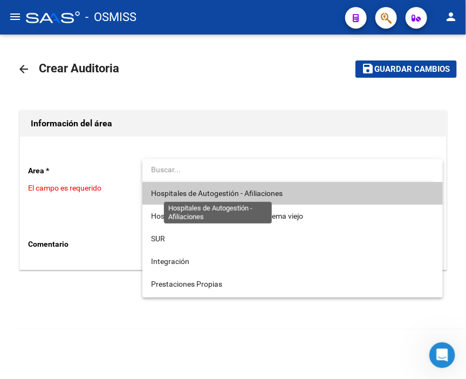
click at [184, 197] on span "Hospitales de Autogestión - Afiliaciones" at bounding box center [217, 193] width 132 height 9
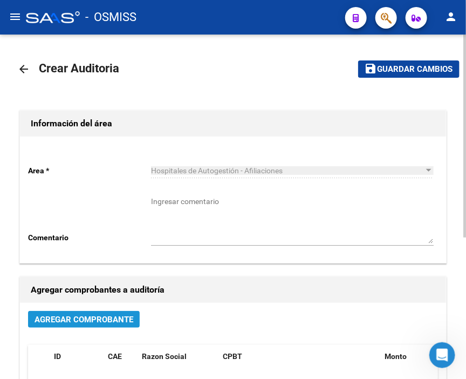
click at [123, 320] on span "Agregar Comprobante" at bounding box center [84, 319] width 99 height 10
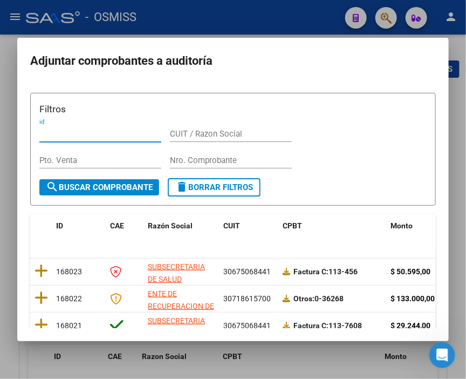
click at [209, 160] on input "Nro. Comprobante" at bounding box center [231, 160] width 122 height 10
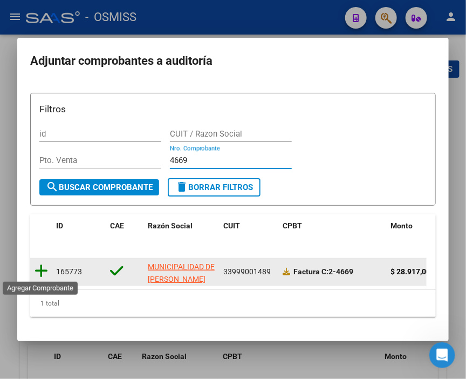
click at [37, 273] on icon at bounding box center [41, 270] width 13 height 15
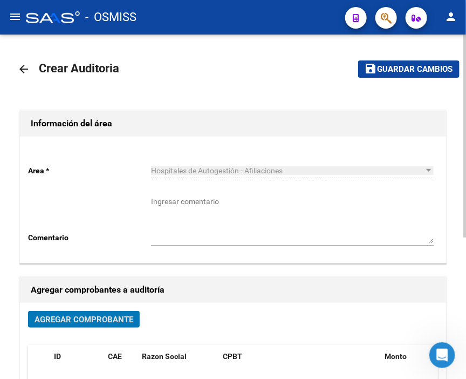
click at [396, 66] on span "Guardar cambios" at bounding box center [414, 70] width 75 height 10
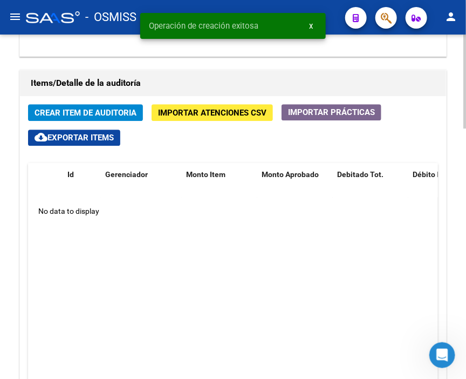
scroll to position [810, 0]
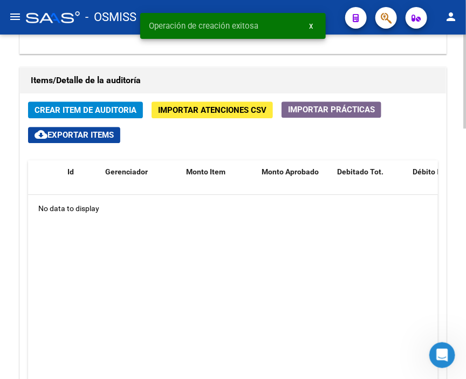
click at [463, 262] on div at bounding box center [464, 290] width 3 height 93
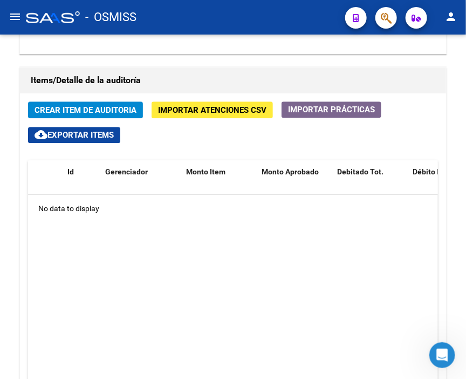
click at [218, 67] on div "Items/Detalle de la auditoría" at bounding box center [233, 80] width 426 height 26
click at [68, 101] on button "Crear Item de Auditoria" at bounding box center [85, 109] width 115 height 17
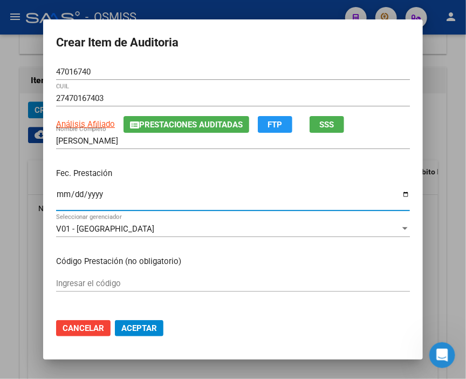
click at [58, 193] on input "Ingresar la fecha" at bounding box center [233, 198] width 354 height 17
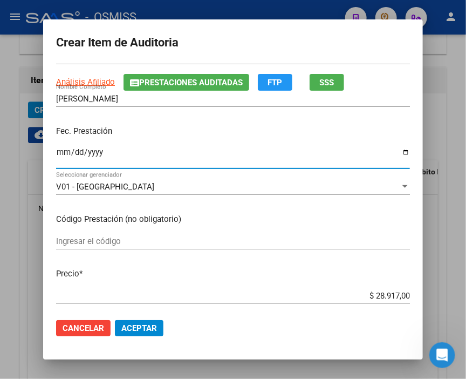
scroll to position [120, 0]
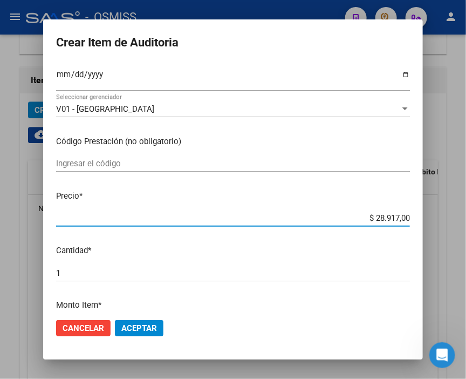
drag, startPoint x: 350, startPoint y: 220, endPoint x: 464, endPoint y: 220, distance: 113.2
click at [464, 220] on div "Crear Item de Auditoria 47016740 Nro Documento 27470167403 CUIL Análisis Afilia…" at bounding box center [233, 189] width 466 height 379
click at [130, 325] on span "Aceptar" at bounding box center [139, 328] width 36 height 10
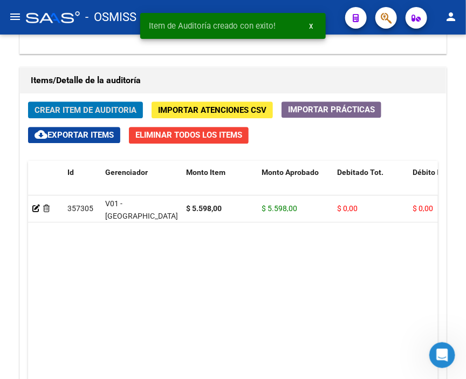
scroll to position [828, 0]
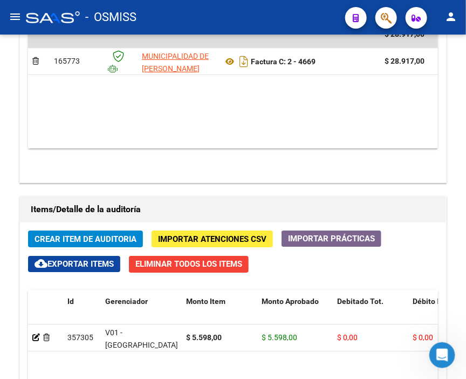
drag, startPoint x: 239, startPoint y: 27, endPoint x: 181, endPoint y: 27, distance: 58.8
click at [239, 27] on div "- OSMISS" at bounding box center [181, 17] width 311 height 24
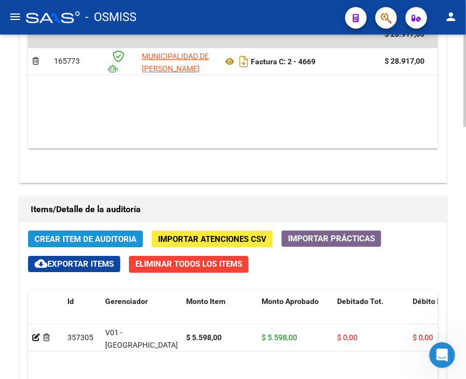
click at [88, 234] on span "Crear Item de Auditoria" at bounding box center [86, 239] width 102 height 10
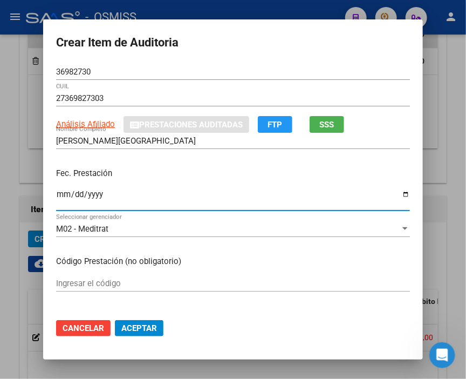
click at [57, 195] on input "Ingresar la fecha" at bounding box center [233, 198] width 354 height 17
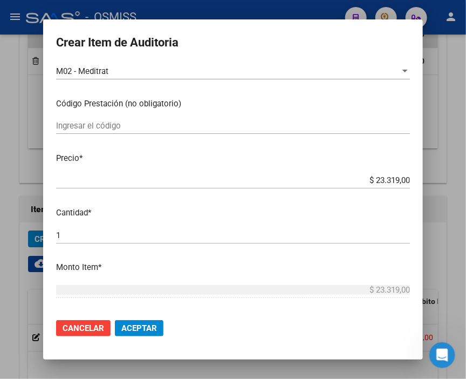
scroll to position [180, 0]
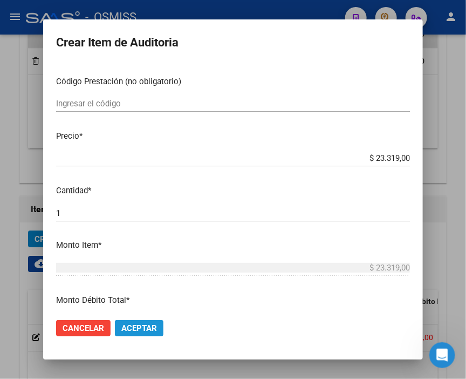
click at [150, 327] on span "Aceptar" at bounding box center [139, 328] width 36 height 10
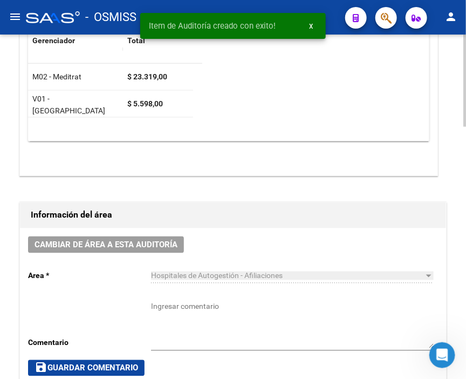
scroll to position [288, 0]
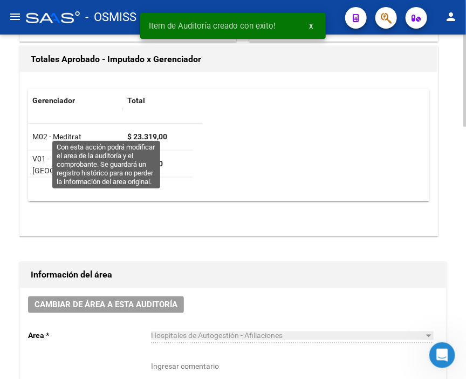
click at [137, 296] on button "Cambiar de área a esta auditoría" at bounding box center [106, 304] width 156 height 17
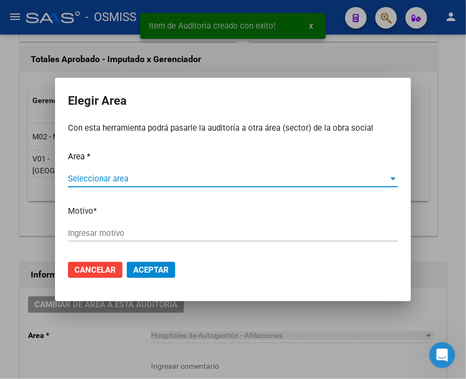
click at [102, 177] on span "Seleccionar area" at bounding box center [228, 179] width 320 height 10
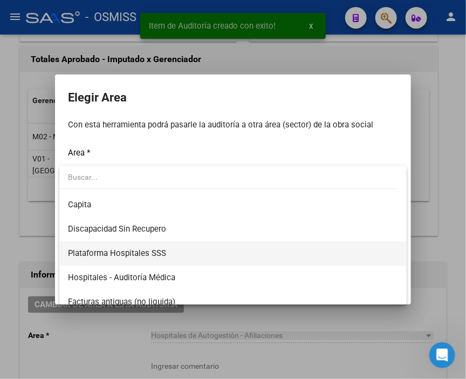
scroll to position [120, 0]
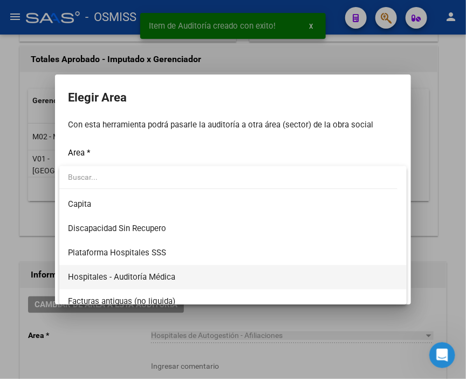
click at [173, 275] on span "Hospitales - Auditoría Médica" at bounding box center [121, 277] width 107 height 10
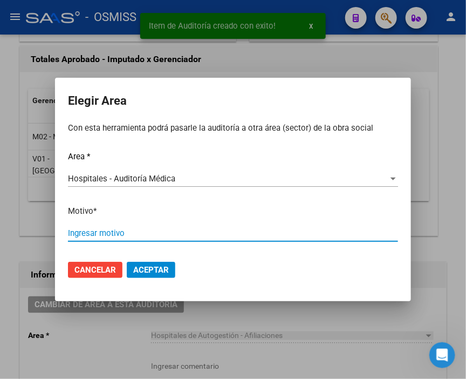
click at [123, 232] on input "Ingresar motivo" at bounding box center [233, 233] width 330 height 10
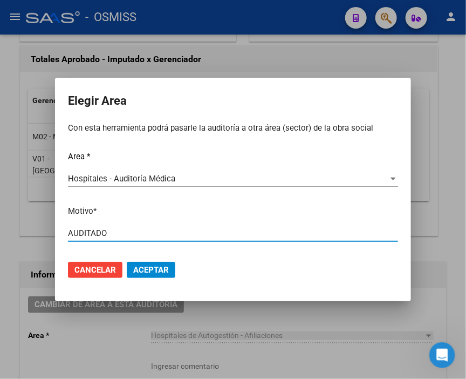
click at [146, 263] on button "Aceptar" at bounding box center [151, 270] width 49 height 16
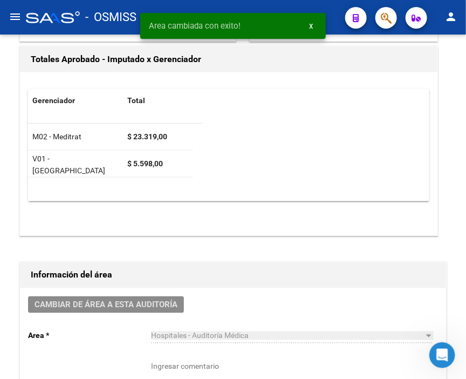
scroll to position [0, 0]
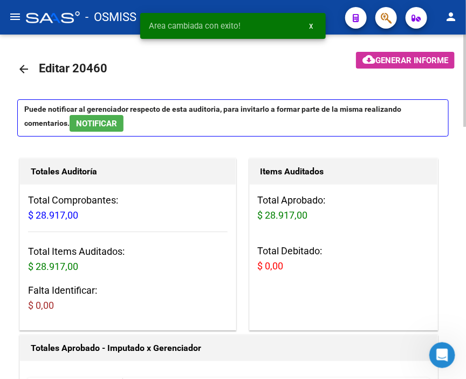
click at [19, 71] on mat-icon "arrow_back" at bounding box center [23, 69] width 13 height 13
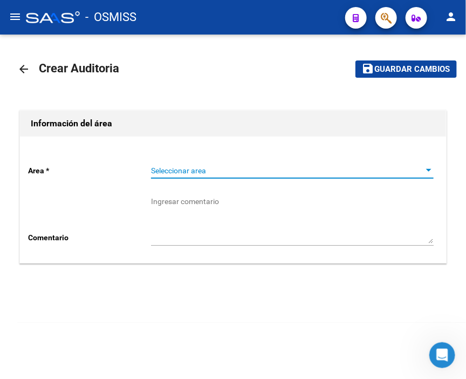
click at [188, 167] on span "Seleccionar area" at bounding box center [287, 170] width 273 height 9
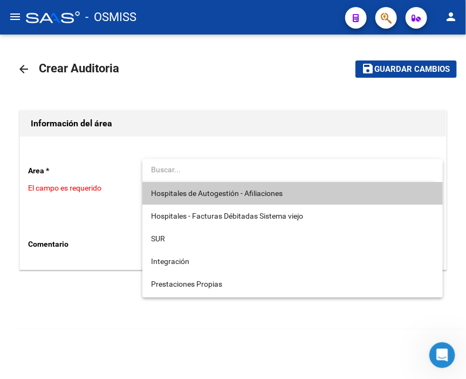
click at [220, 191] on span "Hospitales de Autogestión - Afiliaciones" at bounding box center [217, 193] width 132 height 9
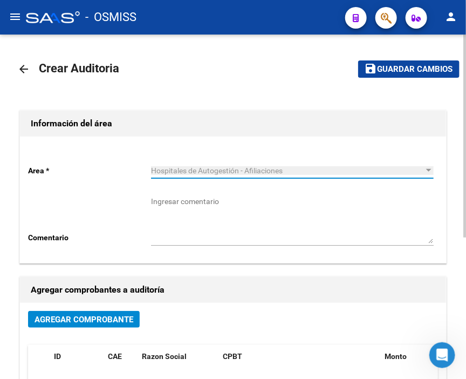
click at [115, 318] on span "Agregar Comprobante" at bounding box center [84, 319] width 99 height 10
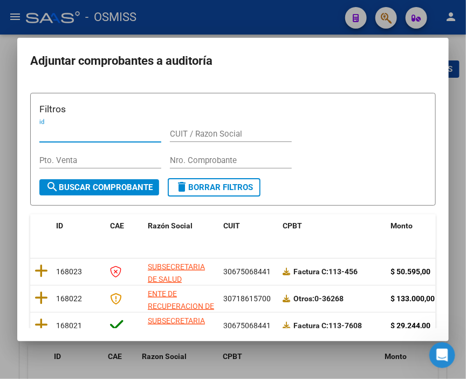
click at [191, 159] on input "Nro. Comprobante" at bounding box center [231, 160] width 122 height 10
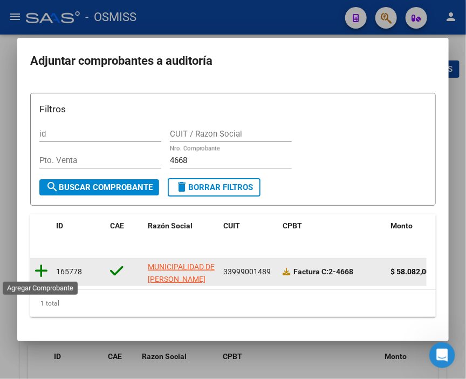
click at [37, 268] on icon at bounding box center [41, 270] width 13 height 15
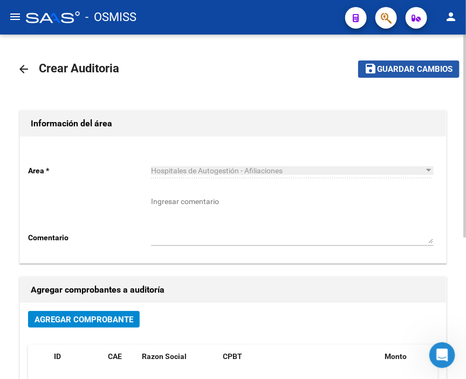
click at [410, 65] on span "Guardar cambios" at bounding box center [414, 70] width 75 height 10
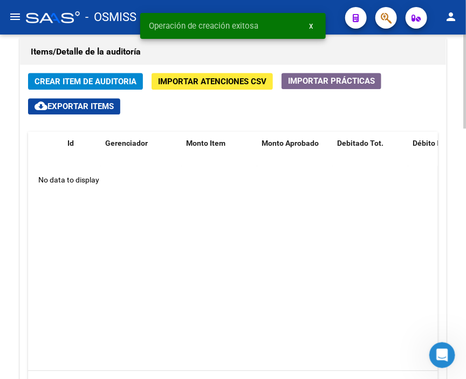
scroll to position [779, 0]
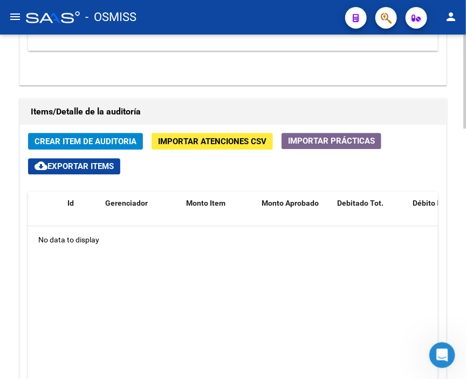
click at [79, 136] on span "Crear Item de Auditoria" at bounding box center [86, 141] width 102 height 10
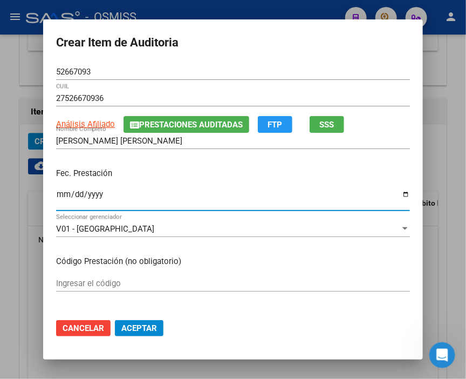
click at [56, 195] on input "Ingresar la fecha" at bounding box center [233, 198] width 354 height 17
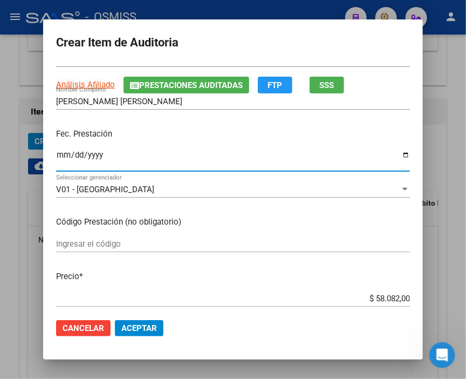
scroll to position [60, 0]
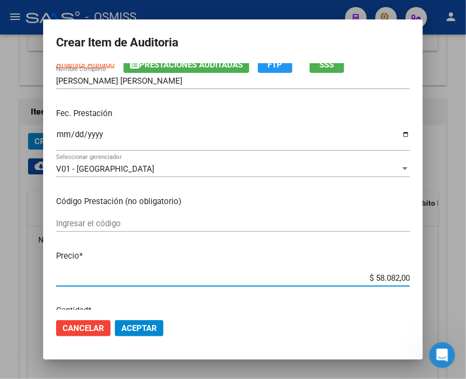
drag, startPoint x: 350, startPoint y: 281, endPoint x: 455, endPoint y: 279, distance: 104.6
click at [455, 279] on div "Crear Item de Auditoria 52667093 Nro Documento 27526670936 CUIL Análisis Afilia…" at bounding box center [233, 189] width 466 height 379
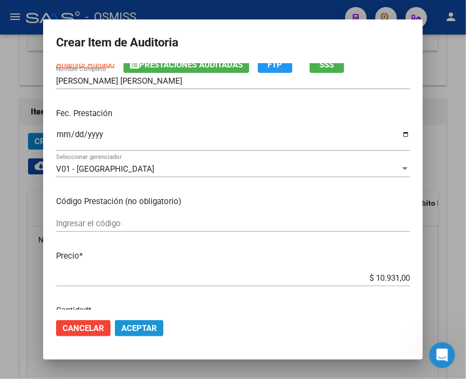
click at [143, 328] on span "Aceptar" at bounding box center [139, 328] width 36 height 10
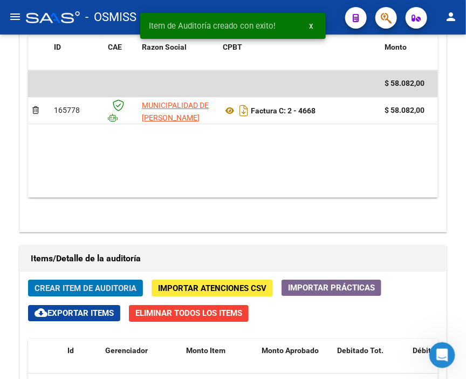
scroll to position [796, 0]
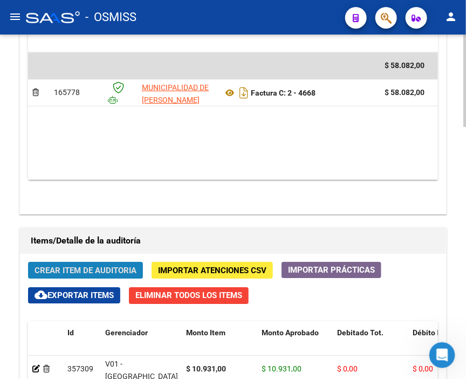
click at [66, 265] on span "Crear Item de Auditoria" at bounding box center [86, 270] width 102 height 10
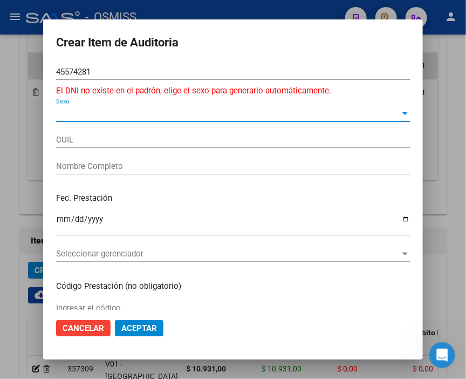
click at [77, 117] on span "Sexo" at bounding box center [228, 113] width 344 height 10
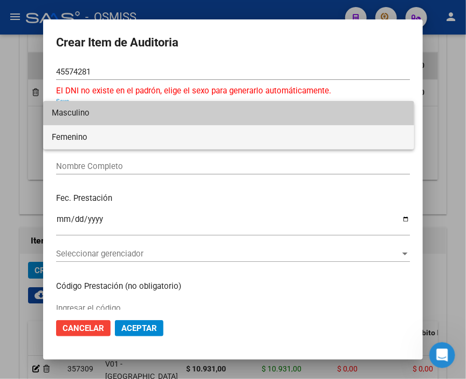
click at [76, 133] on span "Femenino" at bounding box center [229, 137] width 354 height 24
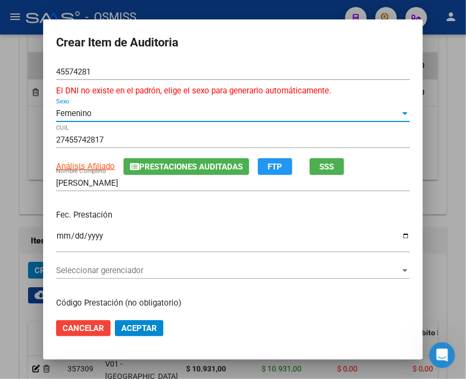
click at [180, 162] on span "Prestaciones Auditadas" at bounding box center [191, 167] width 104 height 10
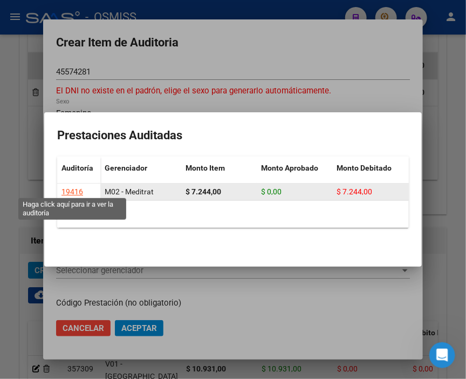
click at [72, 186] on div "19416" at bounding box center [72, 191] width 22 height 12
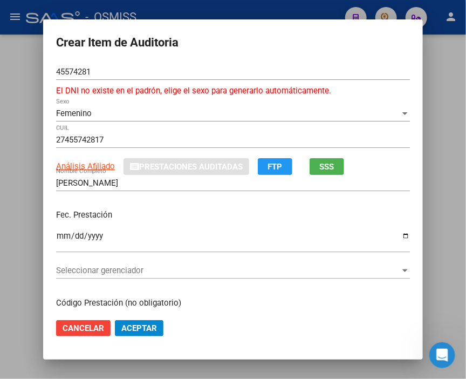
click at [168, 8] on div at bounding box center [233, 189] width 466 height 379
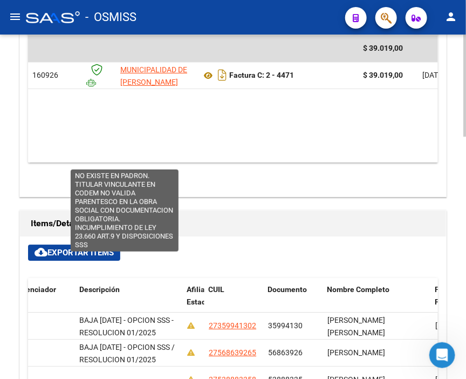
scroll to position [1, 0]
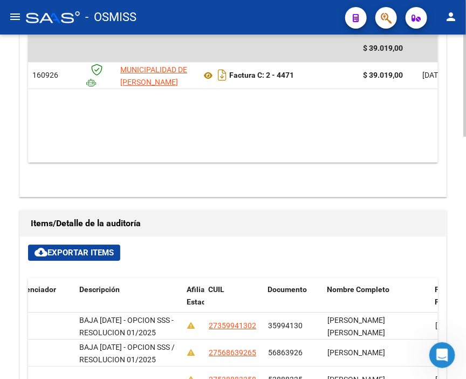
drag, startPoint x: 79, startPoint y: 276, endPoint x: 164, endPoint y: 293, distance: 87.6
copy span "NO EXISTE EN PADRON. TITULAR VINCULANTE EN CODEM NO VALIDA PARENTESCO EN LA OBR…"
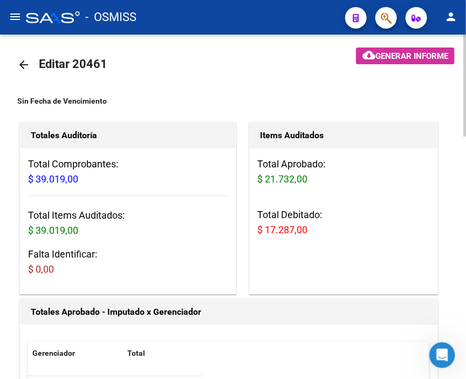
scroll to position [0, 0]
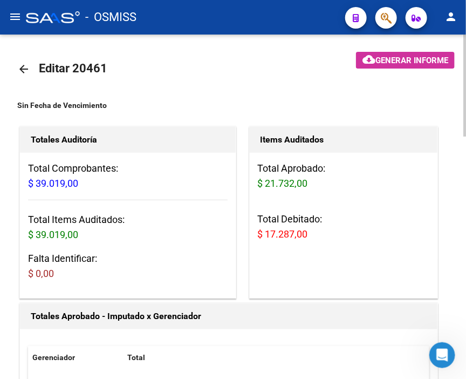
click at [19, 65] on mat-icon "arrow_back" at bounding box center [23, 69] width 13 height 13
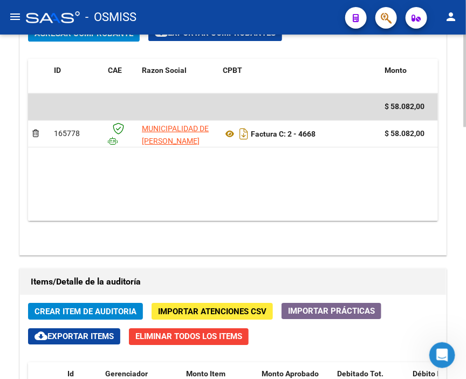
scroll to position [779, 0]
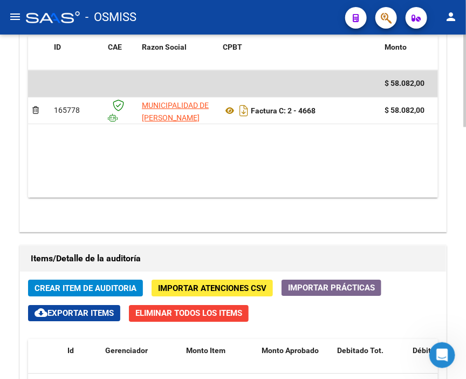
click at [62, 283] on span "Crear Item de Auditoria" at bounding box center [86, 288] width 102 height 10
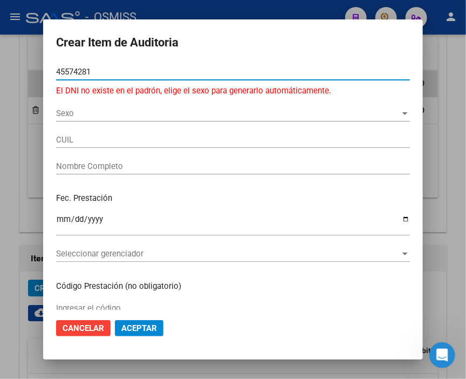
click at [71, 111] on span "Sexo" at bounding box center [228, 113] width 344 height 10
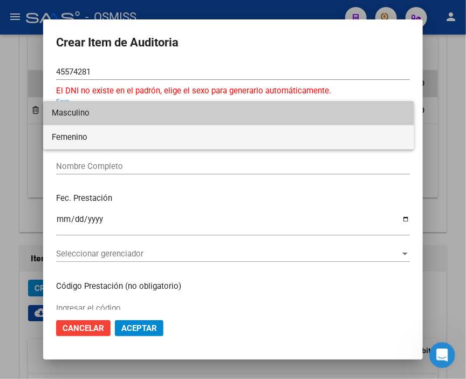
click at [74, 132] on span "Femenino" at bounding box center [229, 137] width 354 height 24
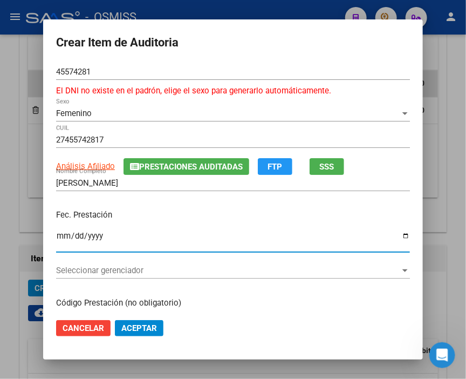
click at [58, 236] on input "Ingresar la fecha" at bounding box center [233, 239] width 354 height 17
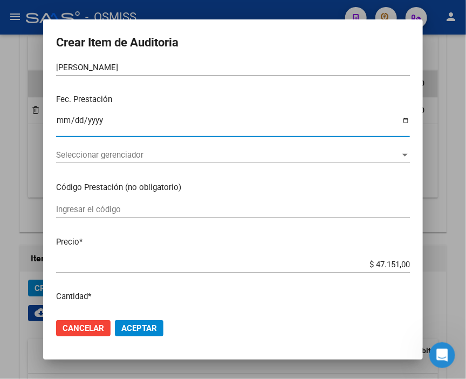
scroll to position [120, 0]
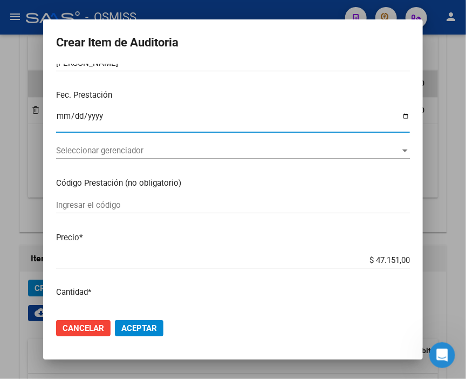
click at [74, 146] on span "Seleccionar gerenciador" at bounding box center [228, 151] width 344 height 10
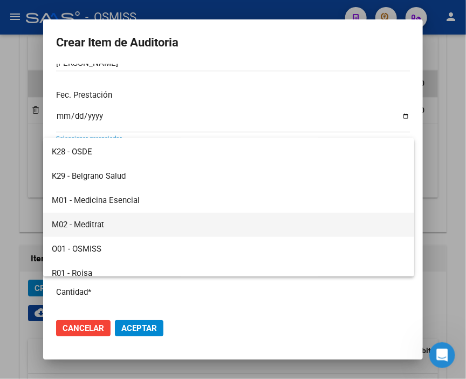
click at [101, 217] on span "M02 - Meditrat" at bounding box center [229, 224] width 354 height 24
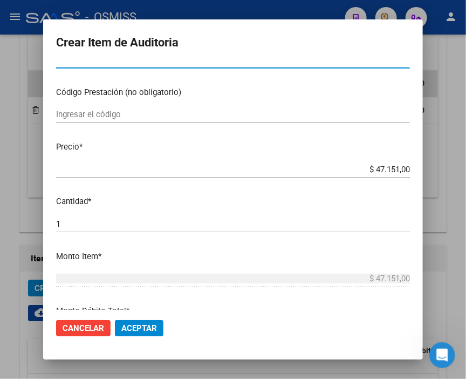
scroll to position [239, 0]
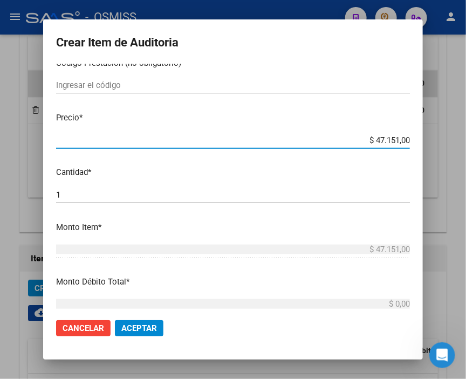
drag, startPoint x: 349, startPoint y: 135, endPoint x: 437, endPoint y: 136, distance: 87.4
click at [437, 136] on div "Crear Item de Auditoria 45574281 Nro Documento El DNI no existe en el padrón, e…" at bounding box center [233, 189] width 466 height 379
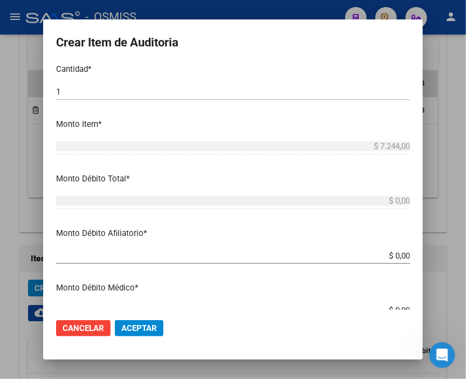
scroll to position [359, 0]
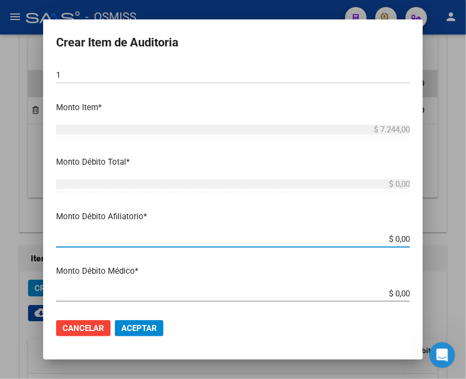
drag, startPoint x: 366, startPoint y: 240, endPoint x: 464, endPoint y: 230, distance: 98.7
click at [464, 230] on div "Crear Item de Auditoria 45574281 Nro Documento El DNI no existe en el padrón, e…" at bounding box center [233, 189] width 466 height 379
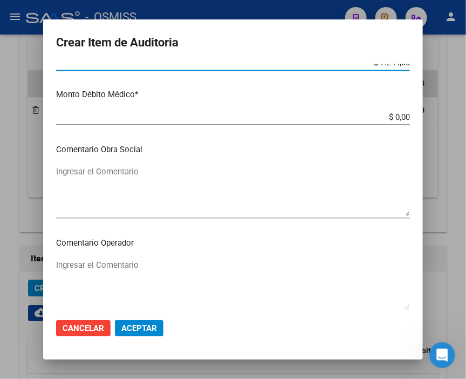
scroll to position [539, 0]
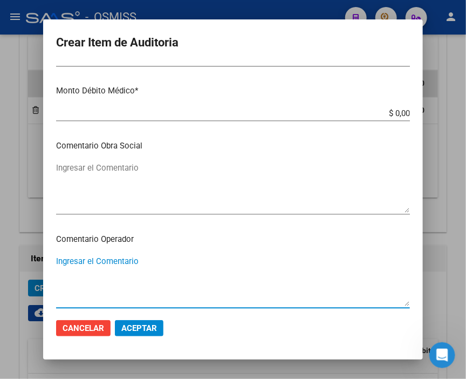
click at [114, 262] on textarea "Ingresar el Comentario" at bounding box center [233, 280] width 354 height 51
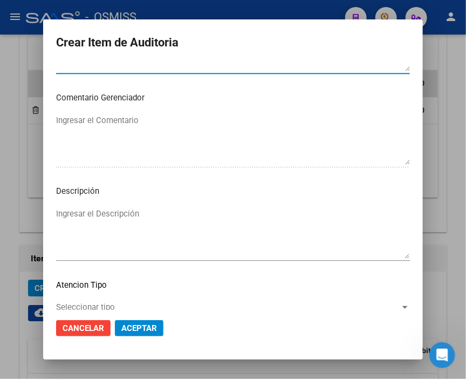
scroll to position [779, 0]
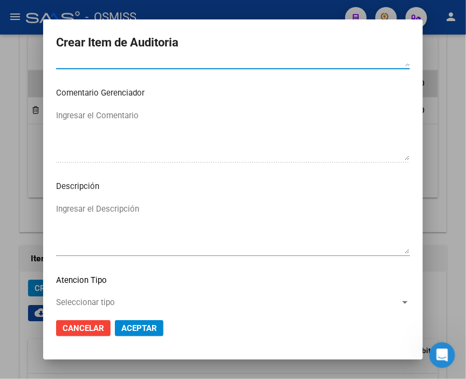
click at [98, 216] on textarea "Ingresar el Descripción" at bounding box center [233, 228] width 354 height 51
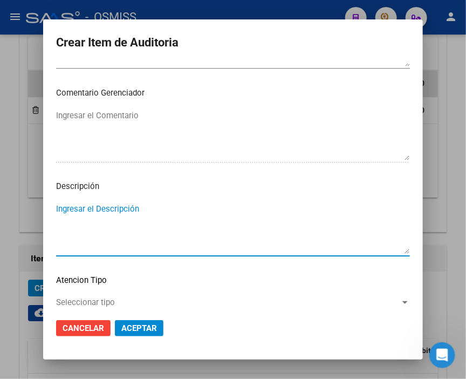
paste textarea "NO EXISTE EN PADRON. TITULAR VINCULANTE EN CODEM NO VALIDA PARENTESCO EN LA OBR…"
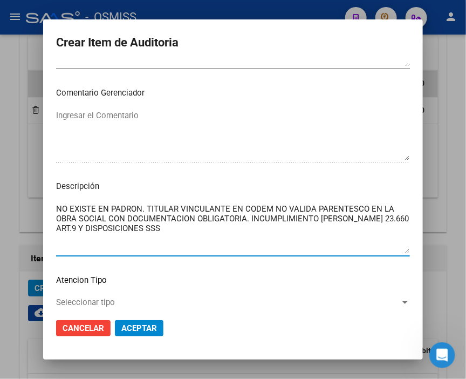
click at [138, 320] on button "Aceptar" at bounding box center [139, 328] width 49 height 16
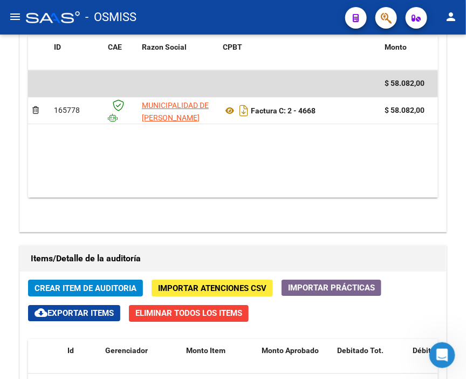
click at [217, 31] on mat-toolbar "menu - OSMISS person" at bounding box center [233, 17] width 466 height 35
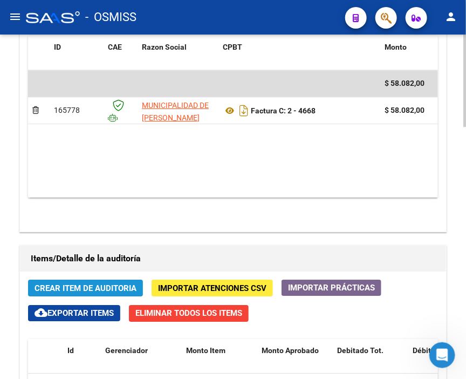
click at [57, 283] on span "Crear Item de Auditoria" at bounding box center [86, 288] width 102 height 10
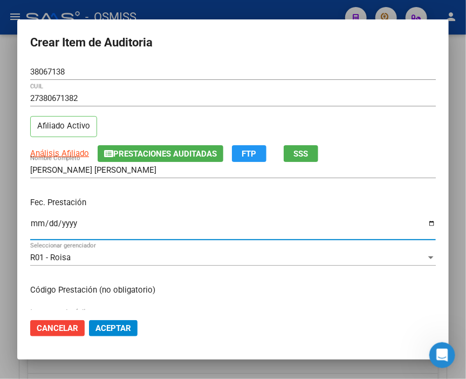
click at [33, 228] on input "Ingresar la fecha" at bounding box center [233, 227] width 406 height 17
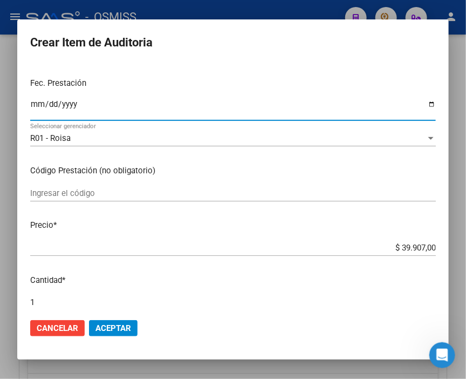
scroll to position [120, 0]
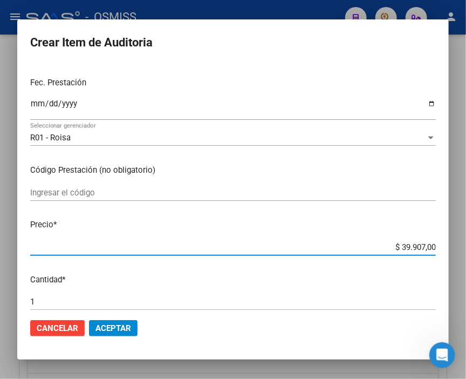
drag, startPoint x: 374, startPoint y: 249, endPoint x: 464, endPoint y: 249, distance: 90.1
click at [464, 249] on div "Crear Item de Auditoria 38067138 Nro Documento 27380671382 CUIL Afiliado Activo…" at bounding box center [233, 189] width 466 height 379
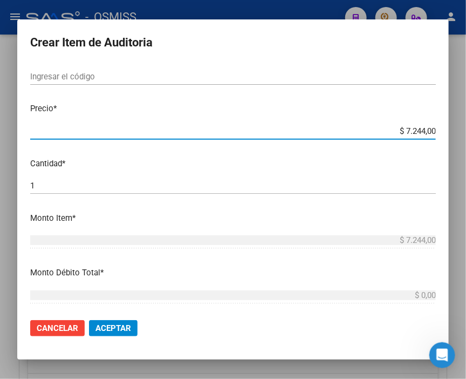
scroll to position [239, 0]
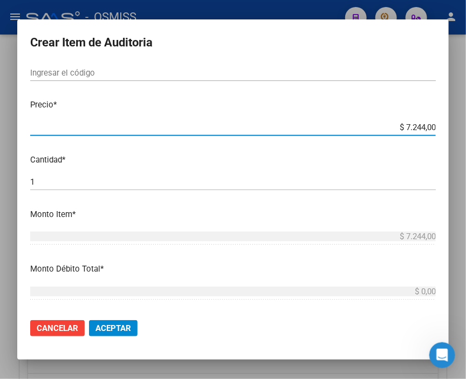
drag, startPoint x: 51, startPoint y: 180, endPoint x: -18, endPoint y: 180, distance: 68.5
click at [0, 180] on html "menu - OSMISS person Firma Express Inicio Calendario SSS Instructivos Contacto …" at bounding box center [233, 189] width 466 height 379
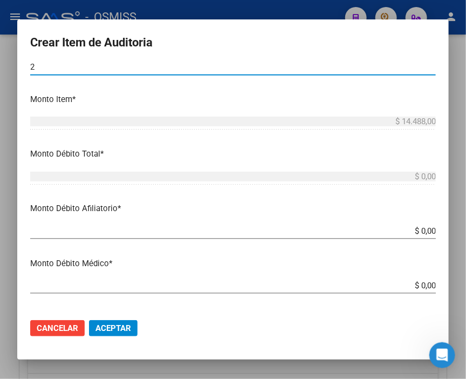
scroll to position [359, 0]
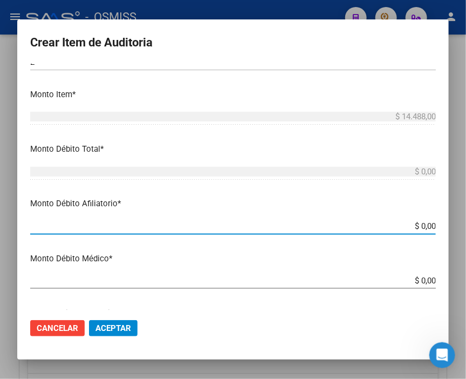
drag, startPoint x: 384, startPoint y: 222, endPoint x: 464, endPoint y: 223, distance: 79.8
click at [464, 223] on div "Crear Item de Auditoria 38067138 Nro Documento 27380671382 CUIL Afiliado Activo…" at bounding box center [233, 189] width 466 height 379
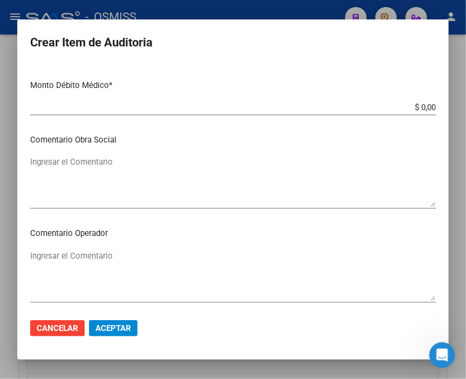
scroll to position [539, 0]
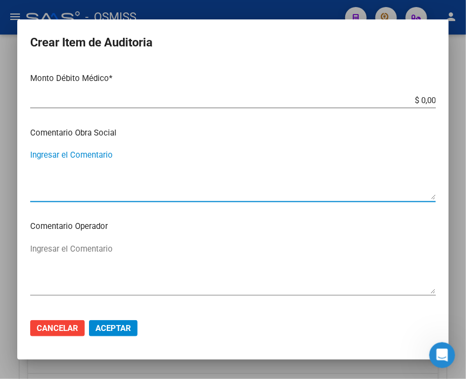
click at [114, 163] on textarea "Ingresar el Comentario" at bounding box center [233, 174] width 406 height 51
click at [109, 241] on div "Ingresar el Comentario" at bounding box center [233, 267] width 406 height 55
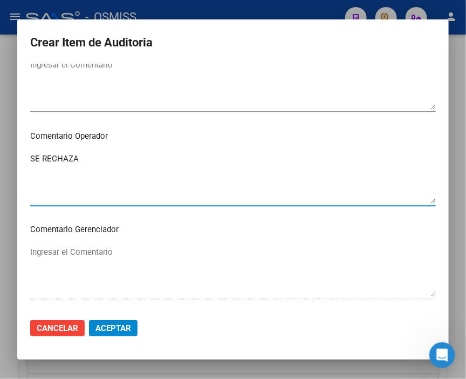
scroll to position [719, 0]
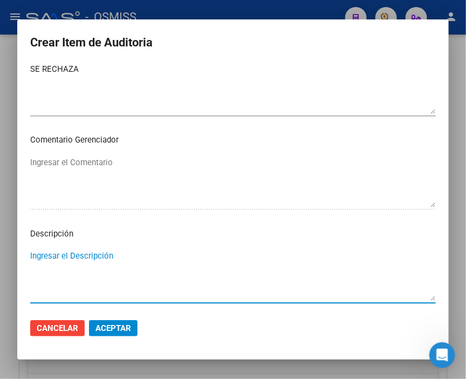
click at [67, 254] on textarea "Ingresar el Descripción" at bounding box center [233, 275] width 406 height 51
click at [104, 258] on textarea "BAJA" at bounding box center [233, 275] width 406 height 51
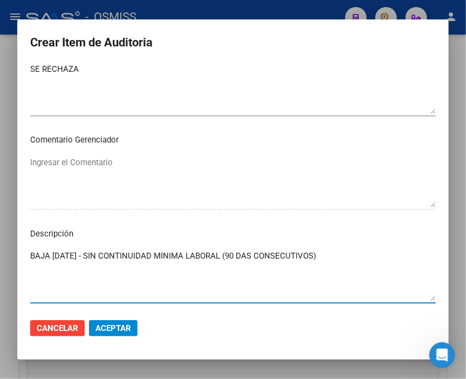
click at [259, 250] on textarea "BAJA [DATE] - SIN CONTINUIDAD MINIMA LABORAL (90 DAS CONSECUTIVOS)" at bounding box center [233, 275] width 406 height 51
click at [360, 254] on textarea "BAJA [DATE] - SIN CONTINUIDAD MINIMA LABORAL (90 DIAS CONSECUTIVOS)" at bounding box center [233, 275] width 406 height 51
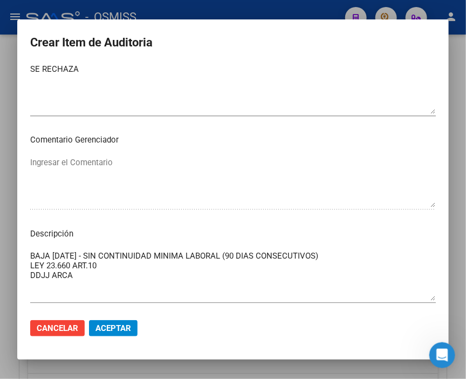
click at [248, 239] on p "Descripción" at bounding box center [233, 234] width 406 height 12
click at [125, 280] on textarea "BAJA [DATE] - SIN CONTINUIDAD MINIMA LABORAL (90 DIAS CONSECUTIVOS) LEY 23.660 …" at bounding box center [233, 275] width 406 height 51
click at [120, 326] on span "Aceptar" at bounding box center [113, 328] width 36 height 10
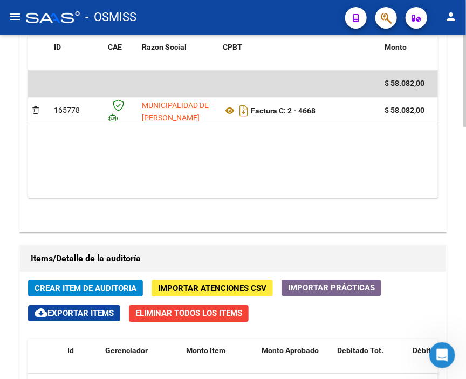
click at [313, 250] on h1 "Items/Detalle de la auditoría" at bounding box center [233, 258] width 404 height 17
click at [120, 283] on span "Crear Item de Auditoria" at bounding box center [86, 288] width 102 height 10
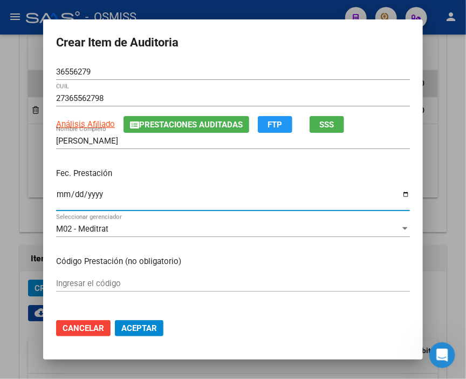
click at [56, 191] on input "Ingresar la fecha" at bounding box center [233, 198] width 354 height 17
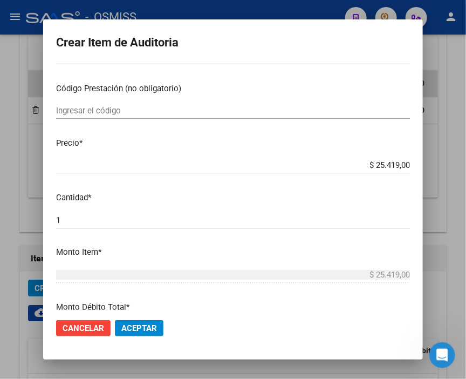
scroll to position [180, 0]
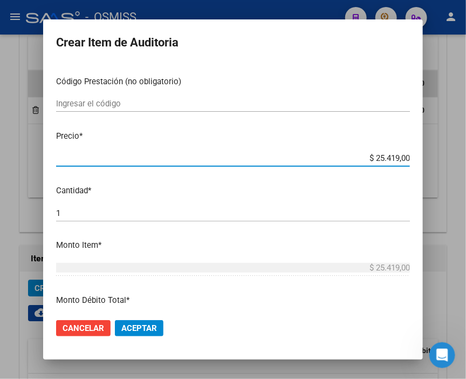
drag, startPoint x: 356, startPoint y: 161, endPoint x: 464, endPoint y: 162, distance: 107.9
click at [464, 162] on div "Crear Item de Auditoria 36556279 Nro Documento 27365562798 CUIL Análisis Afilia…" at bounding box center [233, 189] width 466 height 379
click at [141, 329] on span "Aceptar" at bounding box center [139, 328] width 36 height 10
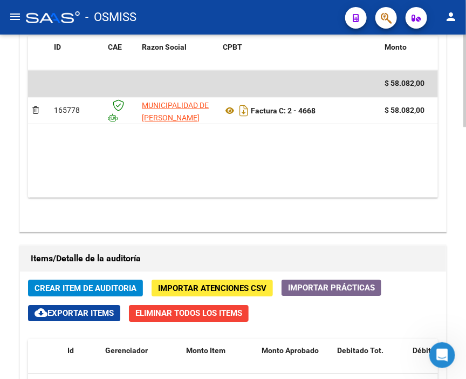
drag, startPoint x: 281, startPoint y: 72, endPoint x: 179, endPoint y: 104, distance: 106.6
click at [281, 245] on div "Items/Detalle de la auditoría" at bounding box center [233, 258] width 426 height 26
click at [120, 283] on span "Crear Item de Auditoria" at bounding box center [86, 288] width 102 height 10
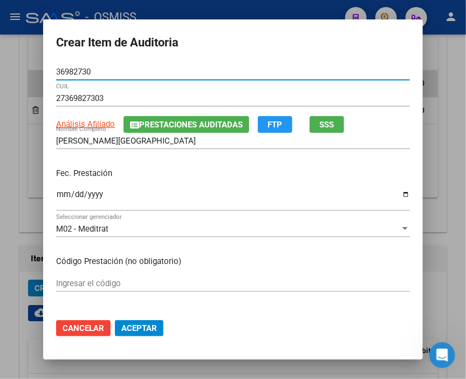
click at [56, 201] on input "Ingresar la fecha" at bounding box center [233, 198] width 354 height 17
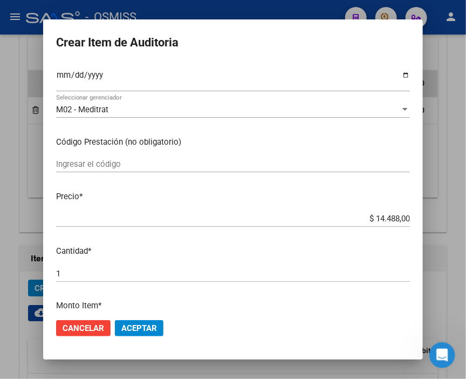
scroll to position [120, 0]
drag, startPoint x: 356, startPoint y: 224, endPoint x: 464, endPoint y: 221, distance: 107.9
click at [464, 221] on div "Crear Item de Auditoria 36982730 Nro Documento 27369827303 CUIL Análisis Afilia…" at bounding box center [233, 189] width 466 height 379
click at [354, 205] on mat-dialog-content "36982730 Nro Documento 27369827303 CUIL Análisis Afiliado Prestaciones Auditada…" at bounding box center [233, 187] width 380 height 246
drag, startPoint x: 352, startPoint y: 217, endPoint x: 443, endPoint y: 212, distance: 91.3
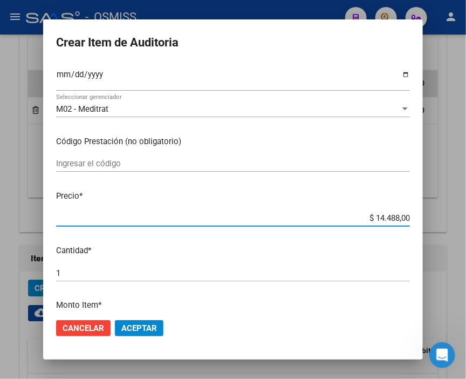
click at [443, 212] on div "Crear Item de Auditoria 36982730 Nro Documento 27369827303 CUIL Análisis Afilia…" at bounding box center [233, 189] width 466 height 379
click at [126, 338] on mat-dialog-actions "Cancelar Aceptar" at bounding box center [233, 328] width 354 height 37
click at [140, 331] on span "Aceptar" at bounding box center [139, 328] width 36 height 10
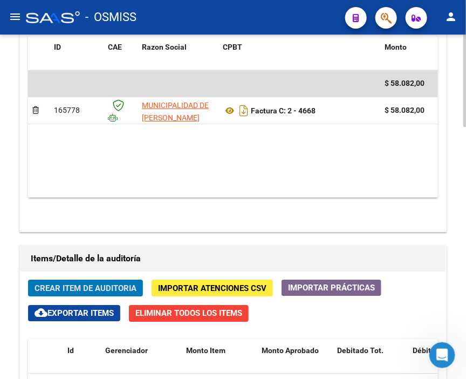
drag, startPoint x: 284, startPoint y: 69, endPoint x: 128, endPoint y: 102, distance: 158.9
click at [284, 245] on div "Items/Detalle de la auditoría" at bounding box center [233, 258] width 426 height 26
click at [114, 283] on span "Crear Item de Auditoria" at bounding box center [86, 288] width 102 height 10
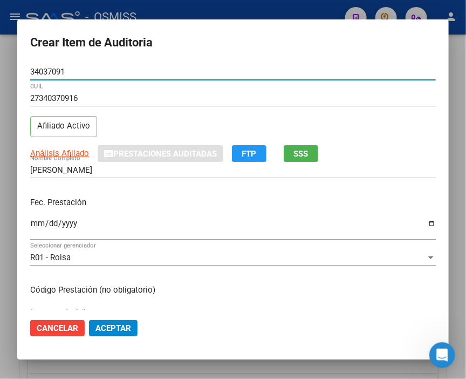
click at [37, 222] on input "Ingresar la fecha" at bounding box center [233, 227] width 406 height 17
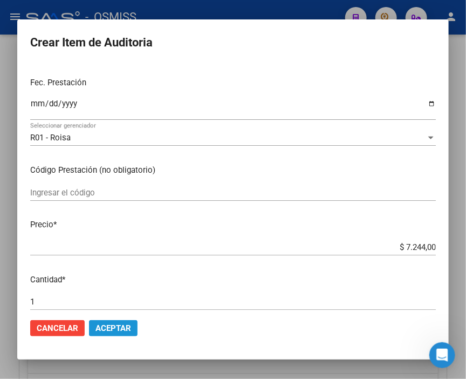
click at [106, 325] on span "Aceptar" at bounding box center [113, 328] width 36 height 10
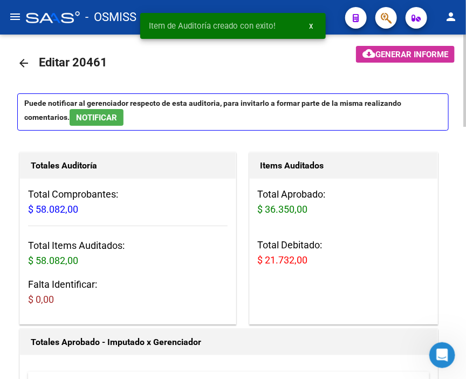
scroll to position [0, 0]
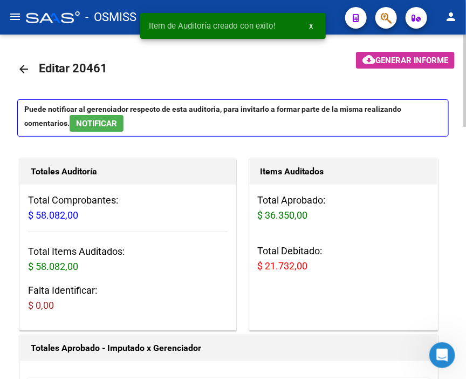
click at [409, 59] on span "Generar informe" at bounding box center [411, 61] width 73 height 10
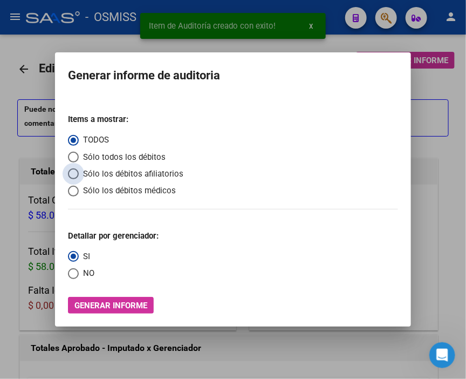
click at [114, 178] on span "Sólo los débitos afiliatorios" at bounding box center [131, 174] width 105 height 12
click at [79, 178] on input "Sólo los débitos afiliatorios" at bounding box center [73, 173] width 11 height 11
click at [81, 273] on span "NO" at bounding box center [87, 273] width 16 height 12
click at [79, 273] on input "NO" at bounding box center [73, 273] width 11 height 11
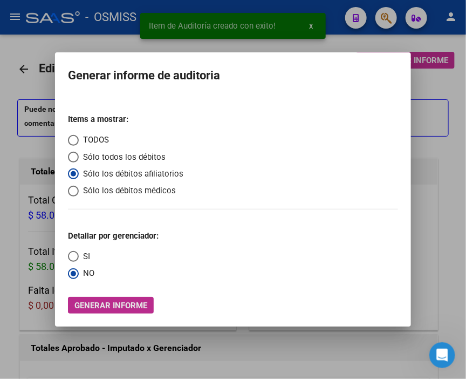
click at [119, 302] on span "Generar informe" at bounding box center [110, 305] width 73 height 10
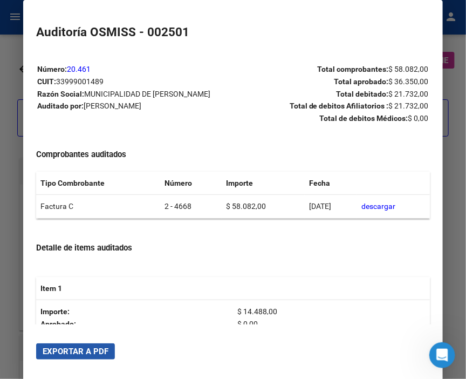
click at [100, 350] on span "Exportar a PDF" at bounding box center [76, 351] width 66 height 10
click at [18, 83] on div at bounding box center [233, 189] width 466 height 379
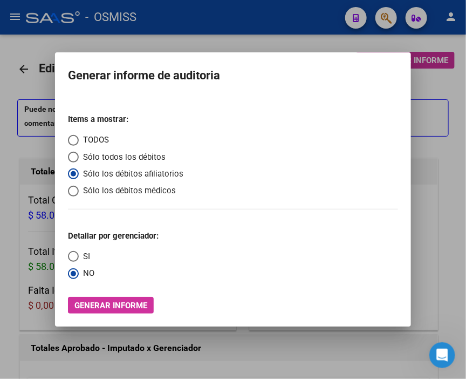
click at [18, 83] on div at bounding box center [233, 189] width 466 height 379
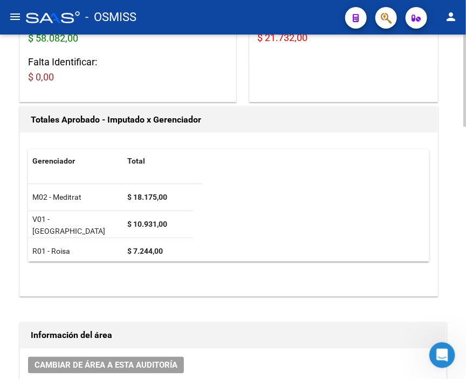
scroll to position [299, 0]
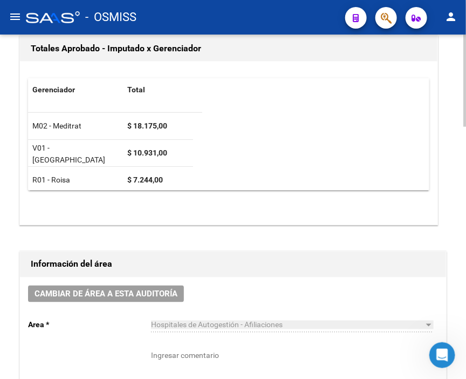
click at [117, 277] on div "Cambiar de área a esta auditoría Area * Hospitales de Autogestión - Afiliacione…" at bounding box center [233, 355] width 426 height 156
click at [117, 289] on span "Cambiar de área a esta auditoría" at bounding box center [106, 294] width 143 height 10
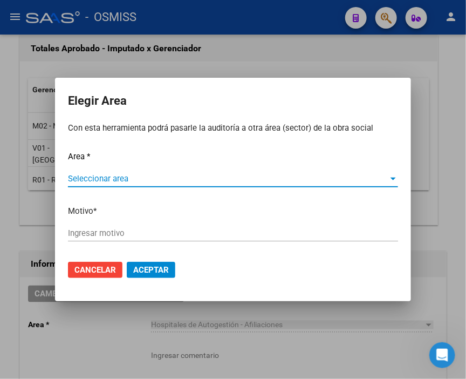
click at [101, 176] on span "Seleccionar area" at bounding box center [228, 179] width 320 height 10
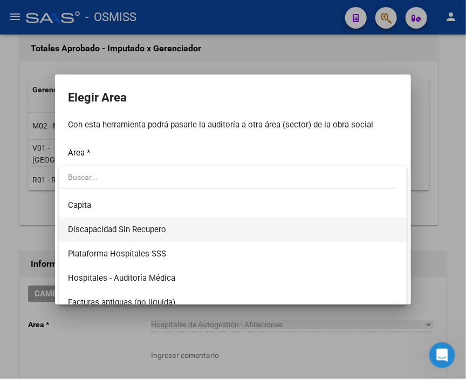
scroll to position [120, 0]
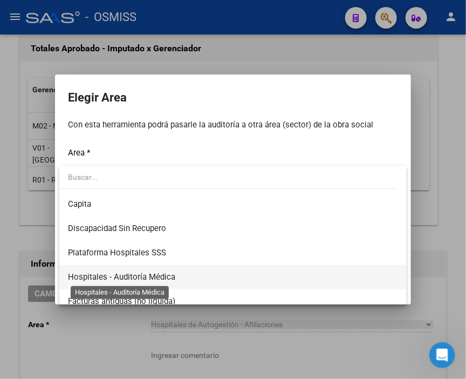
click at [165, 272] on span "Hospitales - Auditoría Médica" at bounding box center [121, 277] width 107 height 10
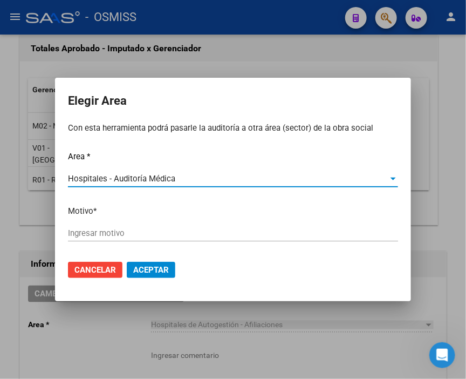
click at [136, 232] on input "Ingresar motivo" at bounding box center [233, 233] width 330 height 10
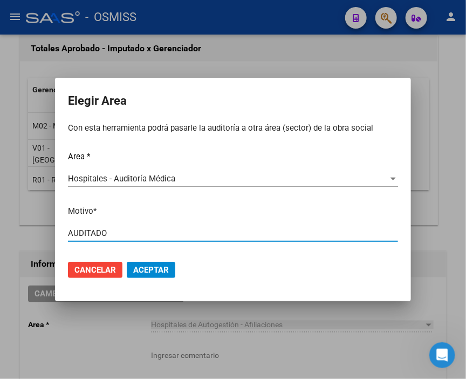
click at [147, 265] on span "Aceptar" at bounding box center [151, 270] width 36 height 10
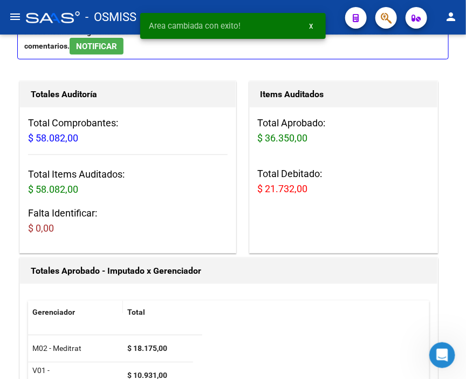
scroll to position [0, 0]
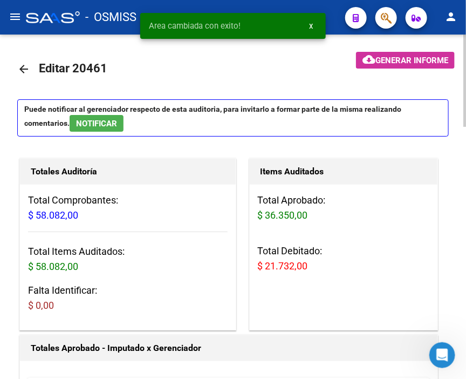
click at [28, 69] on mat-icon "arrow_back" at bounding box center [23, 69] width 13 height 13
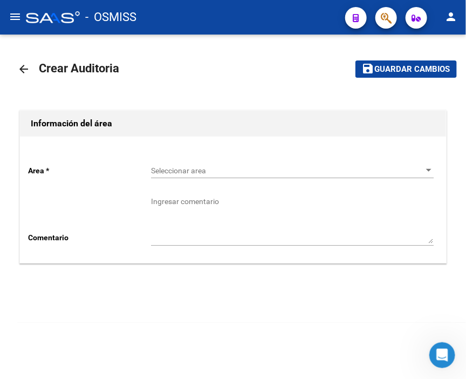
click at [181, 162] on div "Seleccionar area Seleccionar area" at bounding box center [292, 167] width 283 height 22
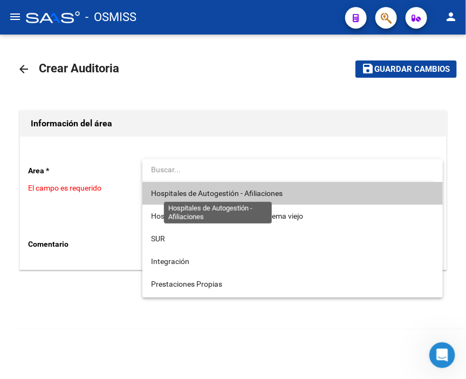
click at [187, 189] on span "Hospitales de Autogestión - Afiliaciones" at bounding box center [217, 193] width 132 height 9
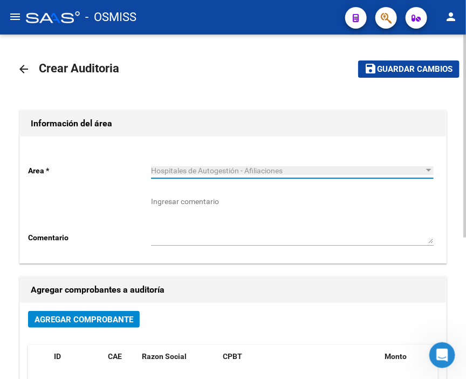
click at [104, 324] on span "Agregar Comprobante" at bounding box center [84, 319] width 99 height 10
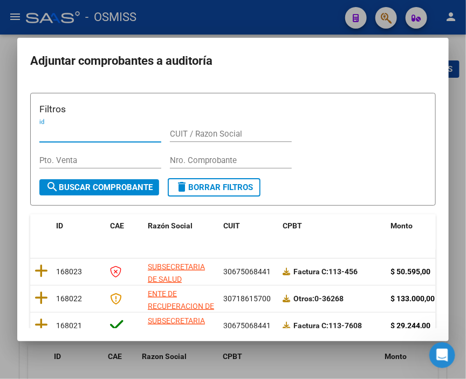
click at [185, 157] on input "Nro. Comprobante" at bounding box center [231, 160] width 122 height 10
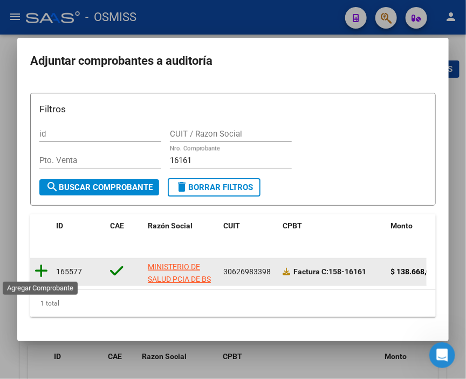
click at [45, 266] on icon at bounding box center [41, 270] width 13 height 15
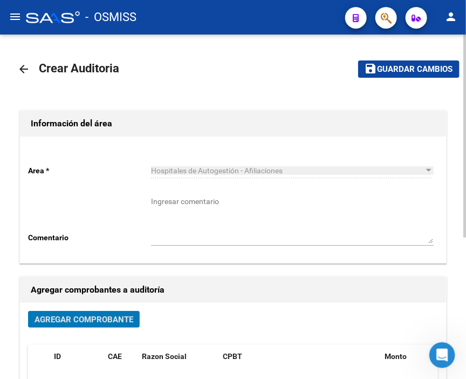
click at [389, 61] on button "save Guardar cambios" at bounding box center [408, 68] width 101 height 17
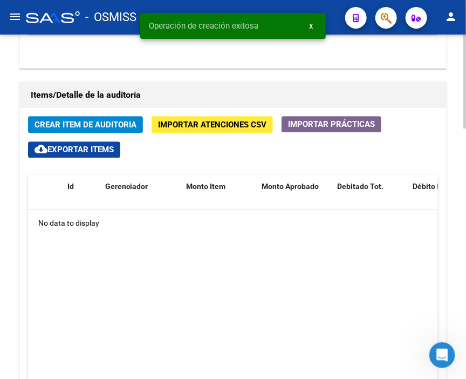
scroll to position [779, 0]
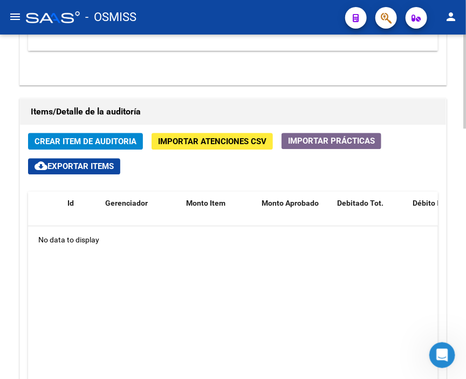
click at [412, 125] on div "Crear Item de Auditoria Importar Atenciones CSV Importar Prácticas cloud_downlo…" at bounding box center [233, 308] width 426 height 366
click at [73, 136] on span "Crear Item de Auditoria" at bounding box center [86, 141] width 102 height 10
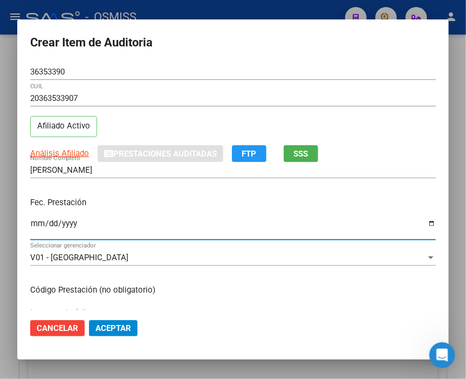
click at [32, 220] on input "Ingresar la fecha" at bounding box center [233, 227] width 406 height 17
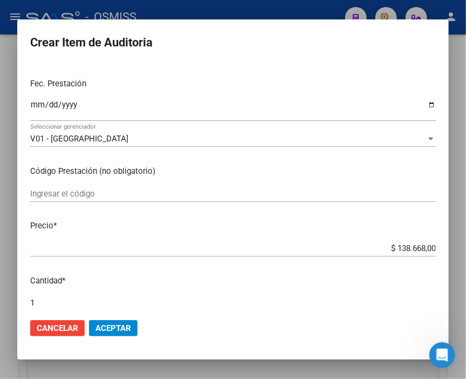
scroll to position [120, 0]
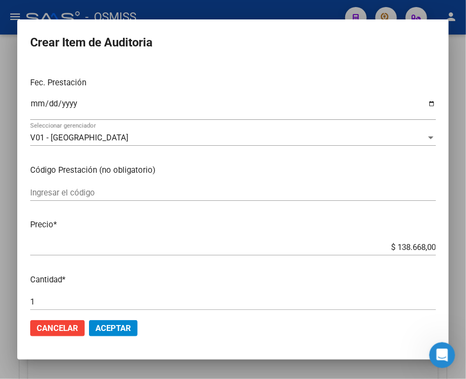
click at [249, 246] on input "$ 138.668,00" at bounding box center [233, 247] width 406 height 10
click at [125, 331] on span "Aceptar" at bounding box center [113, 328] width 36 height 10
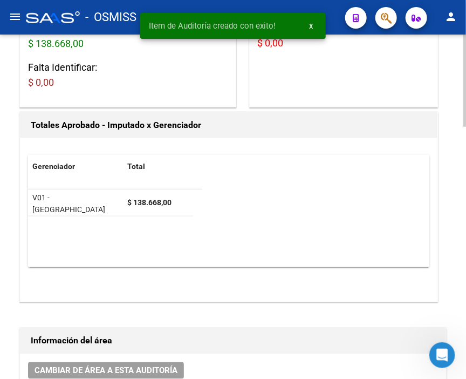
scroll to position [197, 0]
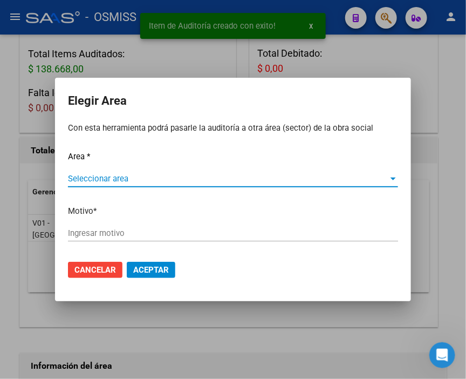
click at [92, 178] on span "Seleccionar area" at bounding box center [228, 179] width 320 height 10
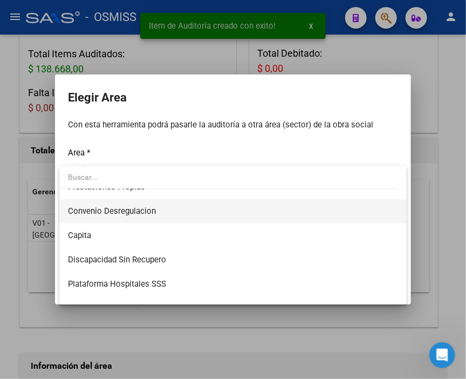
scroll to position [120, 0]
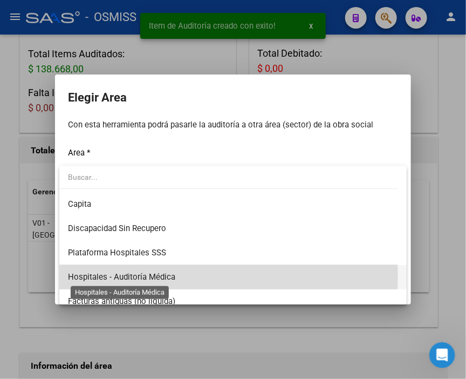
click at [170, 275] on span "Hospitales - Auditoría Médica" at bounding box center [121, 277] width 107 height 10
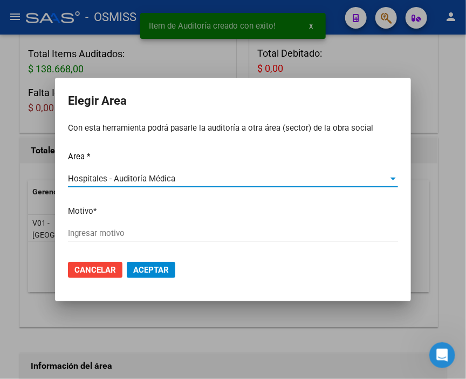
click at [119, 235] on input "Ingresar motivo" at bounding box center [233, 233] width 330 height 10
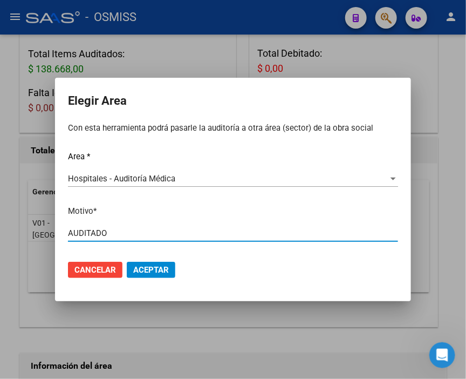
click at [142, 269] on span "Aceptar" at bounding box center [151, 270] width 36 height 10
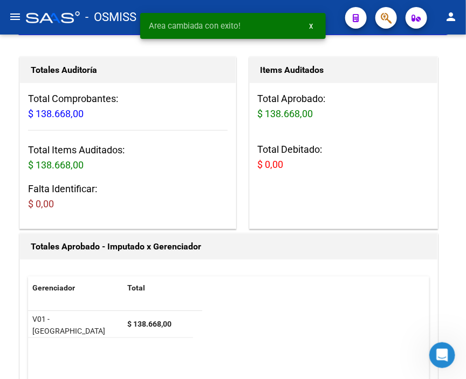
scroll to position [0, 0]
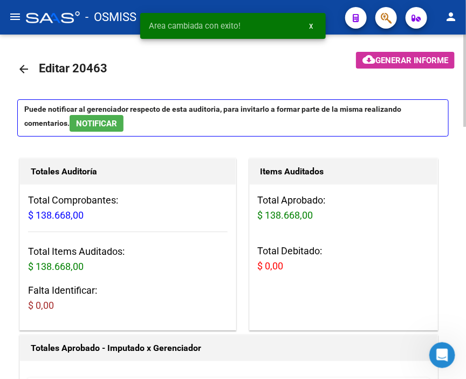
click at [23, 63] on mat-icon "arrow_back" at bounding box center [23, 69] width 13 height 13
